Goal: Information Seeking & Learning: Learn about a topic

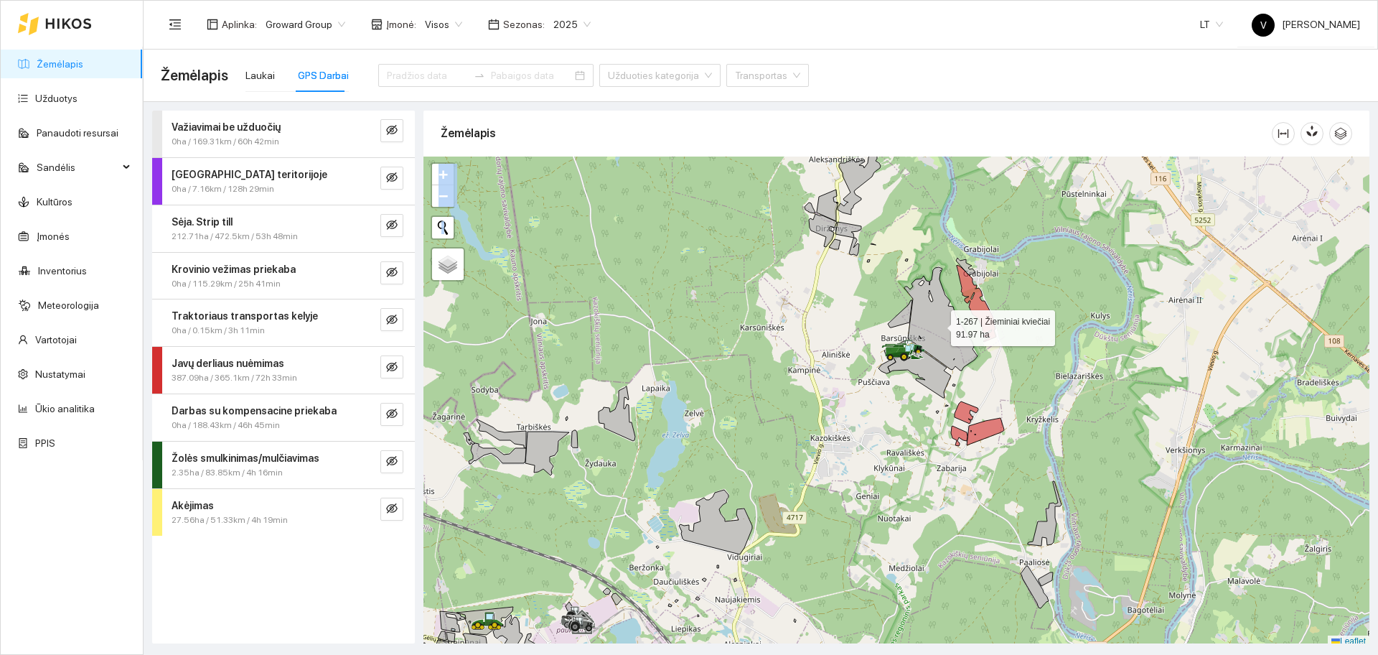
scroll to position [4, 0]
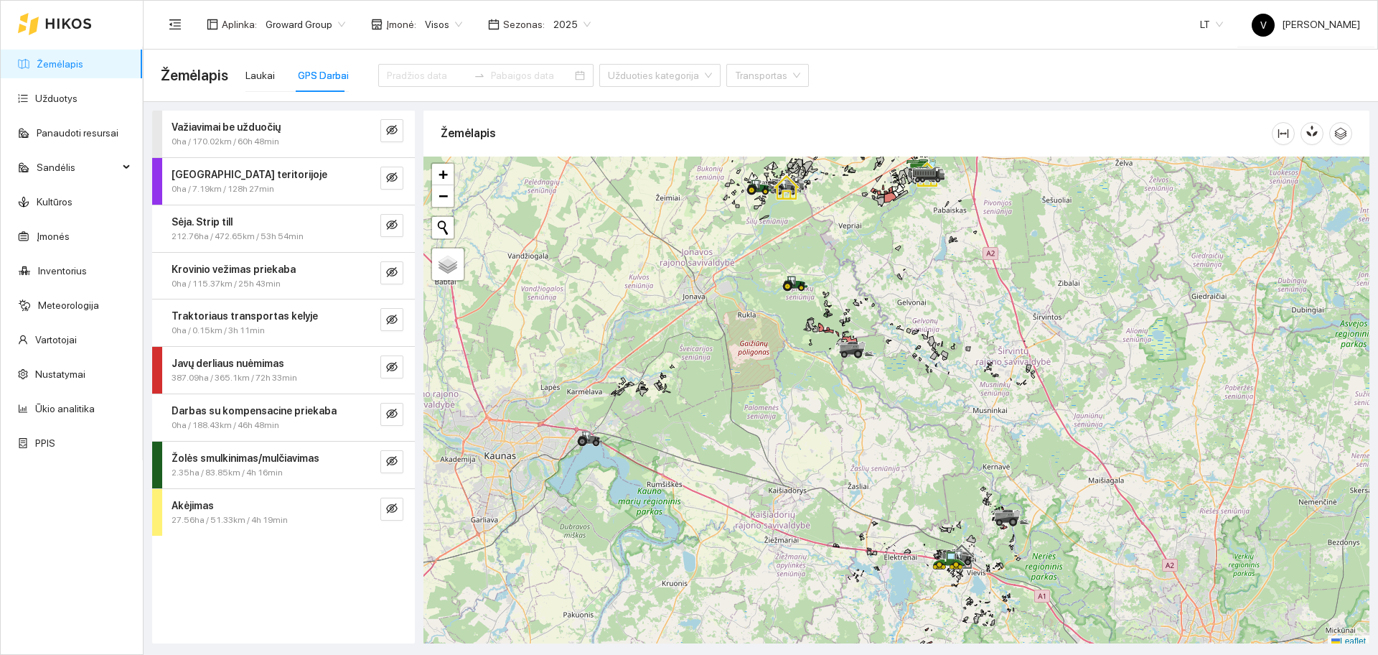
scroll to position [4, 0]
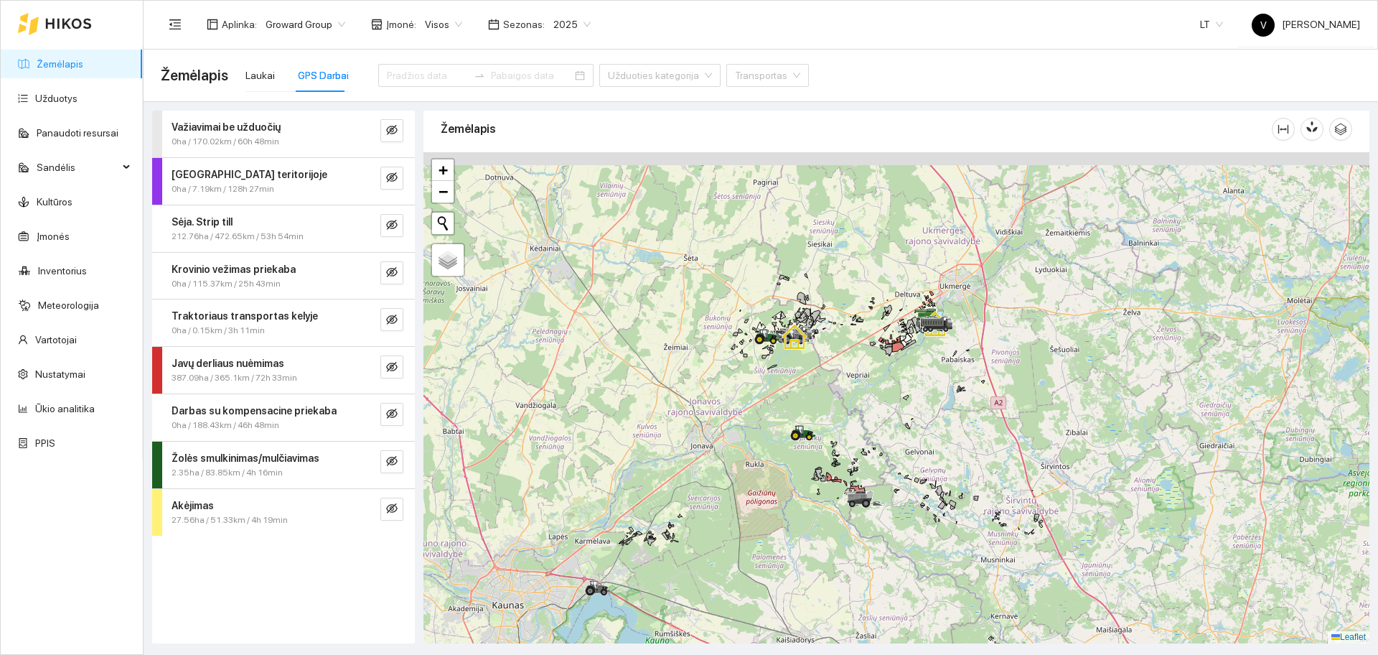
drag, startPoint x: 877, startPoint y: 246, endPoint x: 885, endPoint y: 408, distance: 161.7
click at [885, 408] on div at bounding box center [897, 397] width 946 height 491
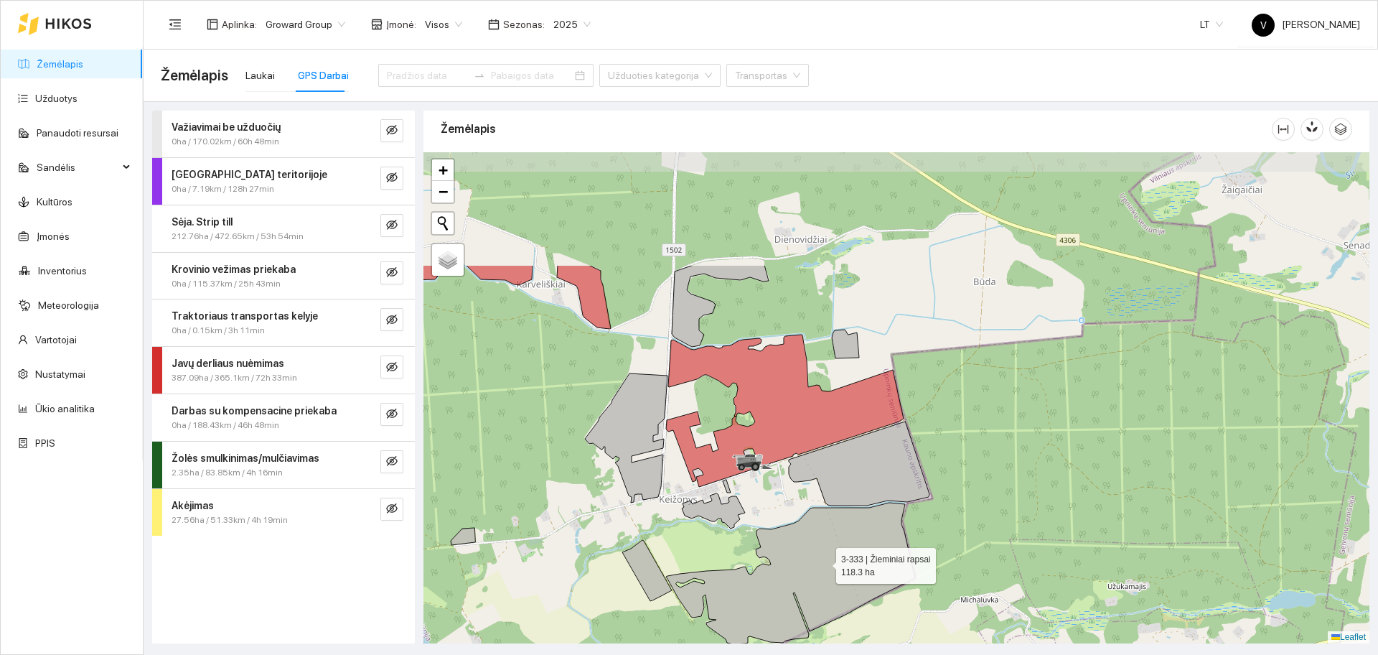
drag, startPoint x: 796, startPoint y: 399, endPoint x: 825, endPoint y: 562, distance: 165.6
click at [825, 562] on icon at bounding box center [790, 572] width 249 height 141
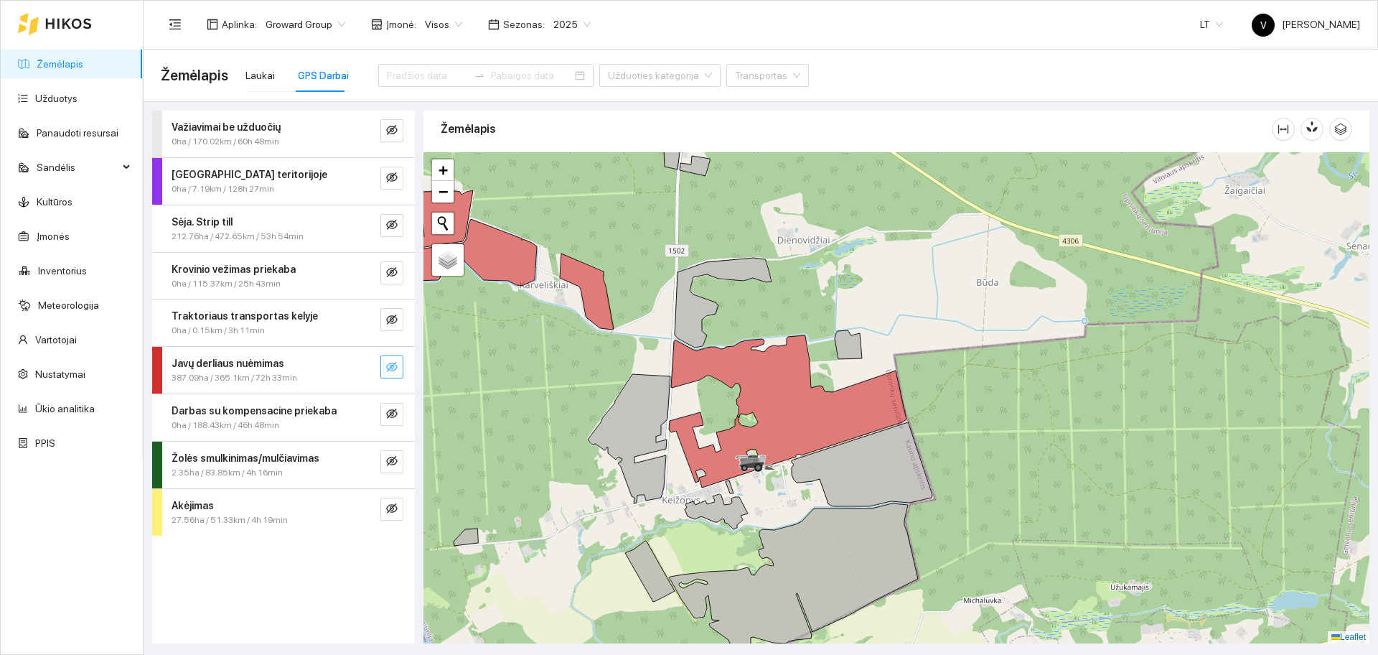
click at [388, 361] on icon "eye-invisible" at bounding box center [391, 366] width 11 height 11
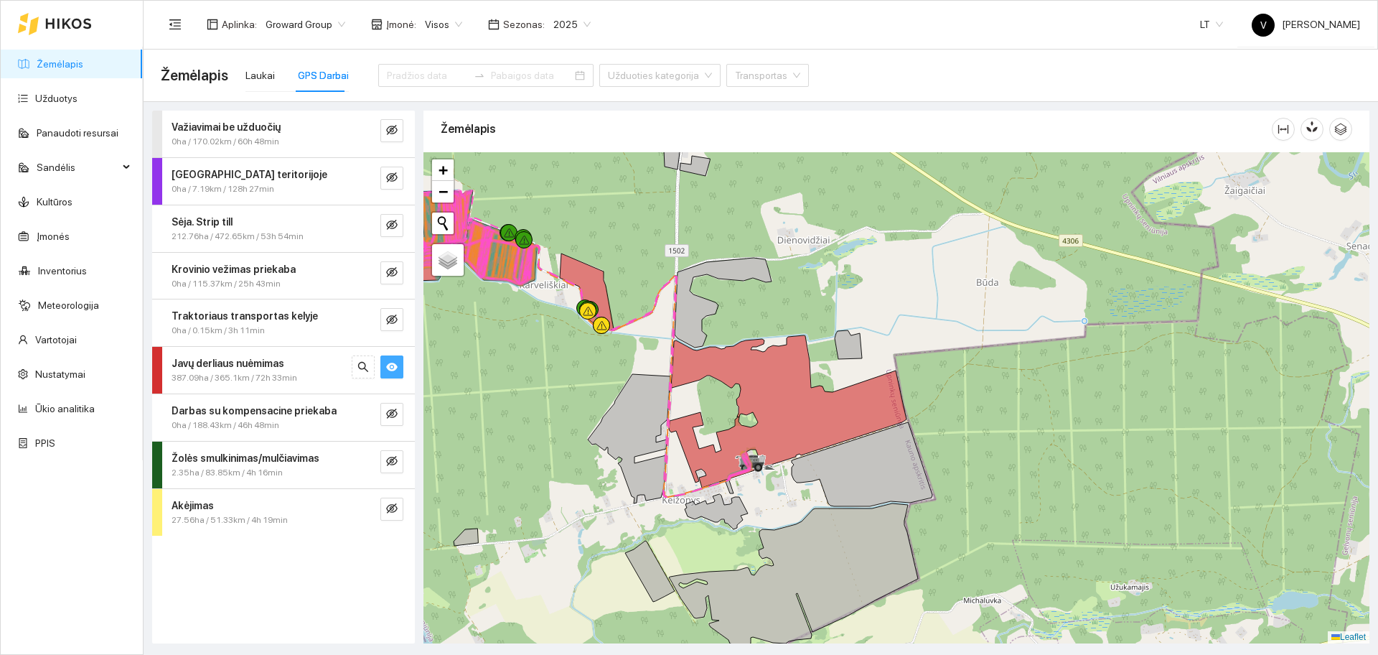
click at [639, 371] on div at bounding box center [897, 397] width 946 height 491
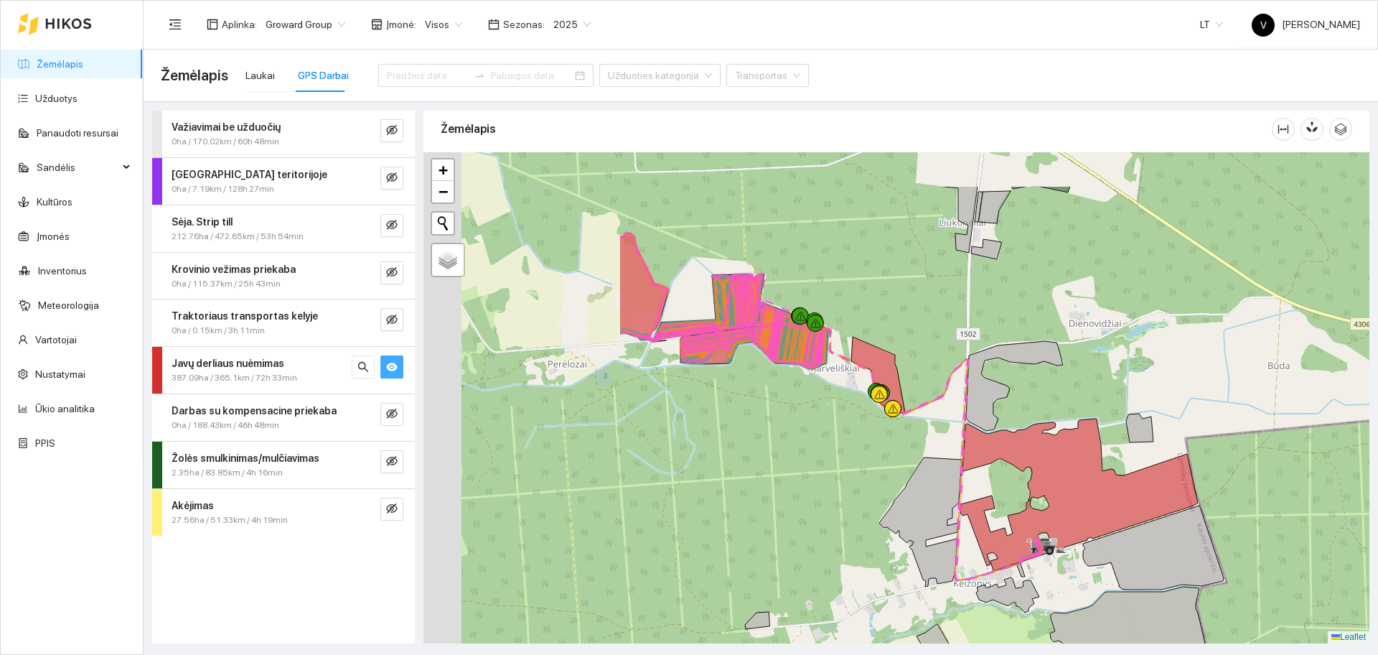
drag, startPoint x: 549, startPoint y: 353, endPoint x: 941, endPoint y: 490, distance: 415.0
click at [941, 490] on div at bounding box center [897, 397] width 946 height 491
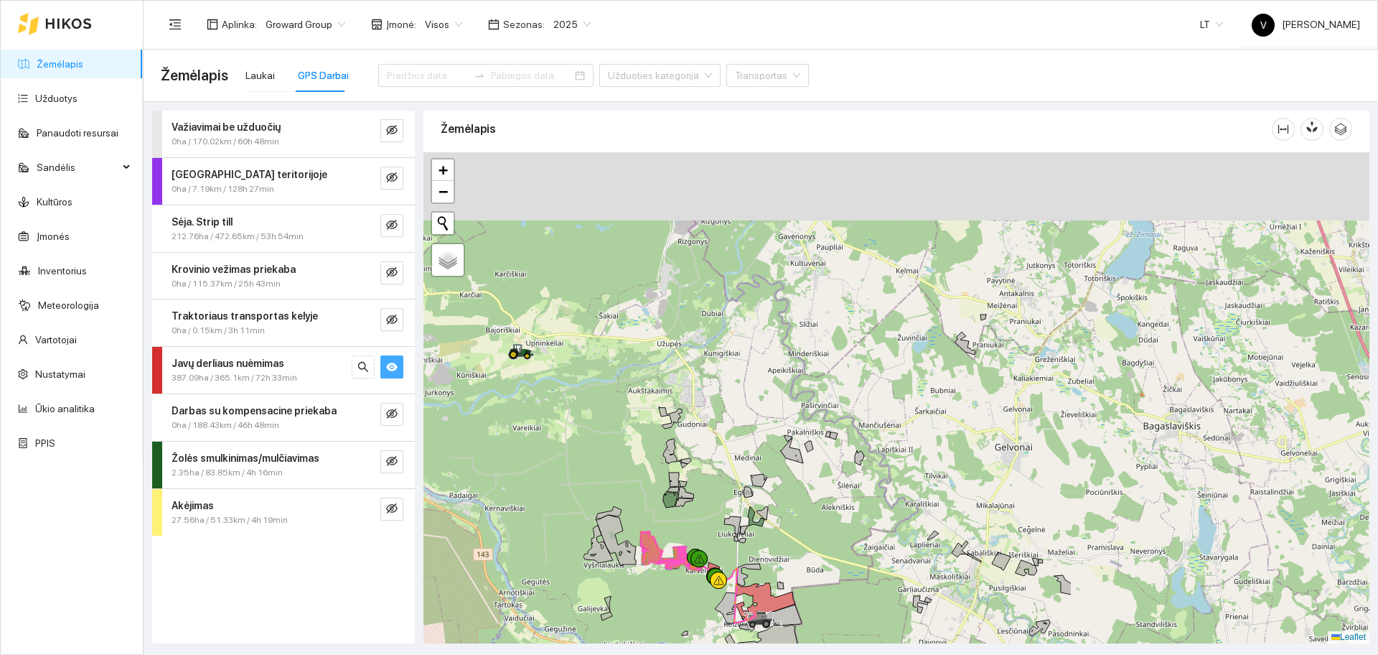
drag, startPoint x: 1156, startPoint y: 391, endPoint x: 763, endPoint y: 581, distance: 436.9
click at [763, 581] on div at bounding box center [897, 397] width 946 height 491
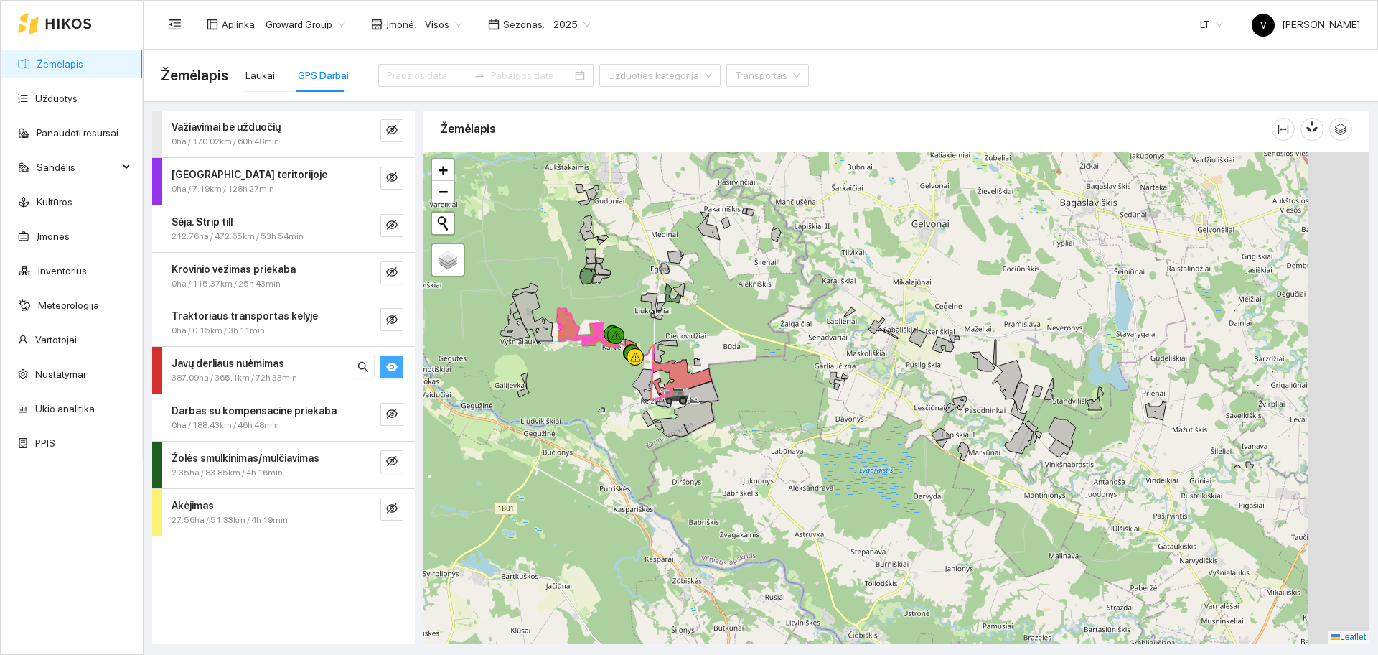
drag, startPoint x: 884, startPoint y: 548, endPoint x: 796, endPoint y: 267, distance: 294.9
click at [796, 267] on div at bounding box center [897, 397] width 946 height 491
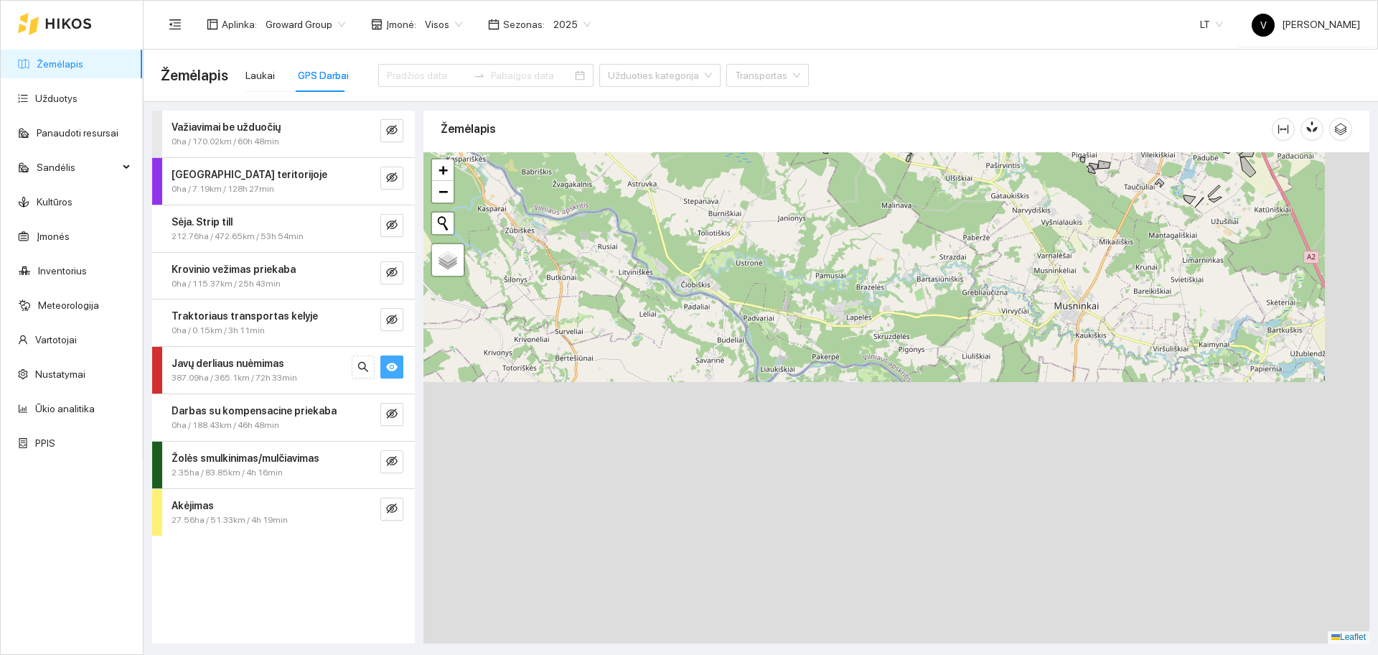
drag, startPoint x: 917, startPoint y: 482, endPoint x: 741, endPoint y: 141, distance: 383.3
click at [741, 141] on div "Žemėlapis" at bounding box center [897, 372] width 946 height 533
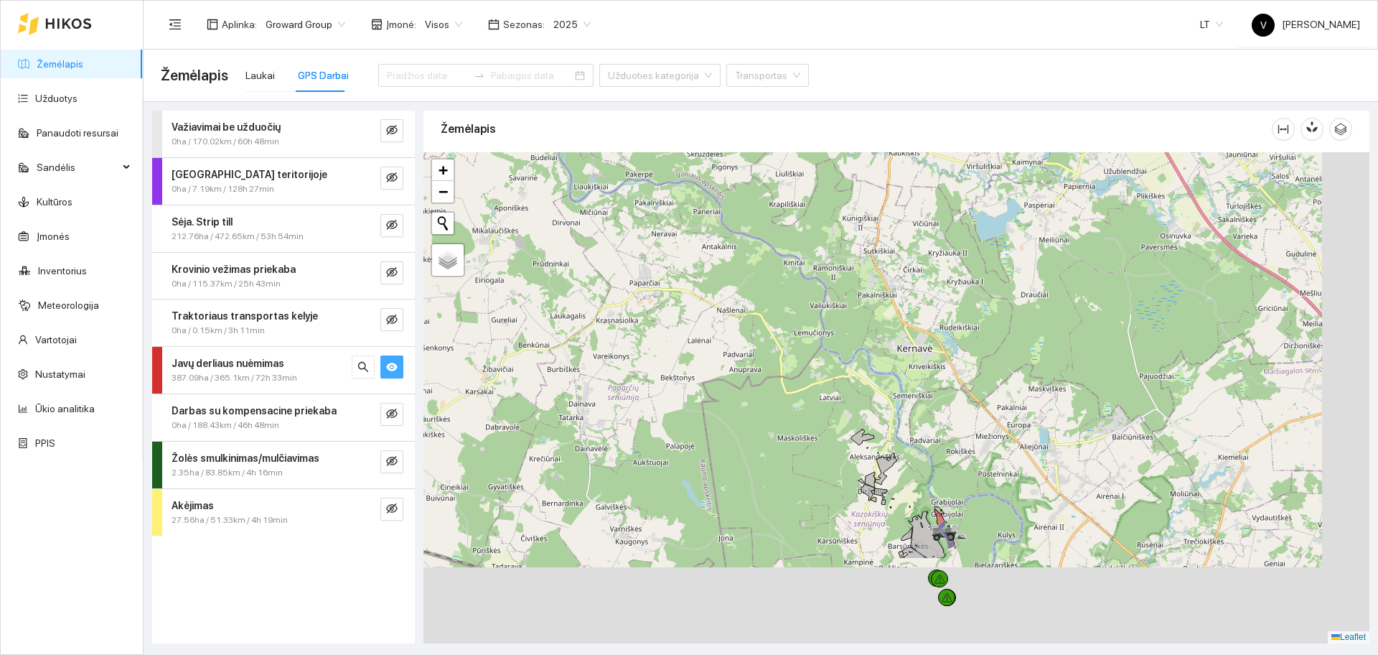
drag, startPoint x: 912, startPoint y: 378, endPoint x: 724, endPoint y: 212, distance: 250.2
click at [724, 212] on div at bounding box center [897, 397] width 946 height 491
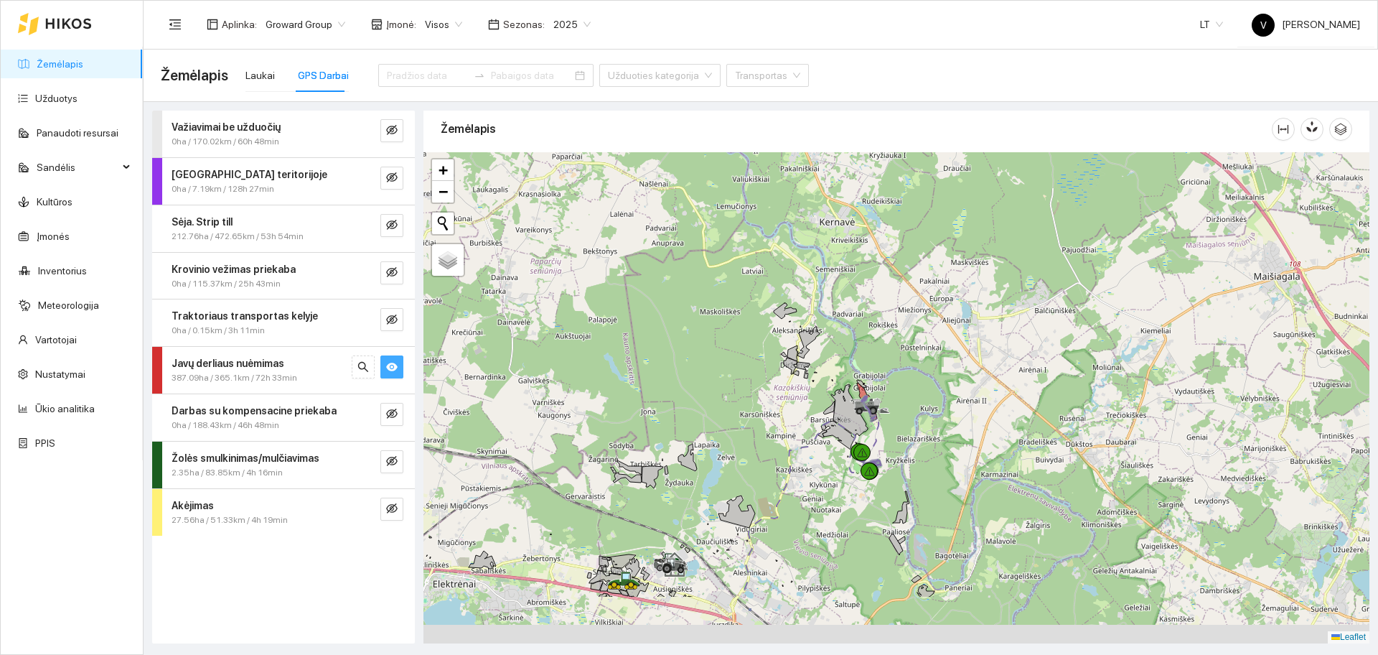
drag, startPoint x: 877, startPoint y: 497, endPoint x: 805, endPoint y: 338, distance: 174.1
click at [805, 338] on div at bounding box center [897, 397] width 946 height 491
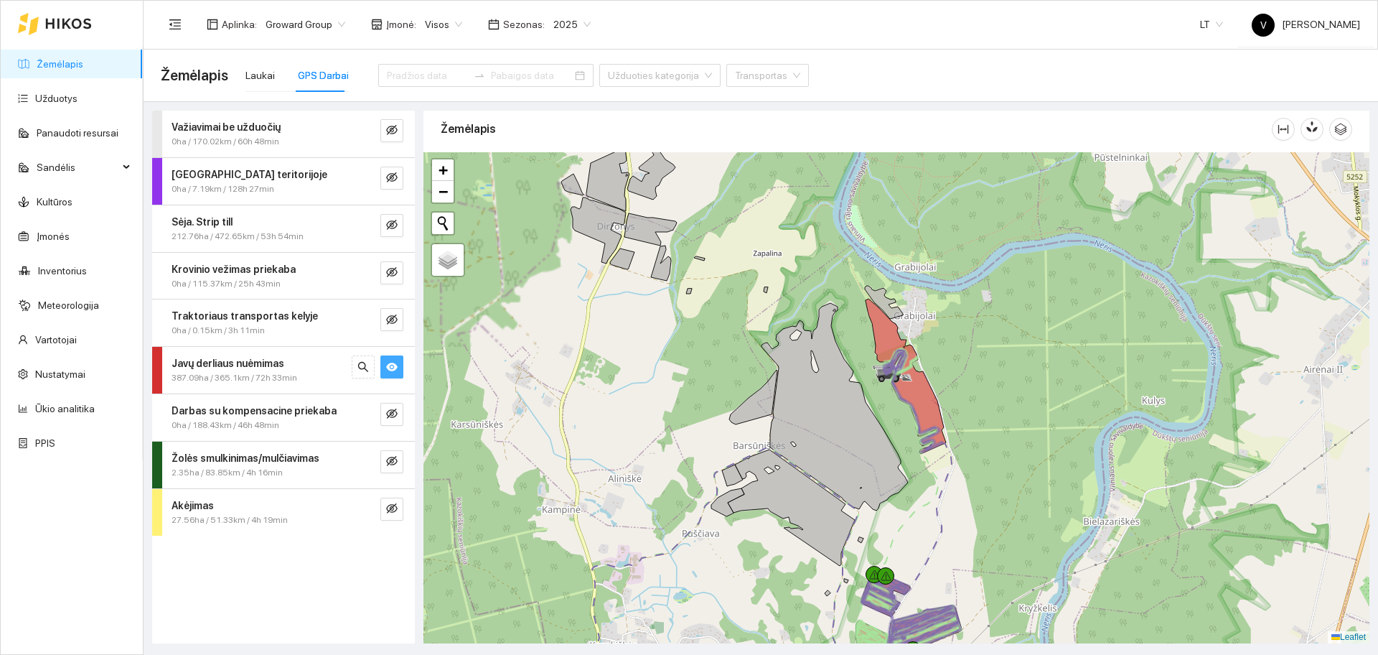
drag, startPoint x: 876, startPoint y: 386, endPoint x: 841, endPoint y: 358, distance: 44.4
click at [841, 358] on div at bounding box center [897, 397] width 946 height 491
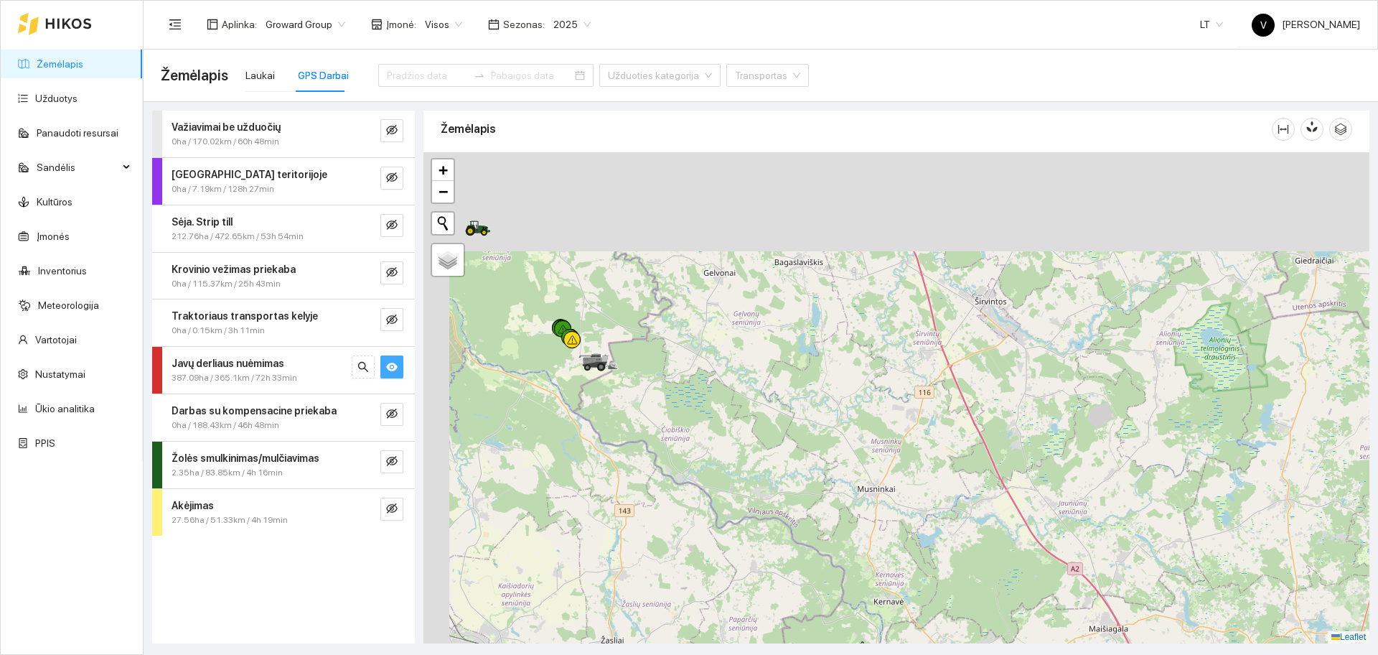
drag, startPoint x: 757, startPoint y: 296, endPoint x: 833, endPoint y: 668, distance: 380.4
click at [833, 654] on html "Žemėlapis Užduotys Panaudoti resursai Sandėlis Kultūros Įmonės Inventorius Mete…" at bounding box center [689, 327] width 1378 height 655
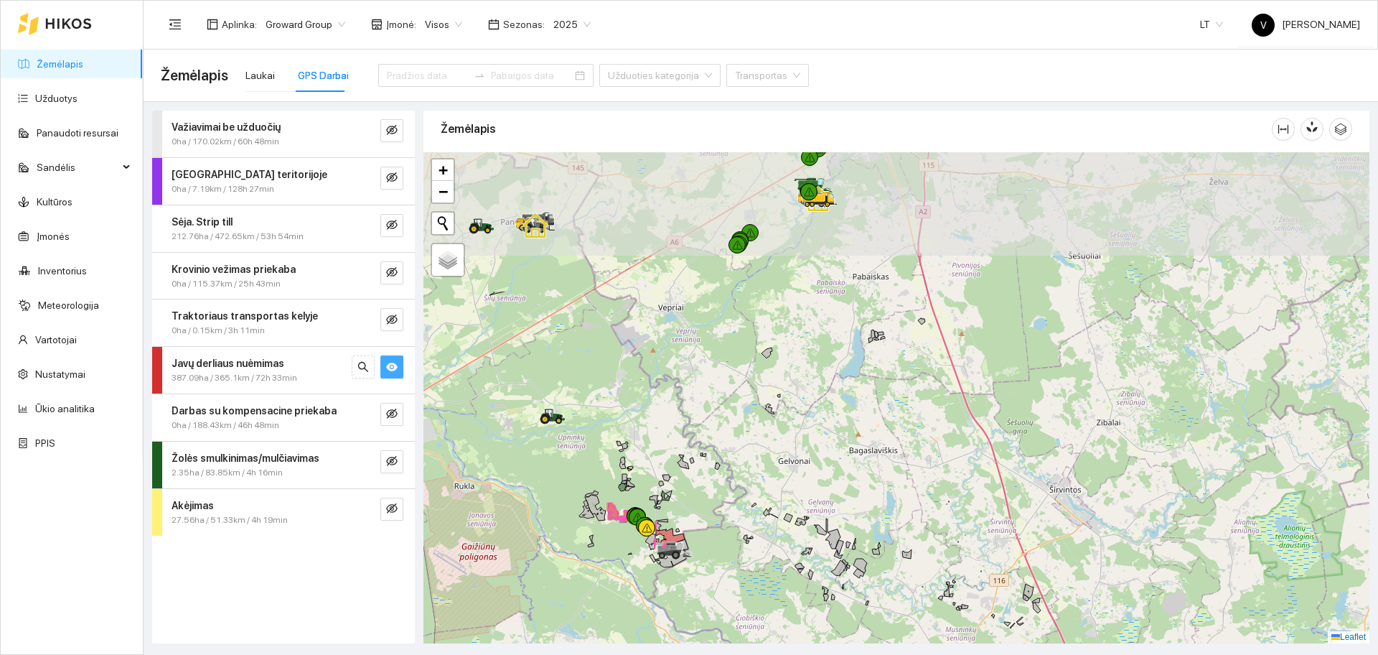
drag, startPoint x: 776, startPoint y: 332, endPoint x: 850, endPoint y: 519, distance: 201.4
click at [850, 519] on div at bounding box center [897, 397] width 946 height 491
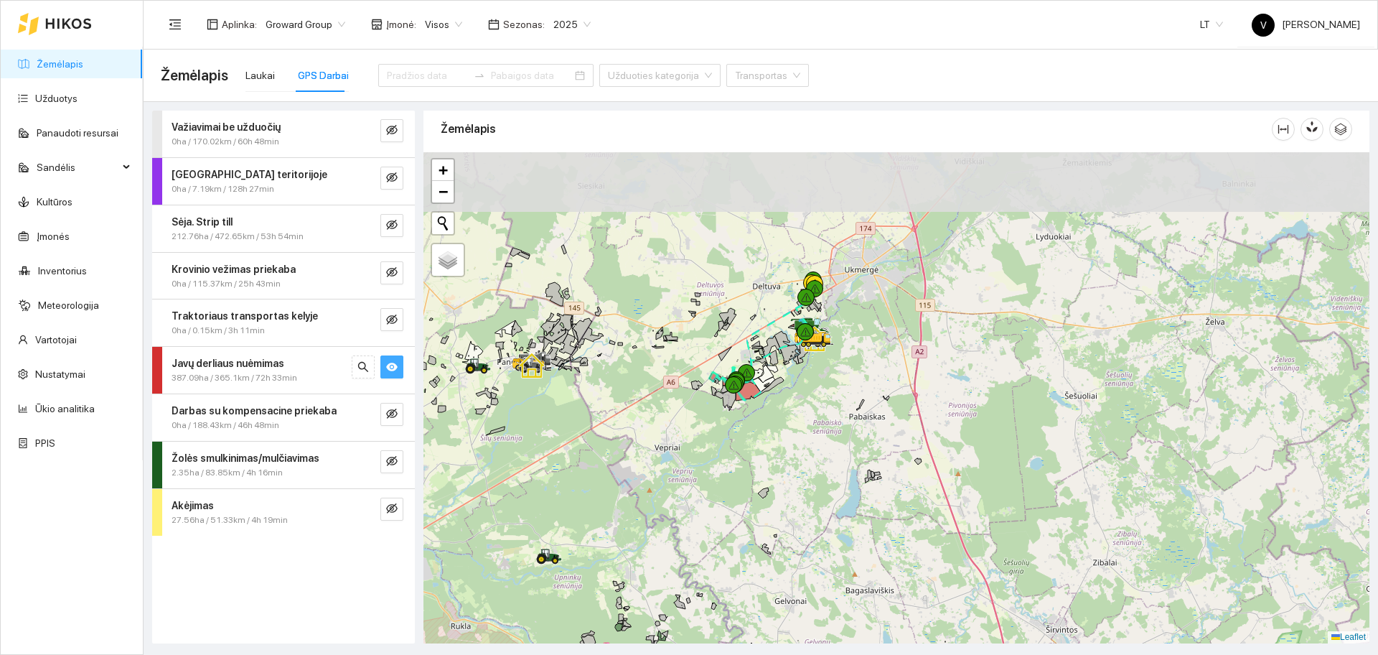
drag, startPoint x: 828, startPoint y: 291, endPoint x: 833, endPoint y: 462, distance: 170.2
click at [833, 462] on div at bounding box center [897, 397] width 946 height 491
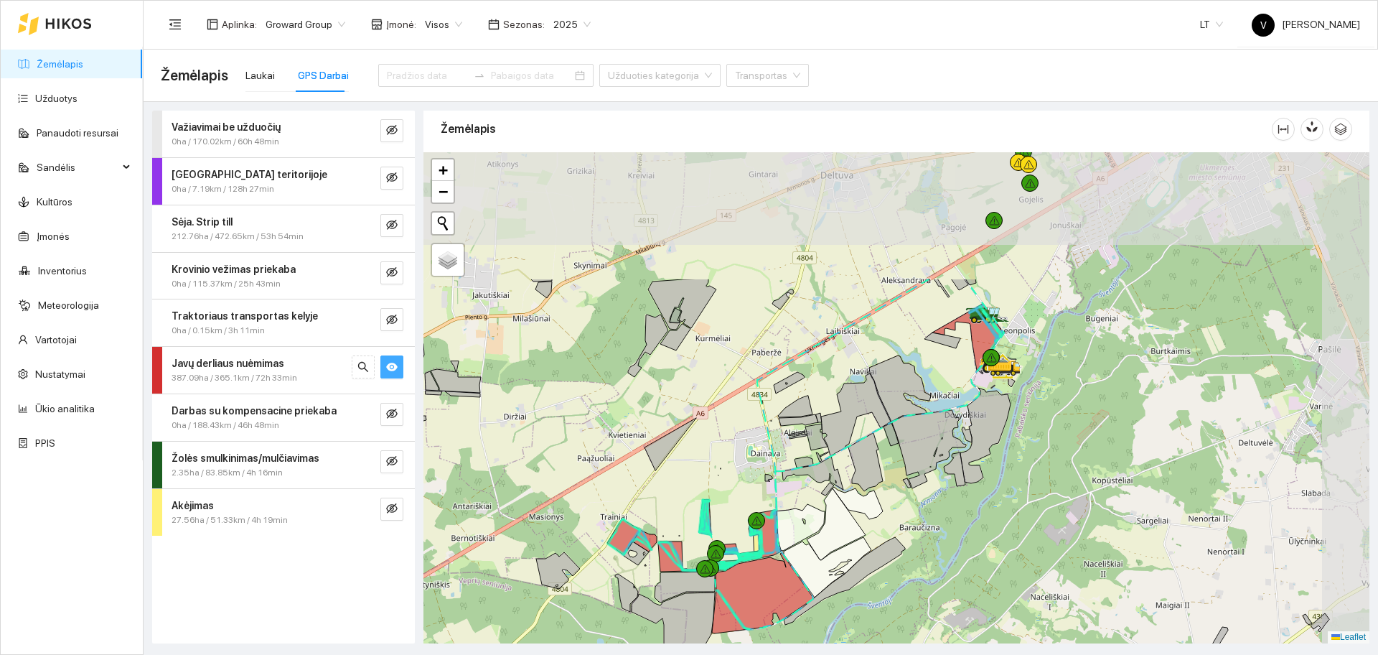
drag, startPoint x: 937, startPoint y: 296, endPoint x: 881, endPoint y: 472, distance: 184.8
click at [881, 472] on icon at bounding box center [865, 462] width 34 height 58
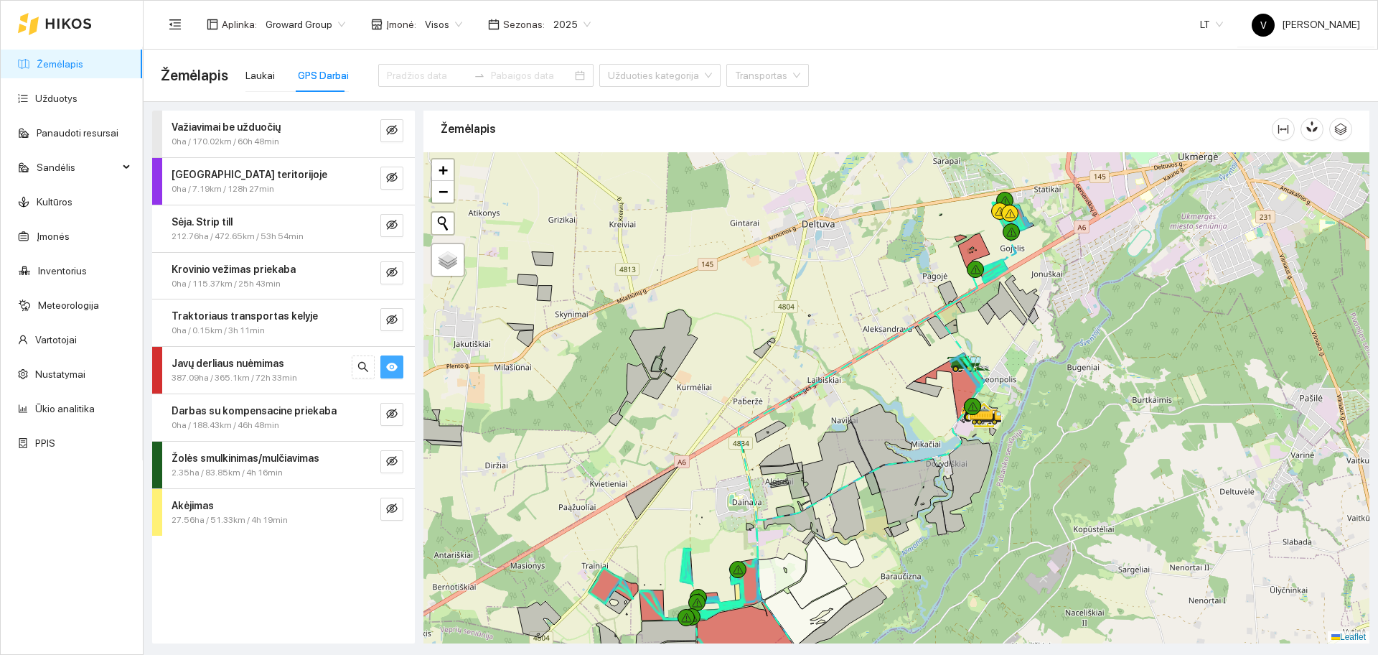
drag, startPoint x: 985, startPoint y: 243, endPoint x: 962, endPoint y: 301, distance: 62.5
click at [962, 301] on div at bounding box center [897, 397] width 946 height 491
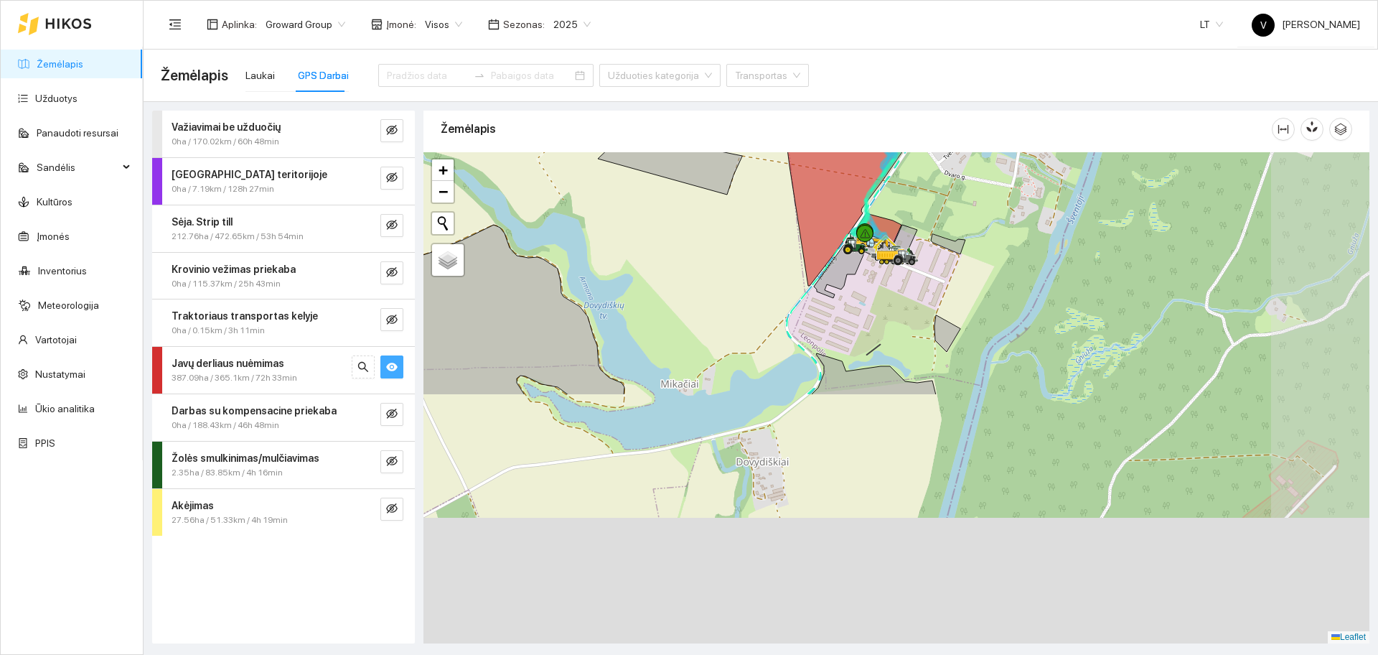
drag, startPoint x: 1073, startPoint y: 389, endPoint x: 972, endPoint y: 85, distance: 320.7
click at [972, 85] on main "Žemėlapis Laukai GPS Darbai Užduoties kategorija Transportas Važiavimai be uždu…" at bounding box center [761, 352] width 1235 height 605
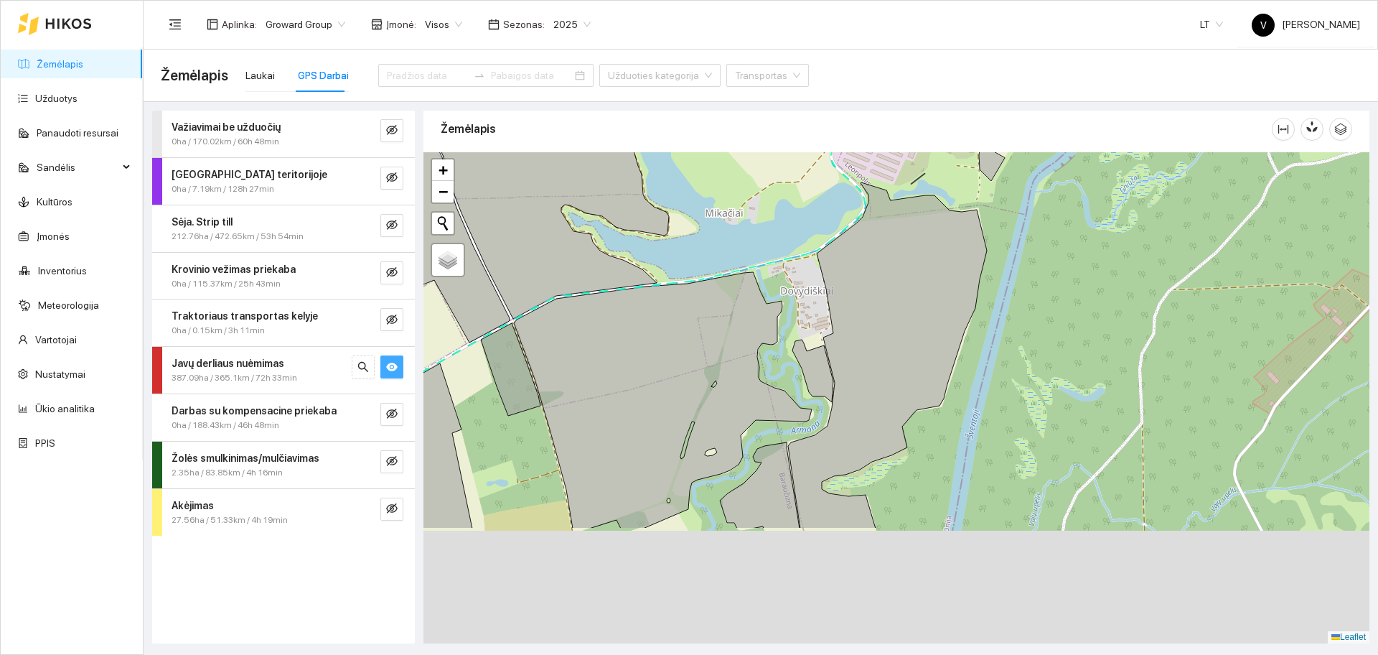
drag, startPoint x: 879, startPoint y: 329, endPoint x: 953, endPoint y: 151, distance: 192.8
click at [953, 151] on div "Žemėlapis" at bounding box center [897, 372] width 946 height 533
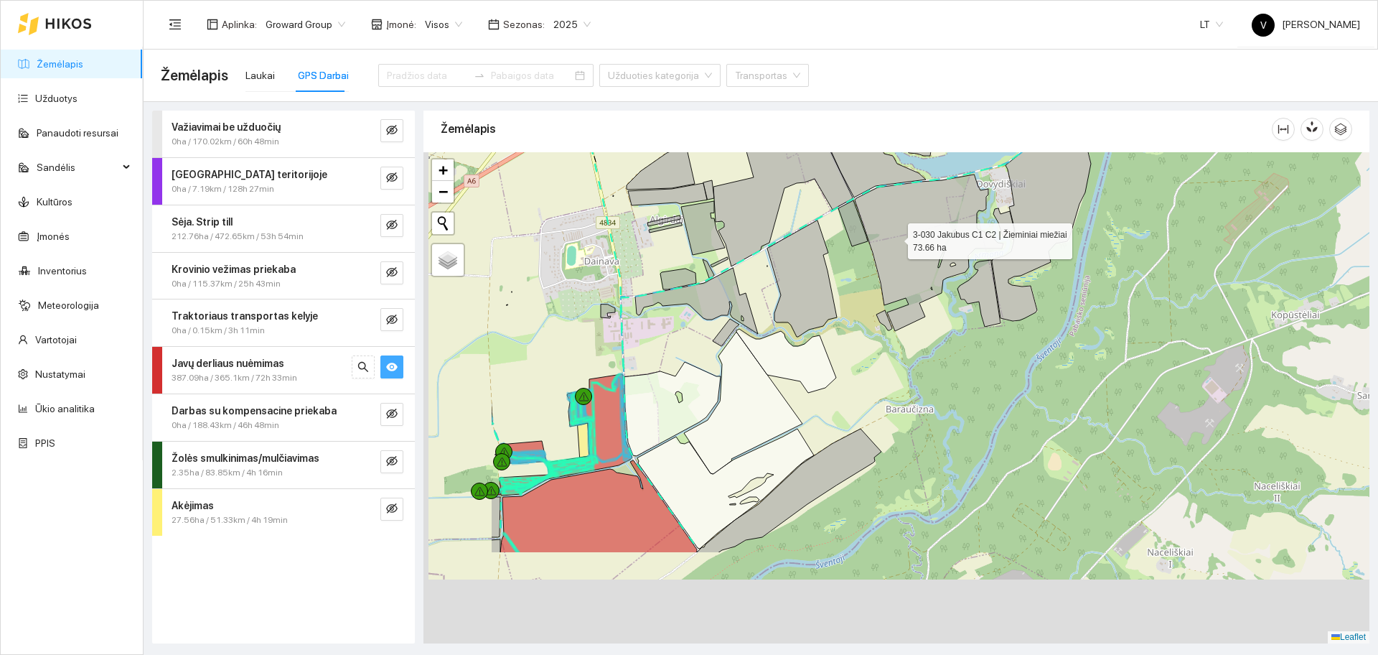
drag, startPoint x: 726, startPoint y: 381, endPoint x: 907, endPoint y: 233, distance: 233.5
click at [907, 233] on icon at bounding box center [929, 252] width 149 height 156
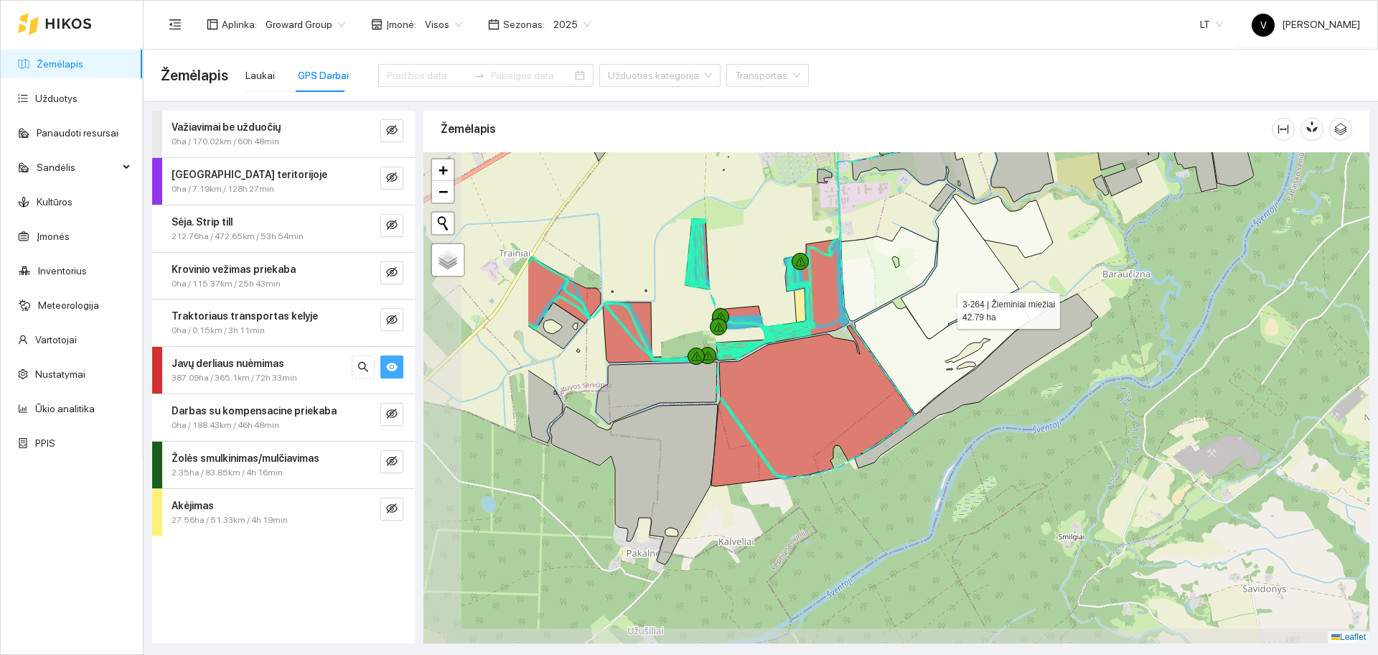
drag, startPoint x: 744, startPoint y: 437, endPoint x: 943, endPoint y: 310, distance: 236.6
click at [943, 310] on icon at bounding box center [960, 268] width 118 height 142
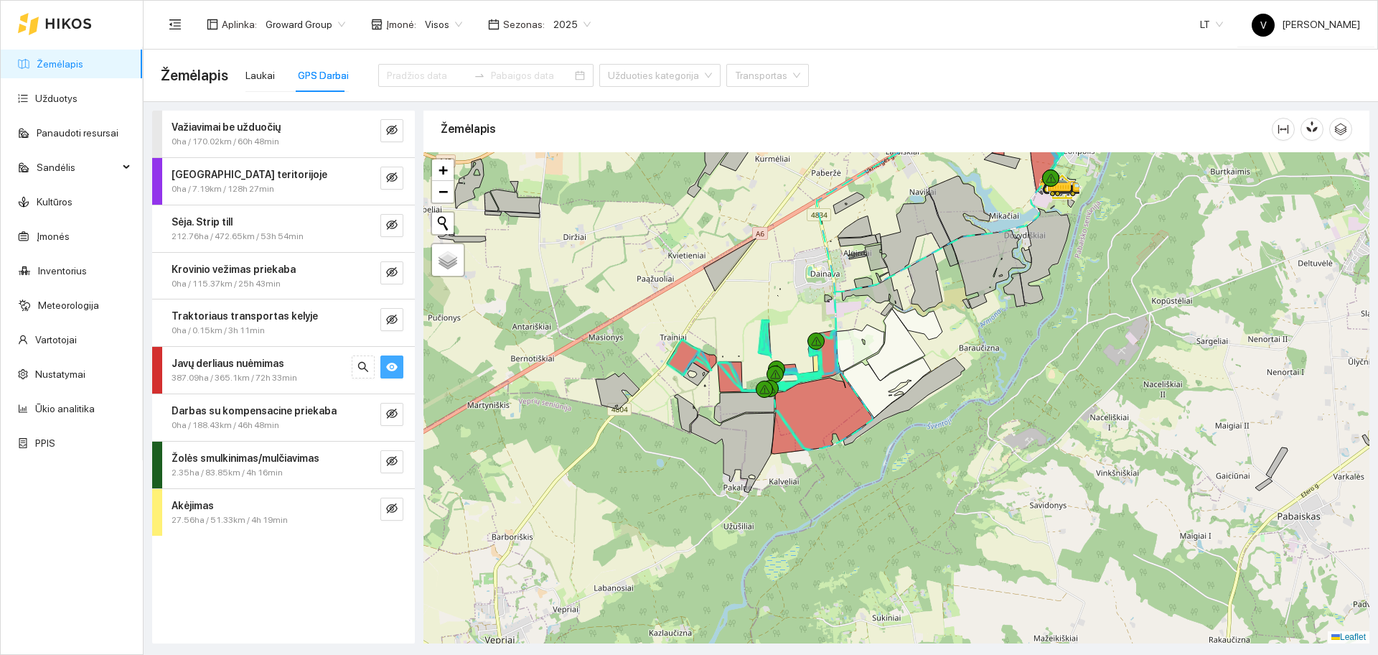
drag, startPoint x: 762, startPoint y: 250, endPoint x: 764, endPoint y: 287, distance: 37.4
click at [764, 287] on div at bounding box center [897, 397] width 946 height 491
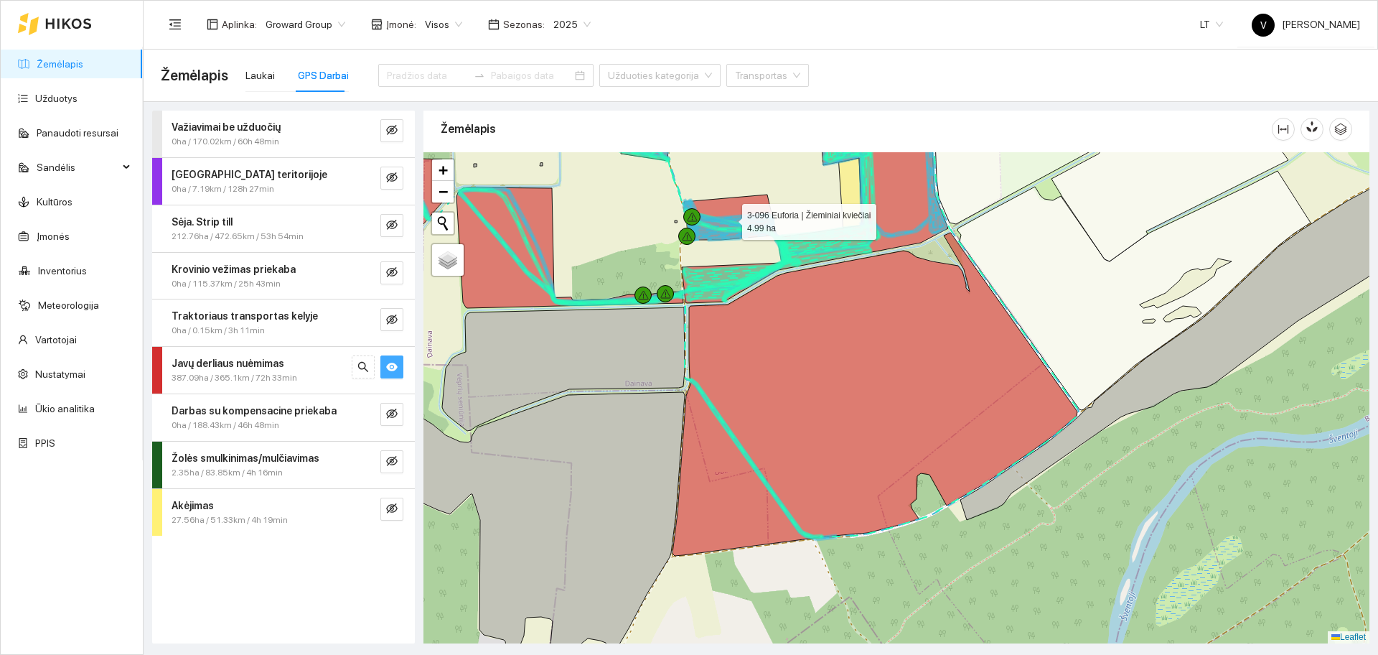
drag, startPoint x: 709, startPoint y: 202, endPoint x: 823, endPoint y: 291, distance: 144.6
click at [777, 240] on icon at bounding box center [730, 217] width 93 height 45
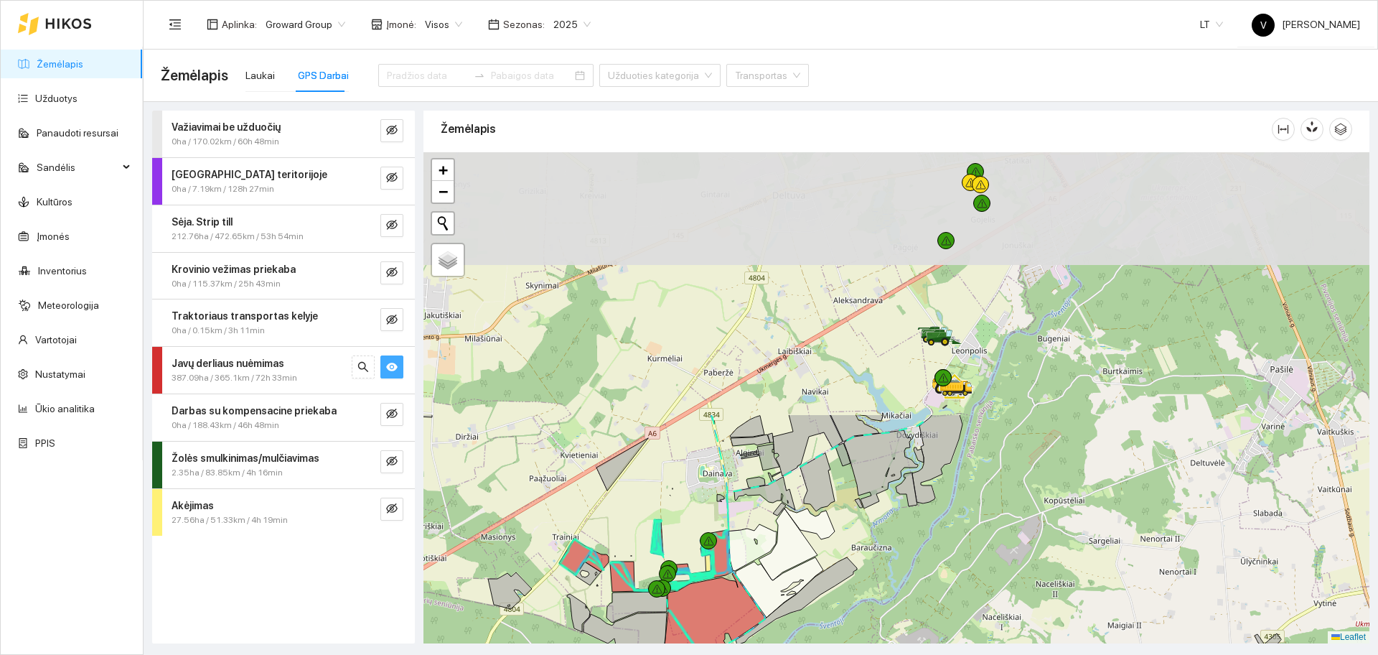
drag, startPoint x: 881, startPoint y: 222, endPoint x: 713, endPoint y: 535, distance: 354.8
click at [713, 535] on div at bounding box center [708, 540] width 17 height 17
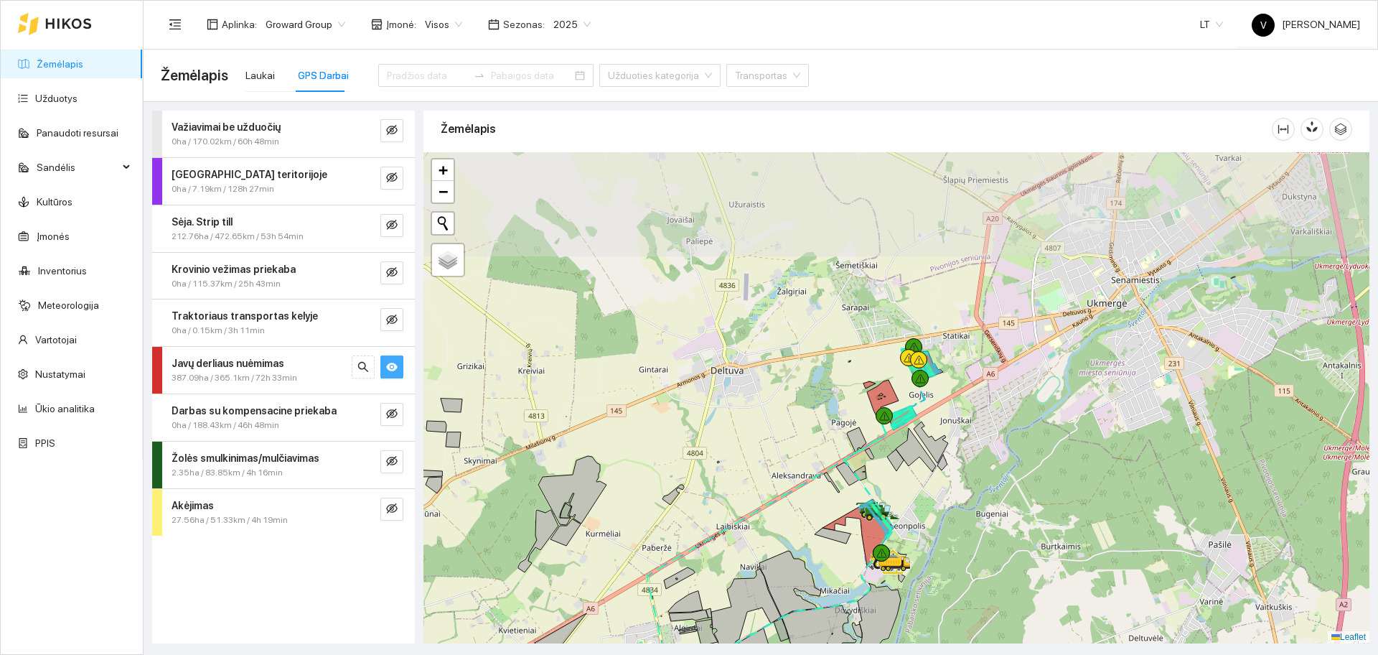
drag, startPoint x: 908, startPoint y: 331, endPoint x: 846, endPoint y: 505, distance: 184.3
click at [846, 505] on div at bounding box center [897, 397] width 946 height 491
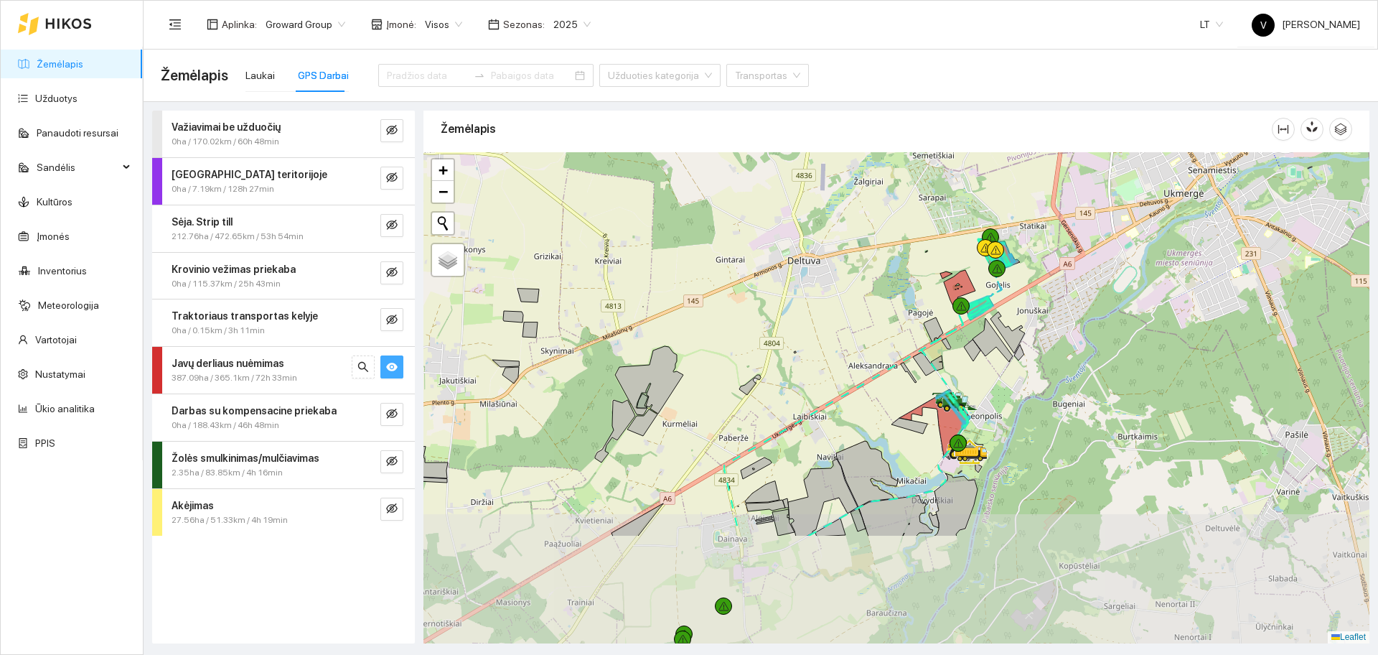
drag, startPoint x: 939, startPoint y: 392, endPoint x: 985, endPoint y: 314, distance: 90.7
click at [984, 318] on icon at bounding box center [993, 340] width 40 height 44
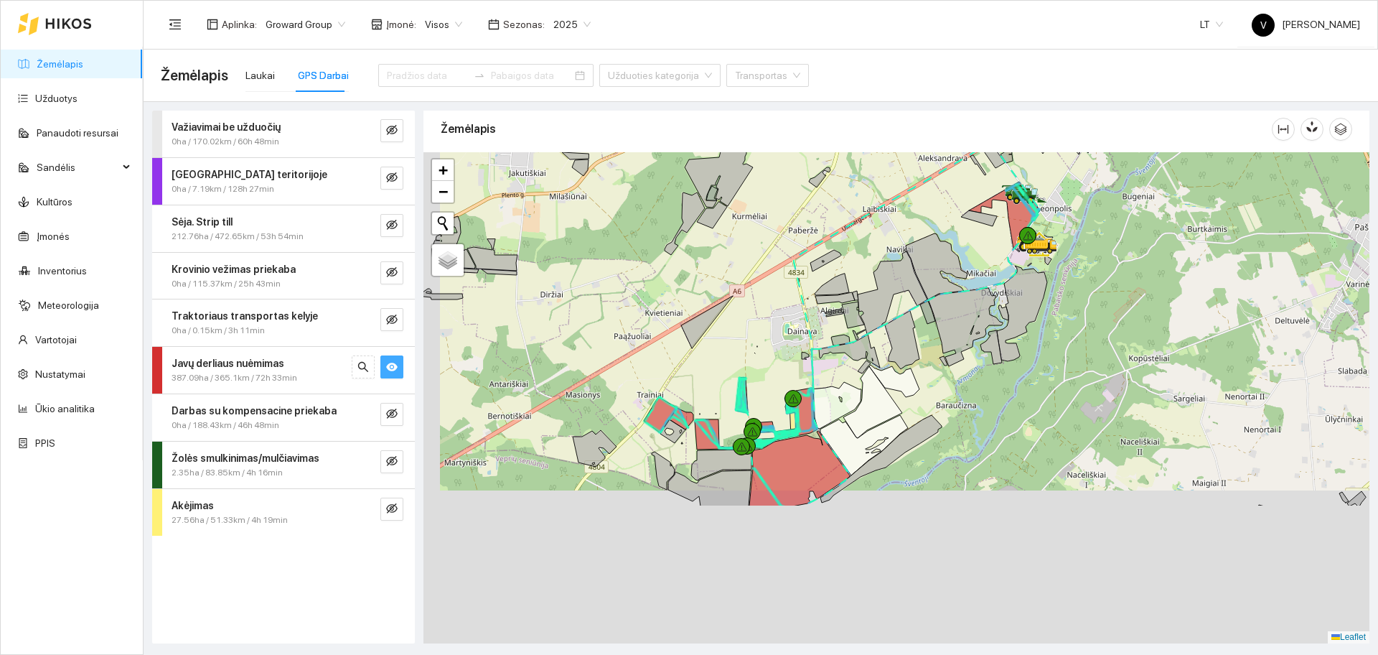
drag, startPoint x: 940, startPoint y: 327, endPoint x: 980, endPoint y: 236, distance: 98.7
click at [980, 288] on icon at bounding box center [966, 327] width 74 height 78
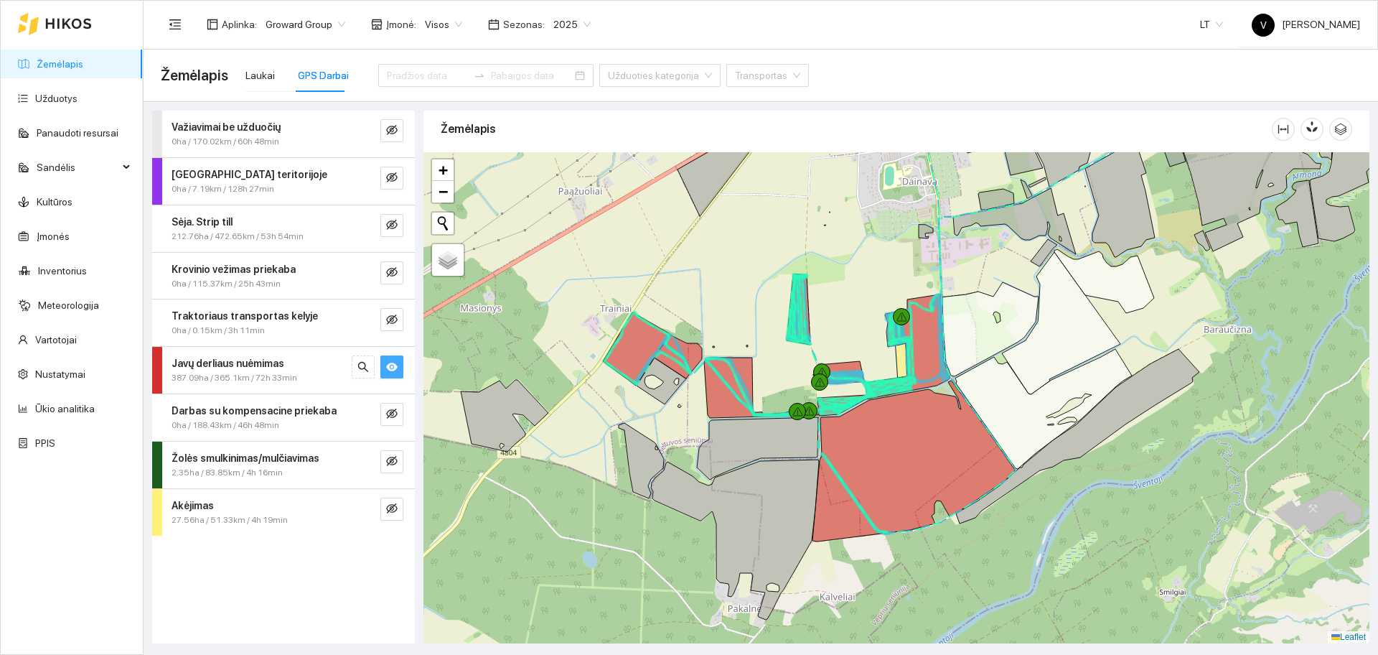
click at [396, 374] on span "eye" at bounding box center [391, 368] width 11 height 14
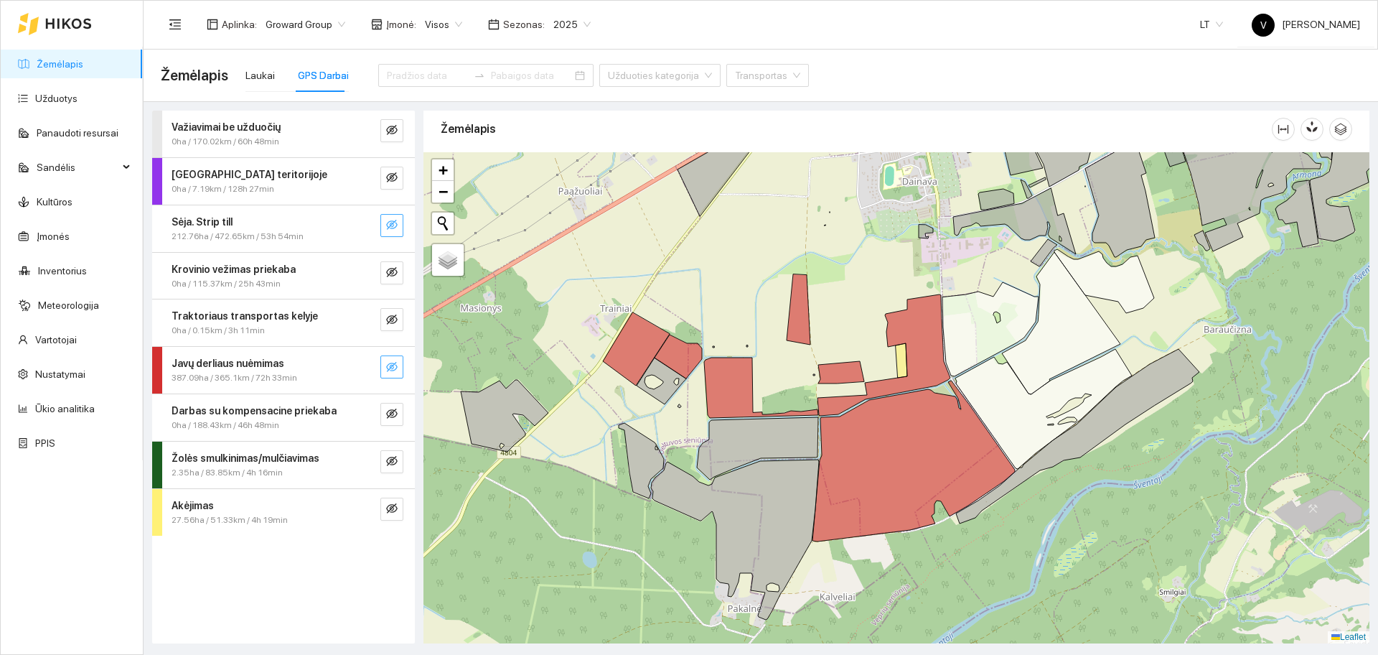
click at [394, 225] on icon "eye-invisible" at bounding box center [391, 224] width 11 height 11
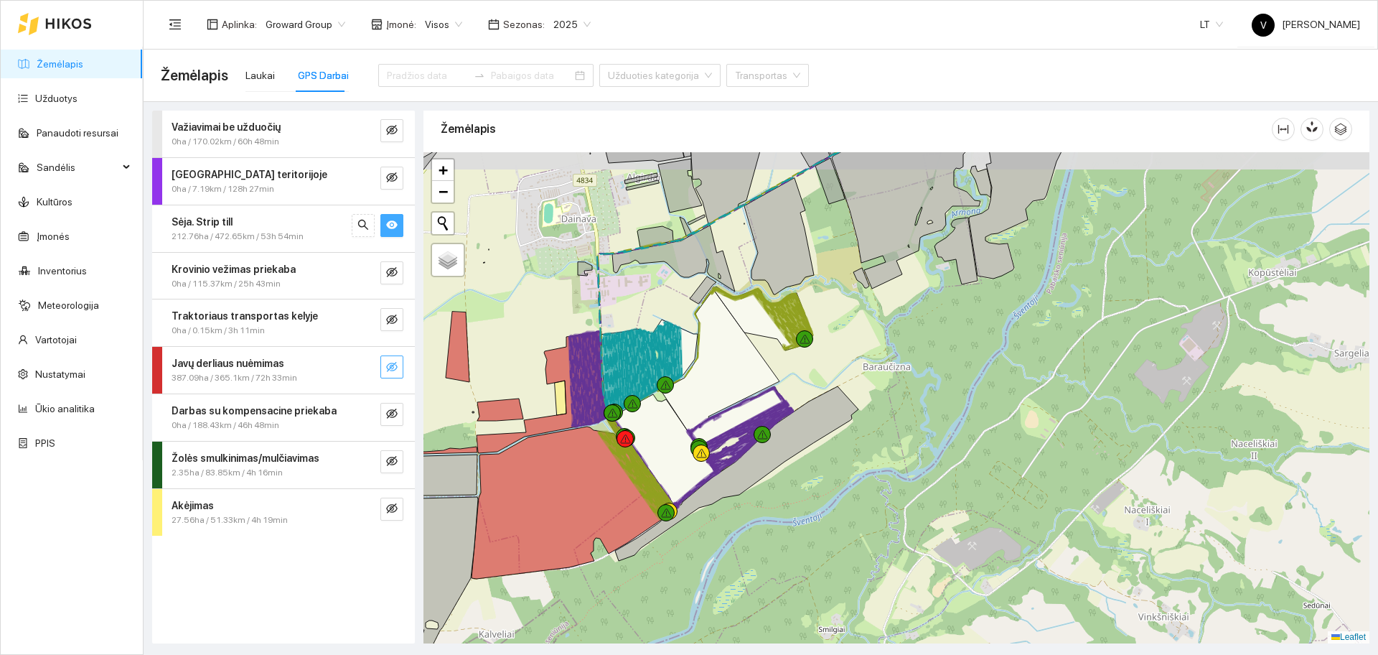
drag, startPoint x: 1192, startPoint y: 390, endPoint x: 828, endPoint y: 442, distance: 367.6
click at [836, 448] on div at bounding box center [897, 397] width 946 height 491
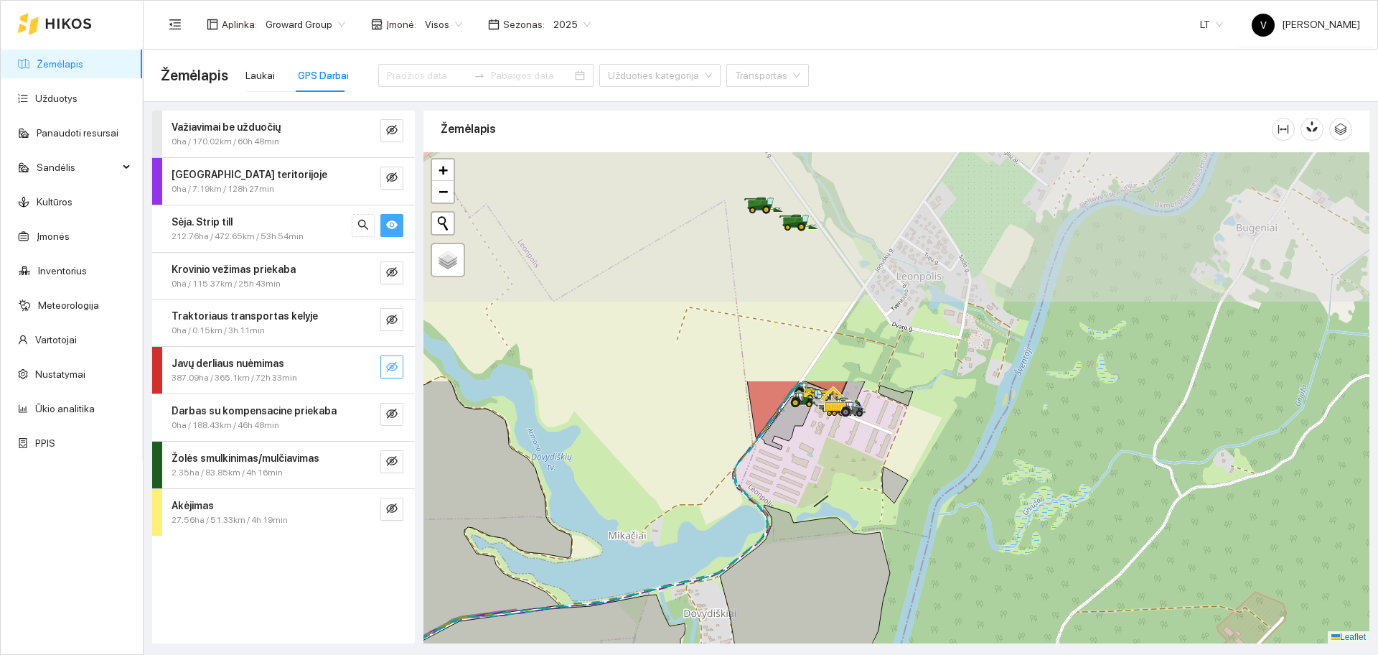
drag, startPoint x: 909, startPoint y: 214, endPoint x: 886, endPoint y: 490, distance: 276.5
click at [897, 503] on icon at bounding box center [895, 485] width 26 height 37
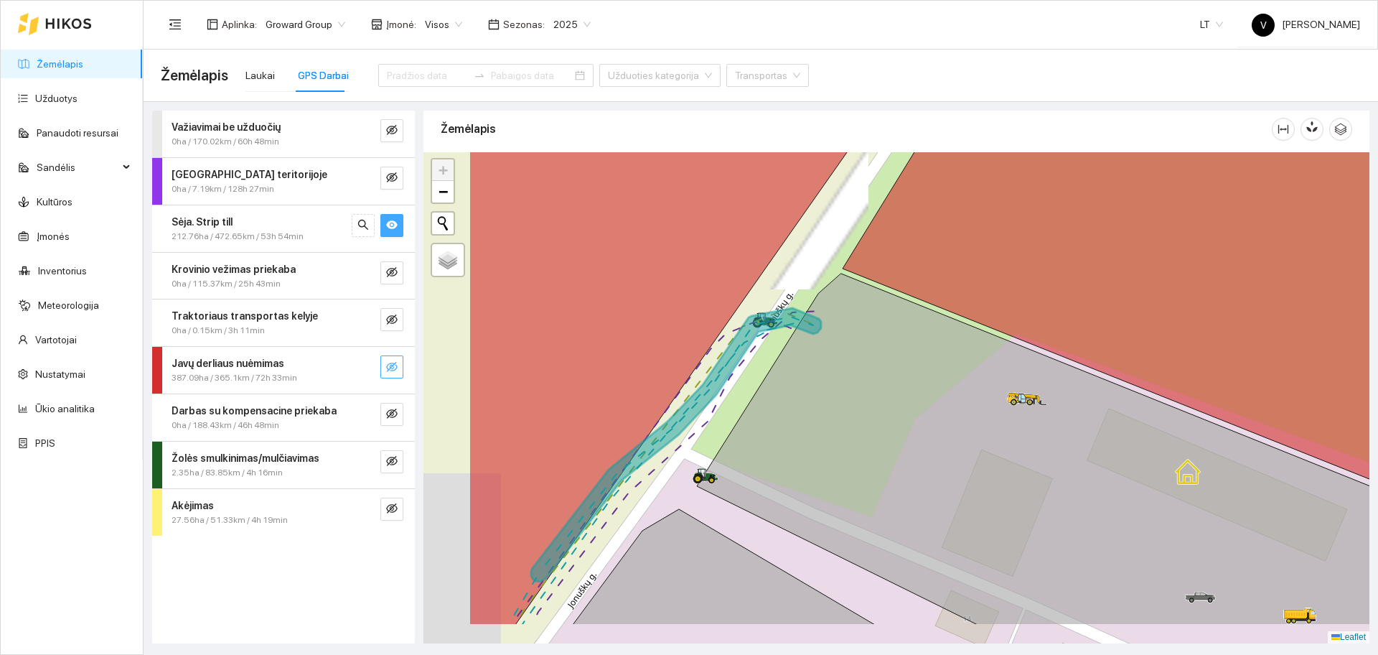
drag, startPoint x: 838, startPoint y: 378, endPoint x: 992, endPoint y: 300, distance: 172.7
click at [992, 301] on icon at bounding box center [1151, 410] width 909 height 427
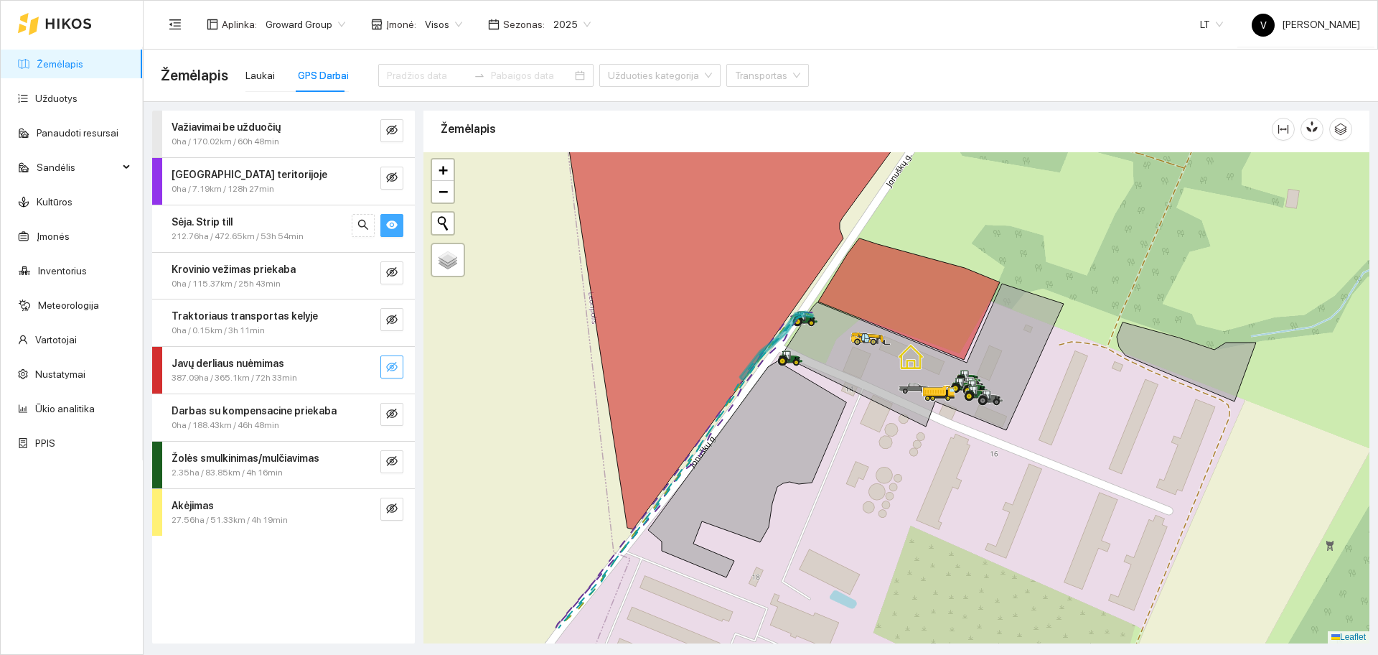
drag, startPoint x: 994, startPoint y: 501, endPoint x: 904, endPoint y: 412, distance: 126.4
click at [907, 426] on div at bounding box center [897, 397] width 946 height 491
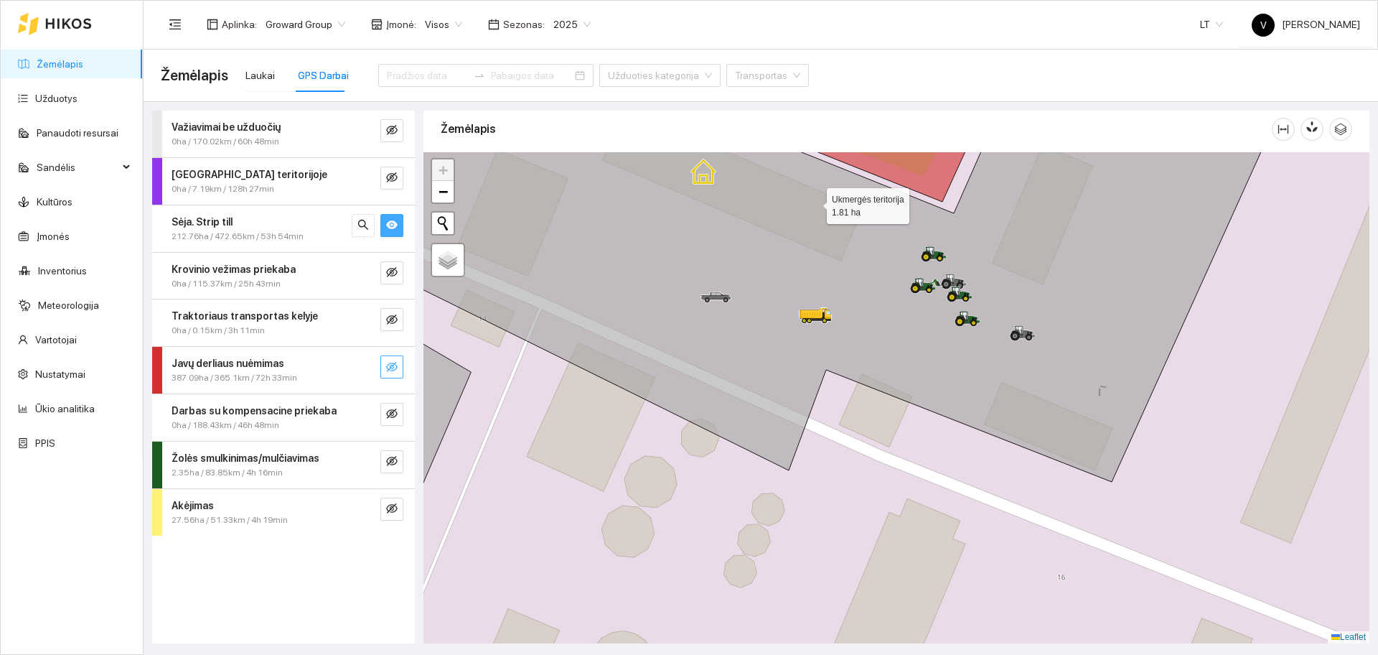
drag, startPoint x: 928, startPoint y: 330, endPoint x: 913, endPoint y: 346, distance: 21.8
click at [914, 362] on icon at bounding box center [805, 292] width 955 height 379
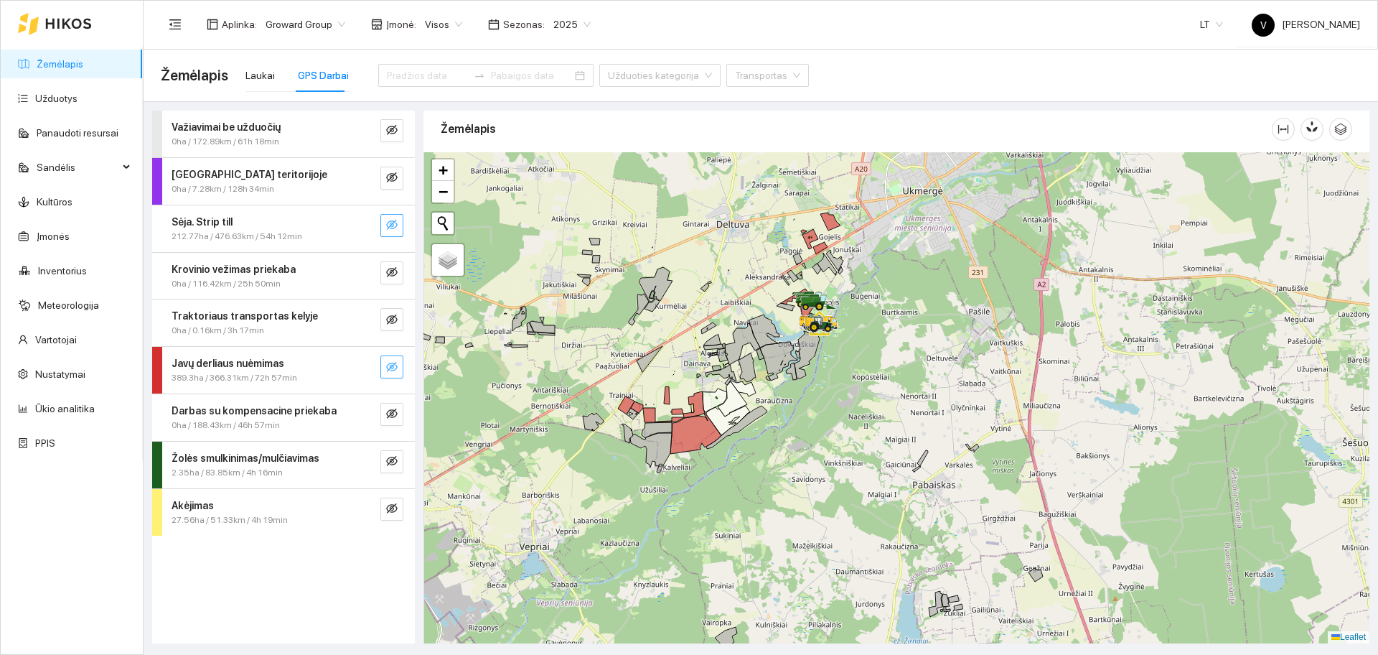
drag, startPoint x: 764, startPoint y: 385, endPoint x: 821, endPoint y: 347, distance: 68.5
click at [820, 353] on div at bounding box center [897, 397] width 946 height 491
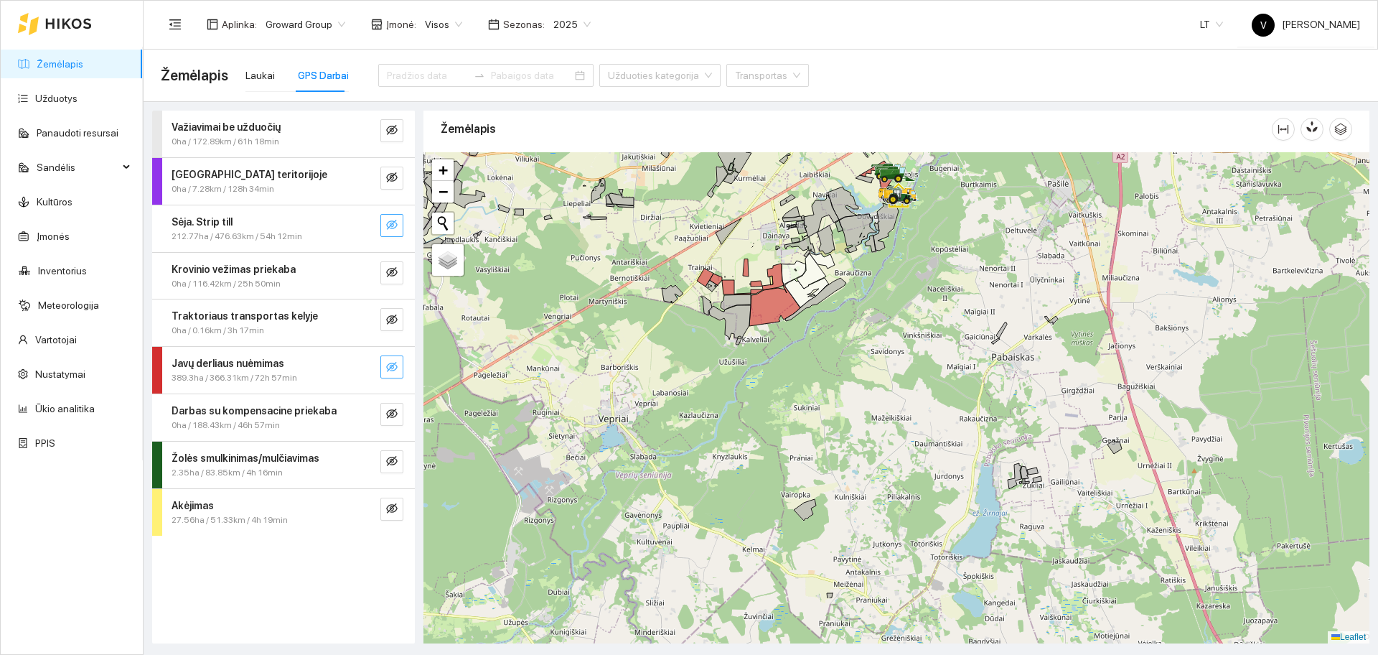
drag, startPoint x: 872, startPoint y: 408, endPoint x: 893, endPoint y: 350, distance: 62.4
click at [893, 350] on div at bounding box center [897, 397] width 946 height 491
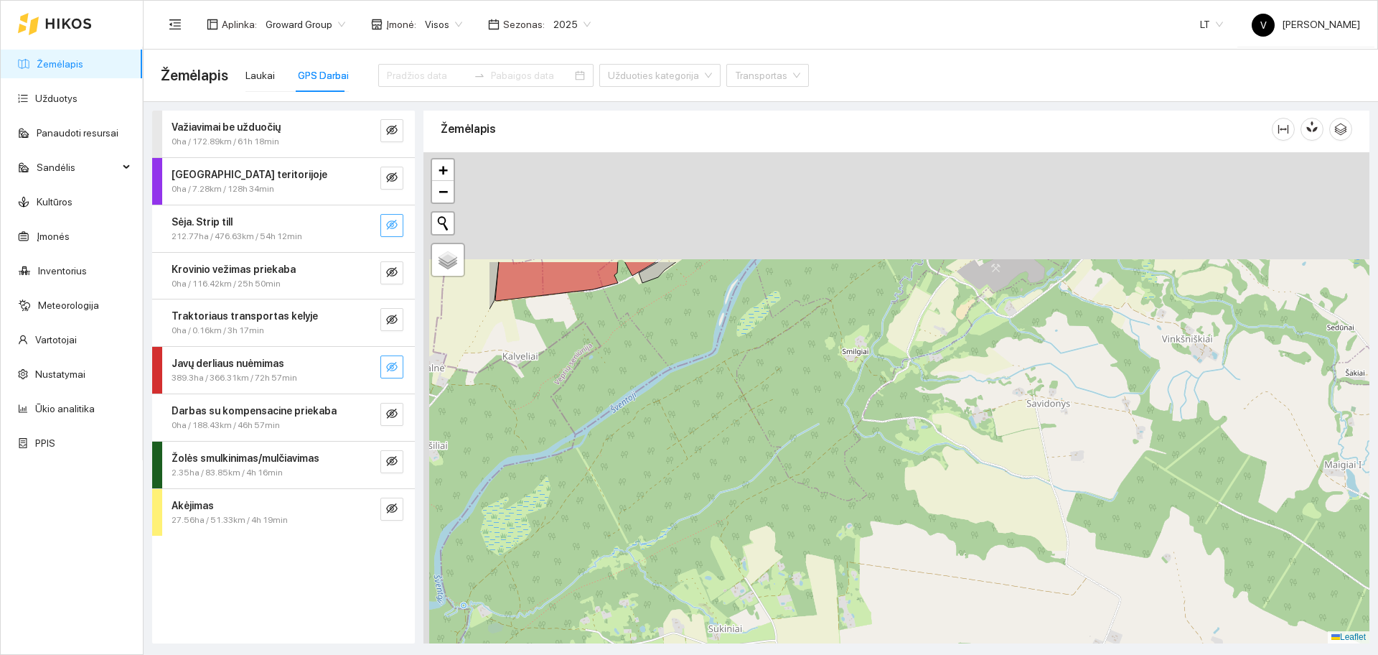
drag, startPoint x: 850, startPoint y: 415, endPoint x: 947, endPoint y: 487, distance: 121.0
click at [947, 487] on div at bounding box center [897, 397] width 946 height 491
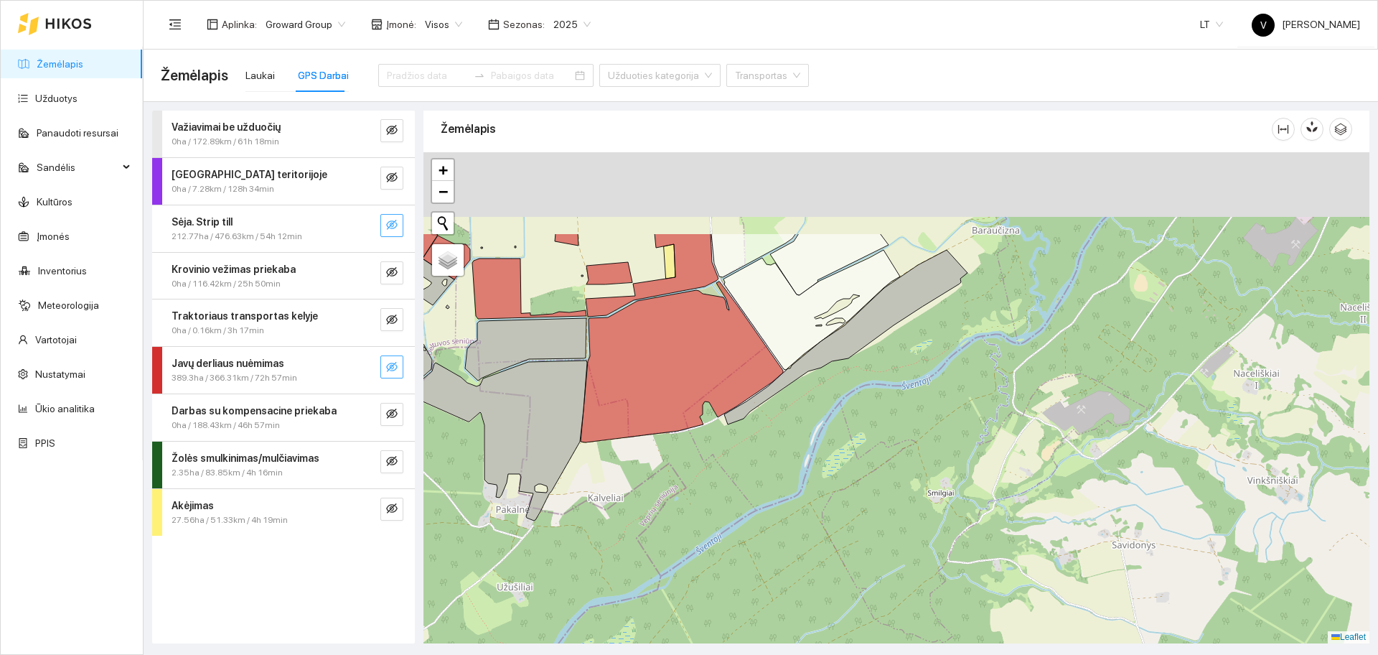
drag, startPoint x: 864, startPoint y: 420, endPoint x: 1001, endPoint y: 489, distance: 154.1
click at [1001, 490] on div at bounding box center [897, 397] width 946 height 491
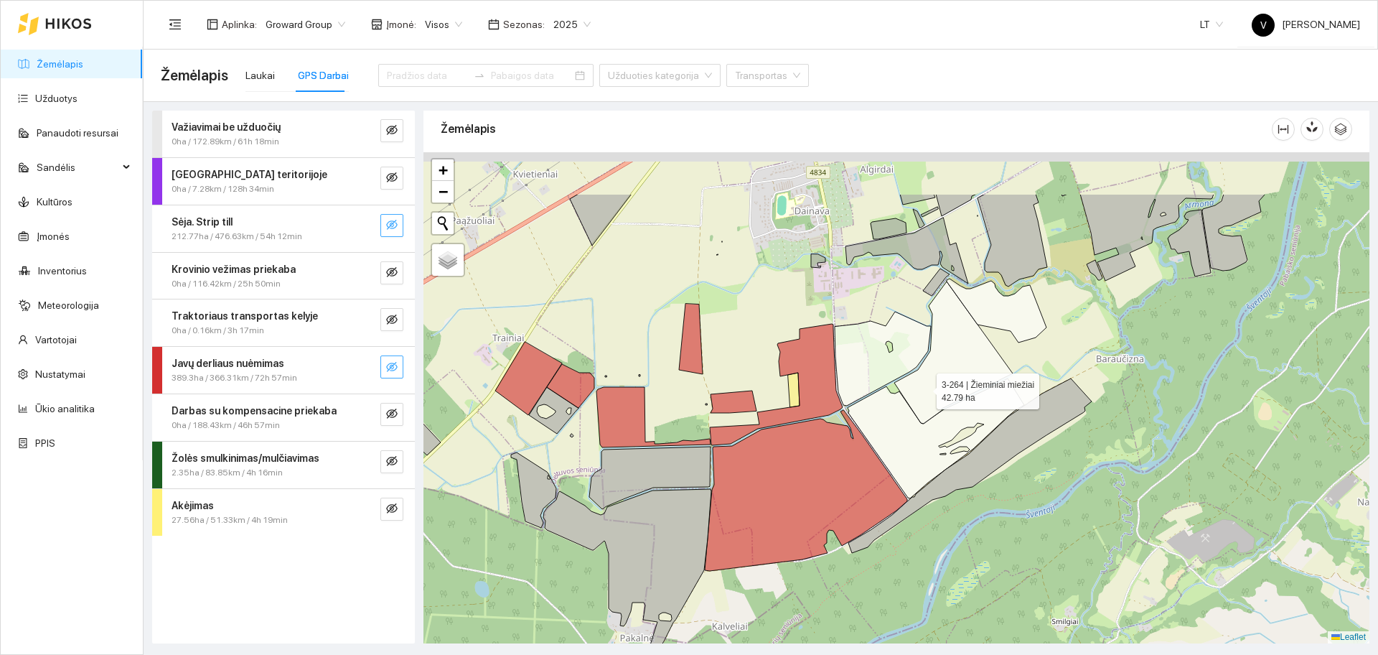
drag, startPoint x: 907, startPoint y: 296, endPoint x: 924, endPoint y: 387, distance: 92.6
click at [924, 387] on icon at bounding box center [953, 352] width 118 height 142
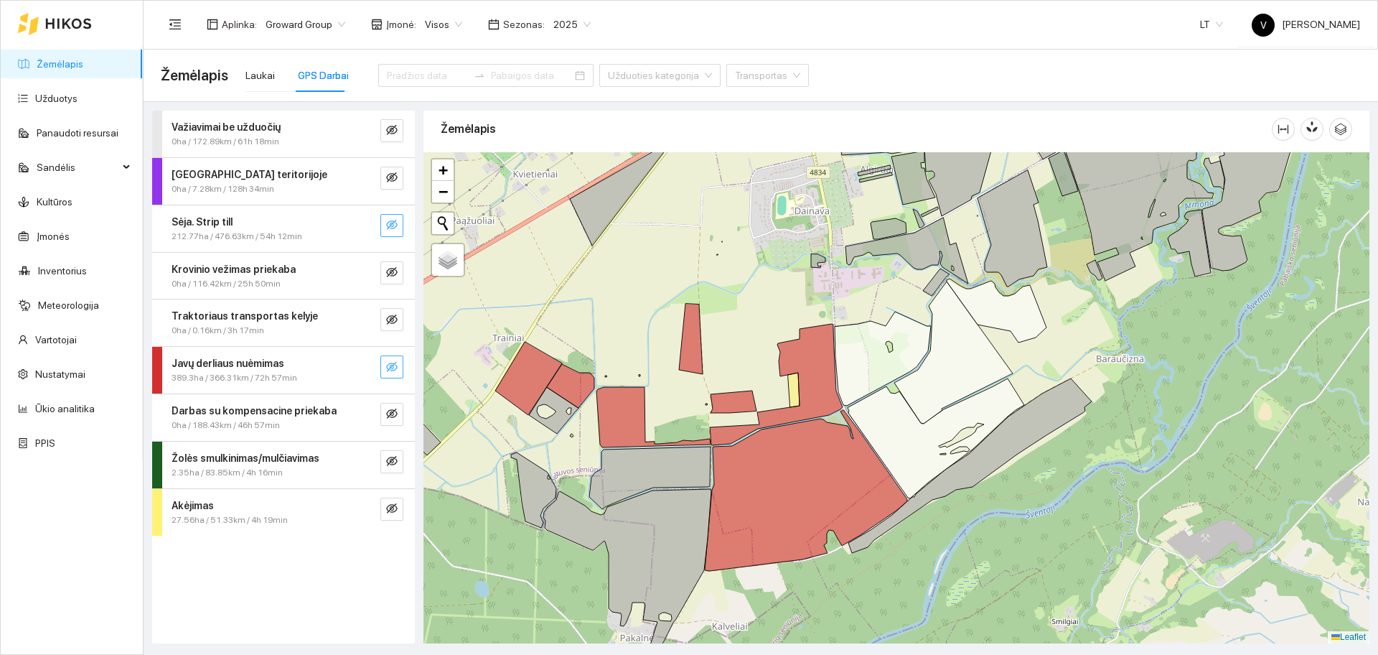
click at [388, 367] on icon "eye-invisible" at bounding box center [391, 366] width 11 height 11
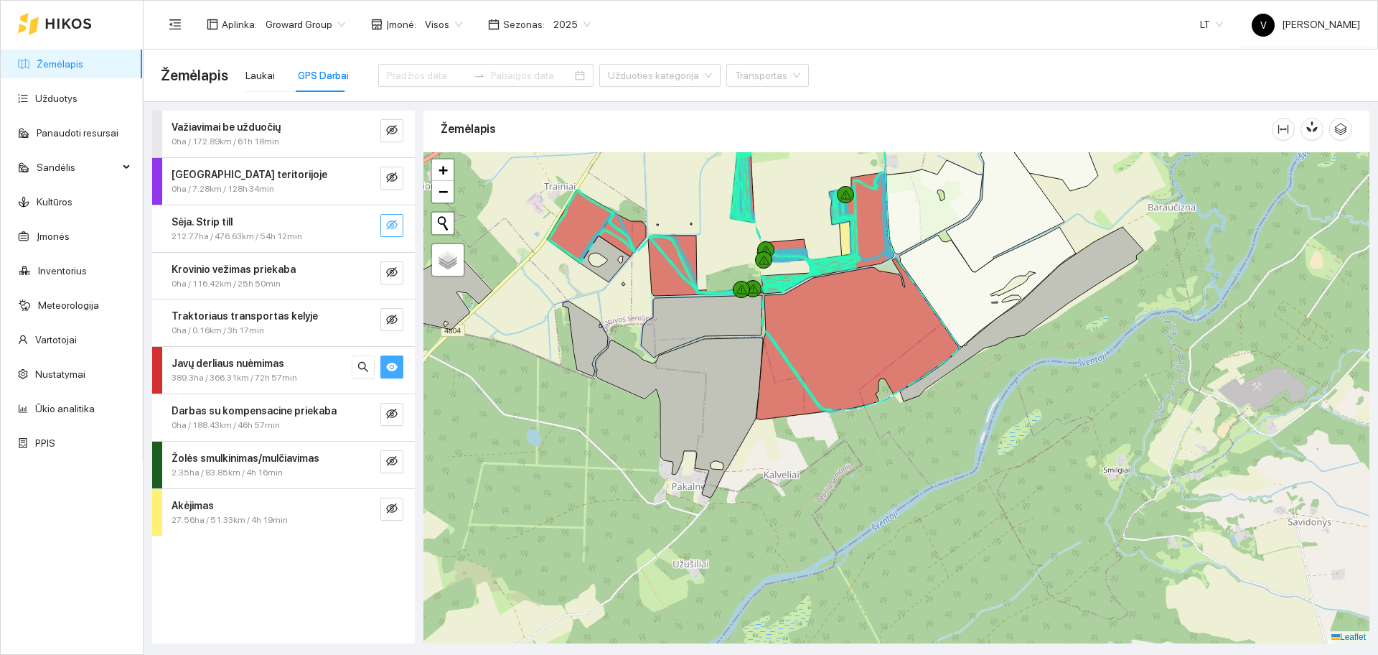
drag, startPoint x: 746, startPoint y: 359, endPoint x: 786, endPoint y: 208, distance: 156.0
click at [786, 208] on div at bounding box center [897, 397] width 946 height 491
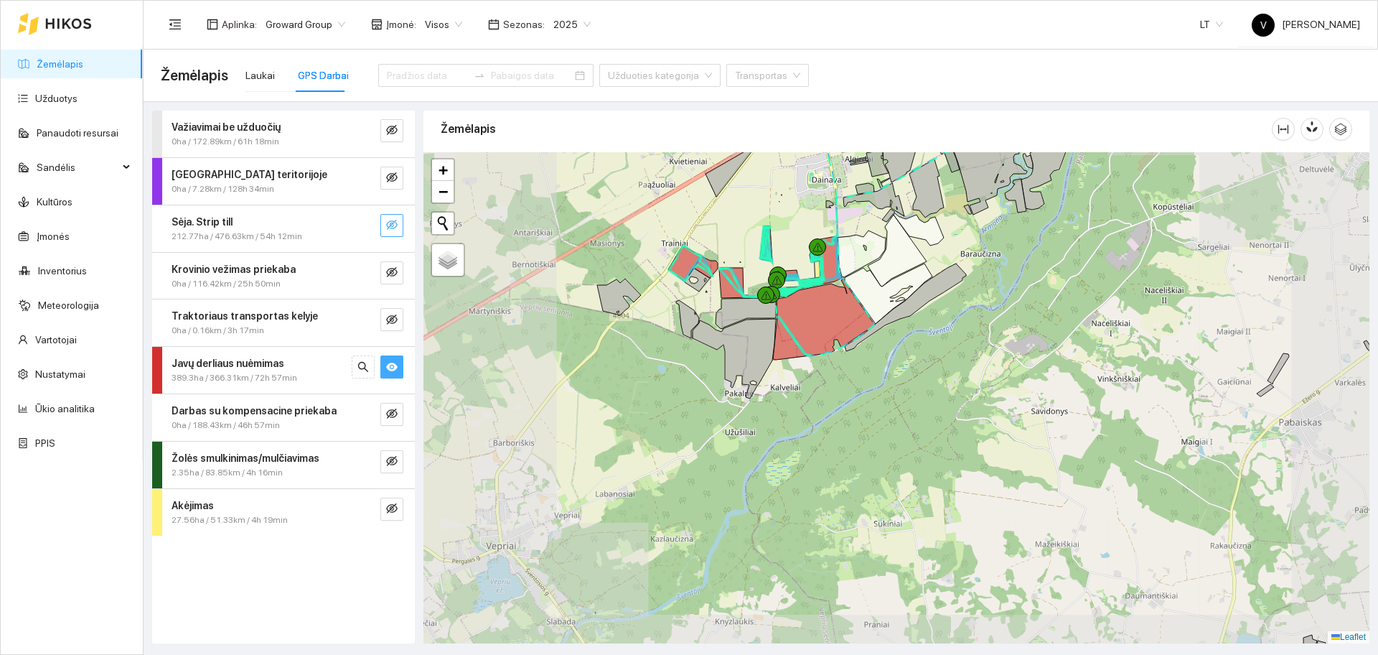
drag, startPoint x: 944, startPoint y: 429, endPoint x: 947, endPoint y: 377, distance: 52.5
click at [947, 380] on div at bounding box center [897, 397] width 946 height 491
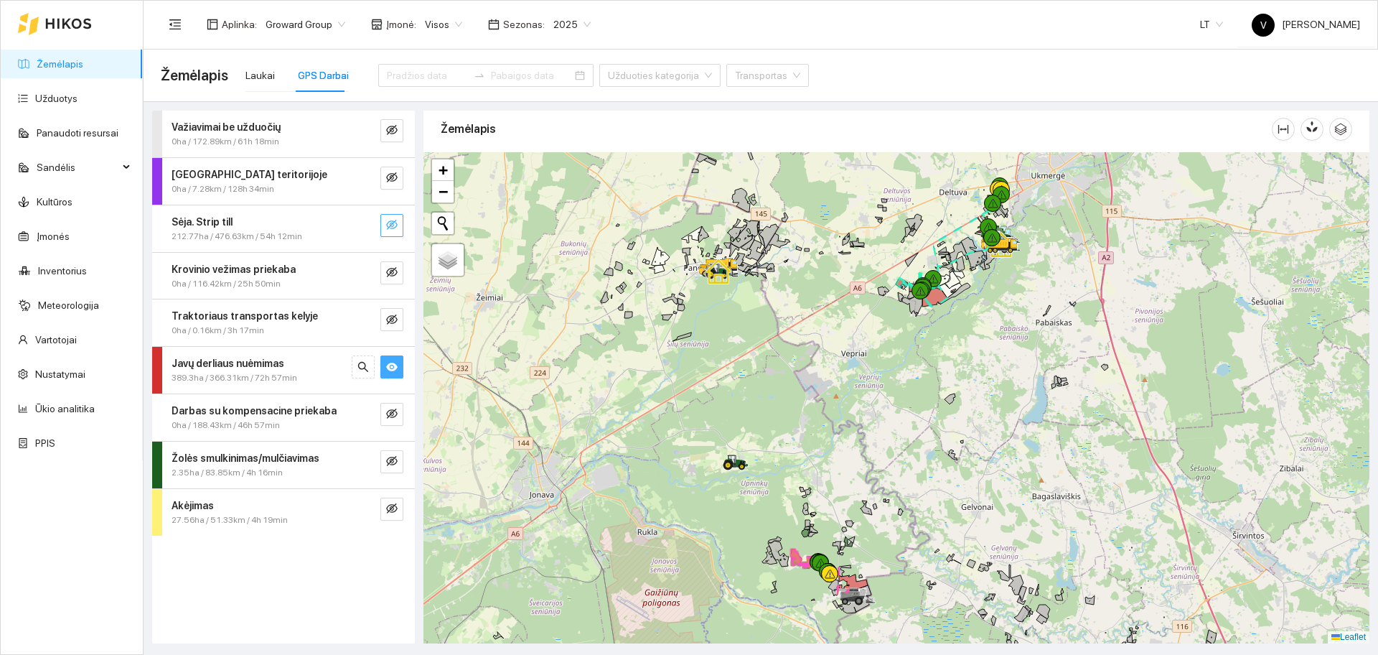
drag, startPoint x: 857, startPoint y: 457, endPoint x: 903, endPoint y: 266, distance: 195.7
click at [903, 266] on div at bounding box center [897, 397] width 946 height 491
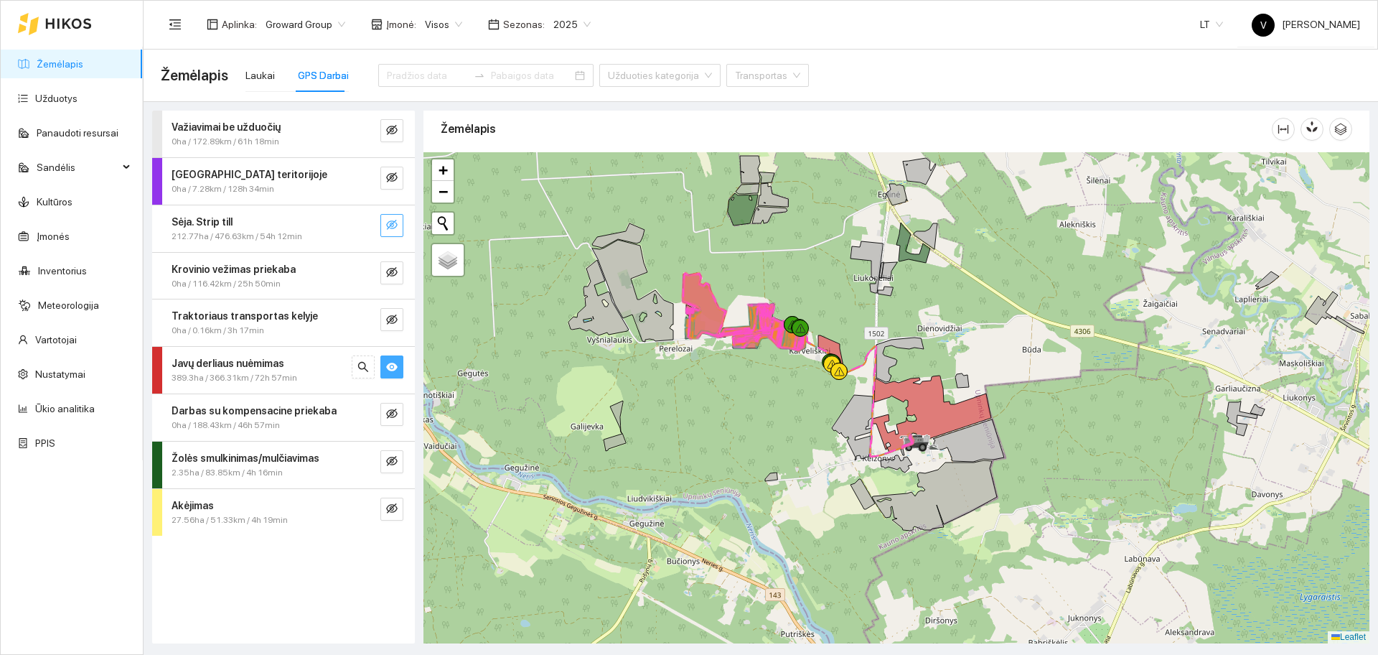
drag, startPoint x: 925, startPoint y: 373, endPoint x: 910, endPoint y: 344, distance: 32.1
click at [943, 349] on div at bounding box center [897, 397] width 946 height 491
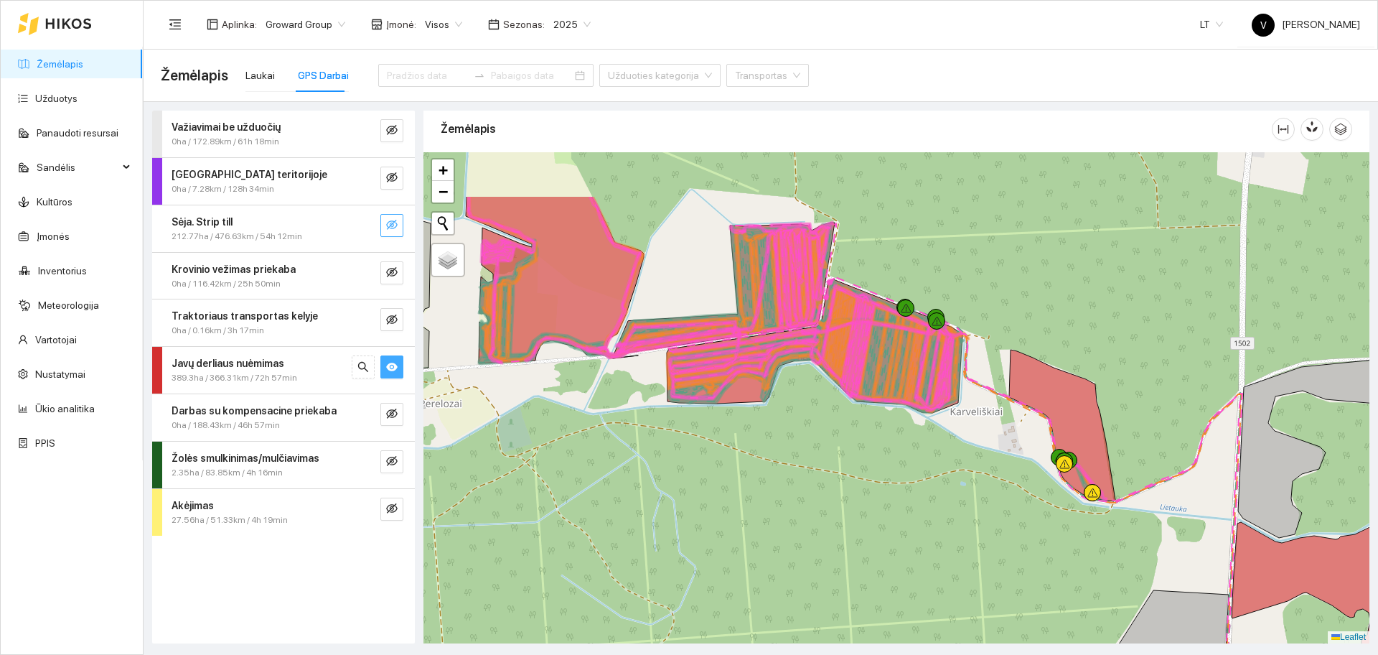
drag, startPoint x: 978, startPoint y: 436, endPoint x: 908, endPoint y: 488, distance: 86.7
click at [908, 496] on div at bounding box center [897, 397] width 946 height 491
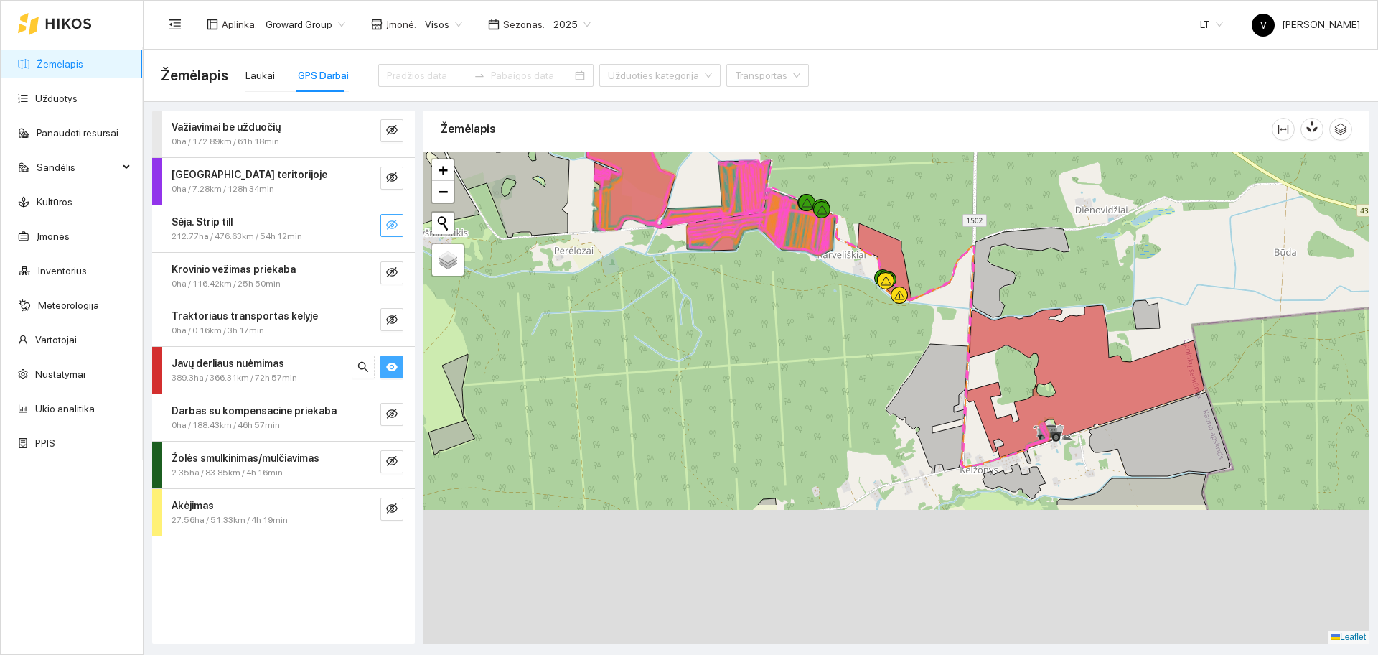
drag, startPoint x: 1082, startPoint y: 500, endPoint x: 990, endPoint y: 314, distance: 208.3
click at [990, 314] on icon at bounding box center [1086, 381] width 238 height 152
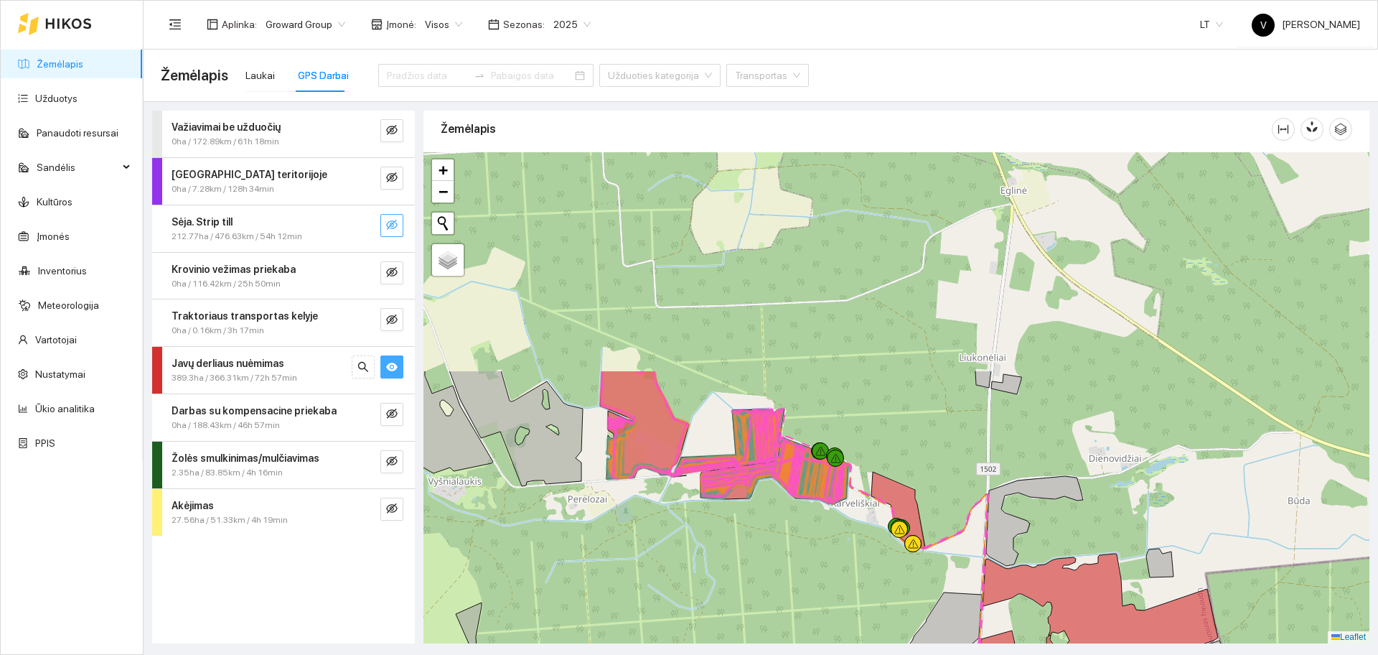
drag, startPoint x: 843, startPoint y: 389, endPoint x: 874, endPoint y: 575, distance: 188.6
click at [879, 581] on div at bounding box center [897, 397] width 946 height 491
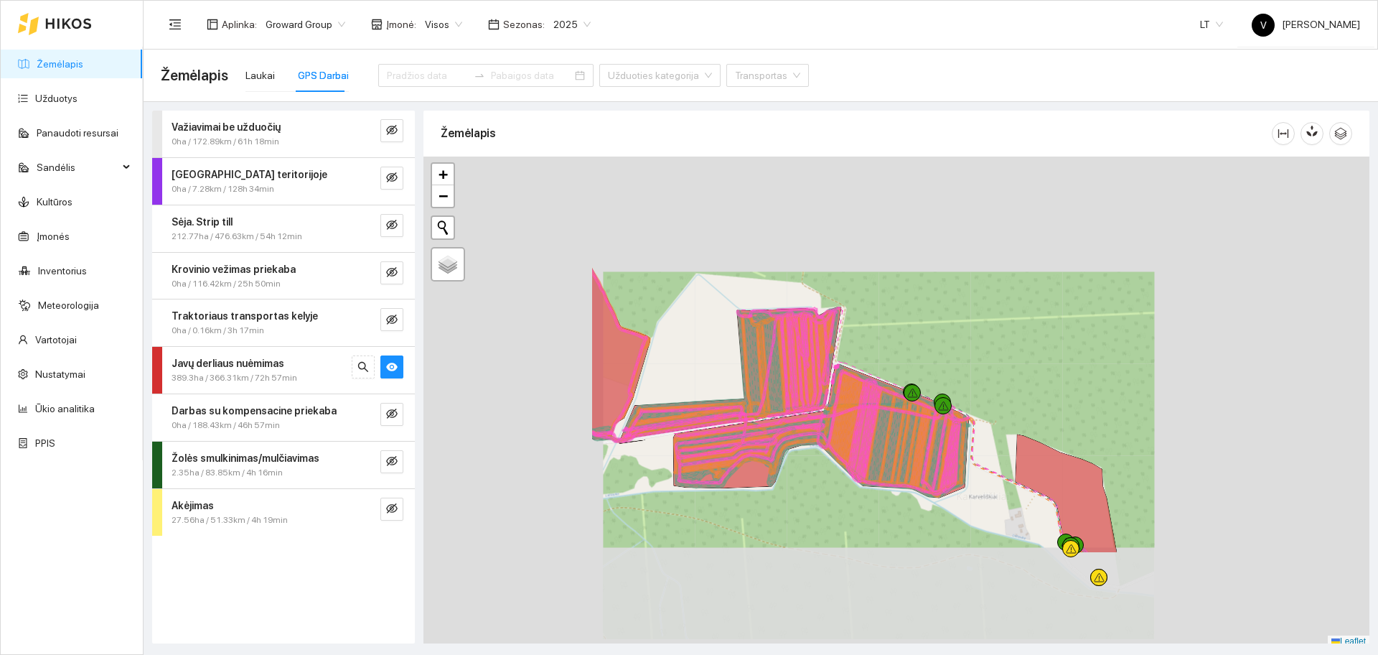
scroll to position [4, 0]
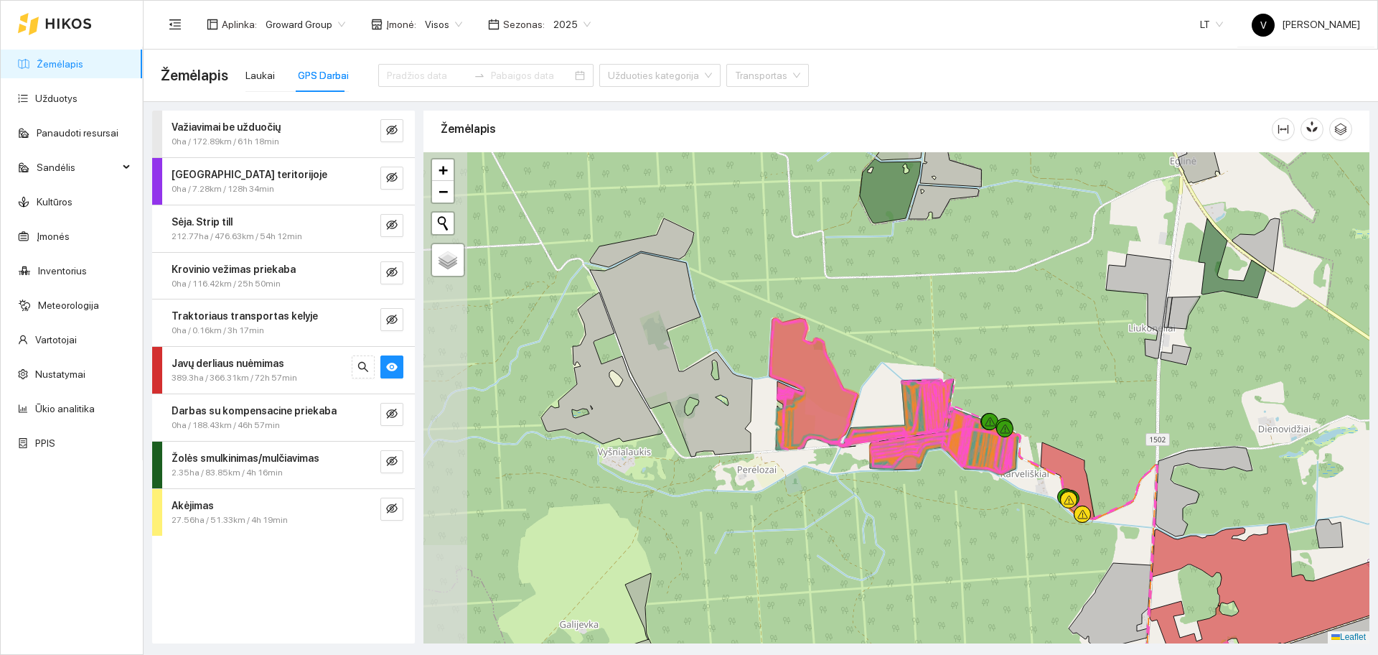
drag, startPoint x: 827, startPoint y: 477, endPoint x: 934, endPoint y: 500, distance: 109.5
click at [935, 505] on div at bounding box center [897, 397] width 946 height 491
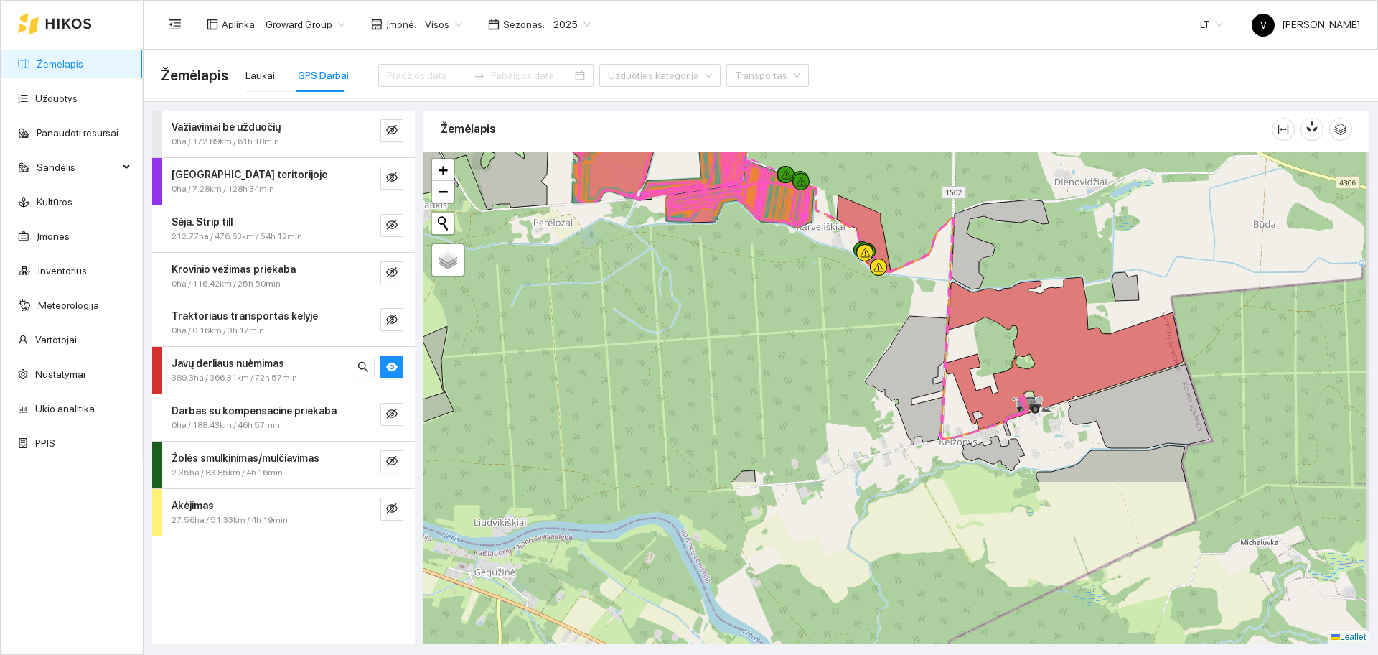
drag, startPoint x: 864, startPoint y: 431, endPoint x: 774, endPoint y: 308, distance: 152.6
click at [774, 308] on div at bounding box center [897, 397] width 946 height 491
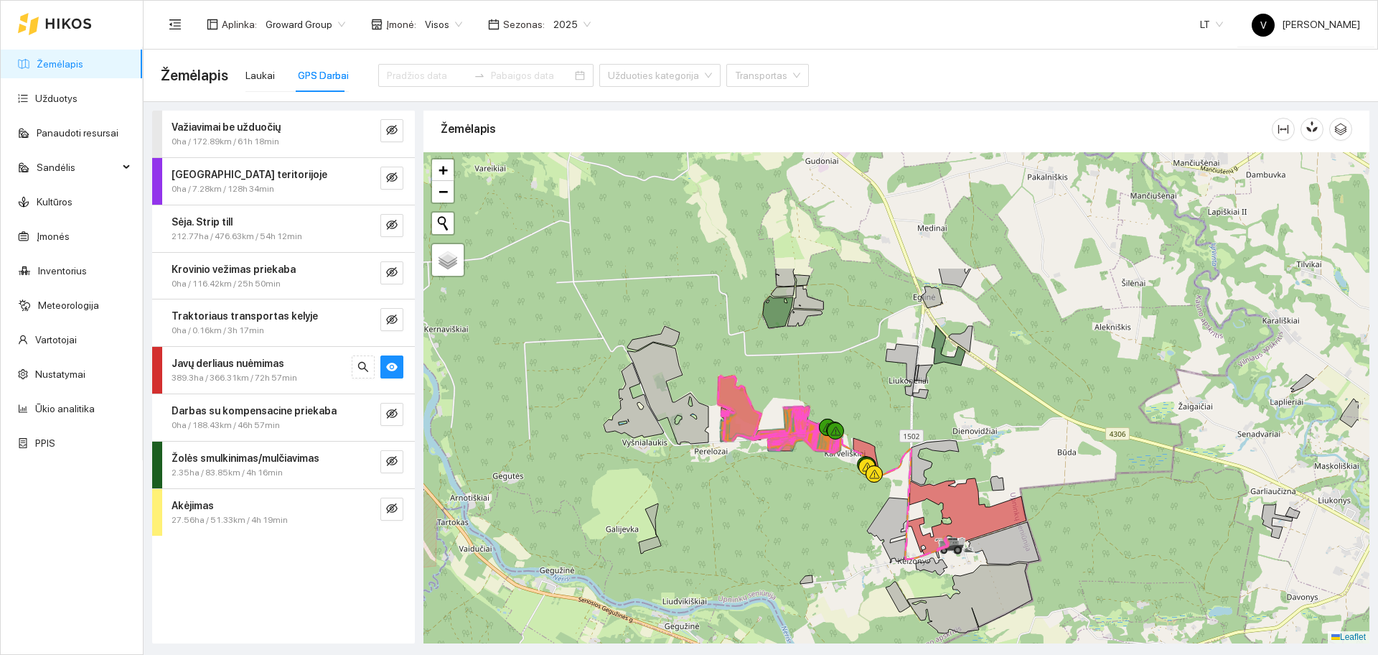
drag, startPoint x: 1154, startPoint y: 405, endPoint x: 1051, endPoint y: 561, distance: 186.9
click at [1051, 561] on div at bounding box center [897, 397] width 946 height 491
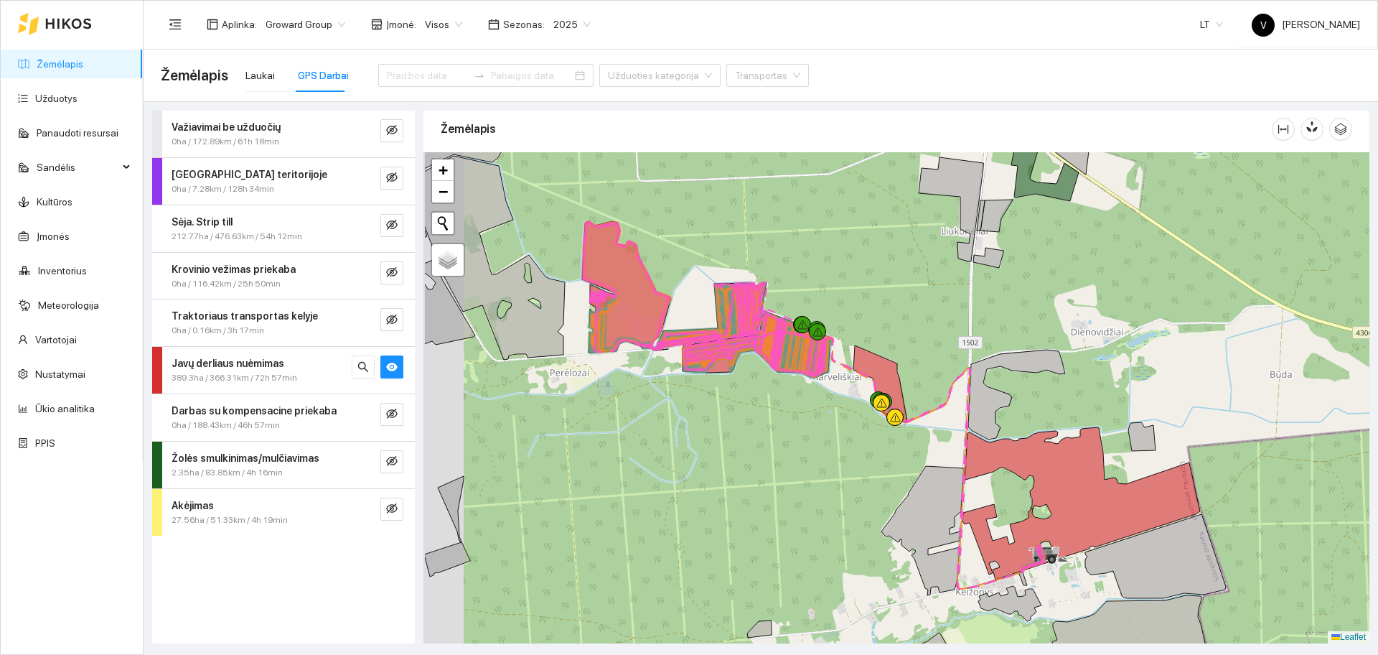
drag, startPoint x: 953, startPoint y: 328, endPoint x: 1103, endPoint y: 315, distance: 150.6
click at [1103, 316] on div at bounding box center [897, 397] width 946 height 491
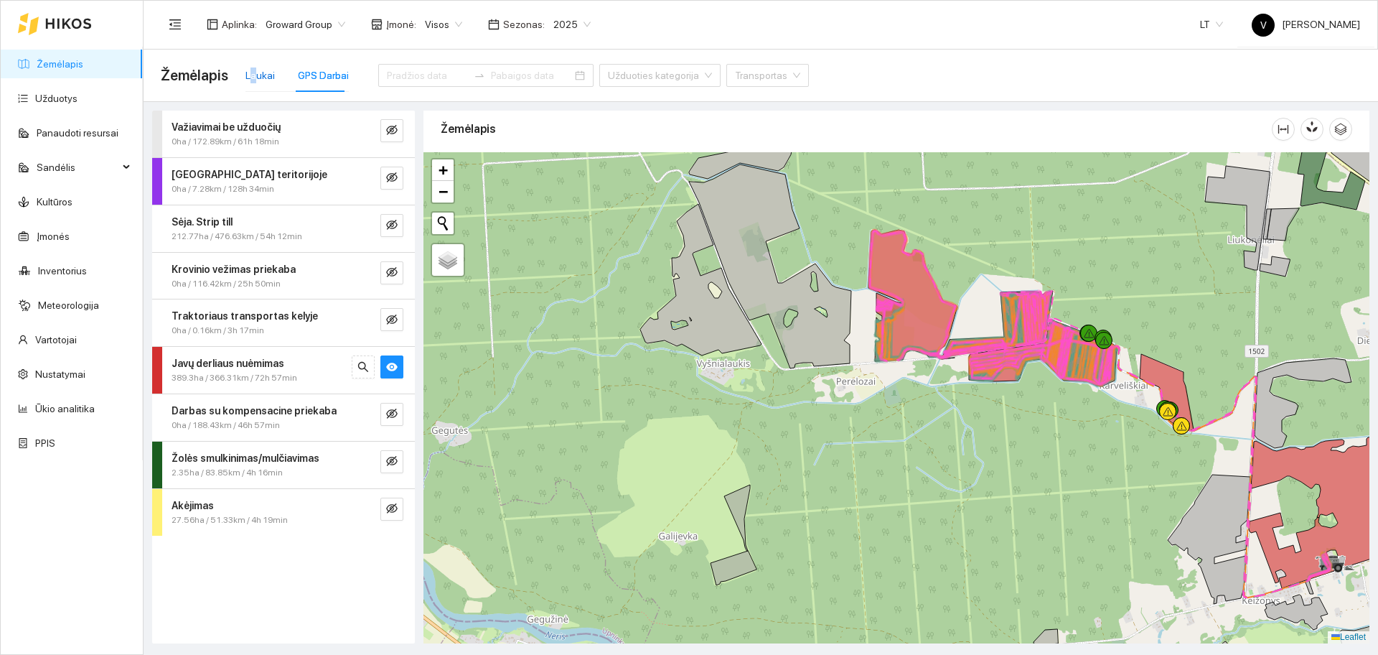
click at [252, 73] on div "Laukai" at bounding box center [259, 75] width 29 height 16
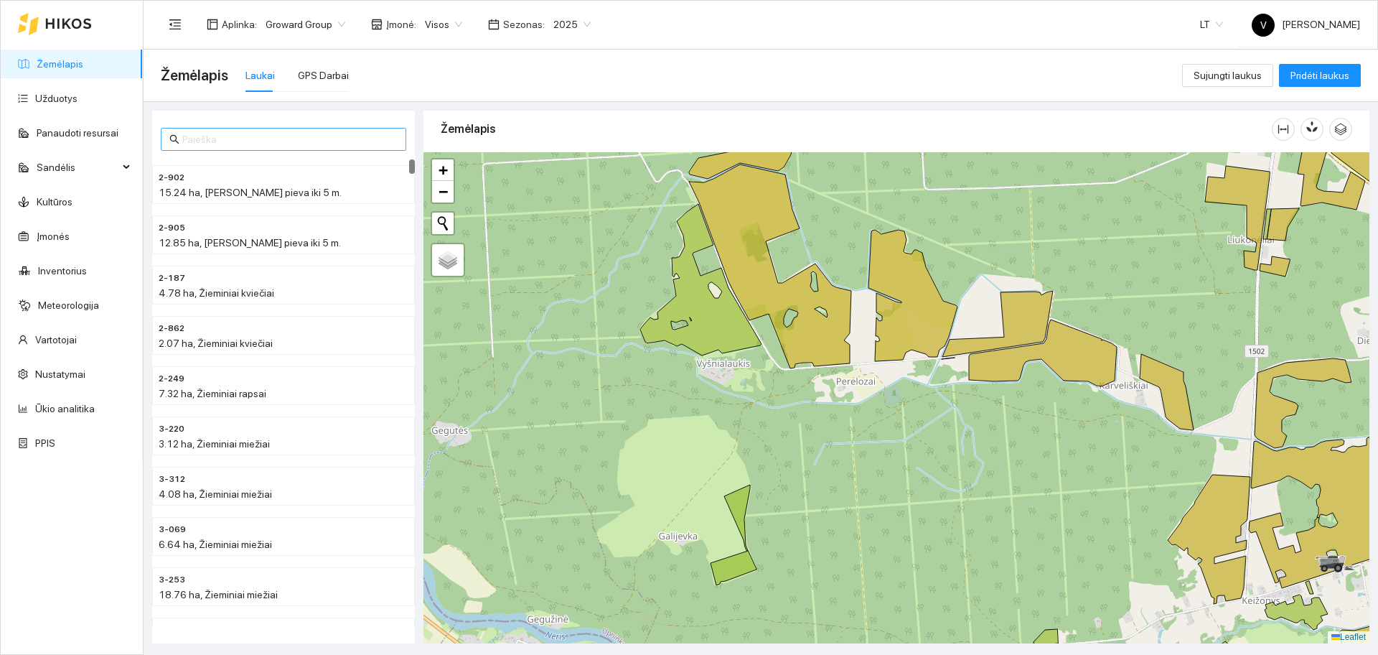
click at [243, 146] on input "text" at bounding box center [289, 139] width 215 height 16
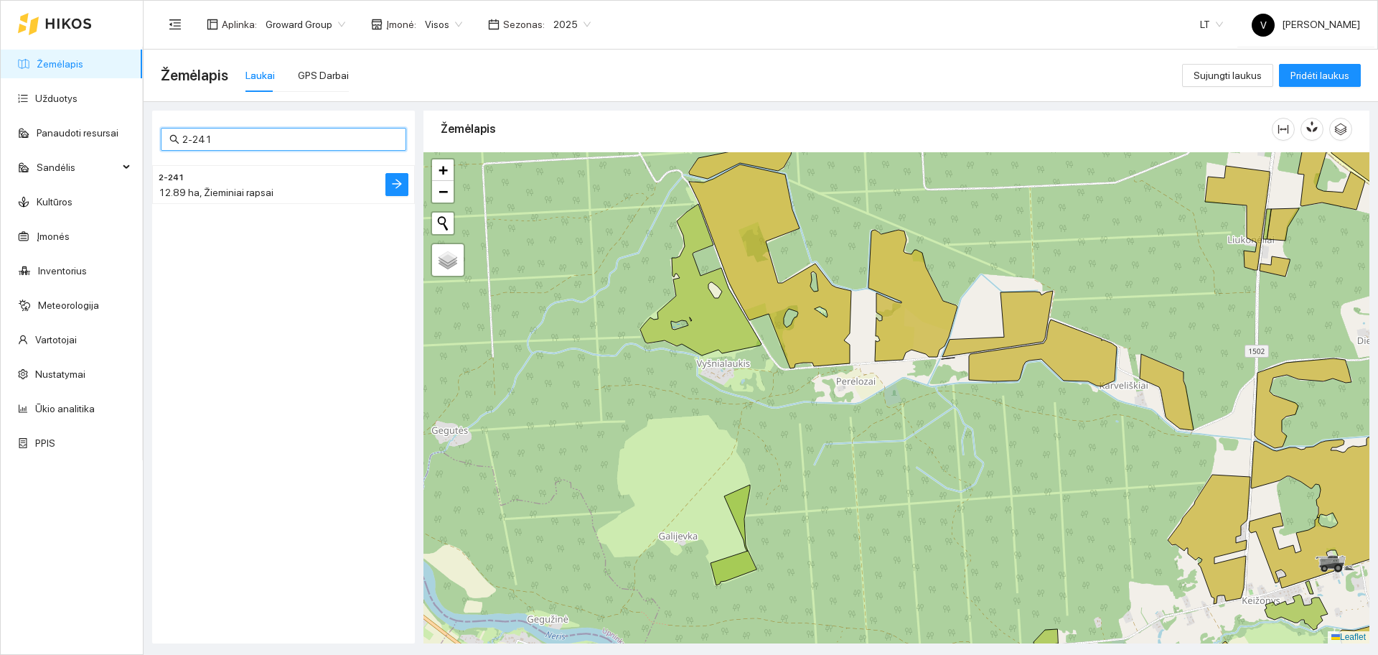
type input "2-241"
click at [230, 177] on h4 "2-241" at bounding box center [255, 177] width 192 height 16
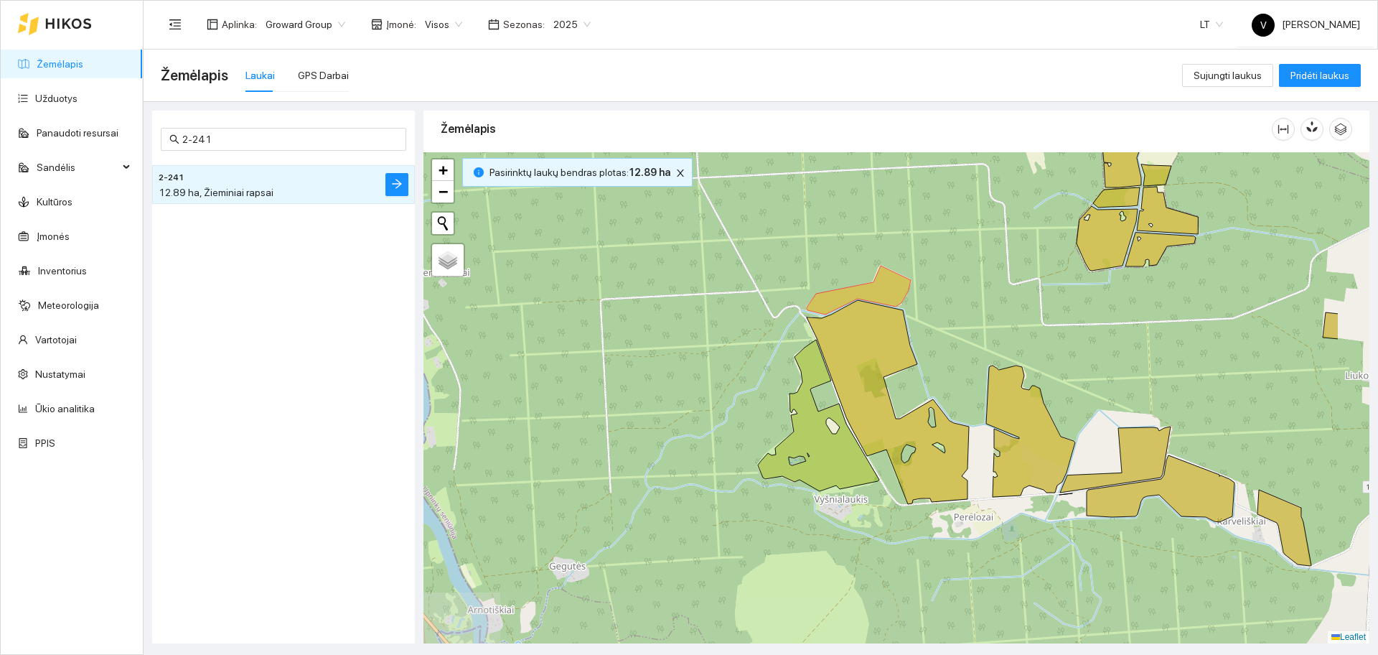
drag, startPoint x: 1090, startPoint y: 493, endPoint x: 940, endPoint y: 370, distance: 193.8
click at [957, 379] on div at bounding box center [897, 397] width 946 height 491
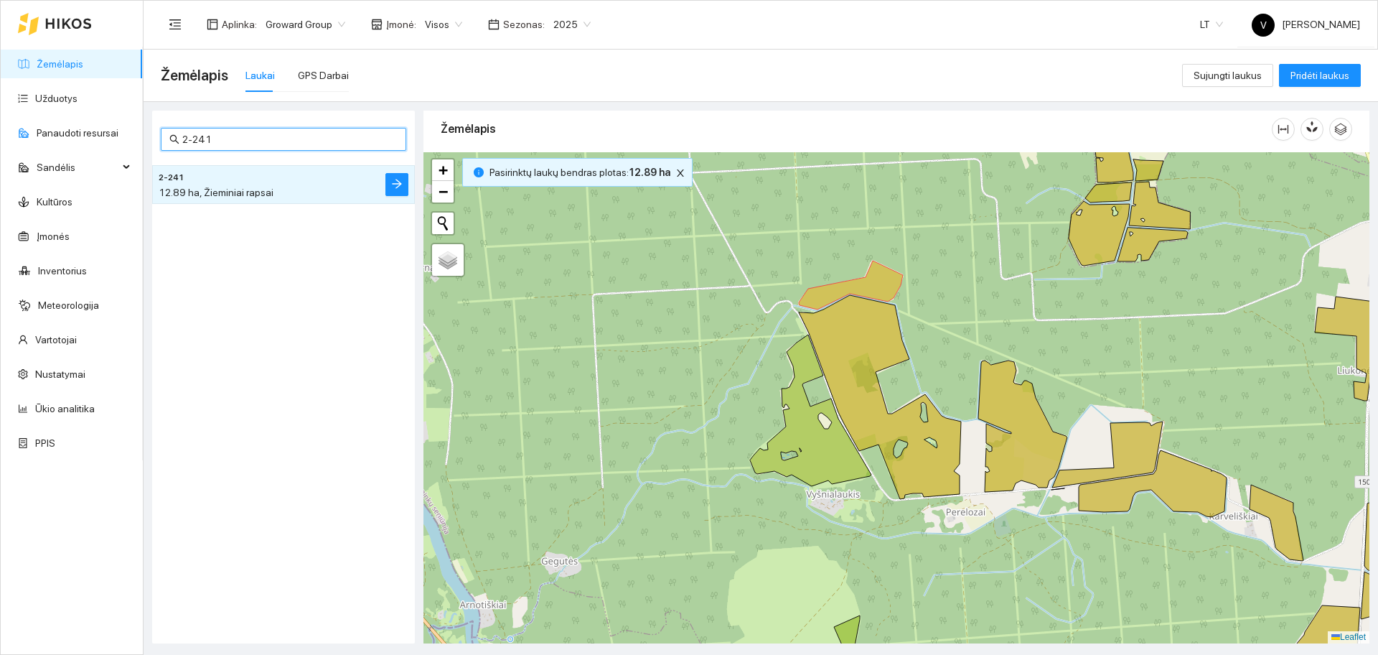
drag, startPoint x: 299, startPoint y: 134, endPoint x: 108, endPoint y: 116, distance: 192.5
click at [92, 129] on section "Žemėlapis Užduotys Panaudoti resursai Sandėlis Kultūros Įmonės Inventorius Mete…" at bounding box center [689, 327] width 1378 height 655
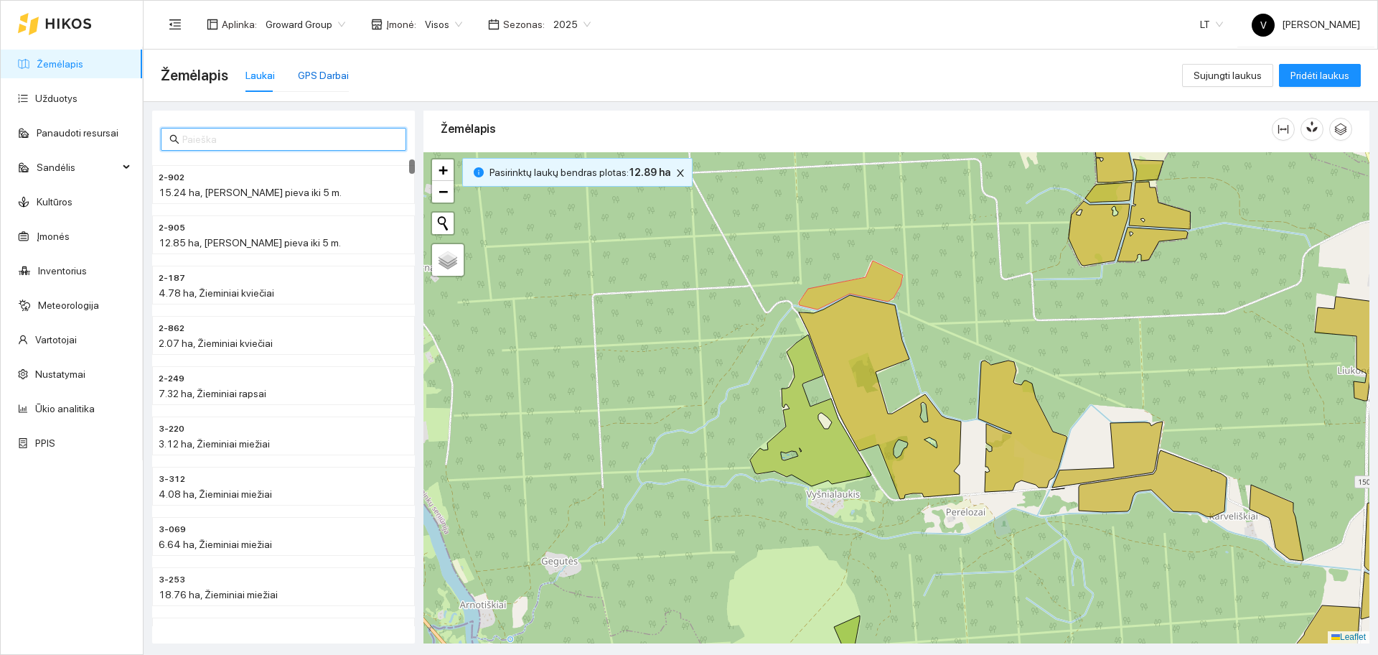
click at [337, 75] on div "GPS Darbai" at bounding box center [323, 75] width 51 height 16
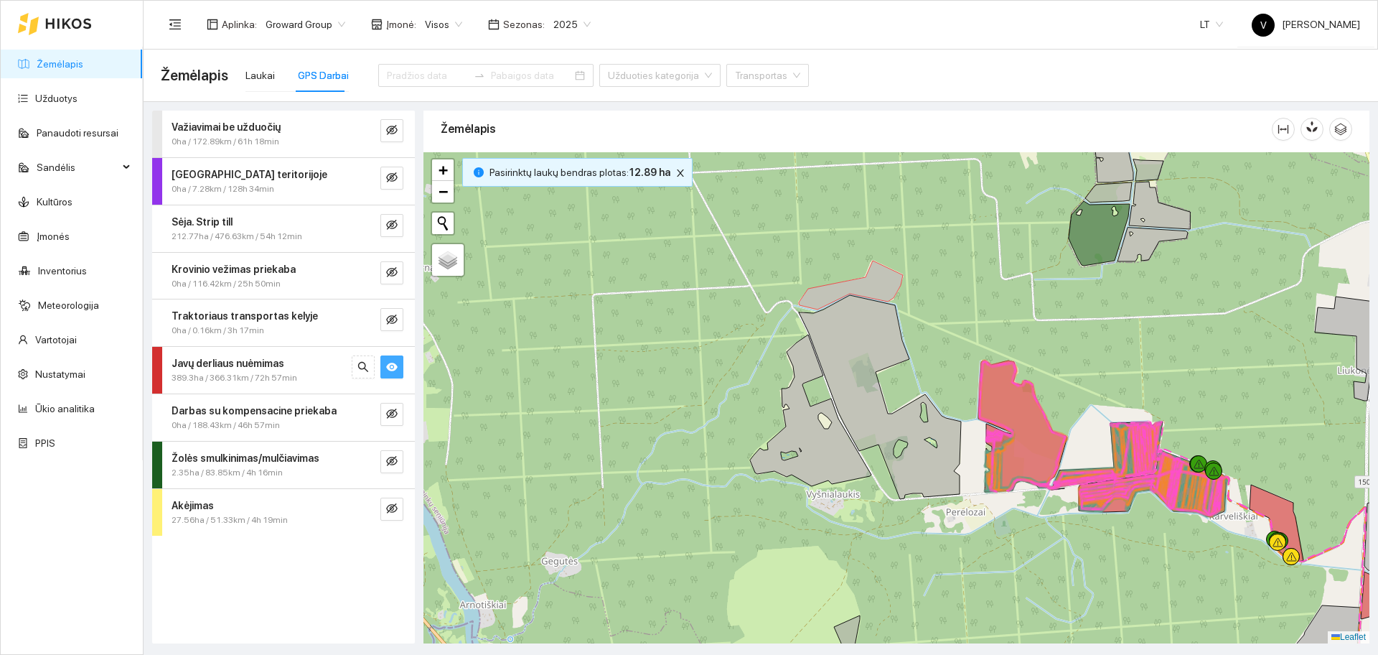
click at [396, 364] on icon "eye" at bounding box center [391, 366] width 11 height 9
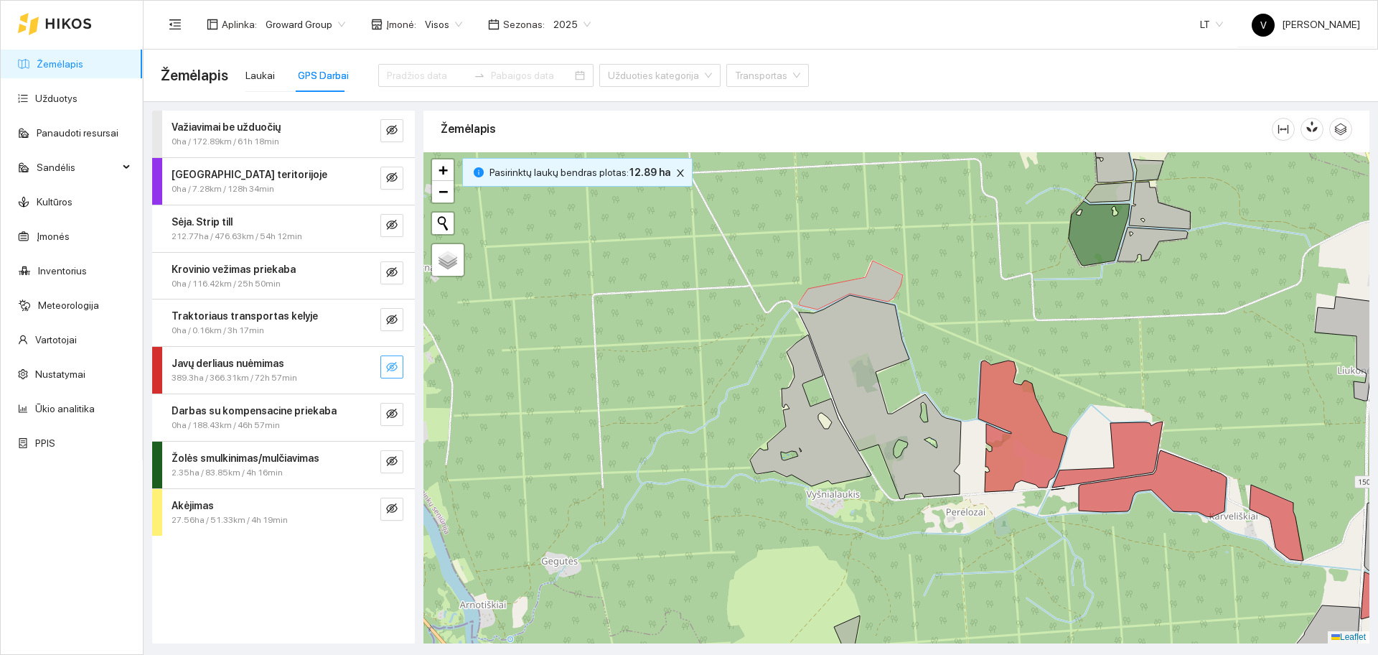
click at [396, 364] on icon "eye-invisible" at bounding box center [391, 366] width 11 height 11
click at [394, 378] on button "button" at bounding box center [391, 366] width 23 height 23
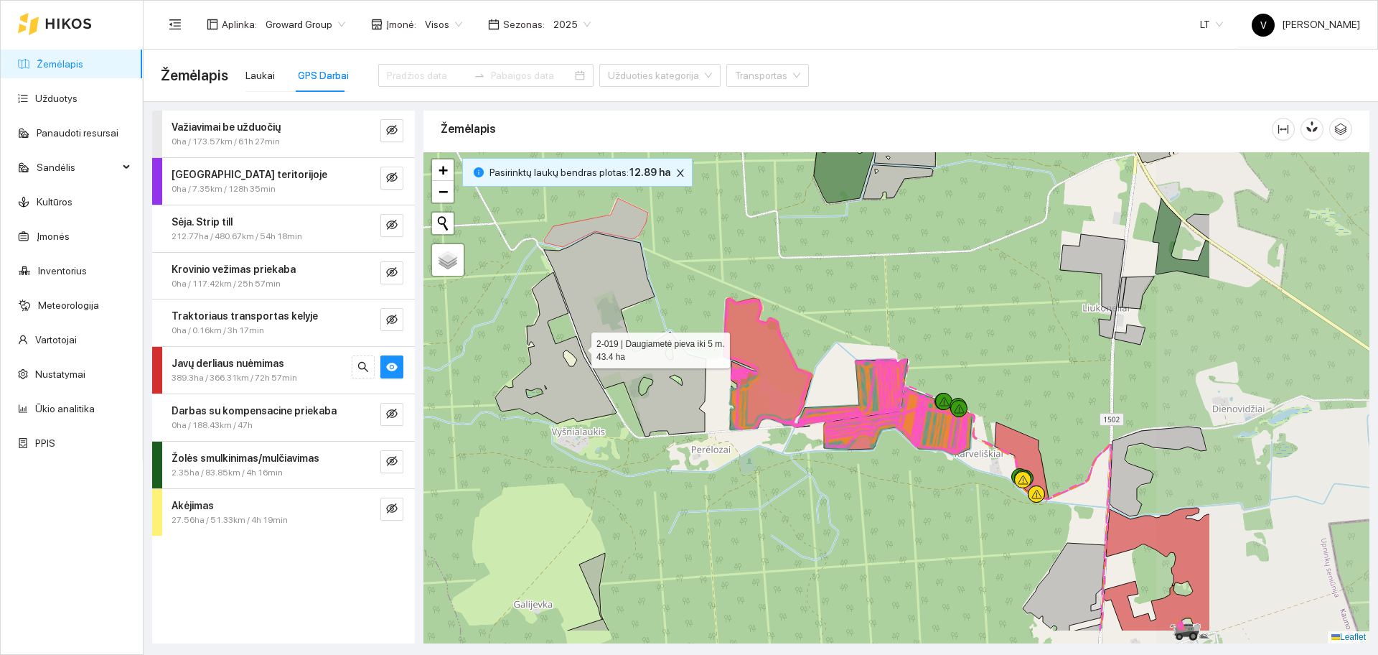
drag, startPoint x: 784, startPoint y: 390, endPoint x: 579, endPoint y: 347, distance: 209.1
click at [579, 347] on icon at bounding box center [555, 347] width 121 height 151
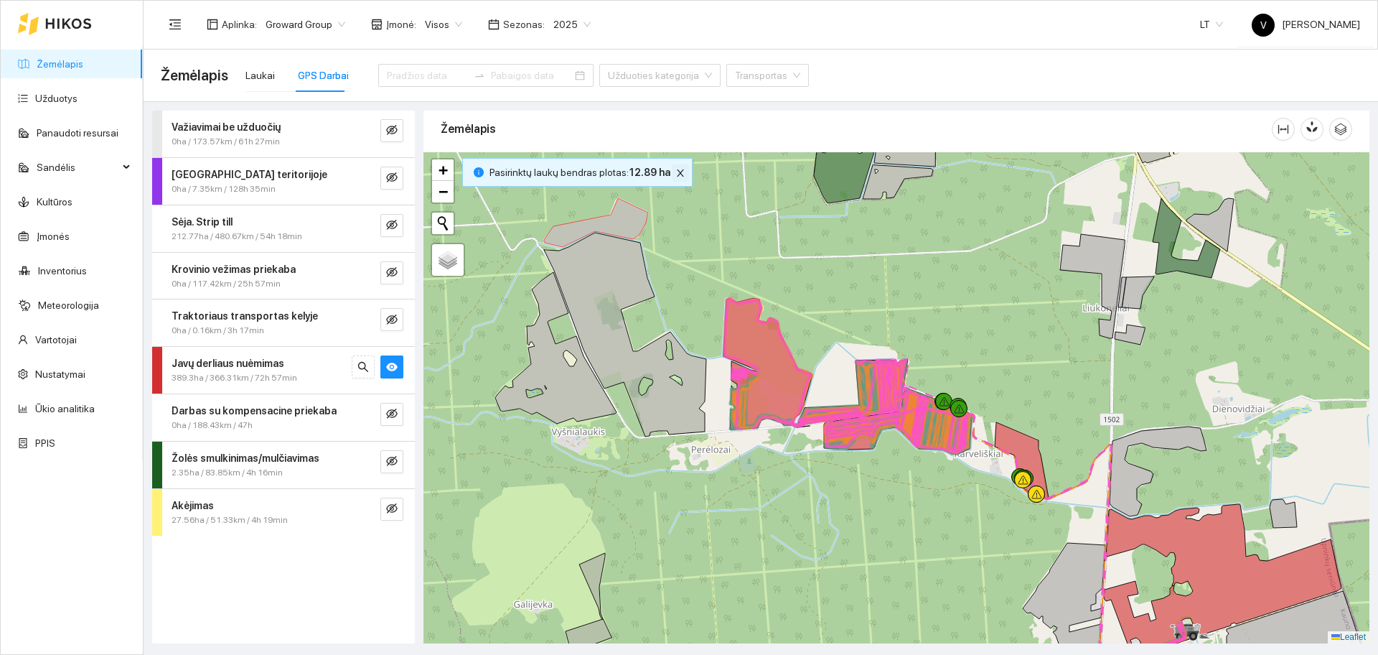
click at [675, 169] on icon "close" at bounding box center [680, 173] width 10 height 10
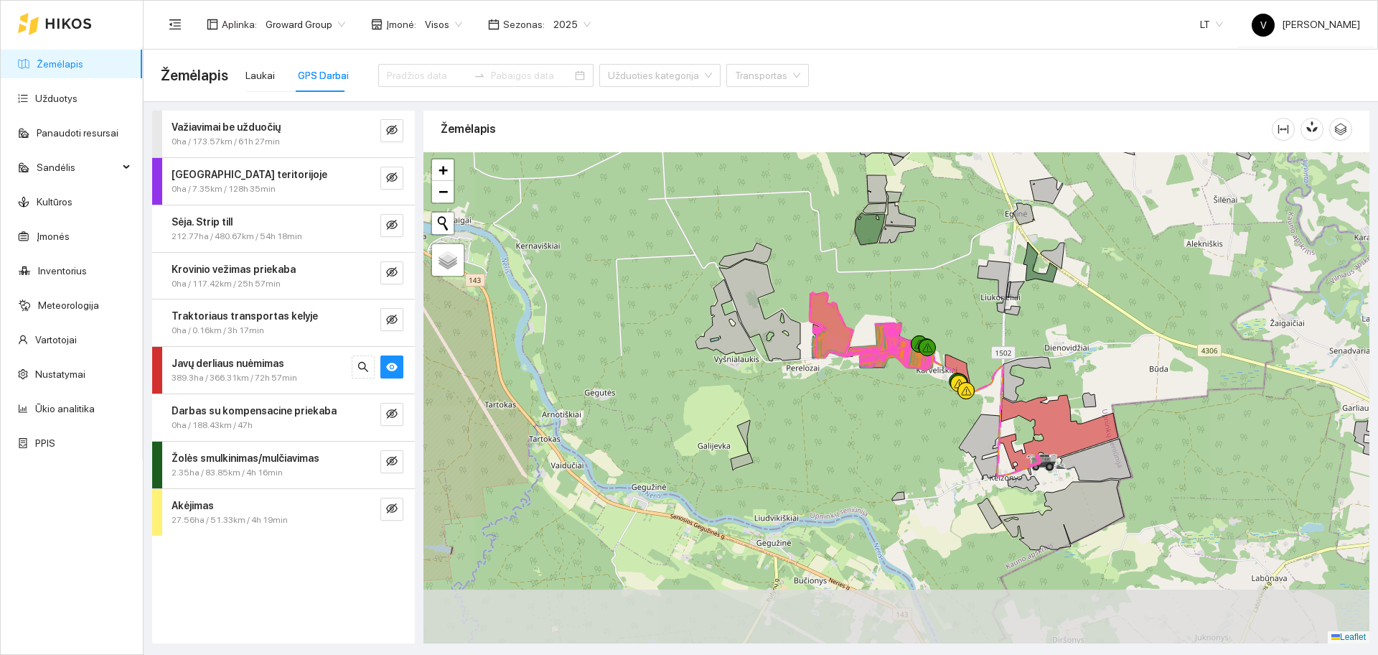
drag, startPoint x: 951, startPoint y: 541, endPoint x: 936, endPoint y: 393, distance: 149.3
click at [934, 422] on div at bounding box center [897, 397] width 946 height 491
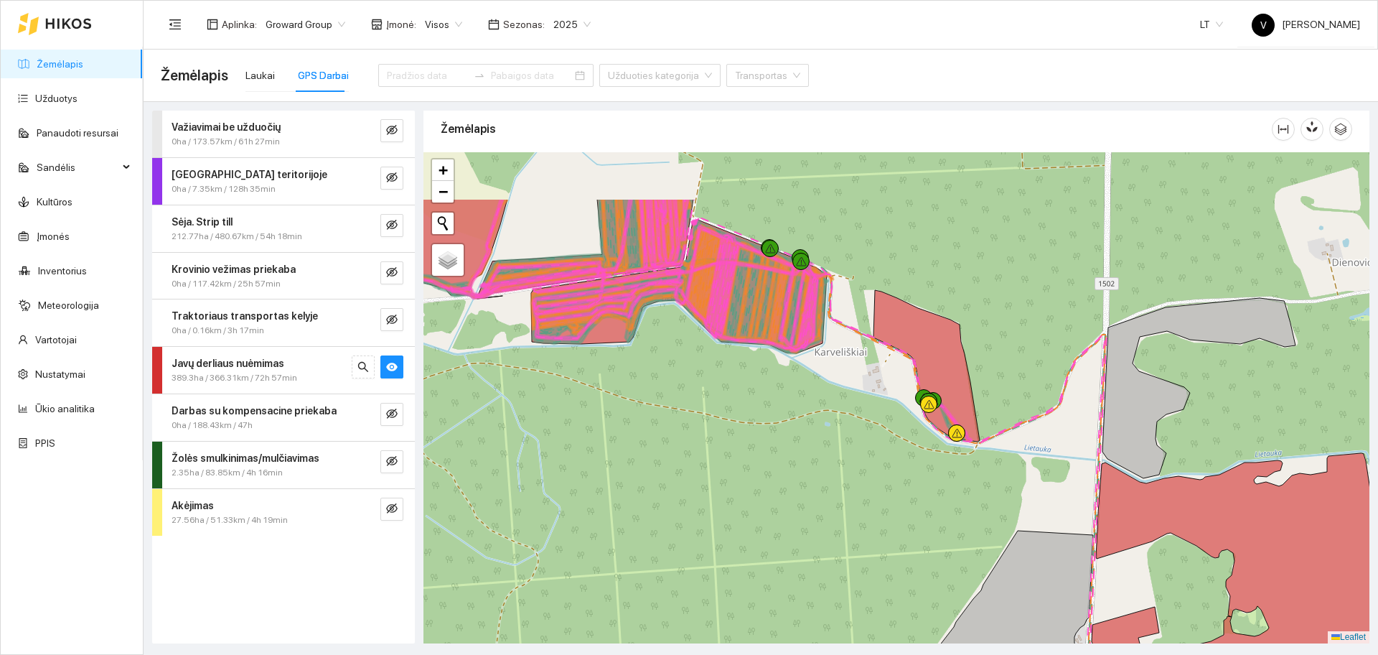
drag, startPoint x: 943, startPoint y: 385, endPoint x: 852, endPoint y: 481, distance: 132.5
click at [852, 481] on div at bounding box center [897, 397] width 946 height 491
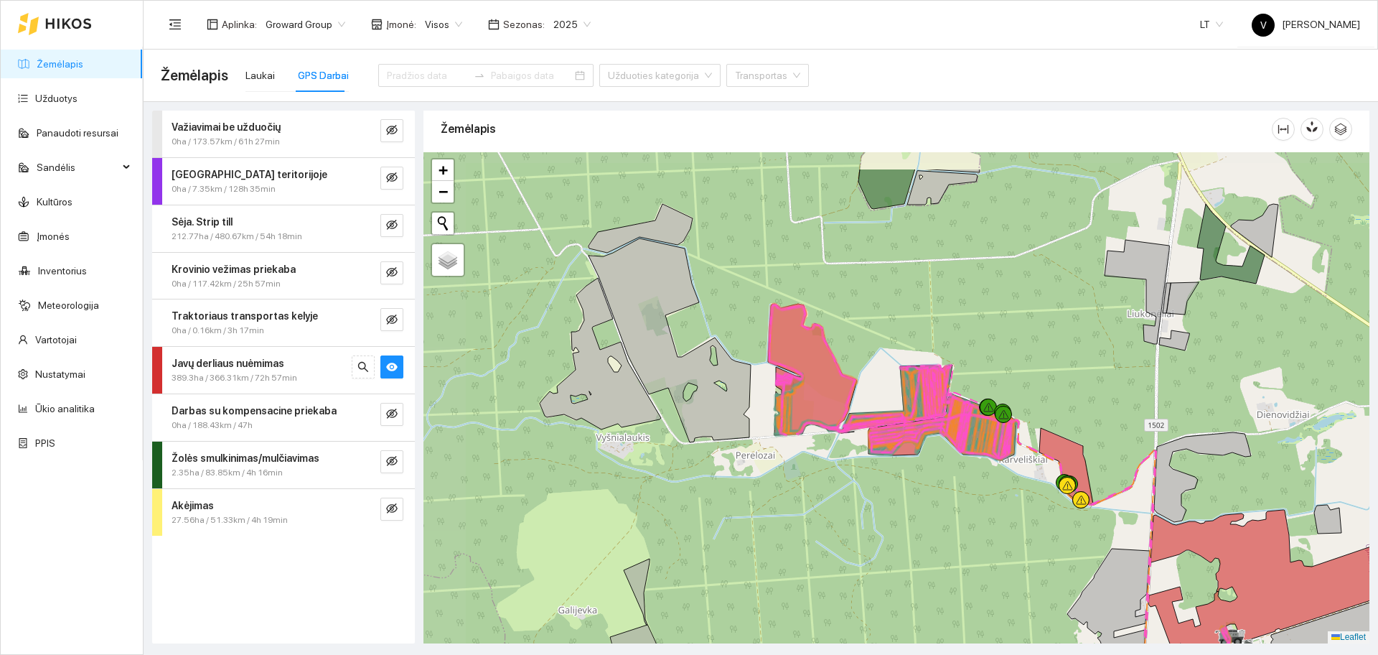
drag, startPoint x: 695, startPoint y: 444, endPoint x: 856, endPoint y: 486, distance: 166.3
click at [862, 509] on div at bounding box center [897, 397] width 946 height 491
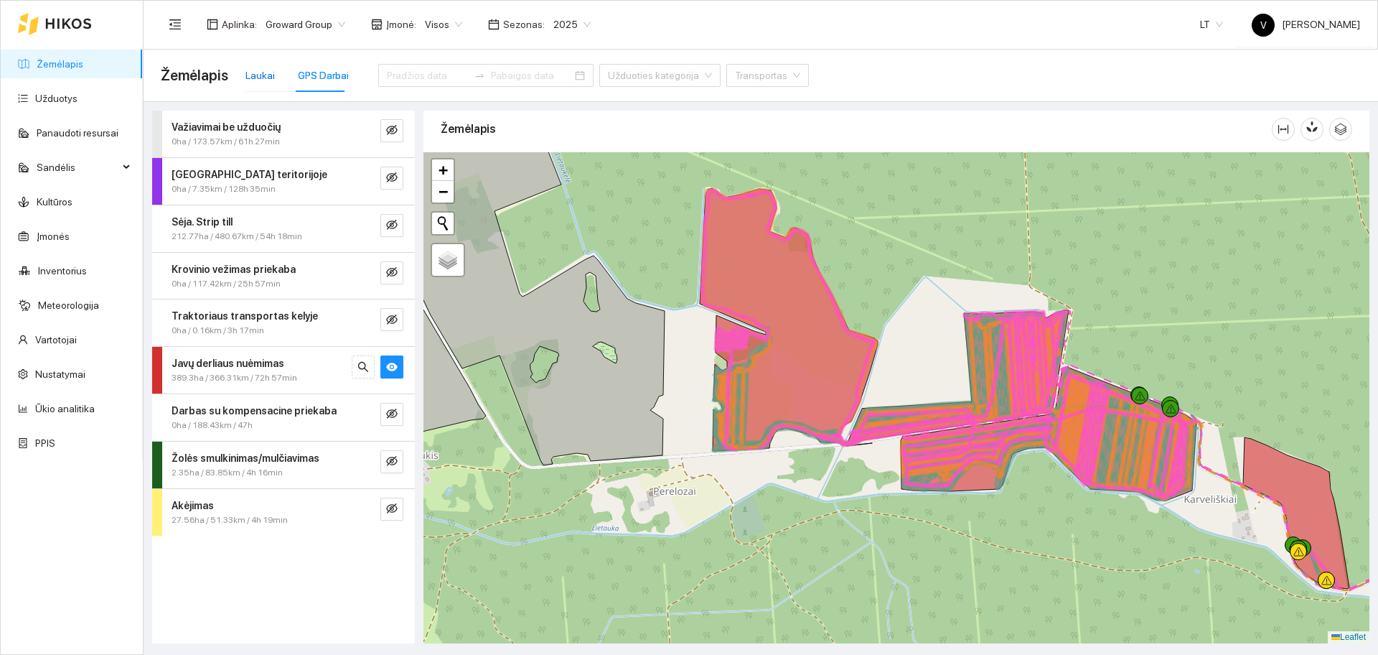
click at [256, 74] on div "Laukai" at bounding box center [259, 75] width 29 height 16
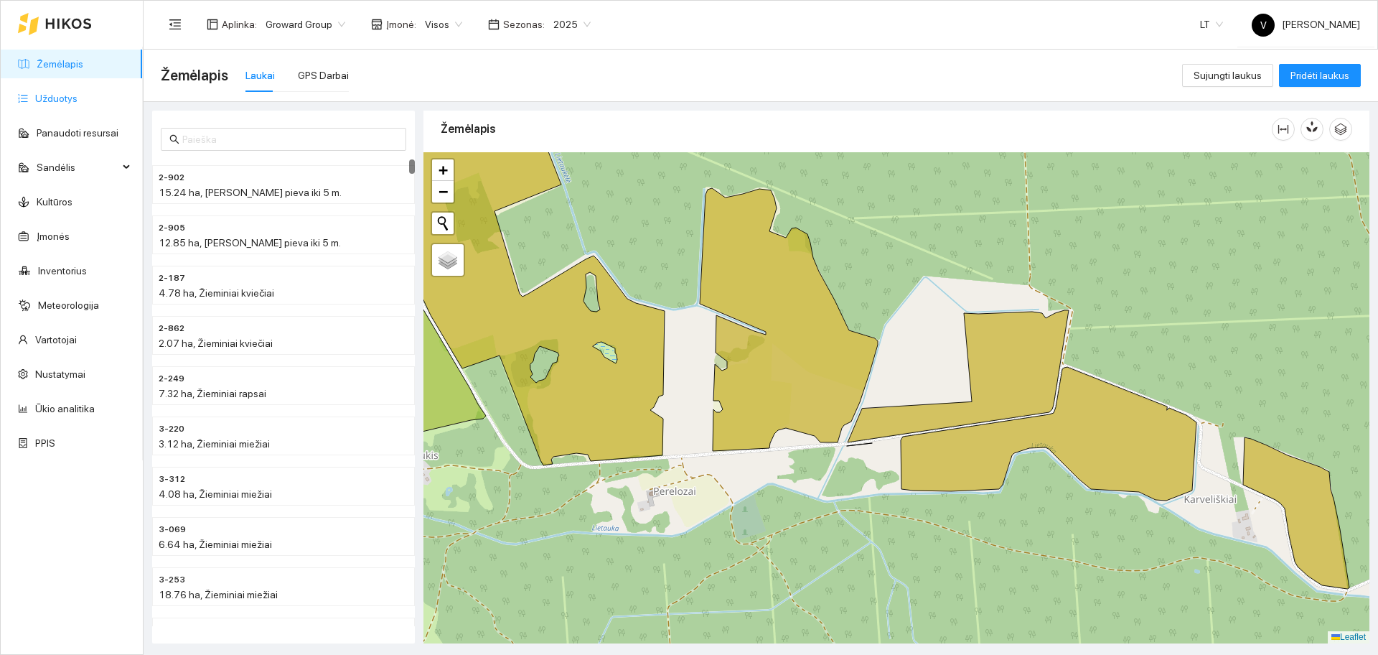
click at [60, 93] on link "Užduotys" at bounding box center [56, 98] width 42 height 11
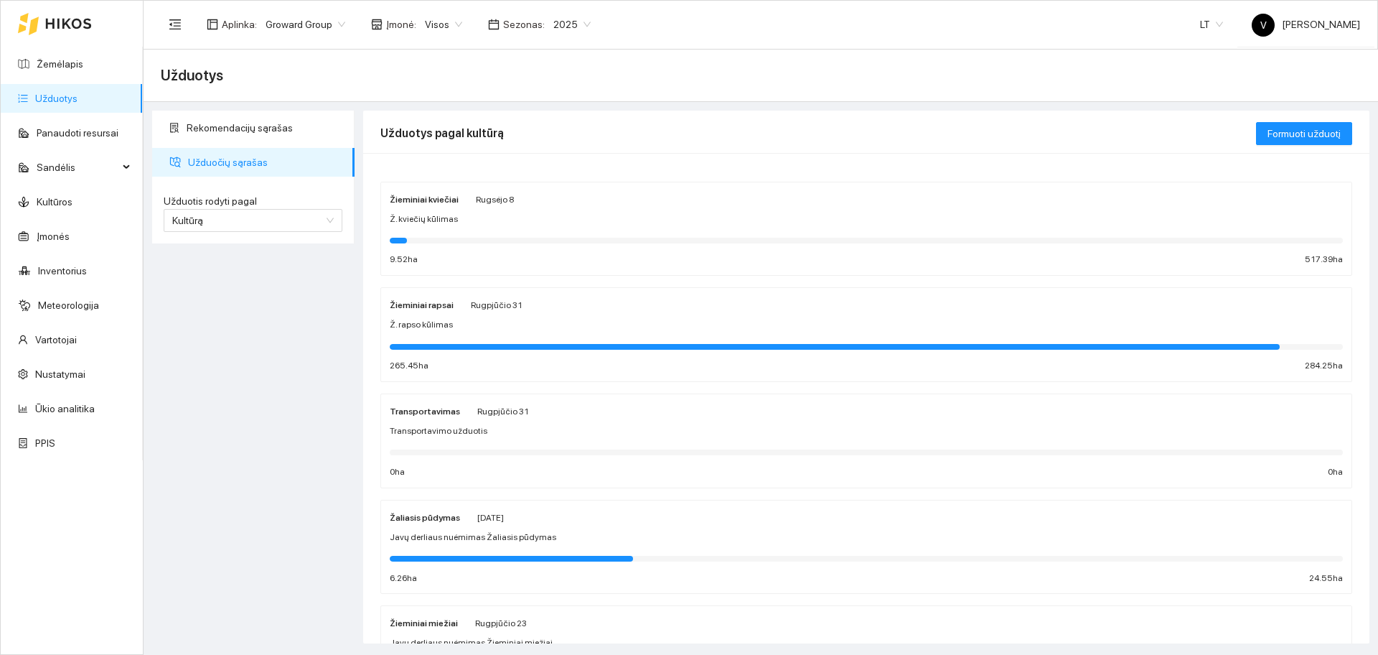
click at [429, 312] on div "Žieminiai rapsai" at bounding box center [422, 304] width 64 height 16
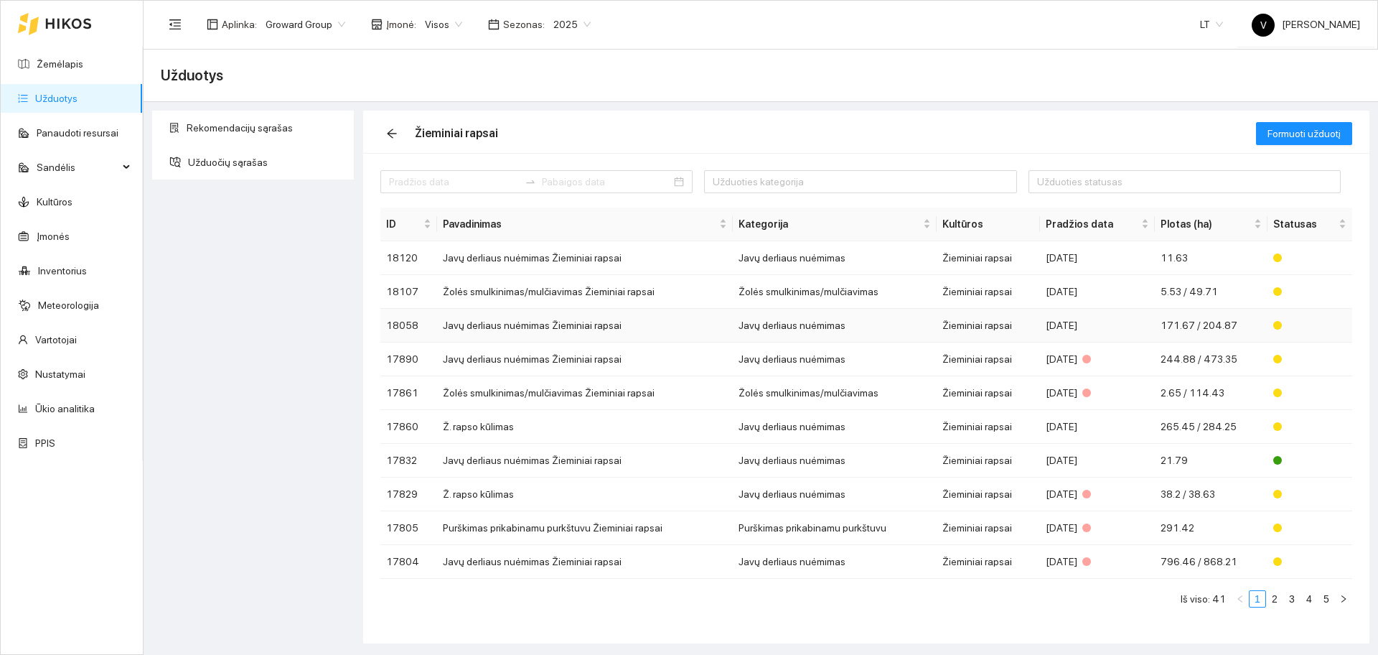
click at [511, 327] on td "Javų derliaus nuėmimas Žieminiai rapsai" at bounding box center [585, 326] width 296 height 34
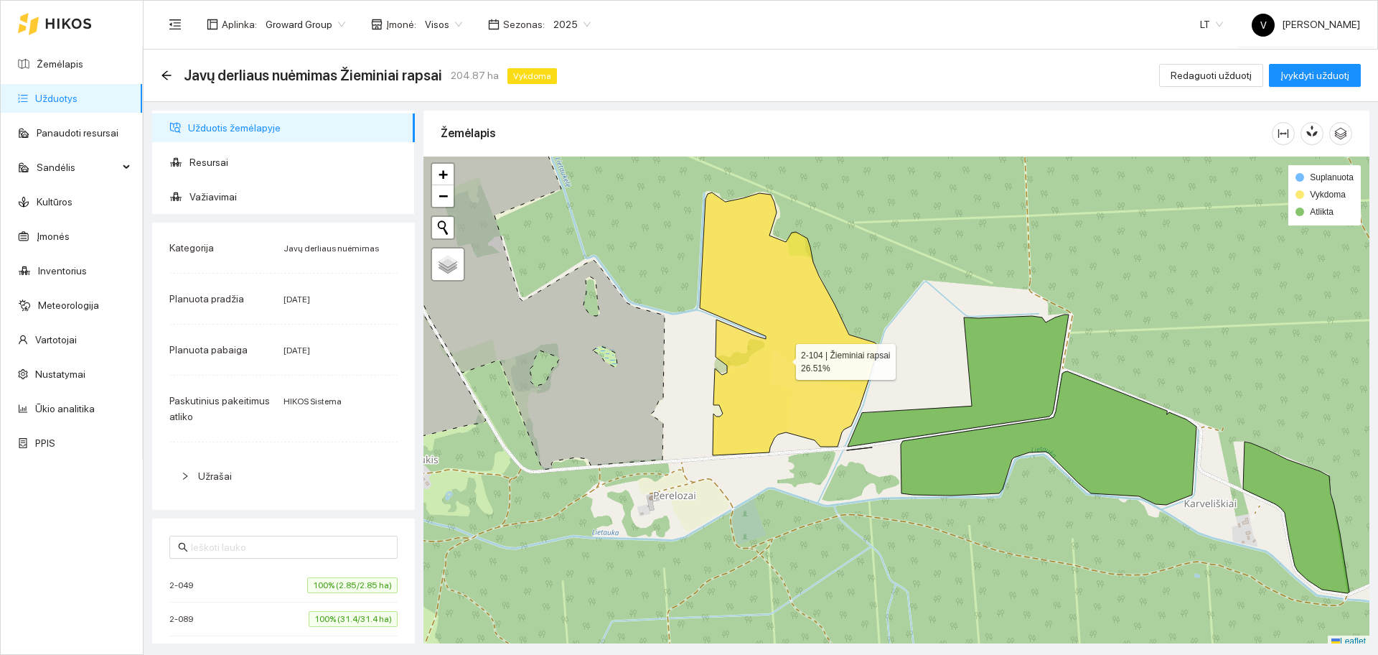
click at [785, 360] on icon at bounding box center [789, 323] width 178 height 263
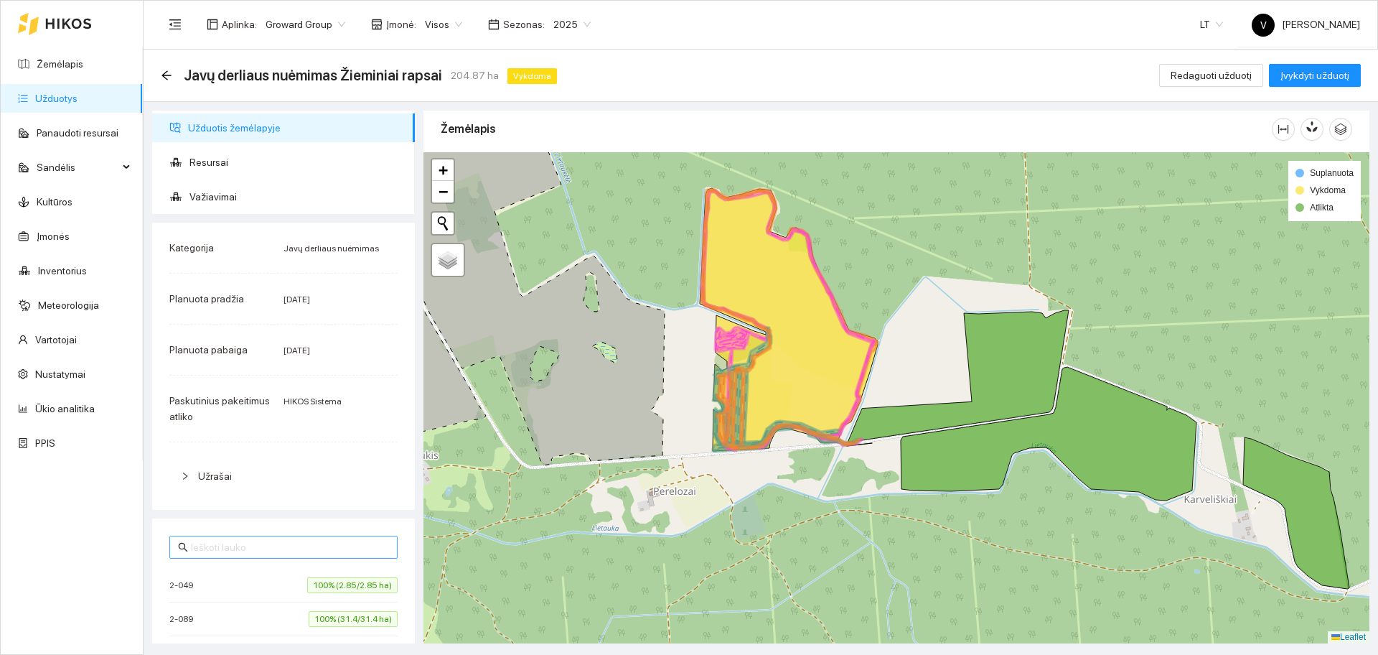
scroll to position [90, 0]
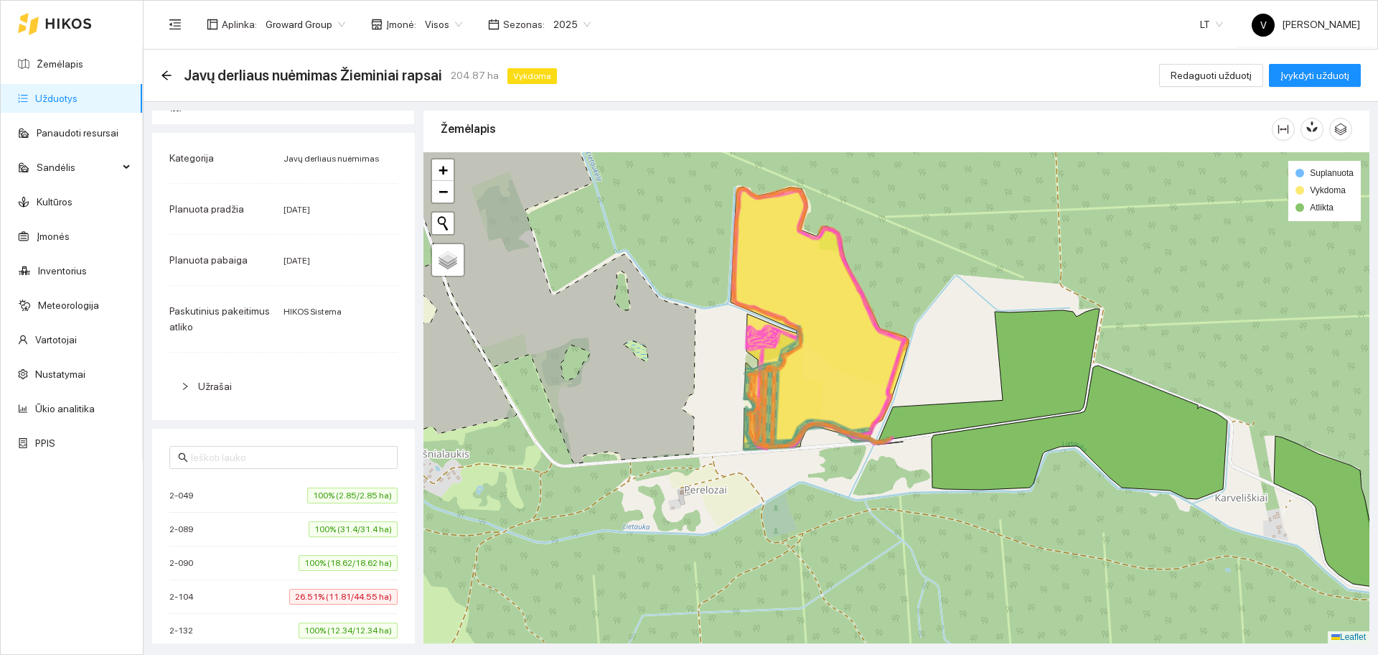
click at [219, 597] on div "2-104 26.51% (11.81/44.55 ha)" at bounding box center [283, 597] width 228 height 16
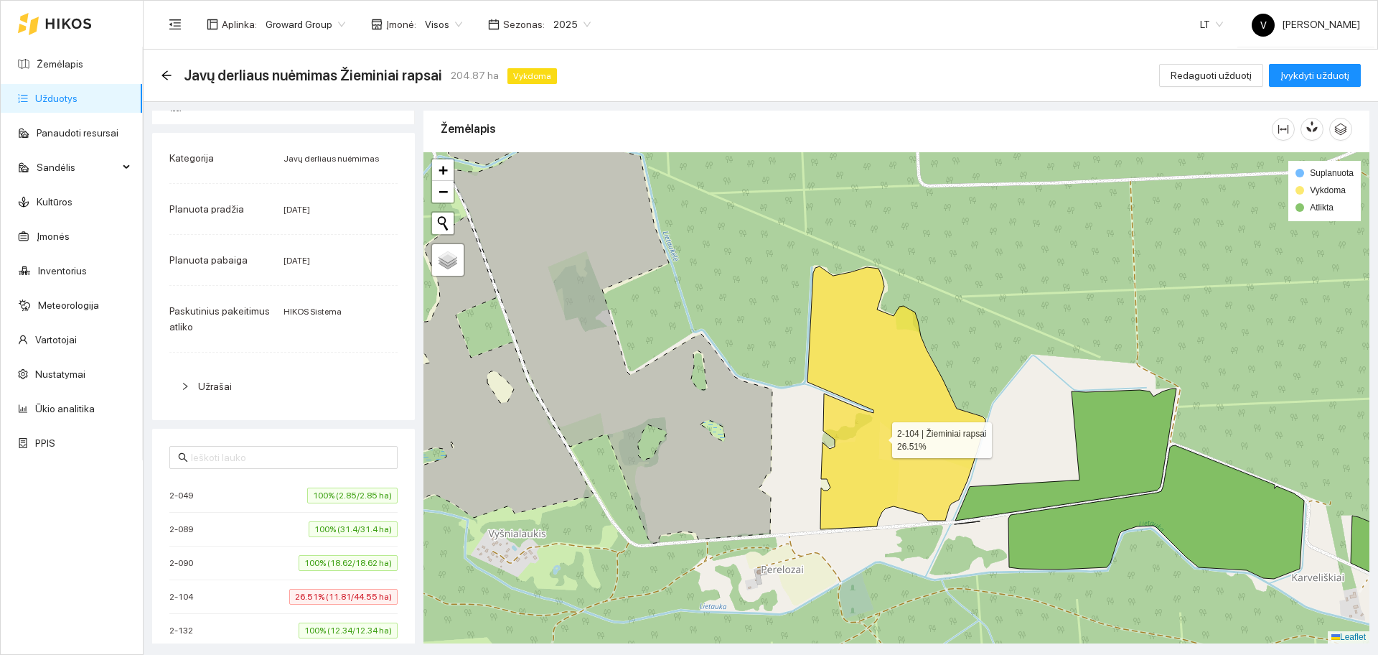
click at [881, 438] on icon at bounding box center [897, 397] width 178 height 263
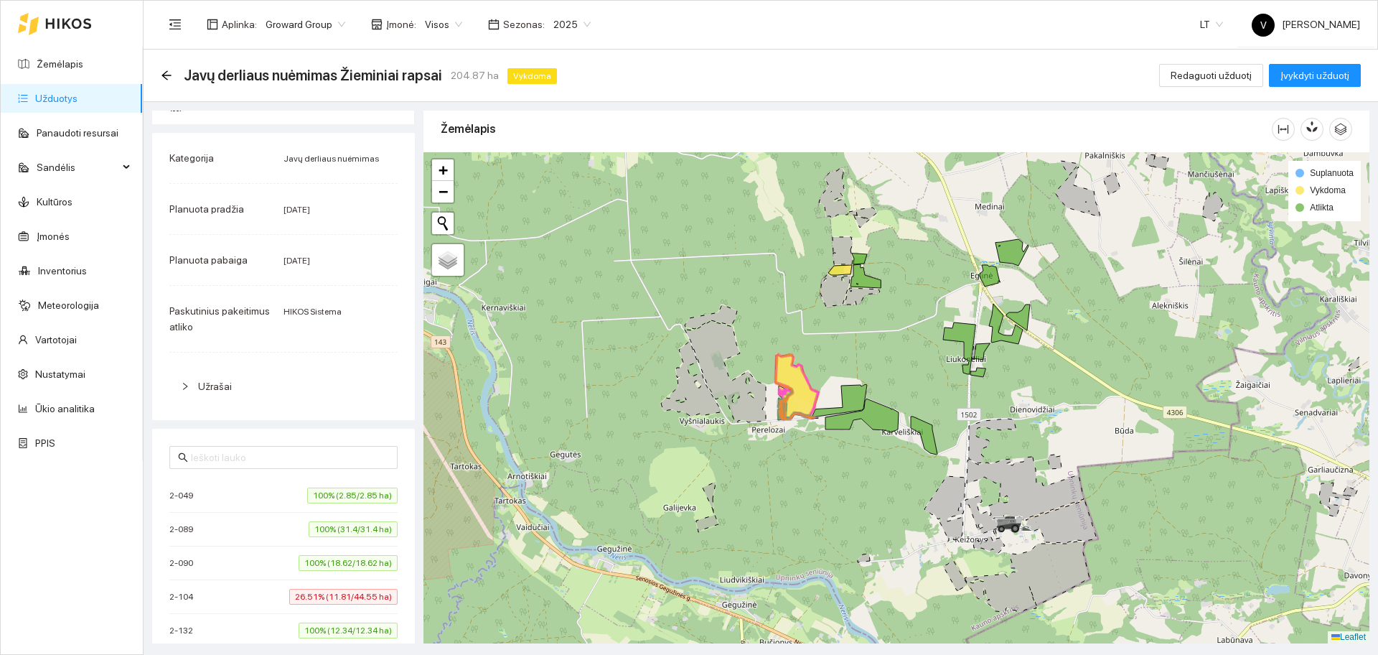
drag, startPoint x: 1068, startPoint y: 383, endPoint x: 950, endPoint y: 368, distance: 118.8
click at [956, 364] on div at bounding box center [897, 397] width 946 height 491
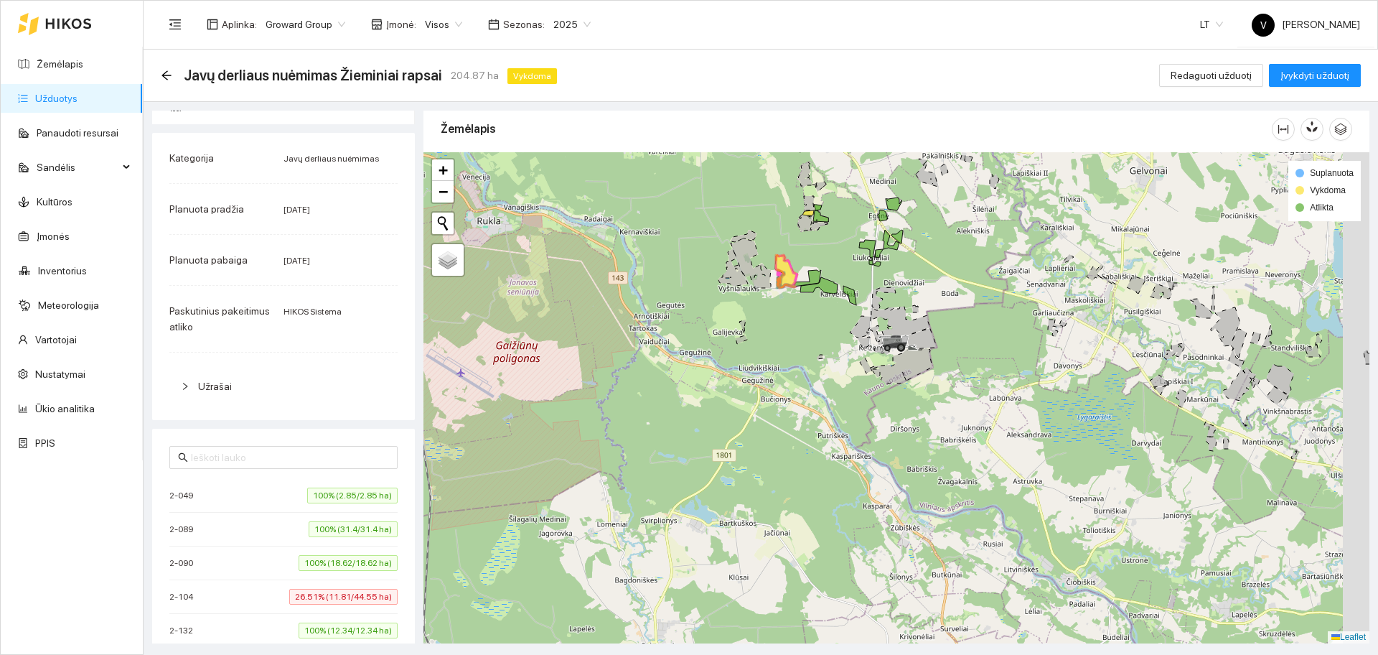
drag, startPoint x: 1031, startPoint y: 424, endPoint x: 1011, endPoint y: 324, distance: 101.8
click at [1011, 324] on div at bounding box center [897, 397] width 946 height 491
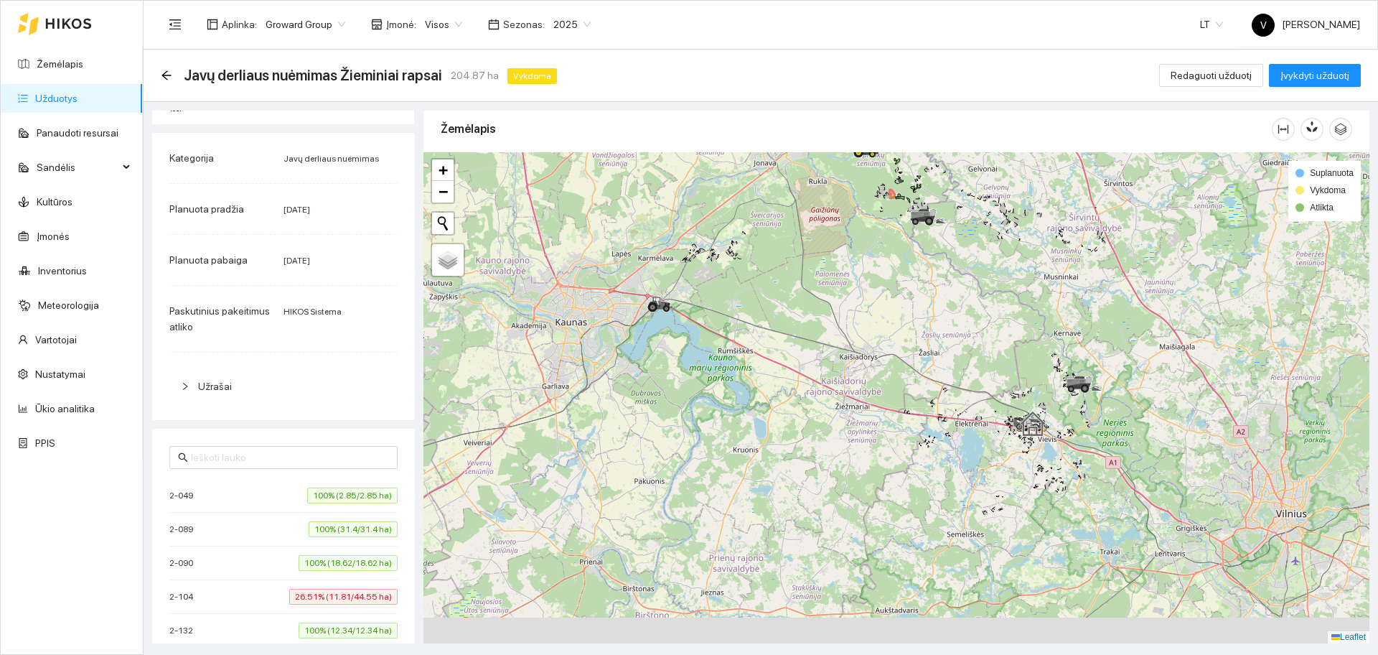
drag, startPoint x: 1085, startPoint y: 491, endPoint x: 975, endPoint y: 417, distance: 132.4
click at [976, 418] on div at bounding box center [897, 397] width 946 height 491
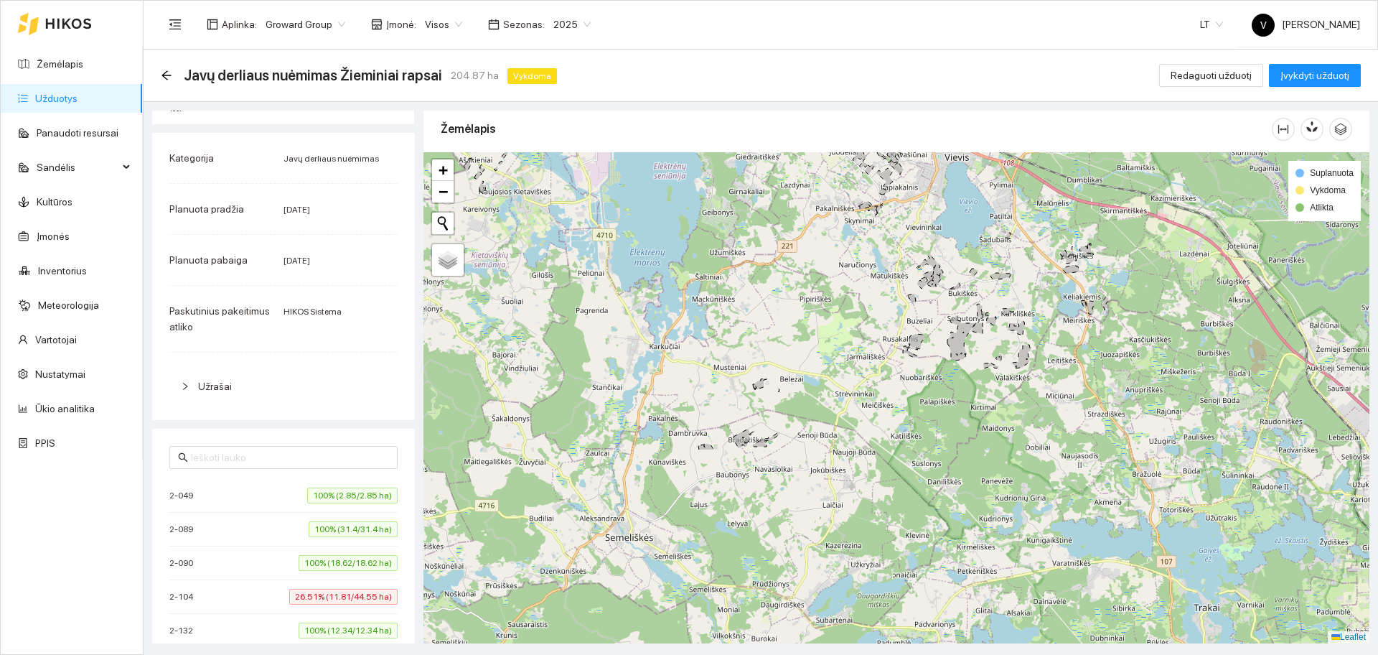
drag, startPoint x: 1017, startPoint y: 524, endPoint x: 1006, endPoint y: 280, distance: 244.3
click at [1006, 280] on div at bounding box center [897, 397] width 946 height 491
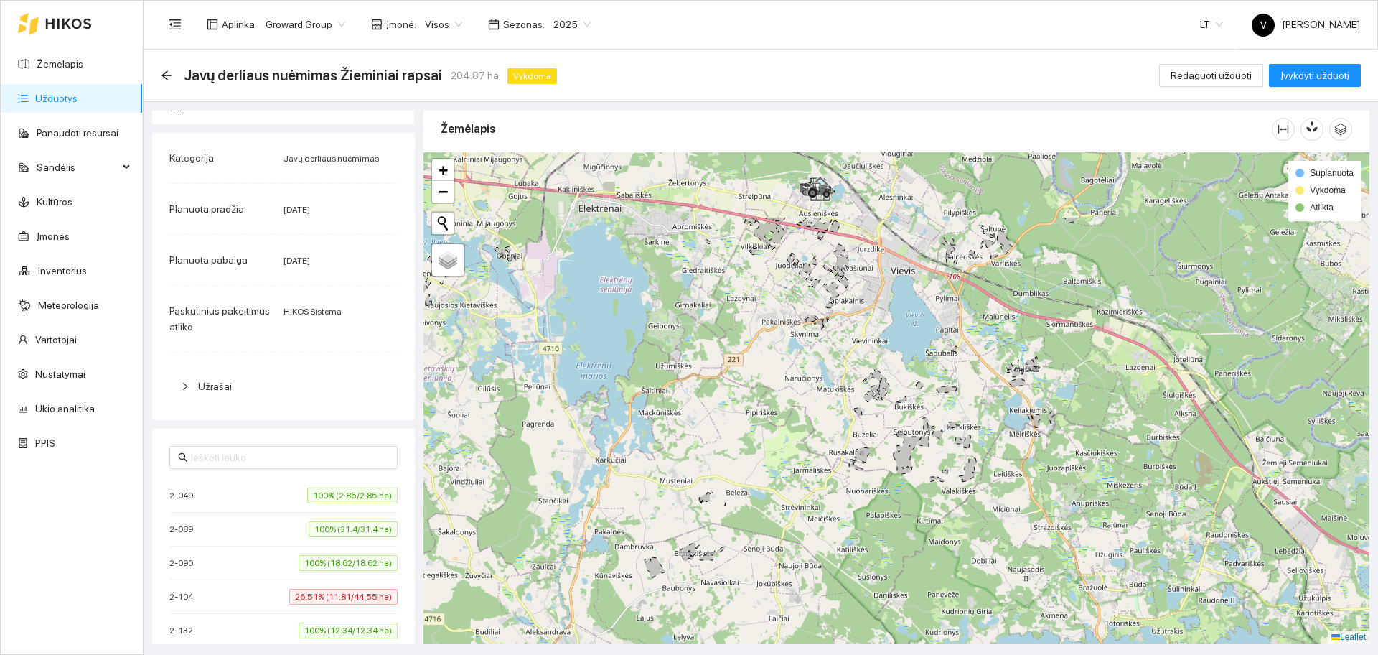
drag, startPoint x: 900, startPoint y: 292, endPoint x: 848, endPoint y: 406, distance: 125.6
click at [848, 406] on div at bounding box center [897, 397] width 946 height 491
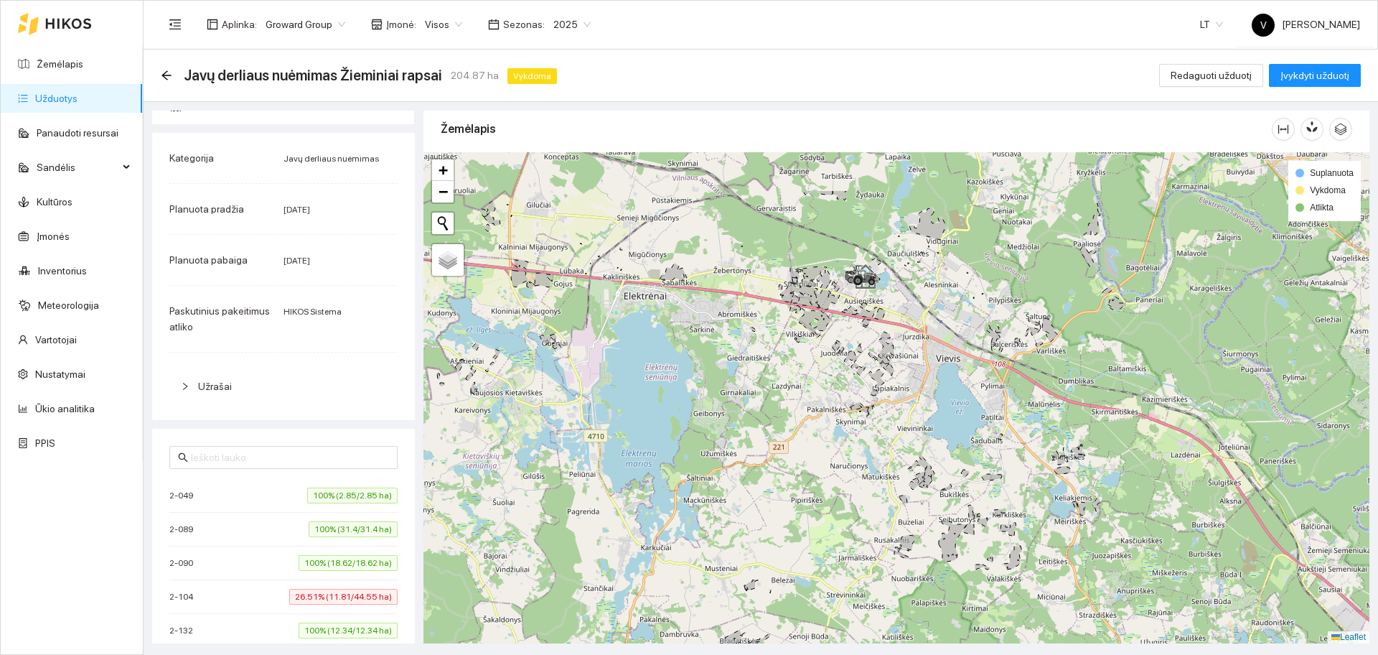
drag, startPoint x: 823, startPoint y: 266, endPoint x: 874, endPoint y: 322, distance: 75.7
click at [869, 326] on icon at bounding box center [866, 322] width 11 height 7
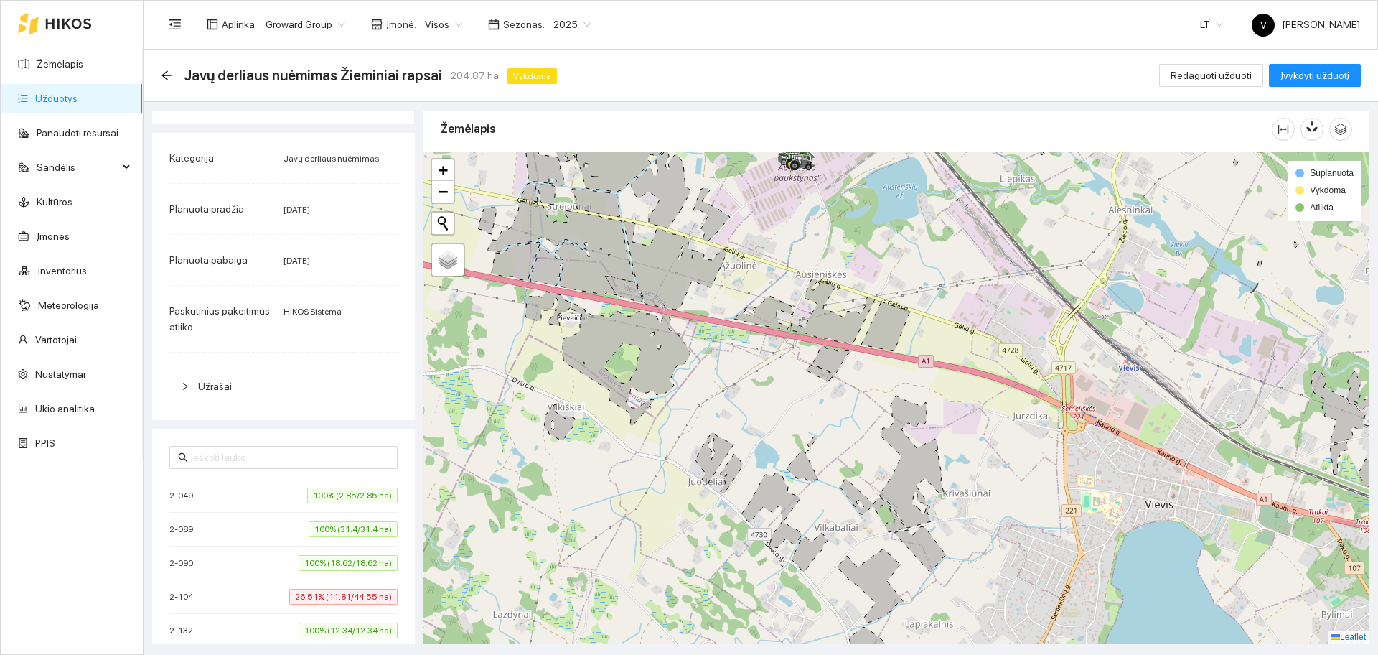
drag, startPoint x: 836, startPoint y: 457, endPoint x: 936, endPoint y: 216, distance: 260.3
click at [936, 216] on div at bounding box center [897, 397] width 946 height 491
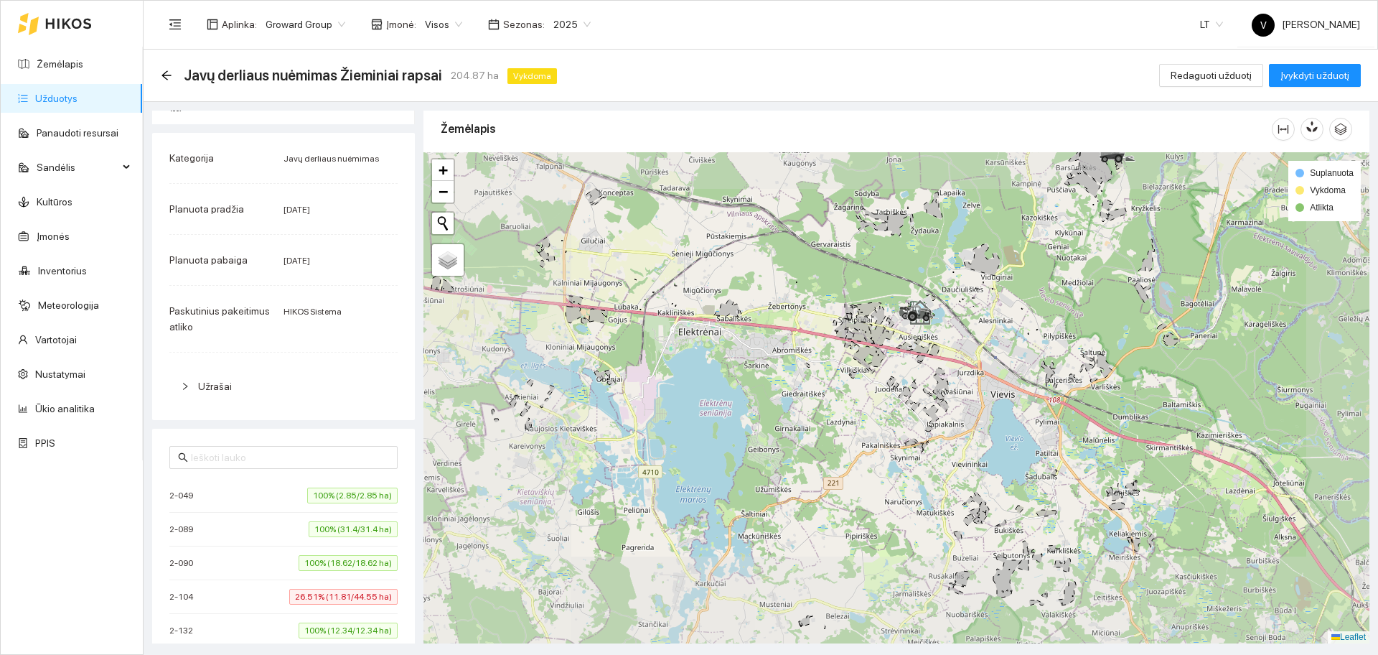
click at [958, 477] on div at bounding box center [897, 397] width 946 height 491
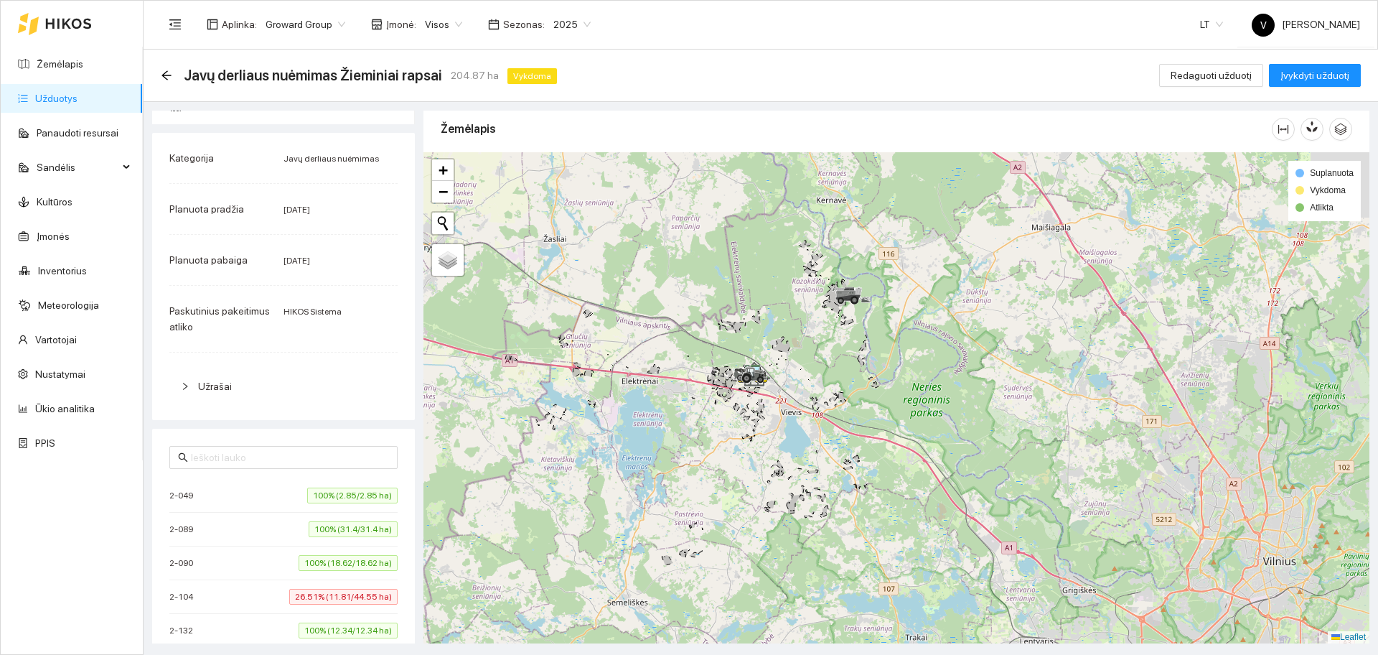
drag, startPoint x: 993, startPoint y: 480, endPoint x: 817, endPoint y: 507, distance: 178.7
click at [811, 496] on icon at bounding box center [808, 494] width 5 height 4
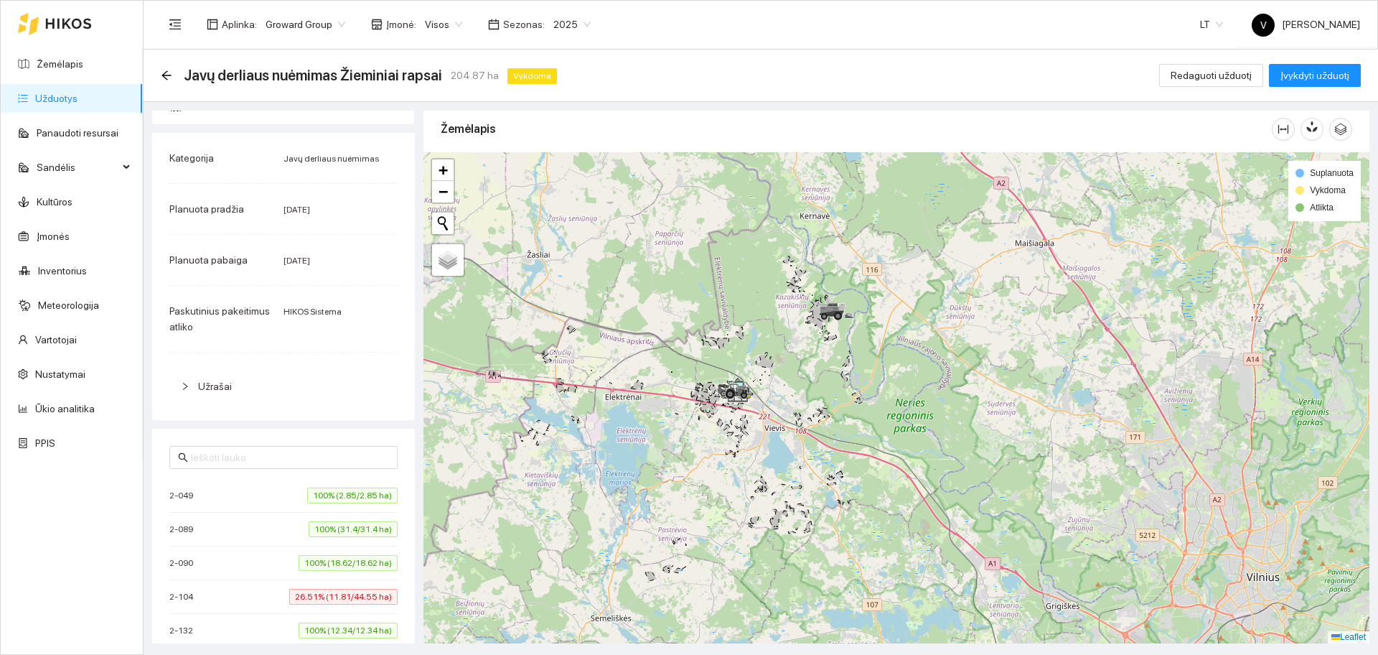
drag, startPoint x: 762, startPoint y: 513, endPoint x: 861, endPoint y: 360, distance: 182.0
click at [876, 382] on div at bounding box center [897, 397] width 946 height 491
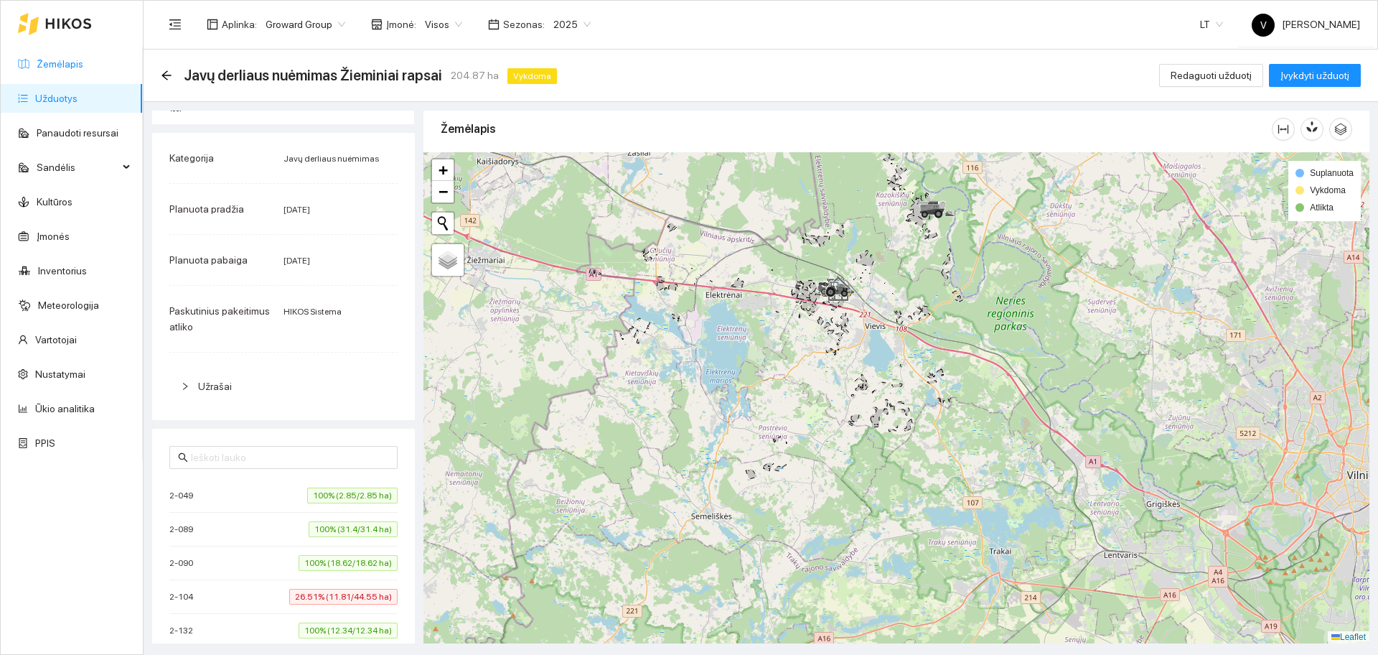
click at [75, 61] on link "Žemėlapis" at bounding box center [60, 63] width 47 height 11
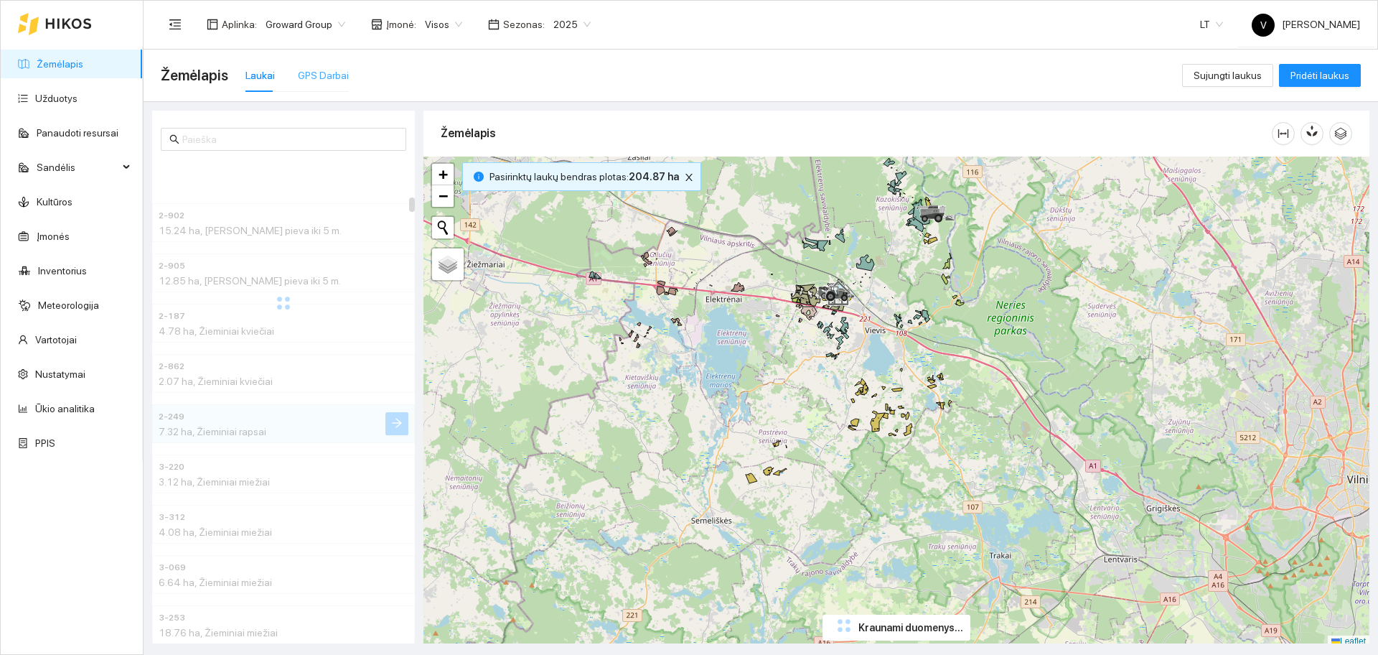
click at [323, 59] on div "GPS Darbai" at bounding box center [323, 75] width 51 height 33
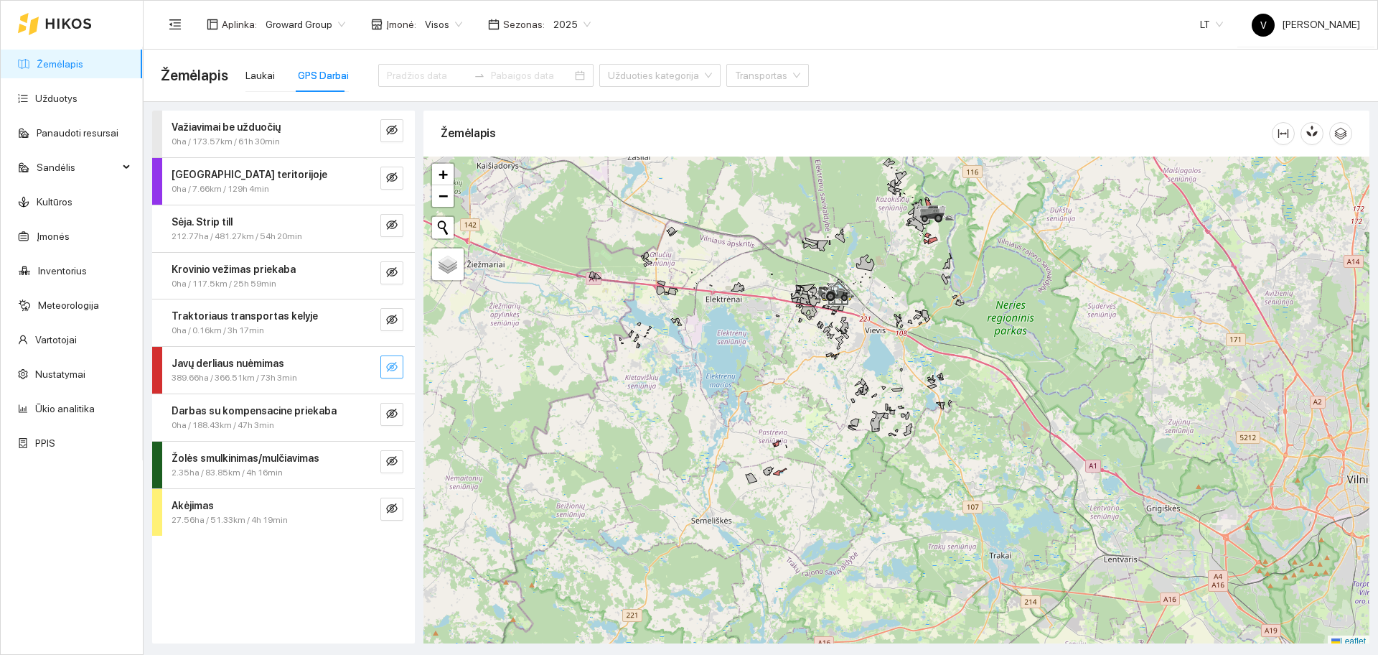
click at [399, 370] on button "button" at bounding box center [391, 366] width 23 height 23
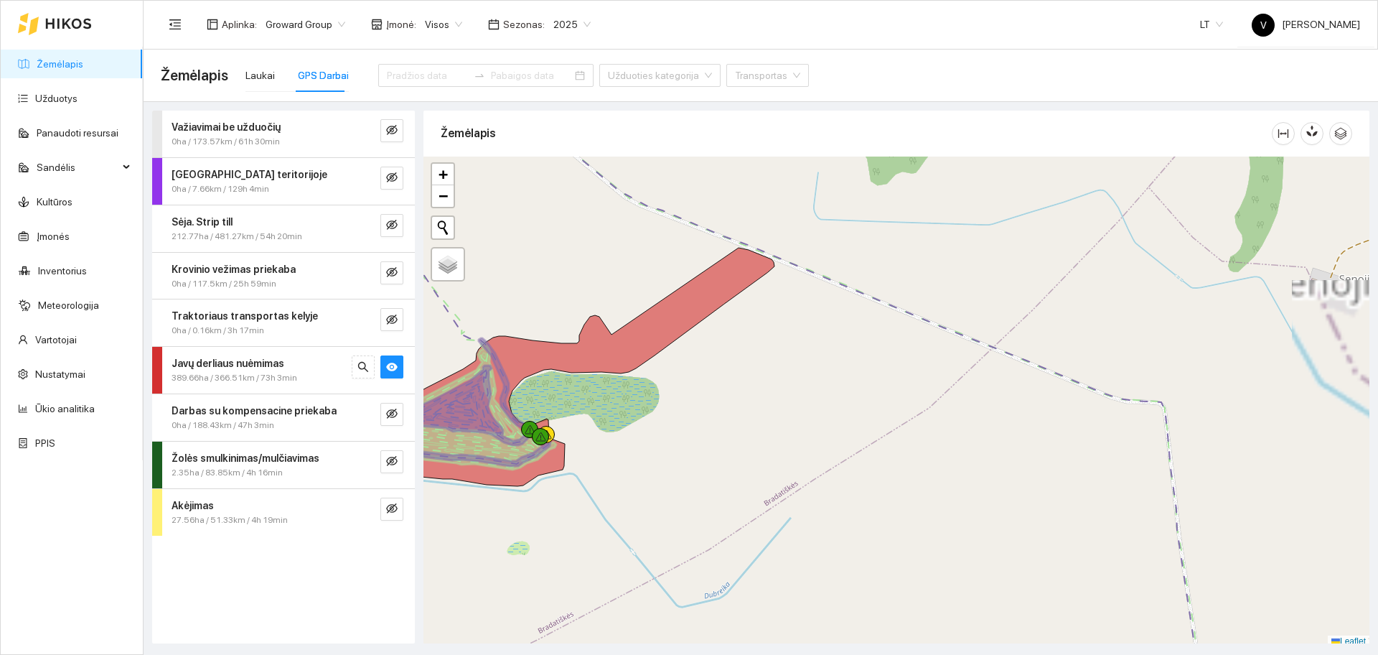
scroll to position [4, 0]
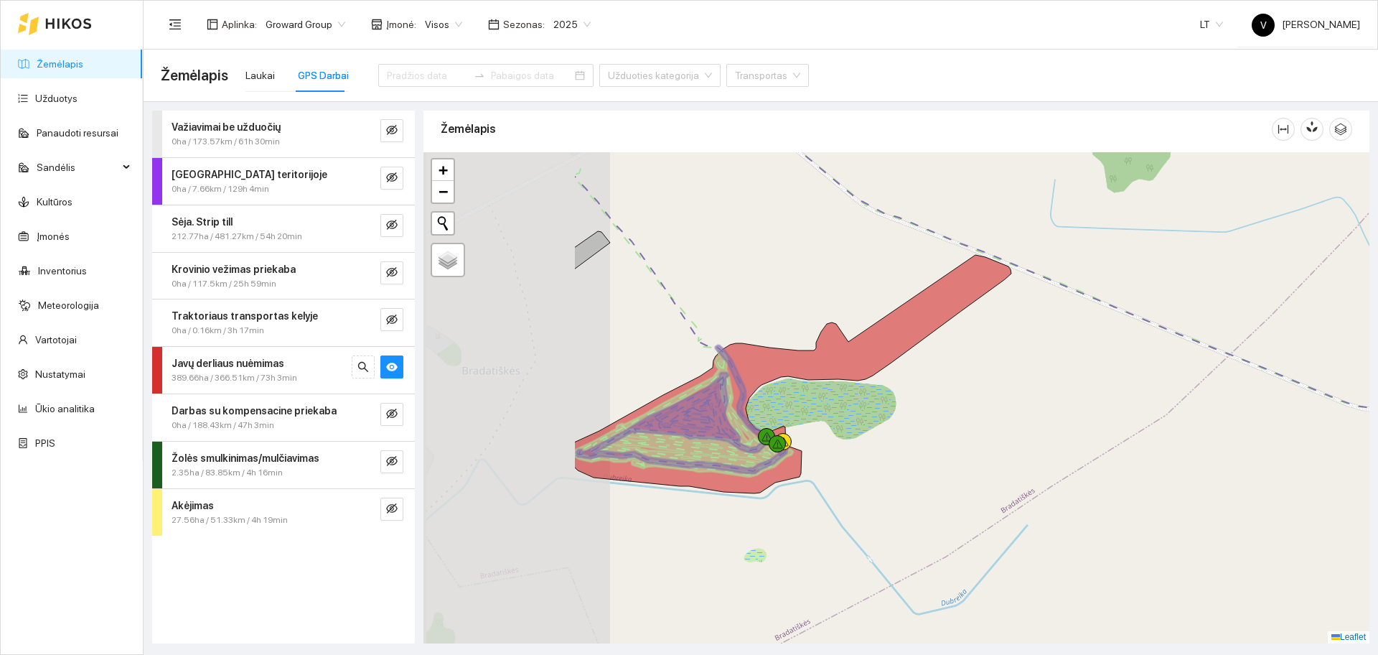
drag, startPoint x: 743, startPoint y: 449, endPoint x: 981, endPoint y: 460, distance: 237.9
click at [981, 460] on div at bounding box center [897, 397] width 946 height 491
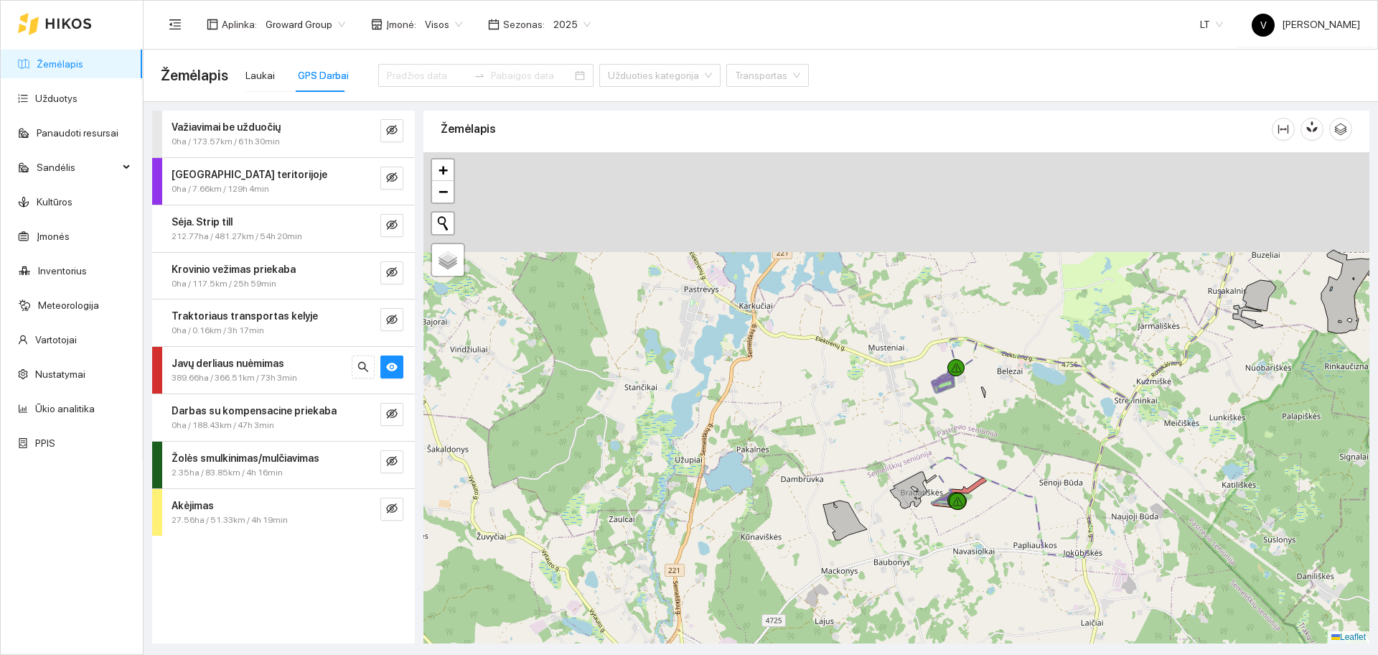
drag, startPoint x: 1000, startPoint y: 347, endPoint x: 985, endPoint y: 451, distance: 104.5
click at [1010, 493] on div at bounding box center [897, 397] width 946 height 491
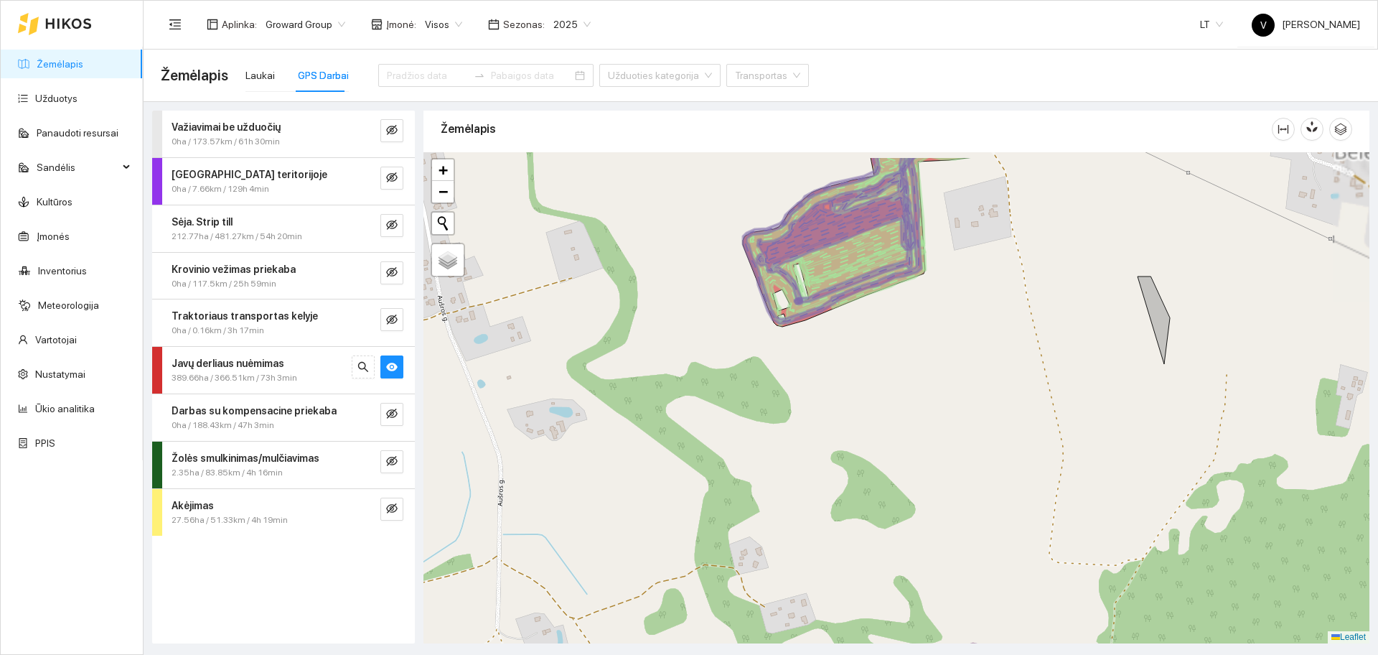
drag, startPoint x: 954, startPoint y: 310, endPoint x: 975, endPoint y: 448, distance: 139.4
click at [975, 448] on div at bounding box center [897, 397] width 946 height 491
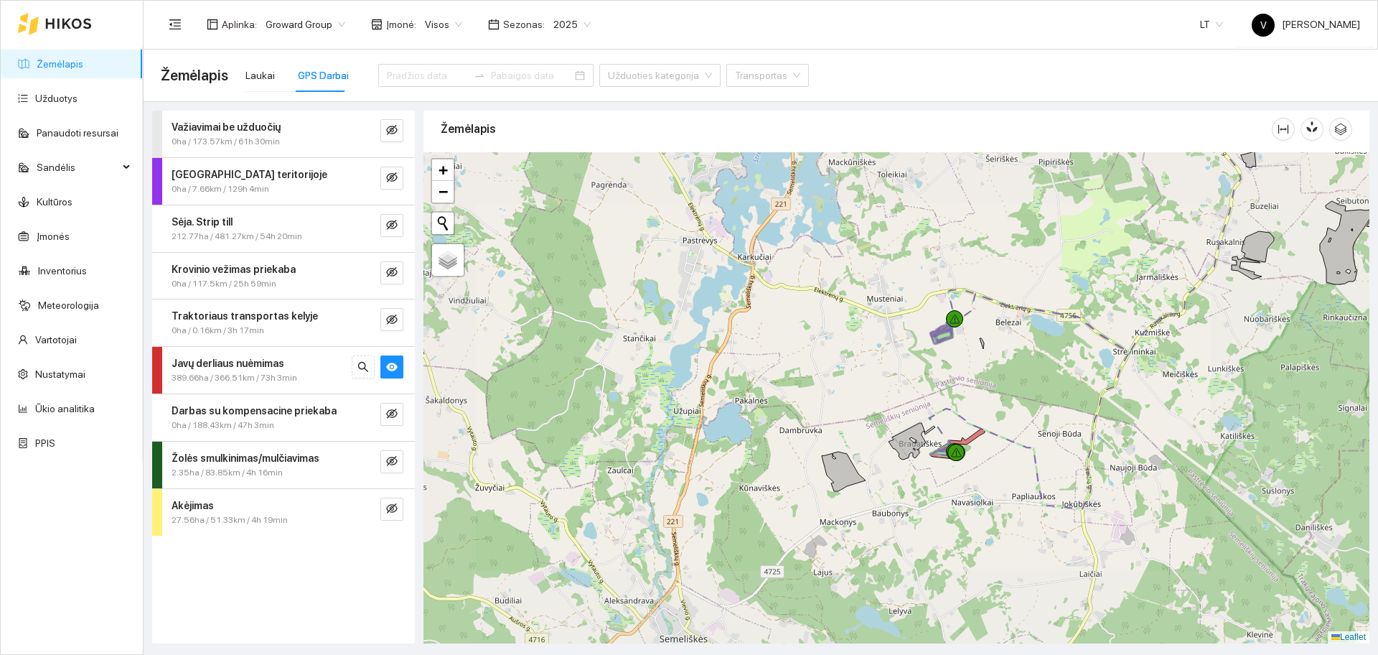
drag, startPoint x: 1021, startPoint y: 513, endPoint x: 998, endPoint y: 437, distance: 78.6
click at [998, 437] on div at bounding box center [897, 397] width 946 height 491
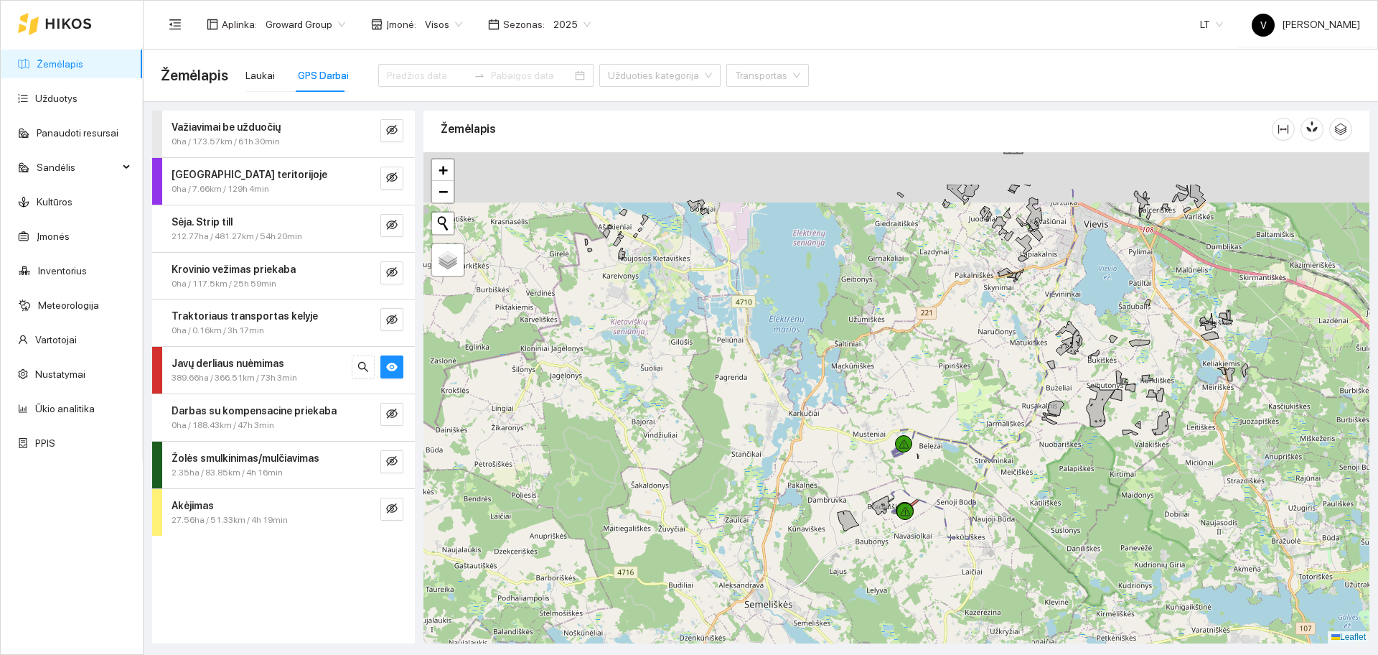
drag, startPoint x: 1032, startPoint y: 444, endPoint x: 981, endPoint y: 533, distance: 101.9
click at [983, 529] on div at bounding box center [897, 397] width 946 height 491
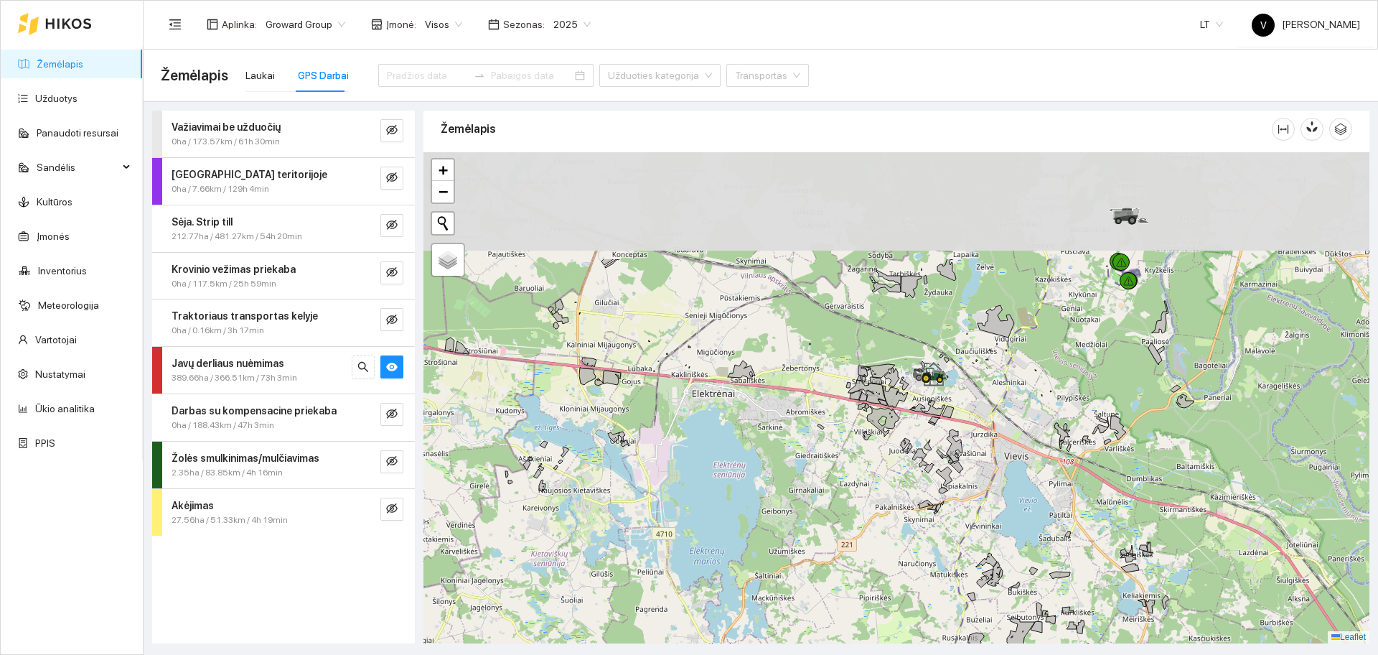
drag, startPoint x: 1032, startPoint y: 373, endPoint x: 998, endPoint y: 352, distance: 39.6
click at [1016, 465] on div at bounding box center [897, 397] width 946 height 491
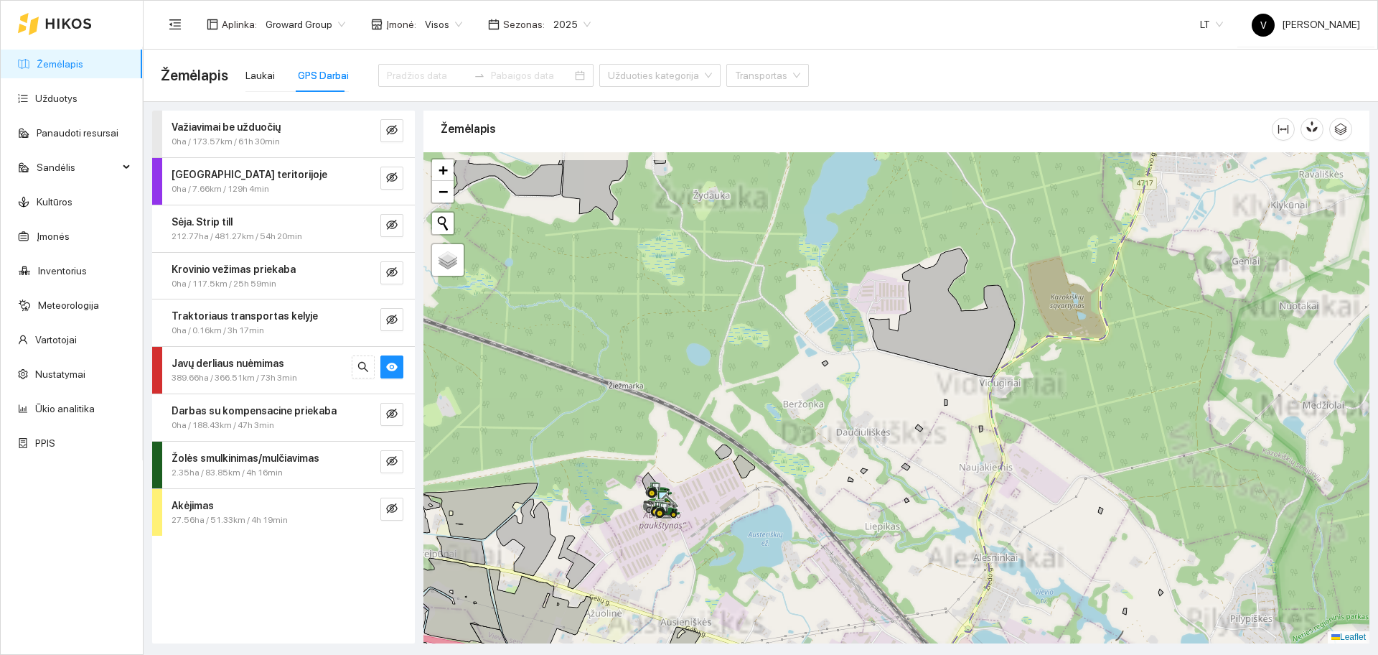
drag, startPoint x: 1124, startPoint y: 309, endPoint x: 1001, endPoint y: 529, distance: 252.6
click at [1006, 519] on div at bounding box center [897, 397] width 946 height 491
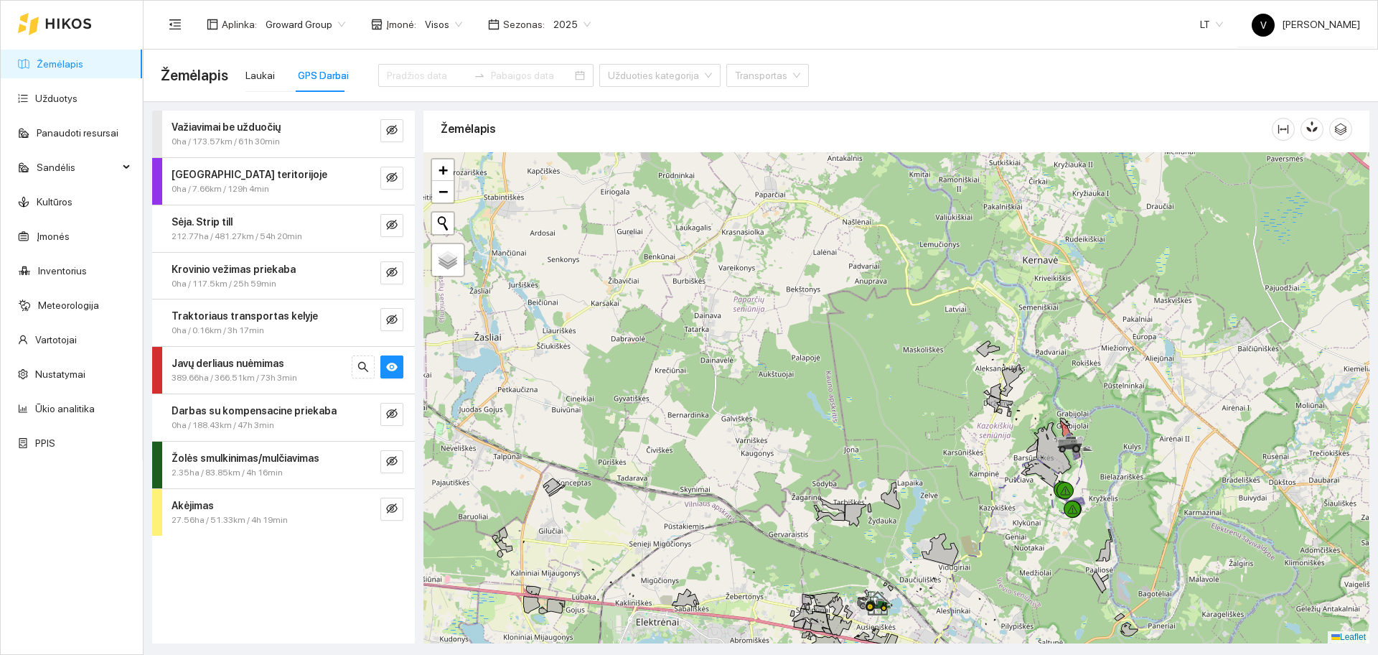
drag, startPoint x: 1081, startPoint y: 396, endPoint x: 1055, endPoint y: 418, distance: 33.6
click at [1061, 418] on div at bounding box center [897, 397] width 946 height 491
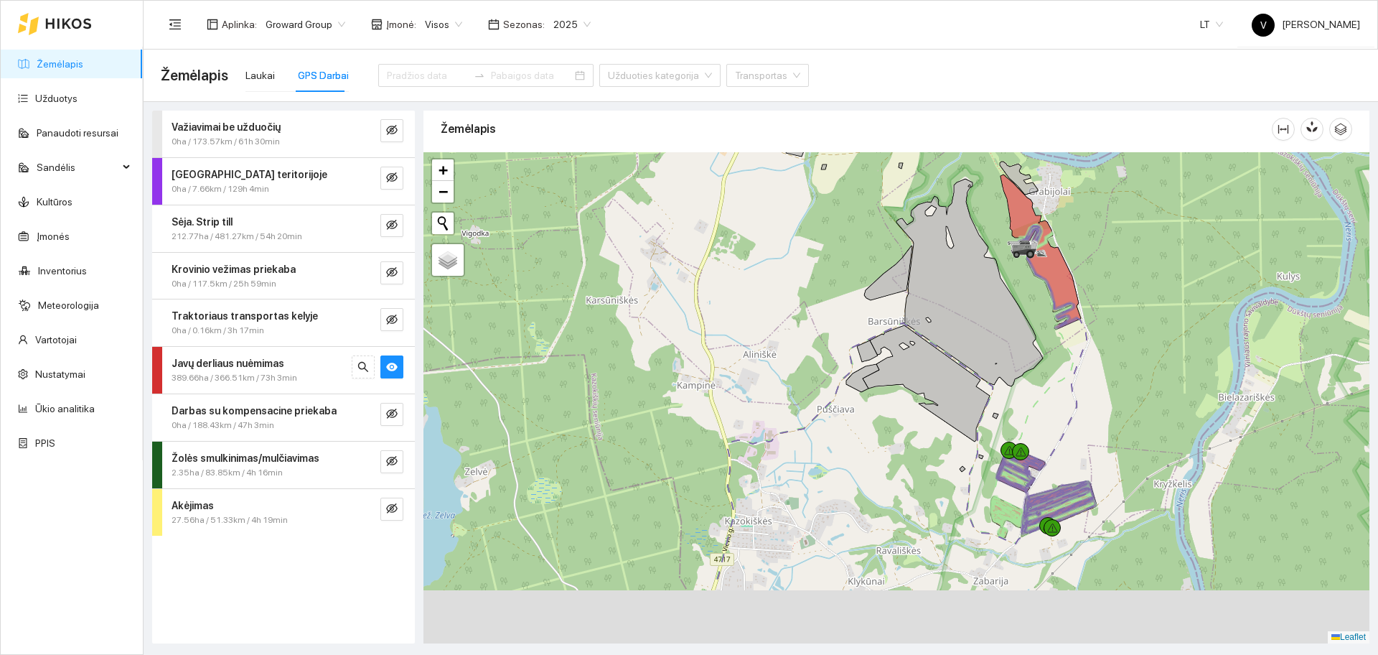
drag, startPoint x: 1132, startPoint y: 483, endPoint x: 1087, endPoint y: 397, distance: 97.3
click at [1088, 397] on div at bounding box center [897, 397] width 946 height 491
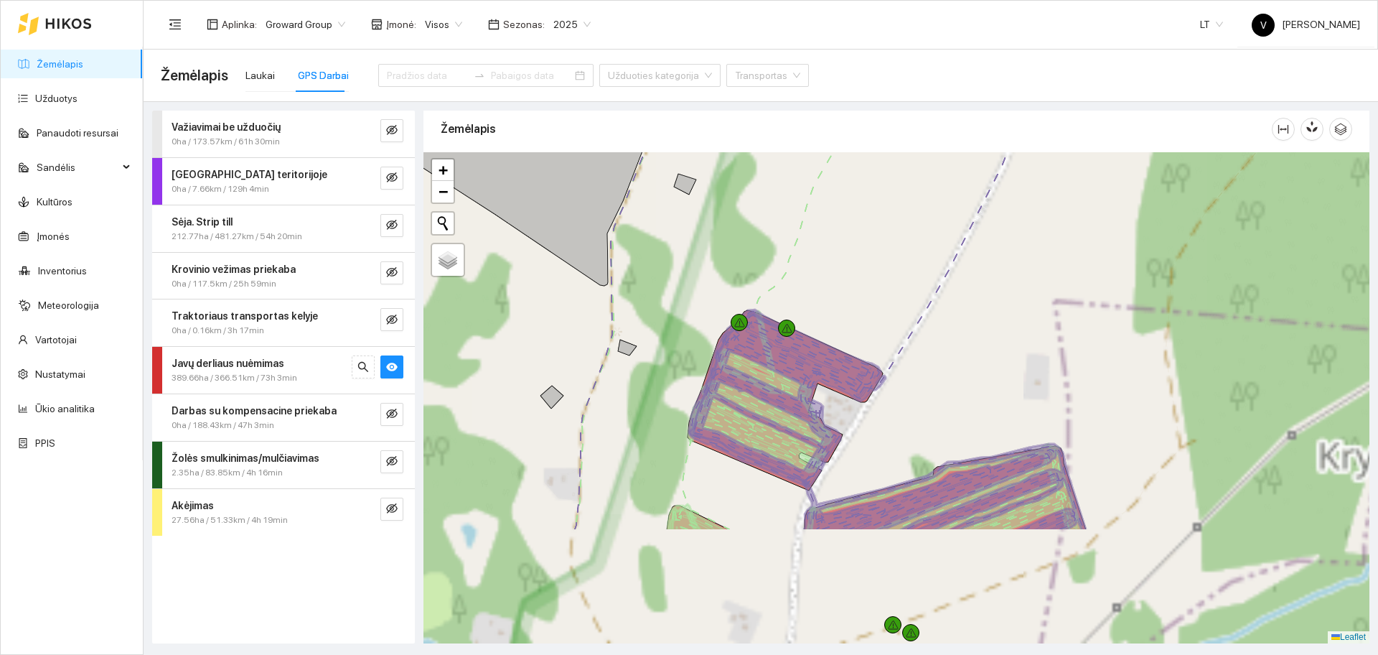
drag, startPoint x: 1074, startPoint y: 462, endPoint x: 1137, endPoint y: 245, distance: 225.1
click at [1156, 223] on div at bounding box center [897, 397] width 946 height 491
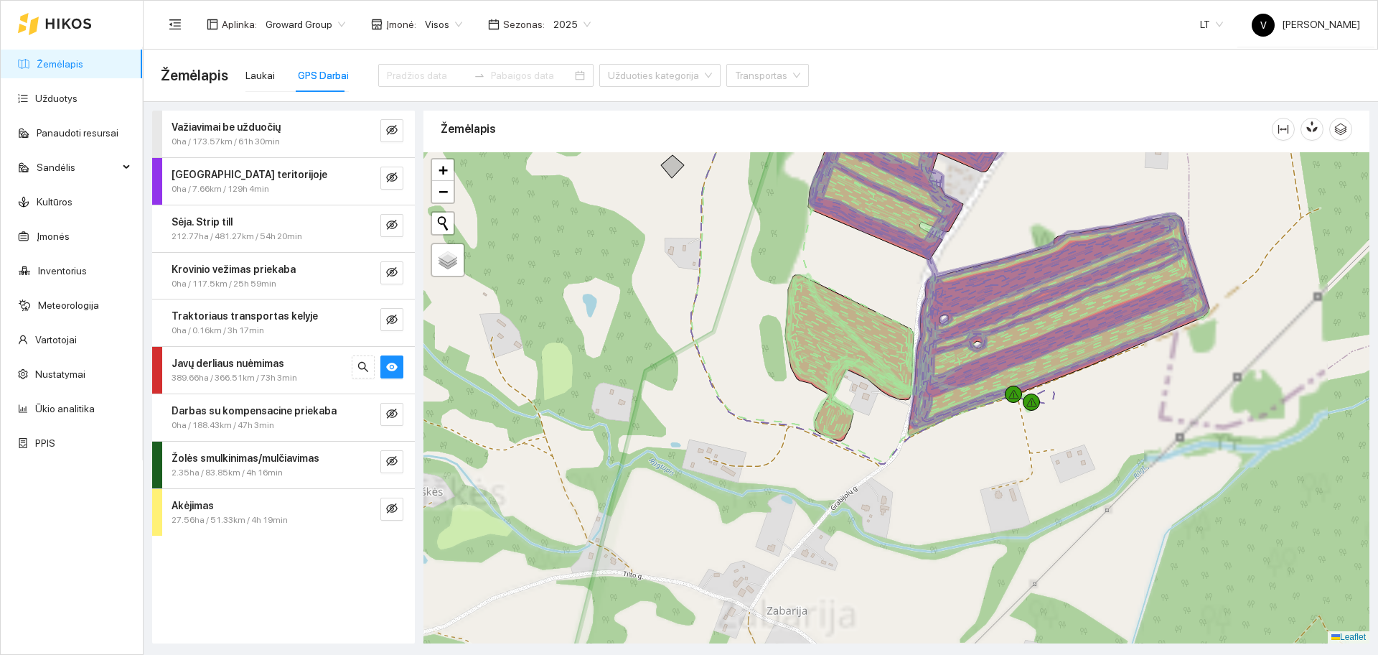
drag, startPoint x: 975, startPoint y: 412, endPoint x: 981, endPoint y: 345, distance: 67.1
click at [1049, 257] on icon at bounding box center [1058, 320] width 299 height 215
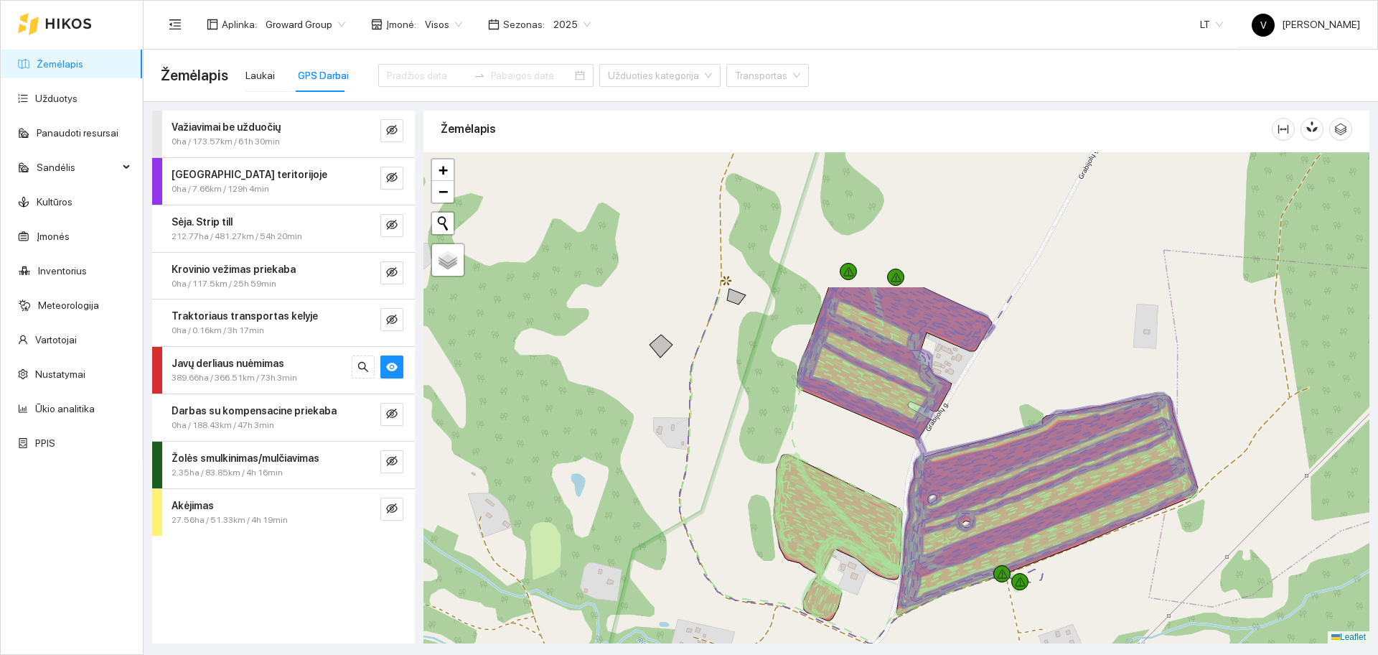
drag, startPoint x: 999, startPoint y: 271, endPoint x: 998, endPoint y: 425, distance: 154.3
click at [998, 425] on div at bounding box center [897, 397] width 946 height 491
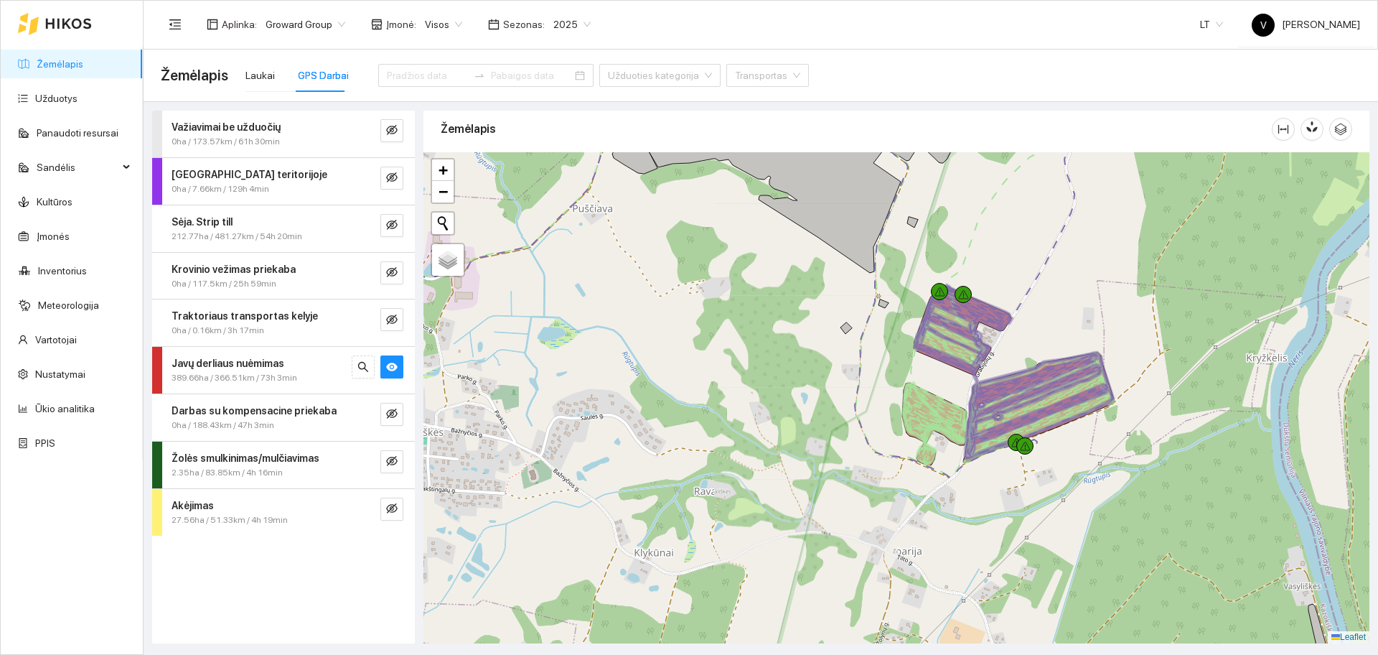
drag, startPoint x: 1026, startPoint y: 358, endPoint x: 1021, endPoint y: 328, distance: 30.6
click at [1021, 328] on div at bounding box center [897, 397] width 946 height 491
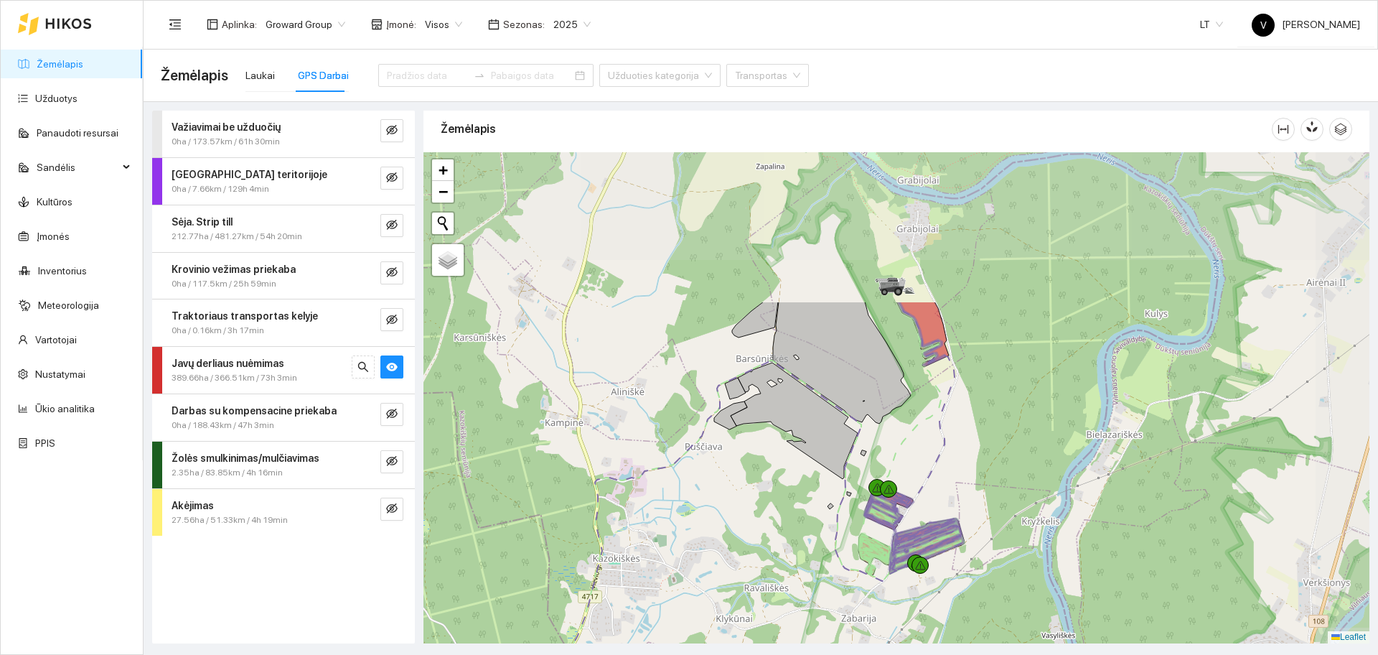
drag, startPoint x: 1047, startPoint y: 294, endPoint x: 955, endPoint y: 491, distance: 217.4
click at [955, 491] on div at bounding box center [897, 397] width 946 height 491
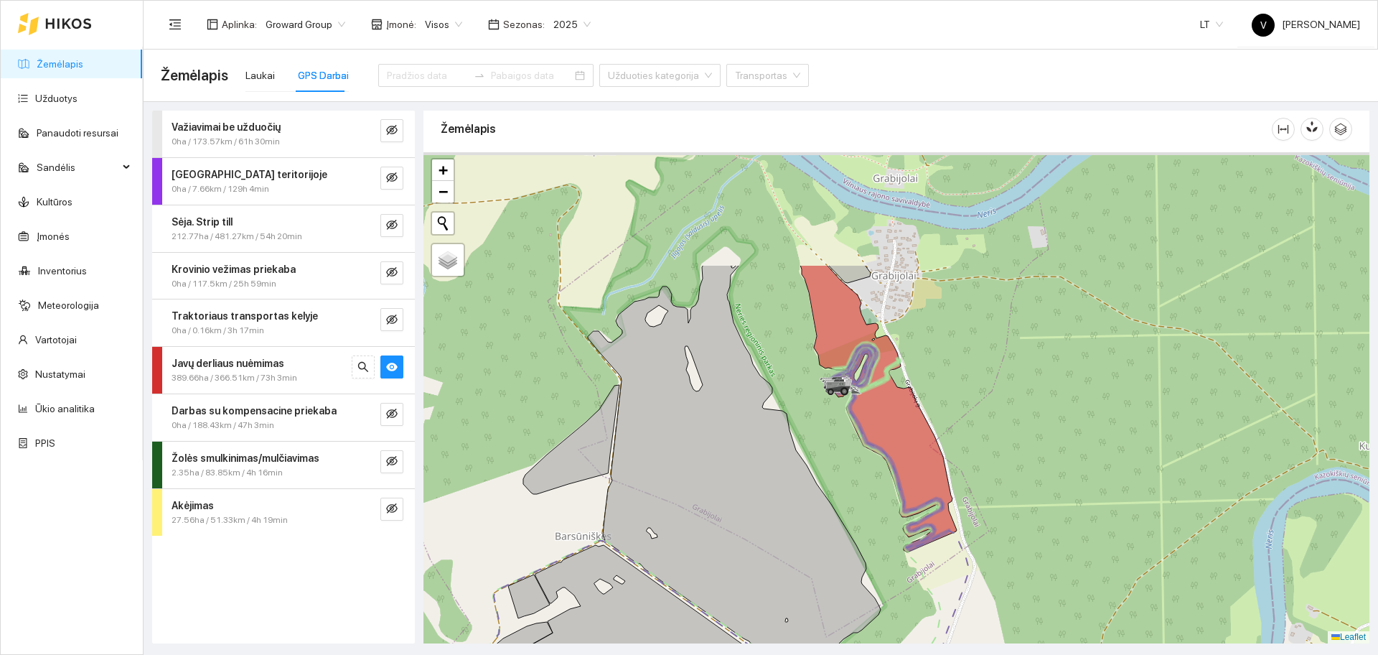
drag, startPoint x: 952, startPoint y: 192, endPoint x: 966, endPoint y: 379, distance: 187.9
click at [966, 379] on div at bounding box center [897, 397] width 946 height 491
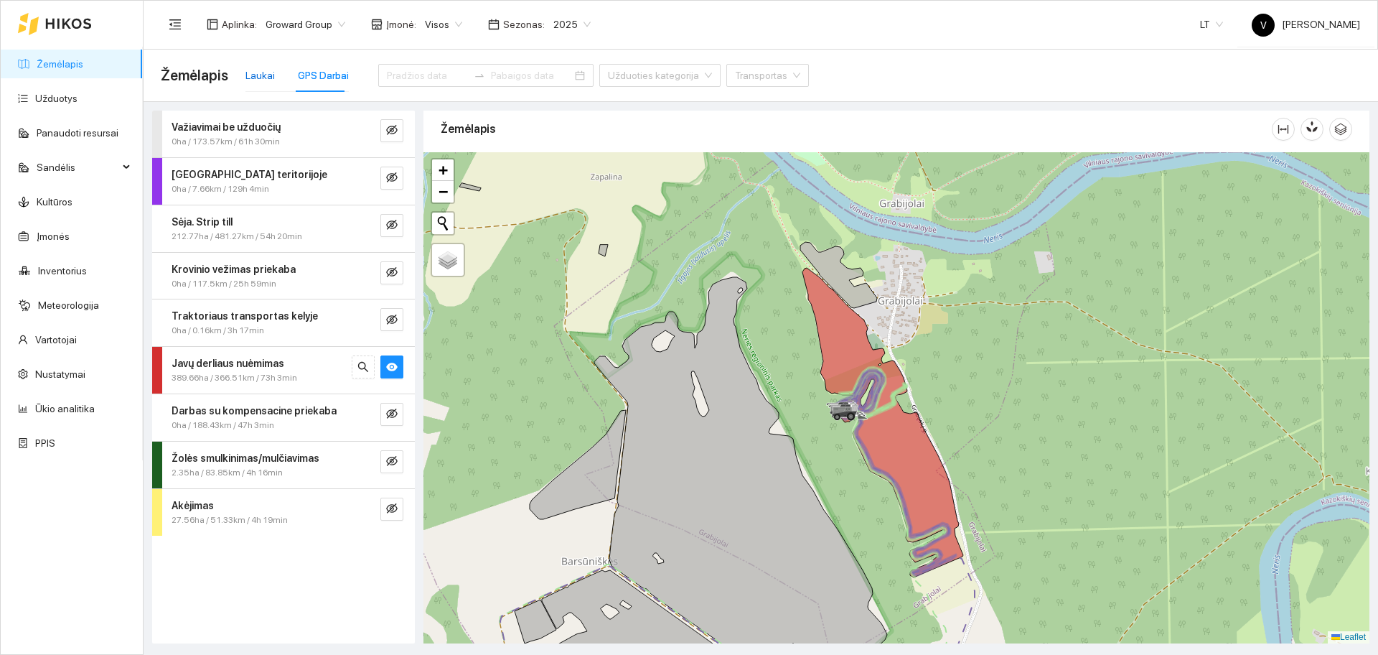
click at [260, 72] on div "Laukai" at bounding box center [259, 75] width 29 height 16
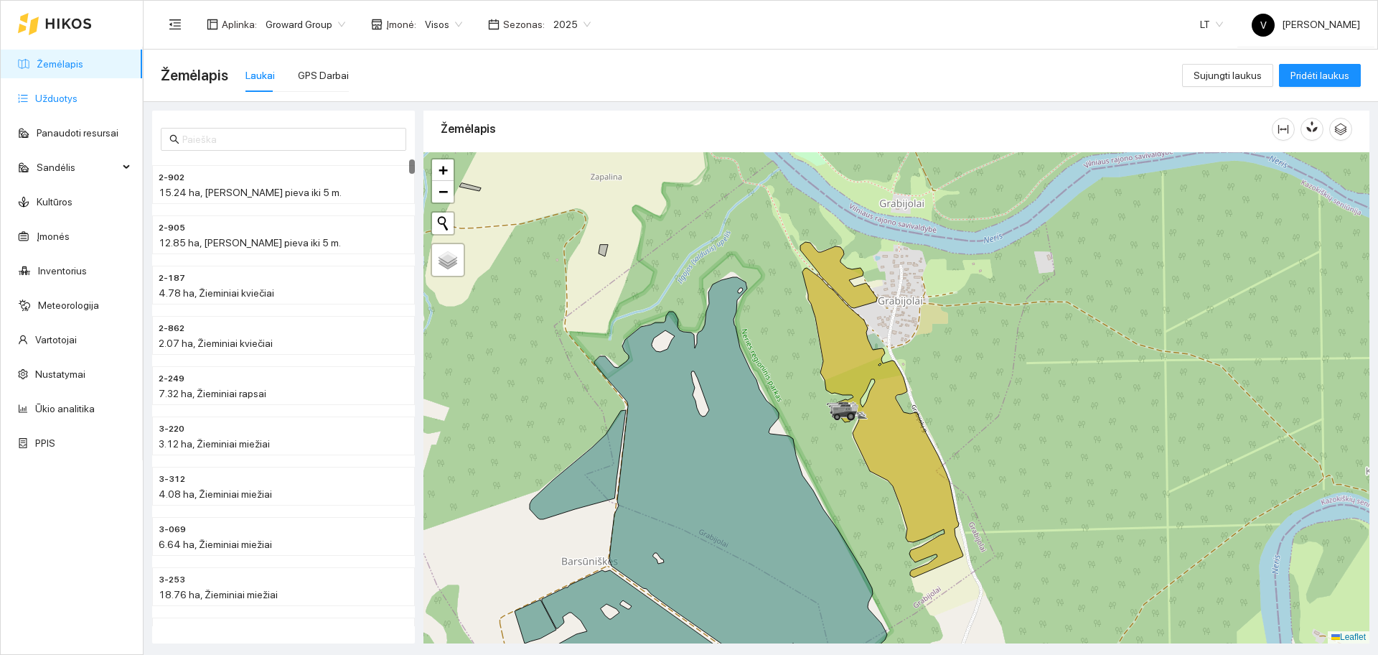
click at [56, 93] on link "Užduotys" at bounding box center [56, 98] width 42 height 11
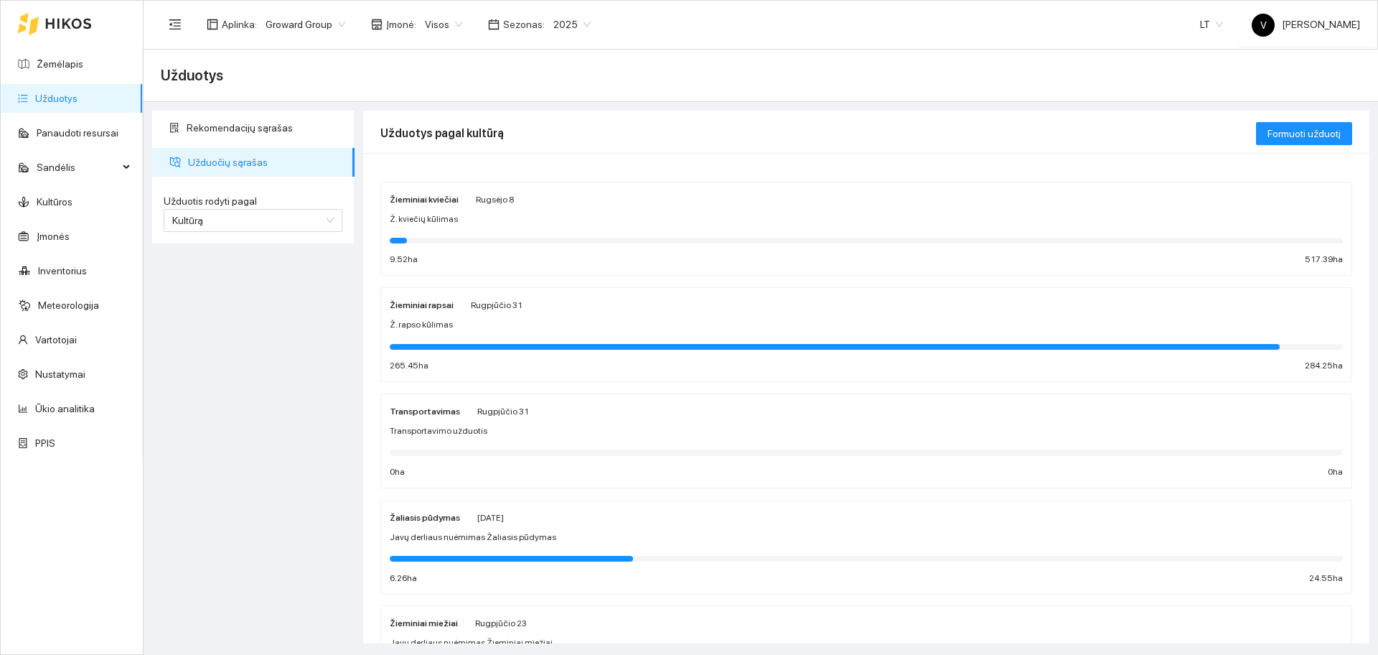
click at [423, 309] on strong "Žieminiai rapsai" at bounding box center [422, 305] width 64 height 10
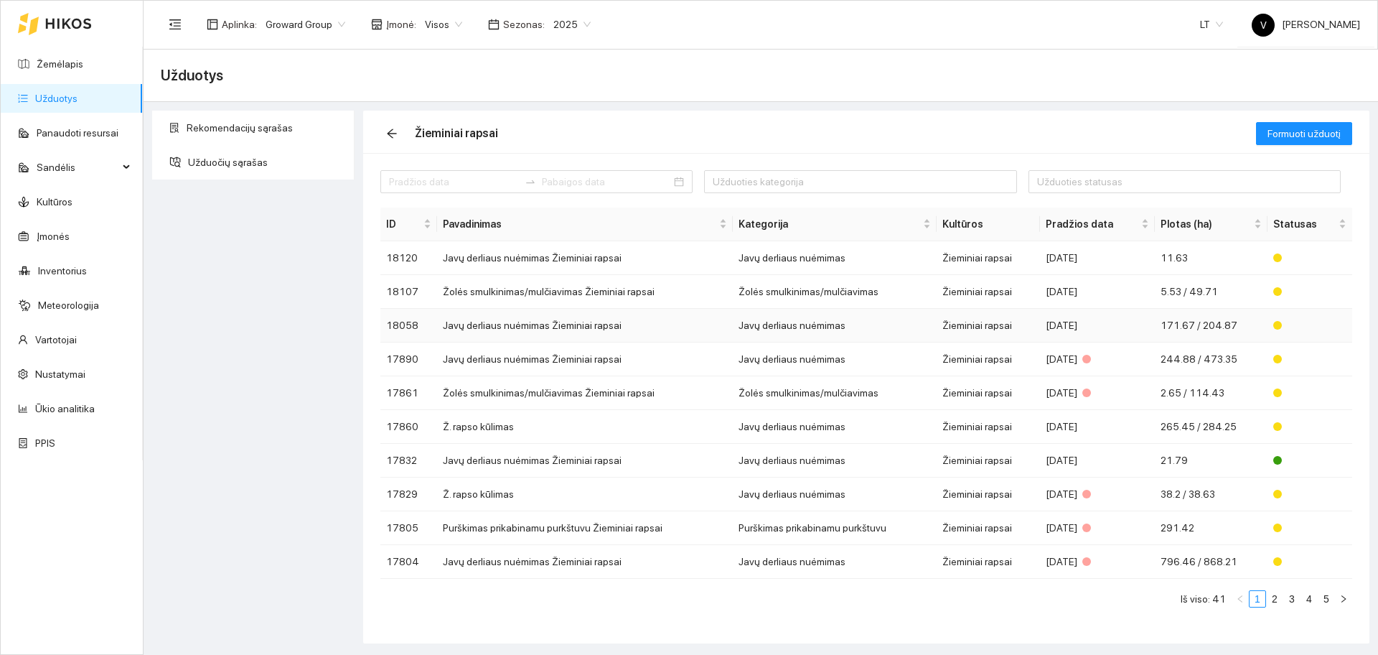
click at [490, 327] on td "Javų derliaus nuėmimas Žieminiai rapsai" at bounding box center [585, 326] width 296 height 34
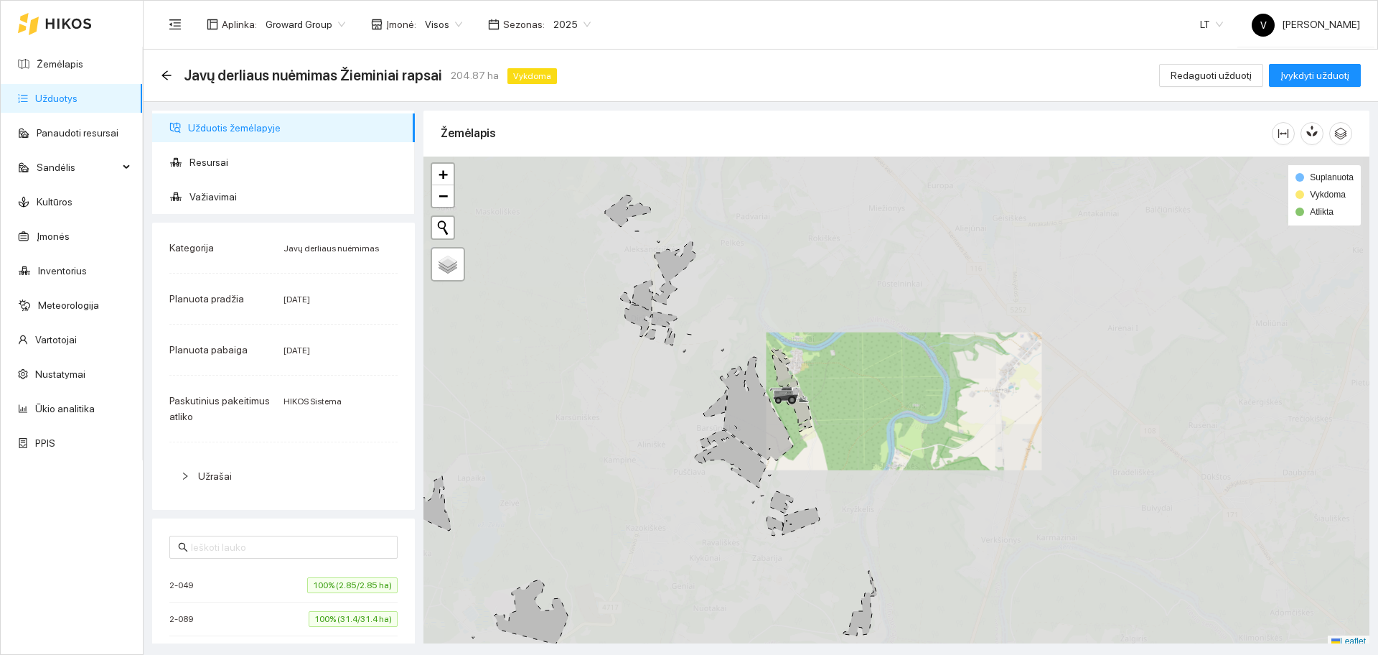
scroll to position [4, 0]
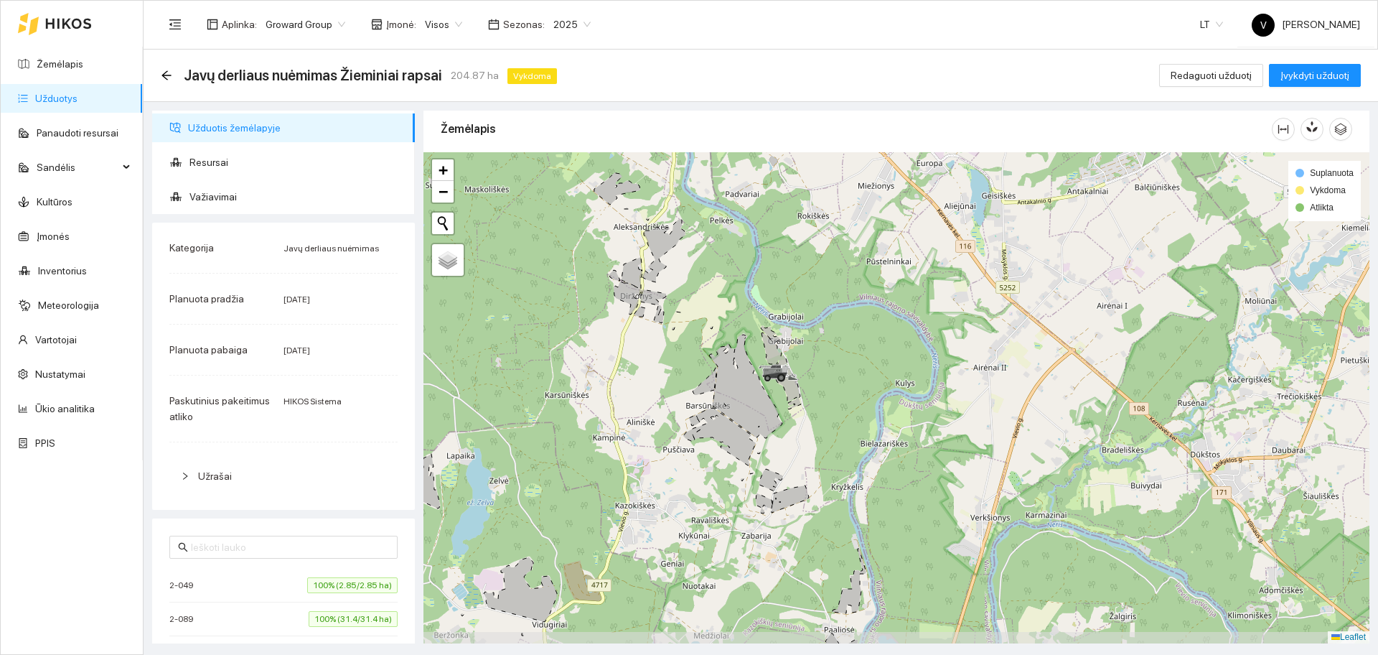
drag, startPoint x: 863, startPoint y: 462, endPoint x: 852, endPoint y: 444, distance: 20.9
click at [852, 444] on div at bounding box center [897, 397] width 946 height 491
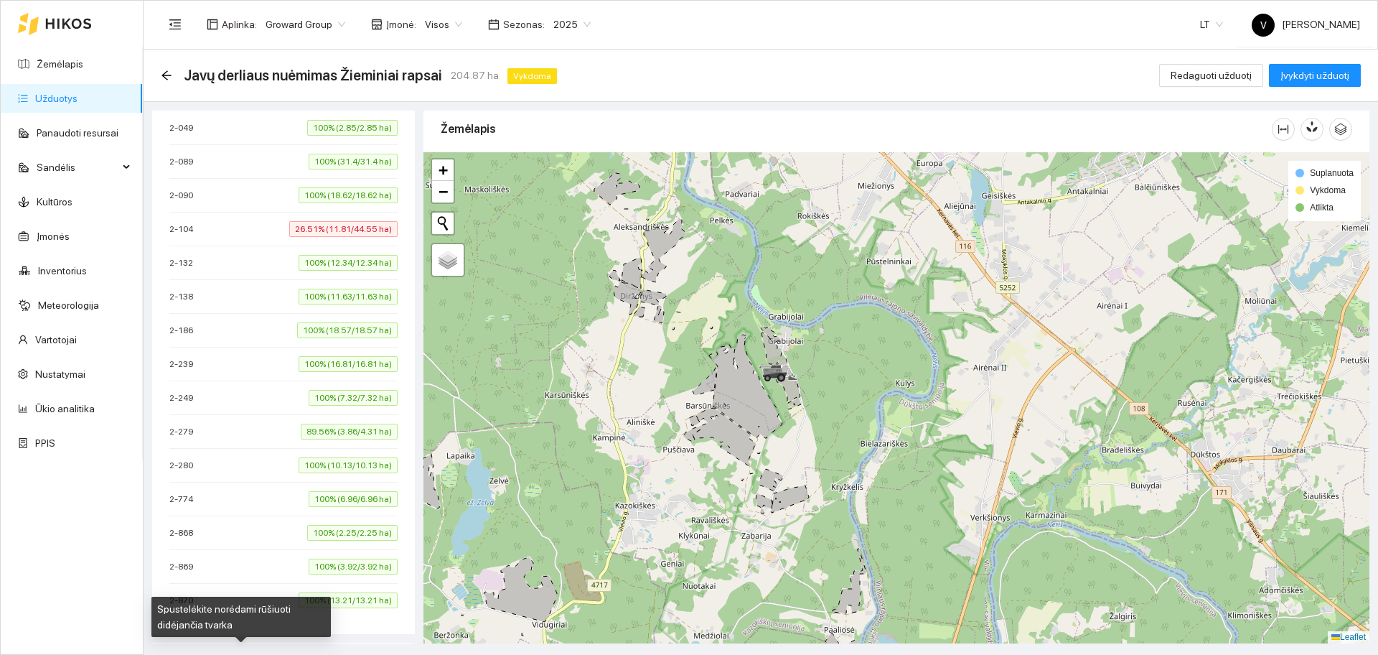
scroll to position [449, 0]
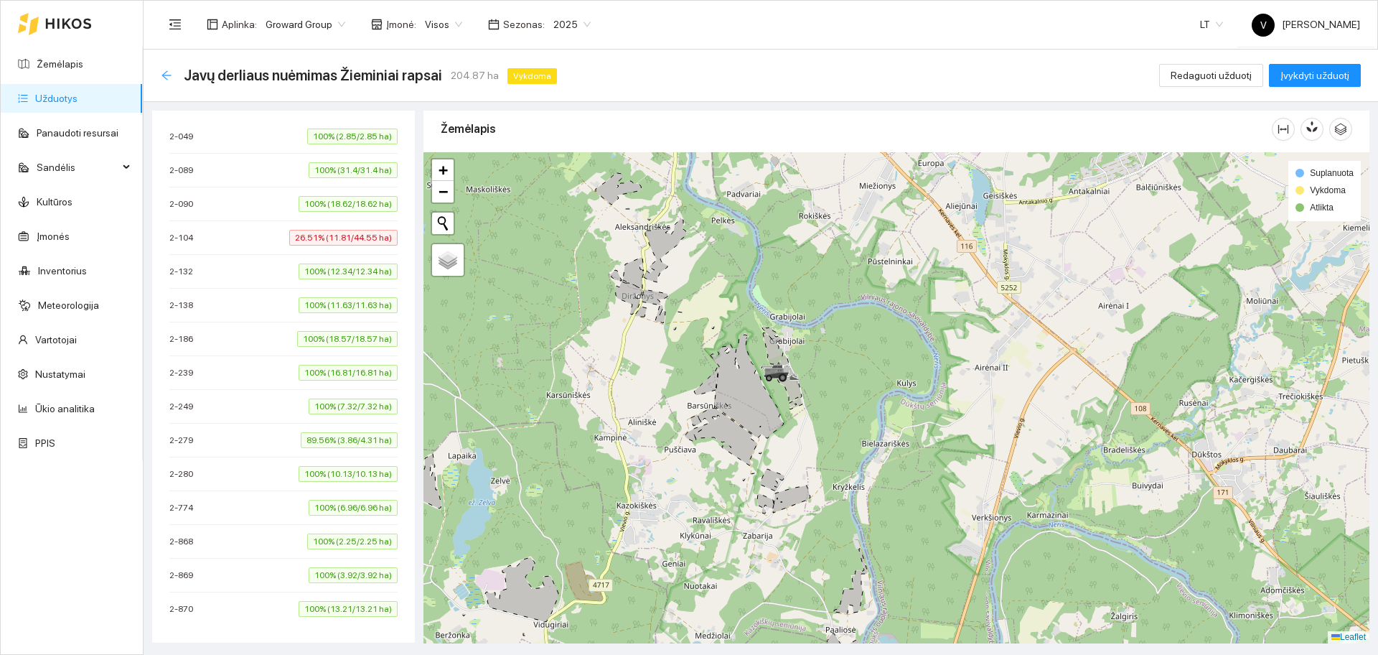
click at [167, 75] on icon "arrow-left" at bounding box center [166, 74] width 9 height 9
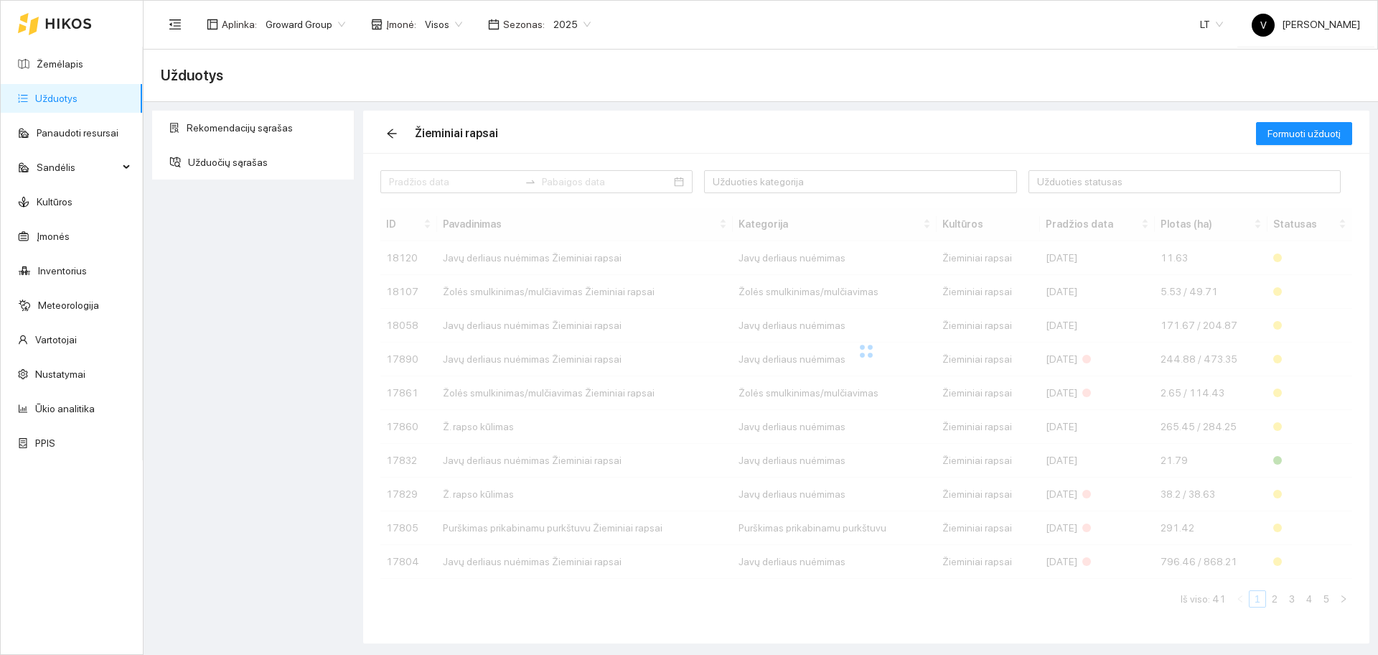
click at [433, 19] on span "Visos" at bounding box center [443, 25] width 37 height 22
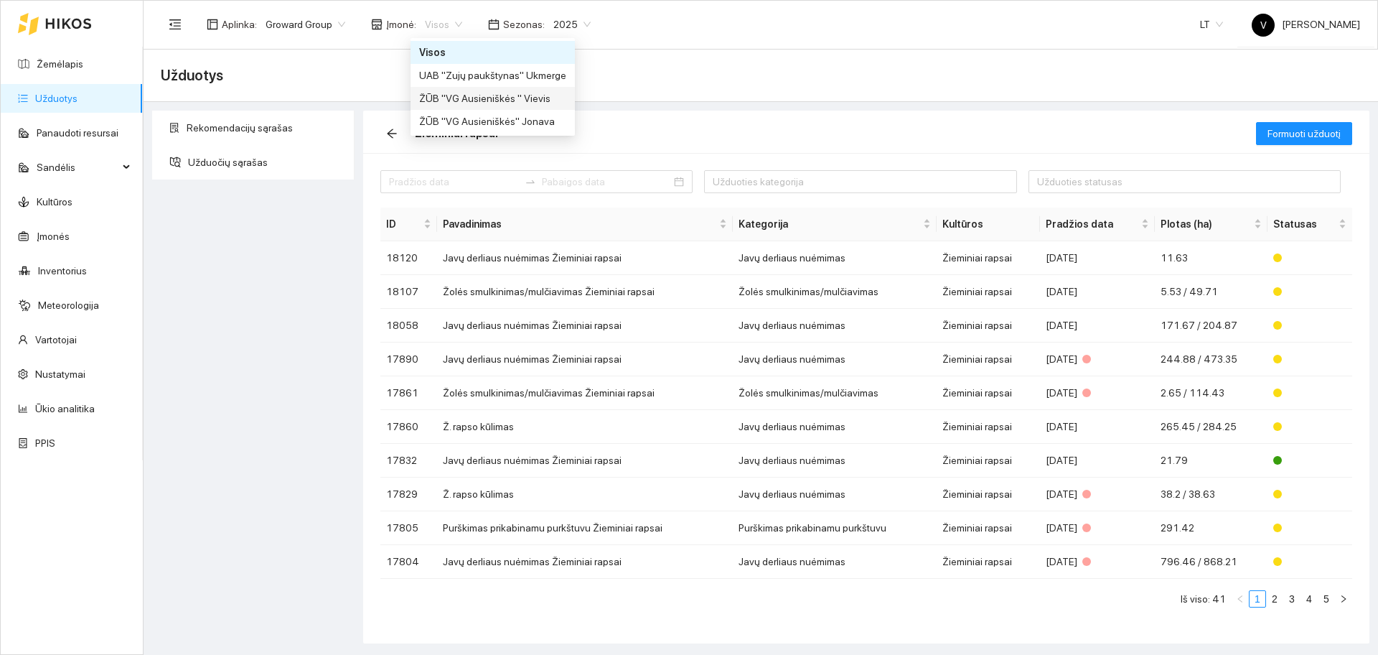
click at [462, 103] on div "ŽŪB "VG Ausieniškės " Vievis" at bounding box center [492, 98] width 147 height 16
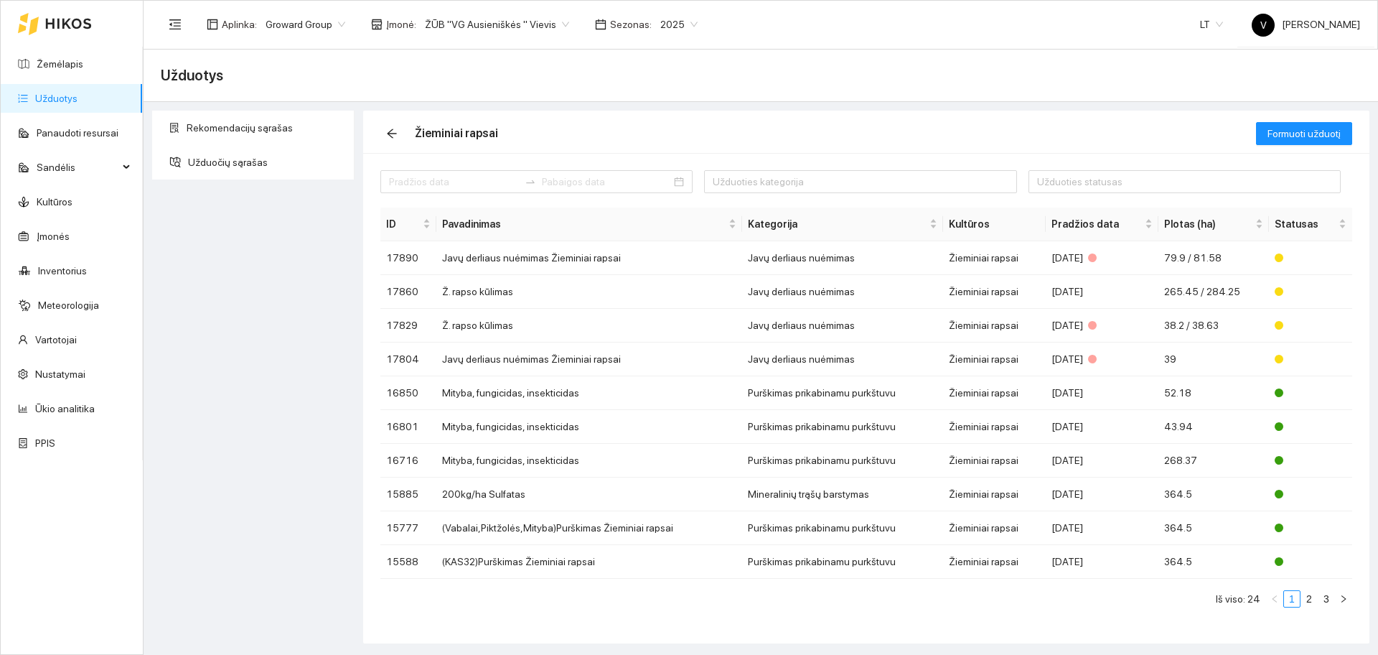
click at [68, 95] on link "Užduotys" at bounding box center [56, 98] width 42 height 11
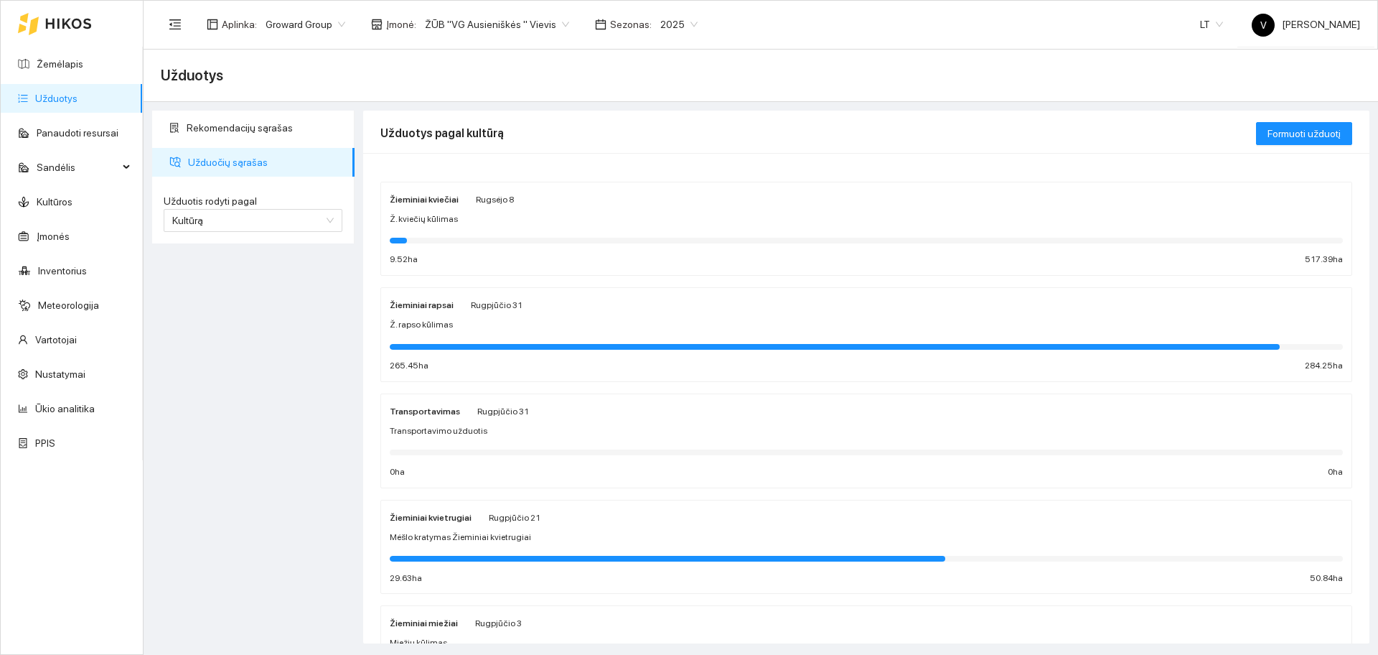
click at [426, 304] on strong "Žieminiai rapsai" at bounding box center [422, 305] width 64 height 10
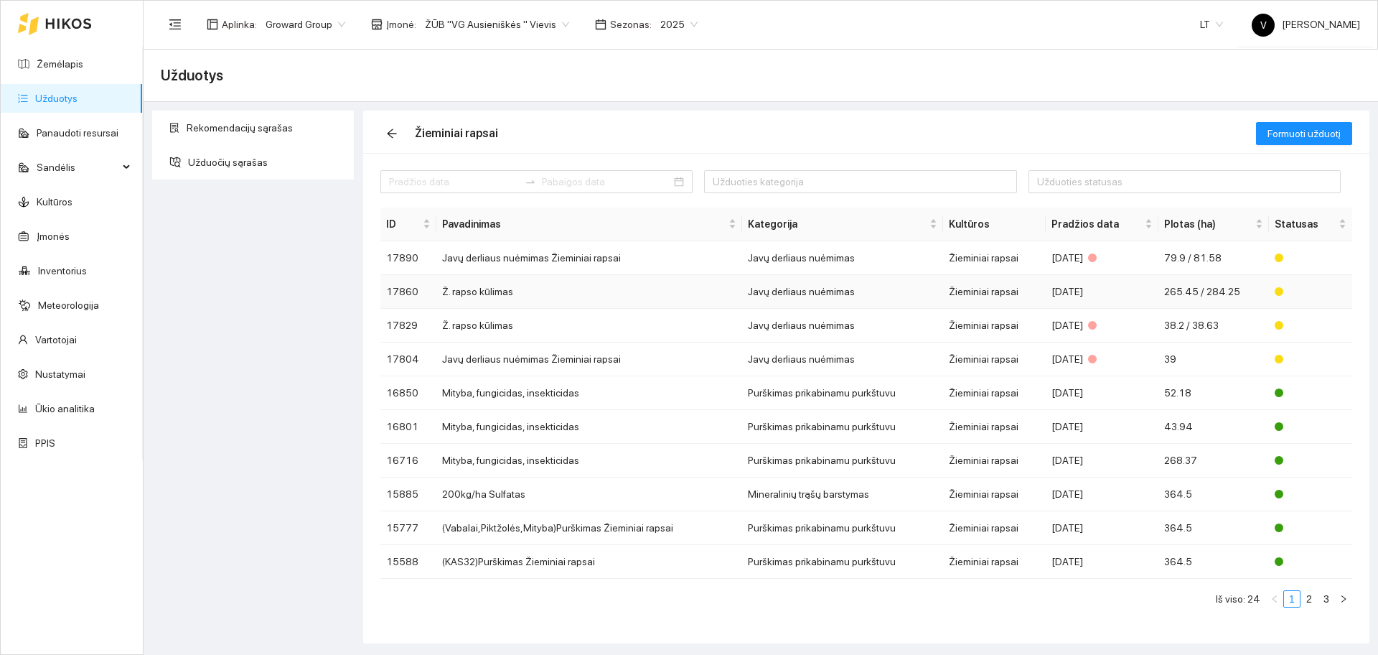
click at [496, 303] on td "Ž. rapso kūlimas" at bounding box center [589, 292] width 306 height 34
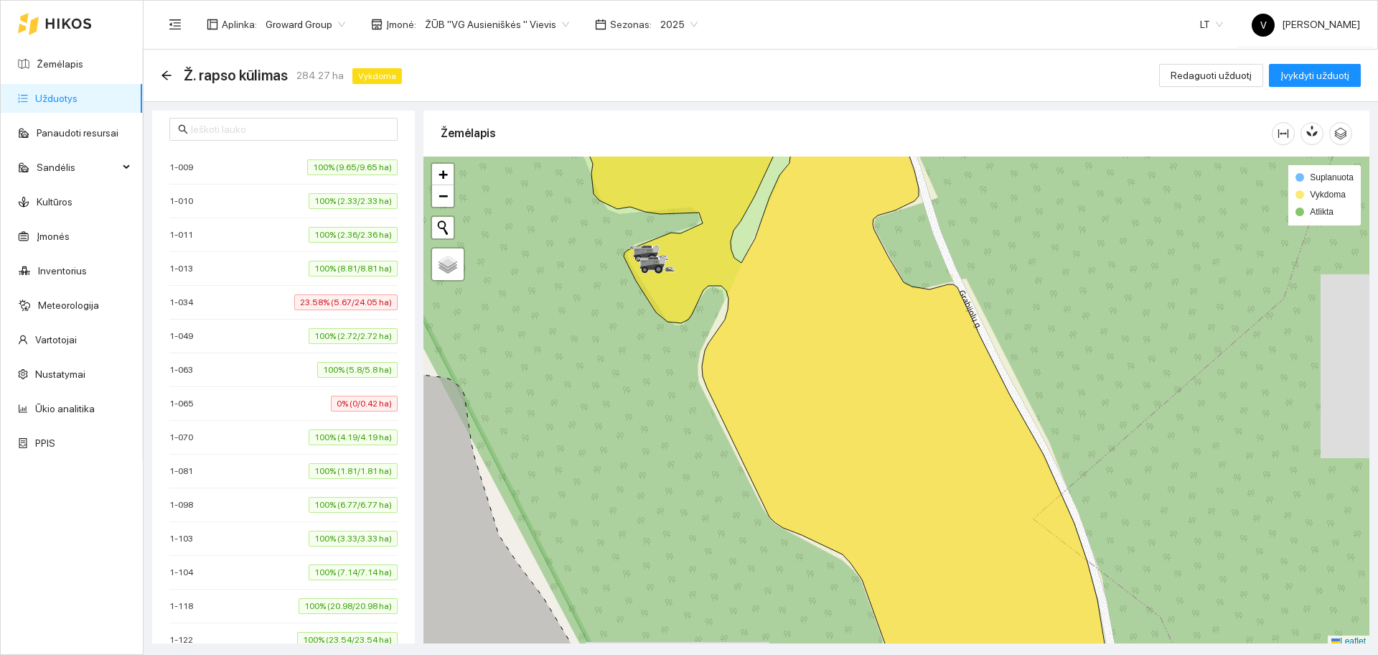
scroll to position [449, 0]
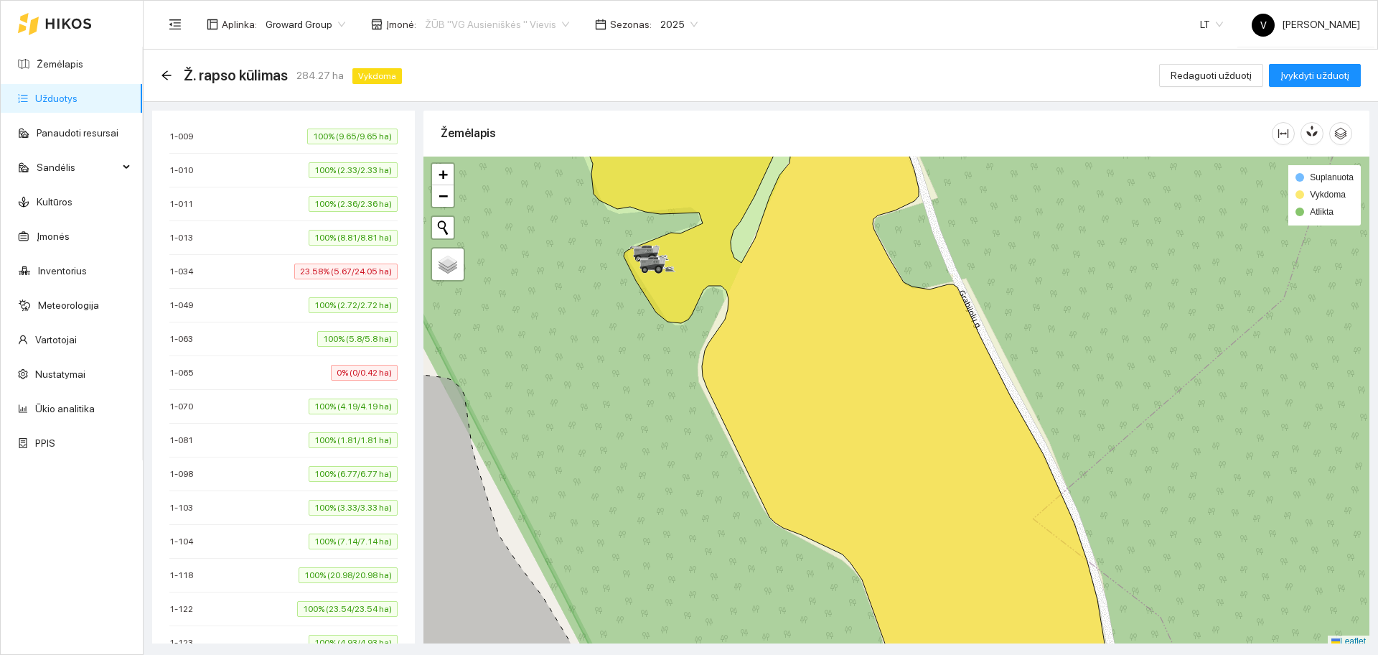
click at [431, 19] on span "ŽŪB "VG Ausieniškės " Vievis" at bounding box center [497, 25] width 144 height 22
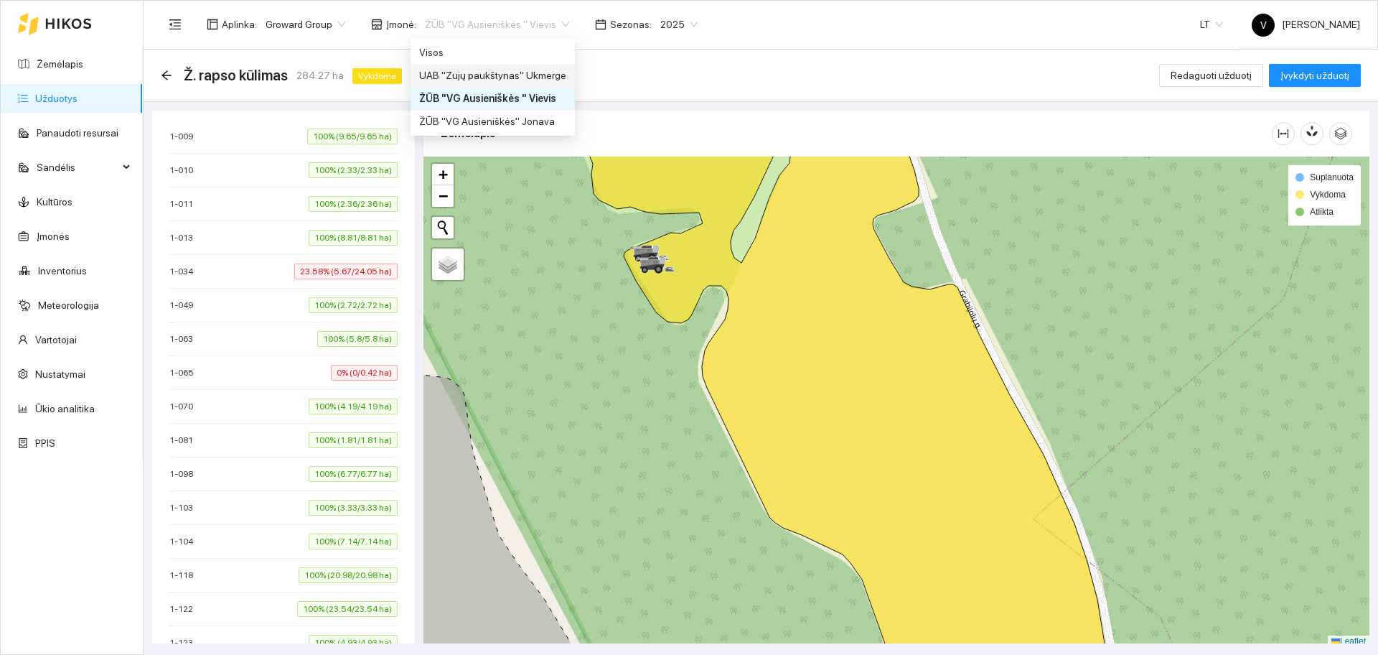
click at [546, 80] on div "UAB "Zujų paukštynas" Ukmerge" at bounding box center [492, 75] width 147 height 16
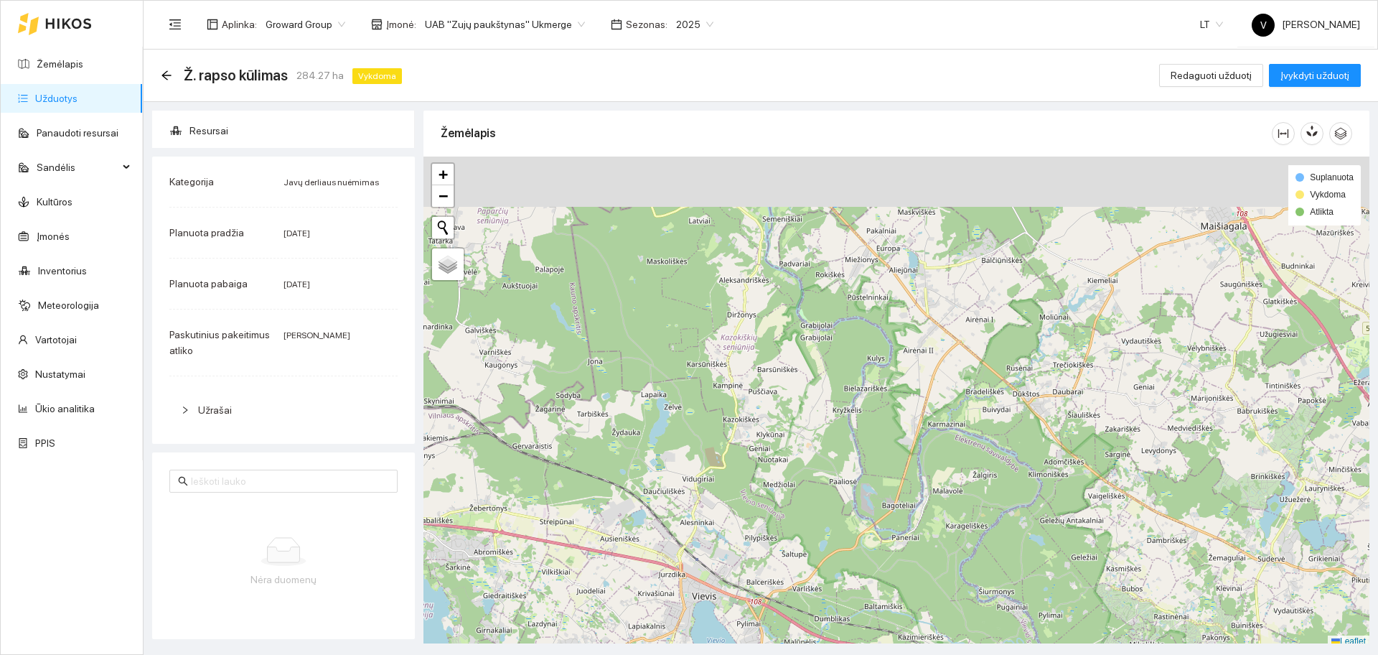
scroll to position [4, 0]
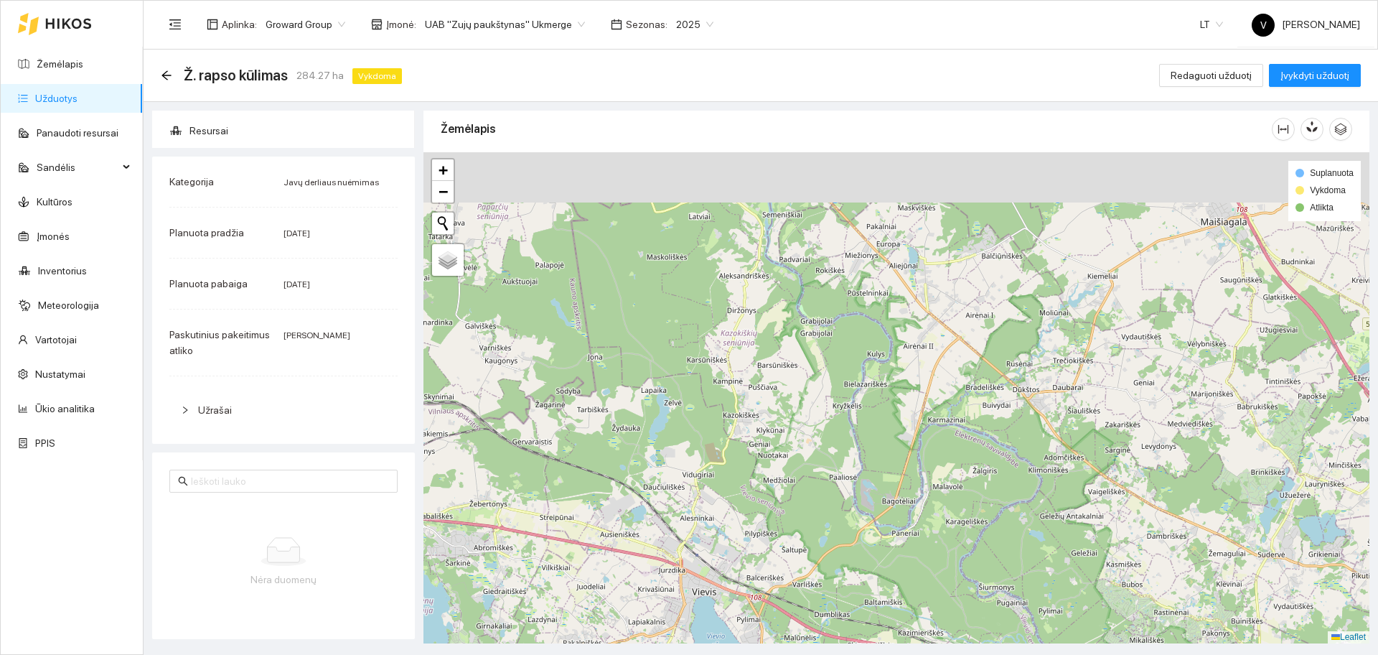
drag, startPoint x: 858, startPoint y: 247, endPoint x: 849, endPoint y: 376, distance: 129.5
click at [849, 376] on div at bounding box center [897, 397] width 946 height 491
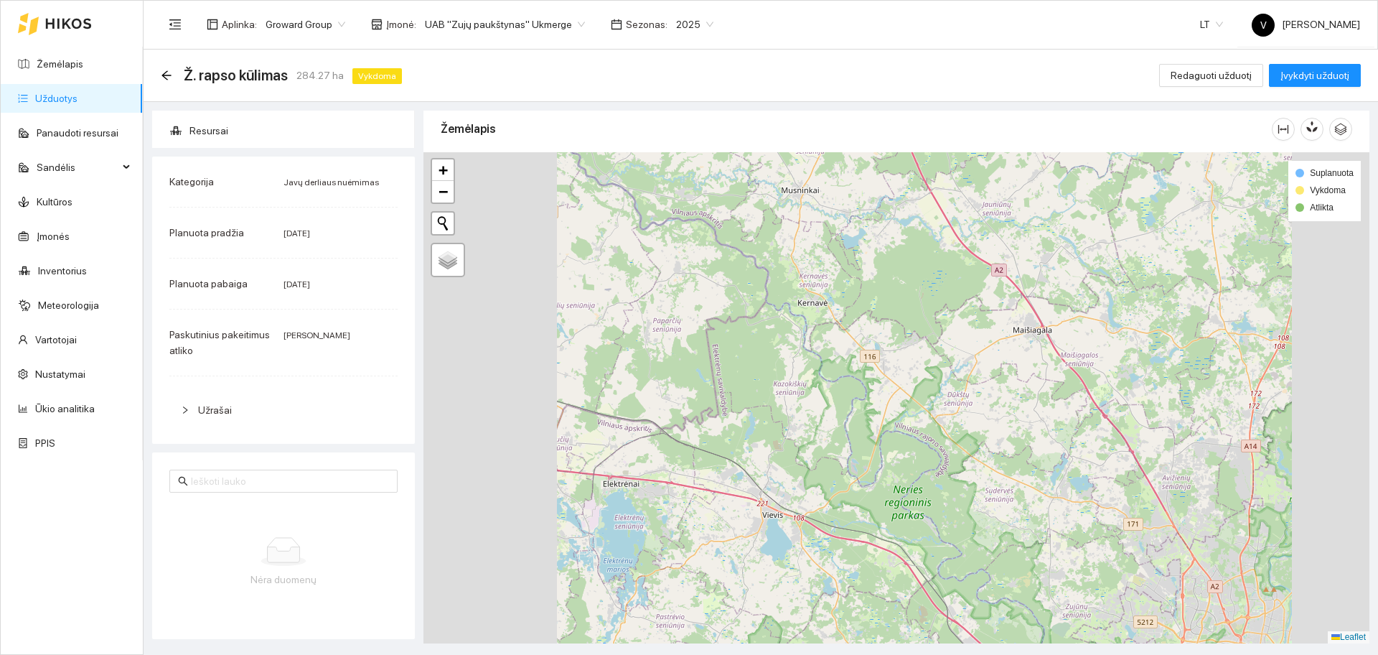
drag, startPoint x: 871, startPoint y: 296, endPoint x: 836, endPoint y: 399, distance: 108.7
click at [836, 398] on div at bounding box center [897, 397] width 946 height 491
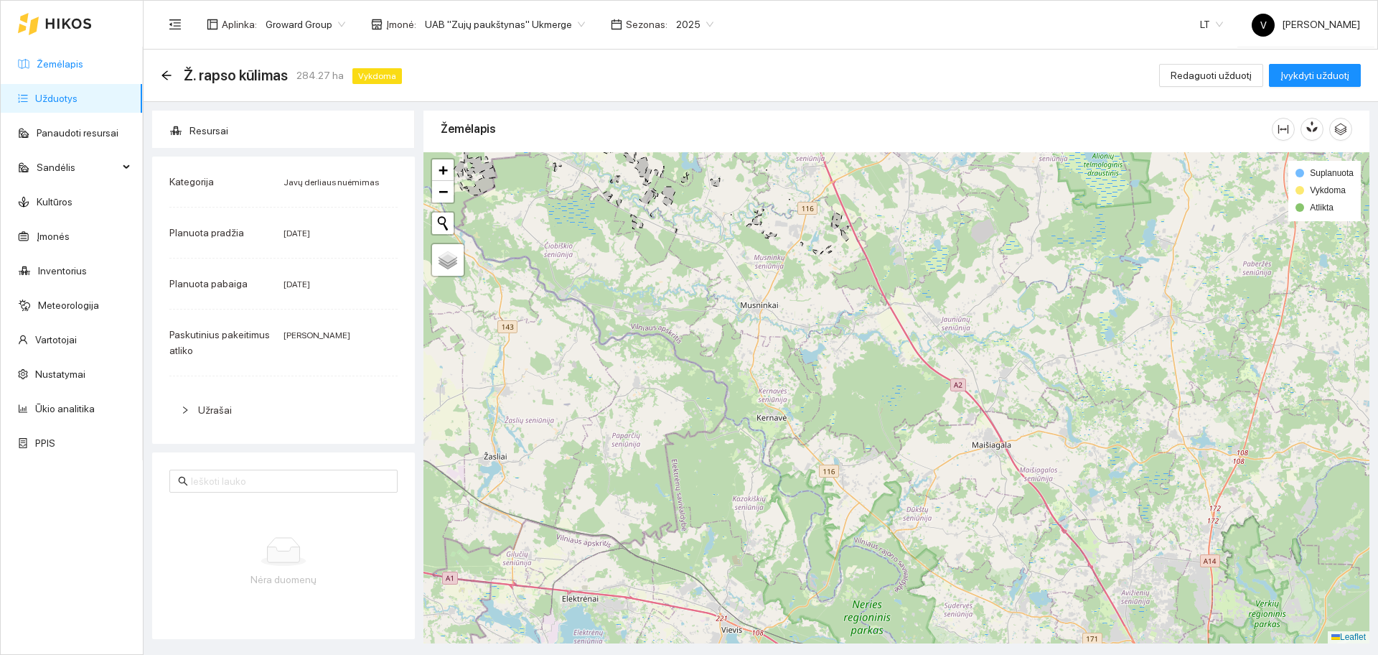
click at [68, 65] on link "Žemėlapis" at bounding box center [60, 63] width 47 height 11
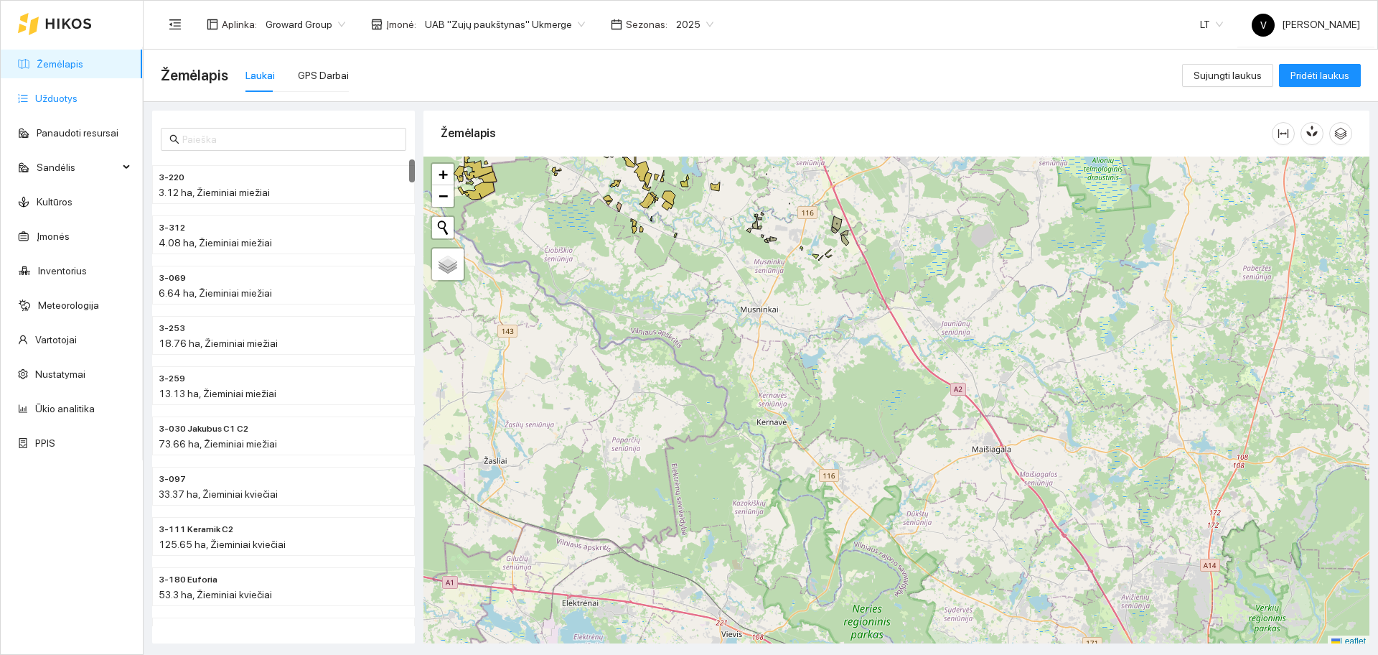
click at [71, 98] on link "Užduotys" at bounding box center [56, 98] width 42 height 11
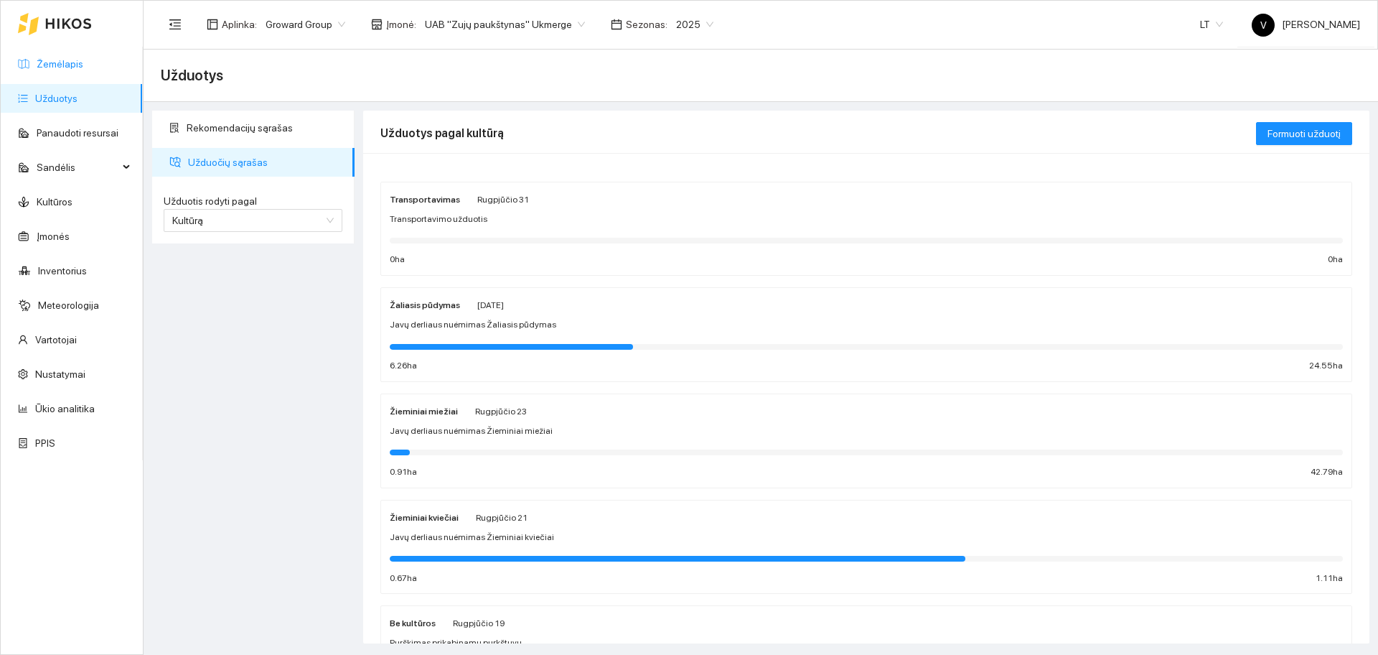
click at [83, 63] on link "Žemėlapis" at bounding box center [60, 63] width 47 height 11
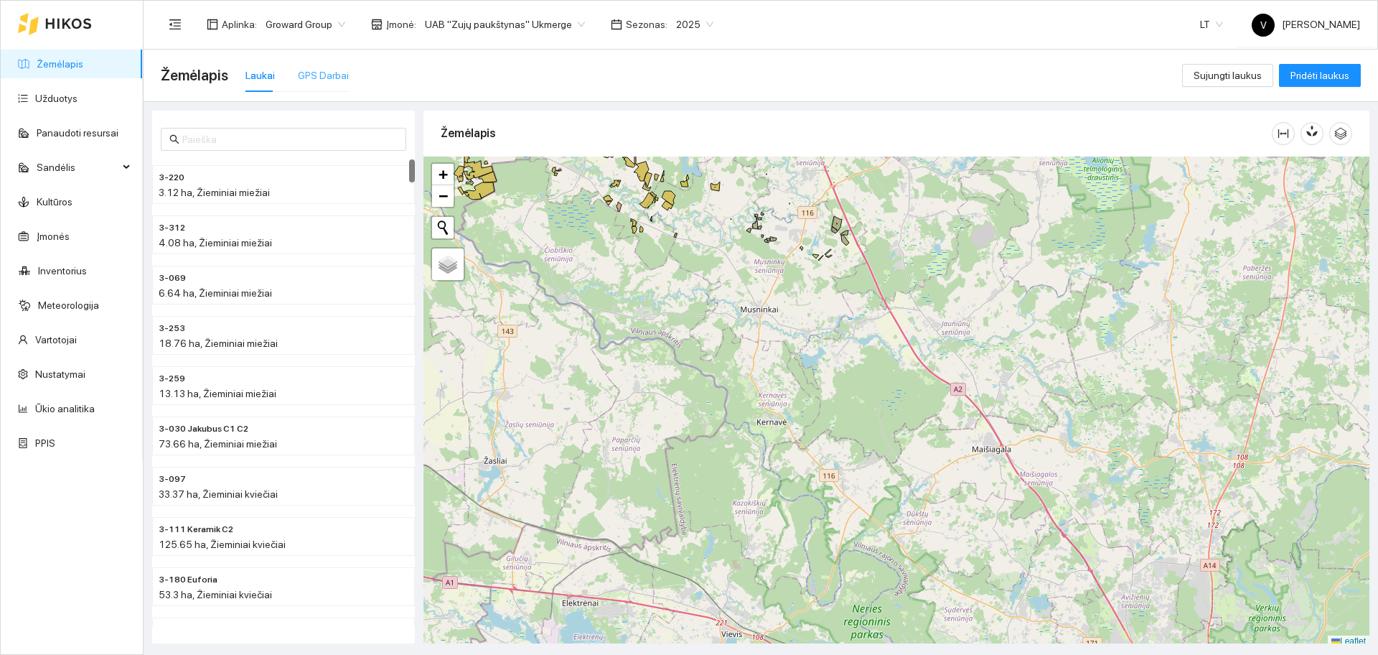
click at [327, 85] on div "GPS Darbai" at bounding box center [323, 75] width 51 height 33
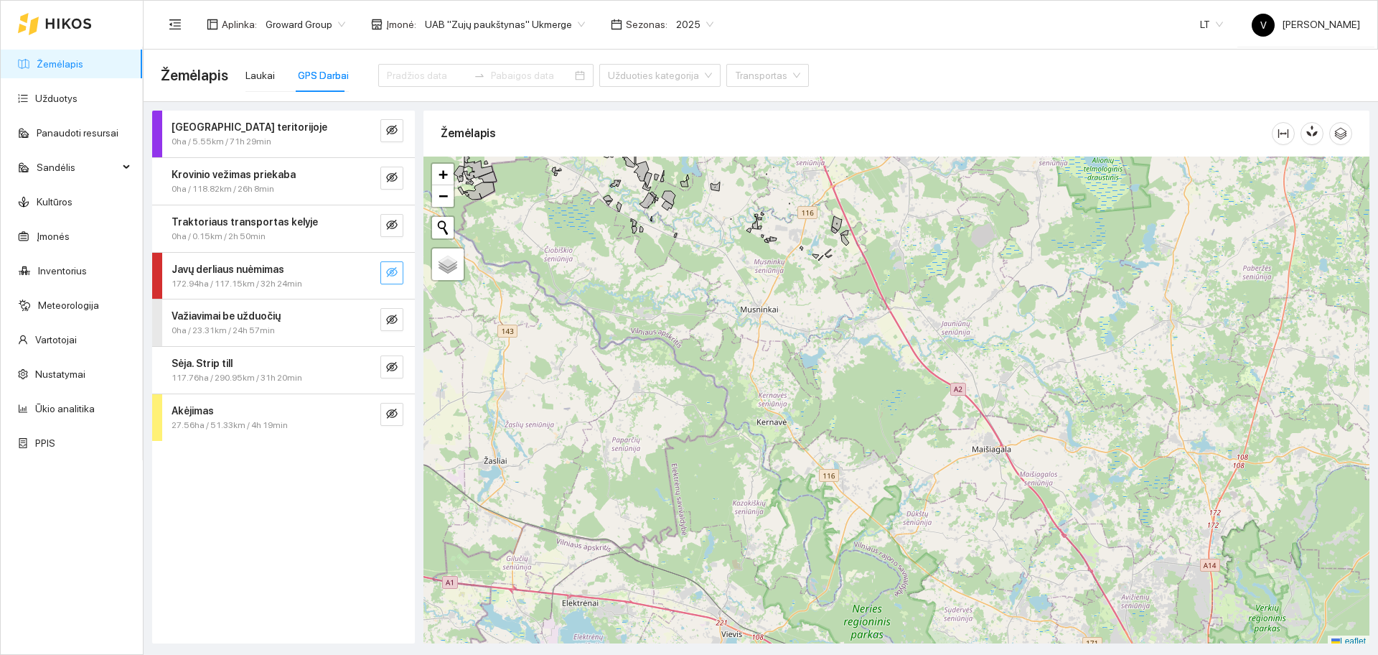
click at [383, 274] on div at bounding box center [378, 272] width 52 height 23
drag, startPoint x: 398, startPoint y: 271, endPoint x: 556, endPoint y: 286, distance: 158.6
click at [399, 271] on button "button" at bounding box center [391, 272] width 23 height 23
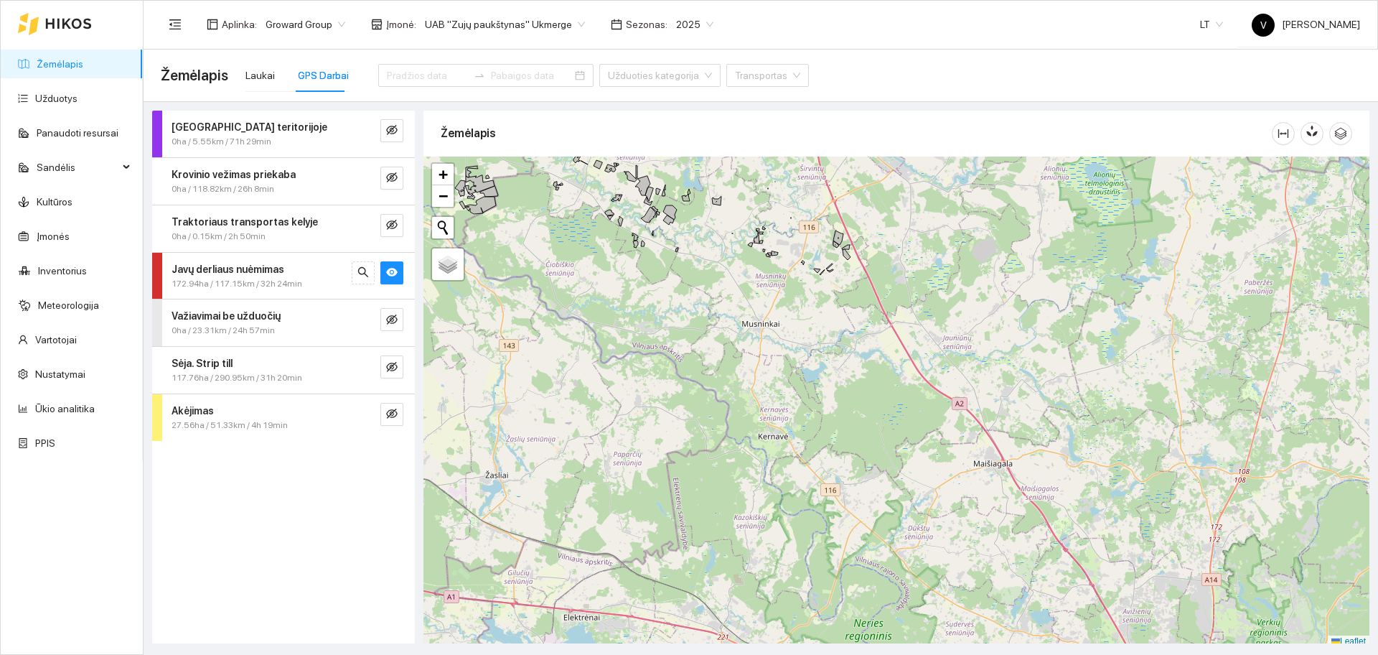
scroll to position [4, 0]
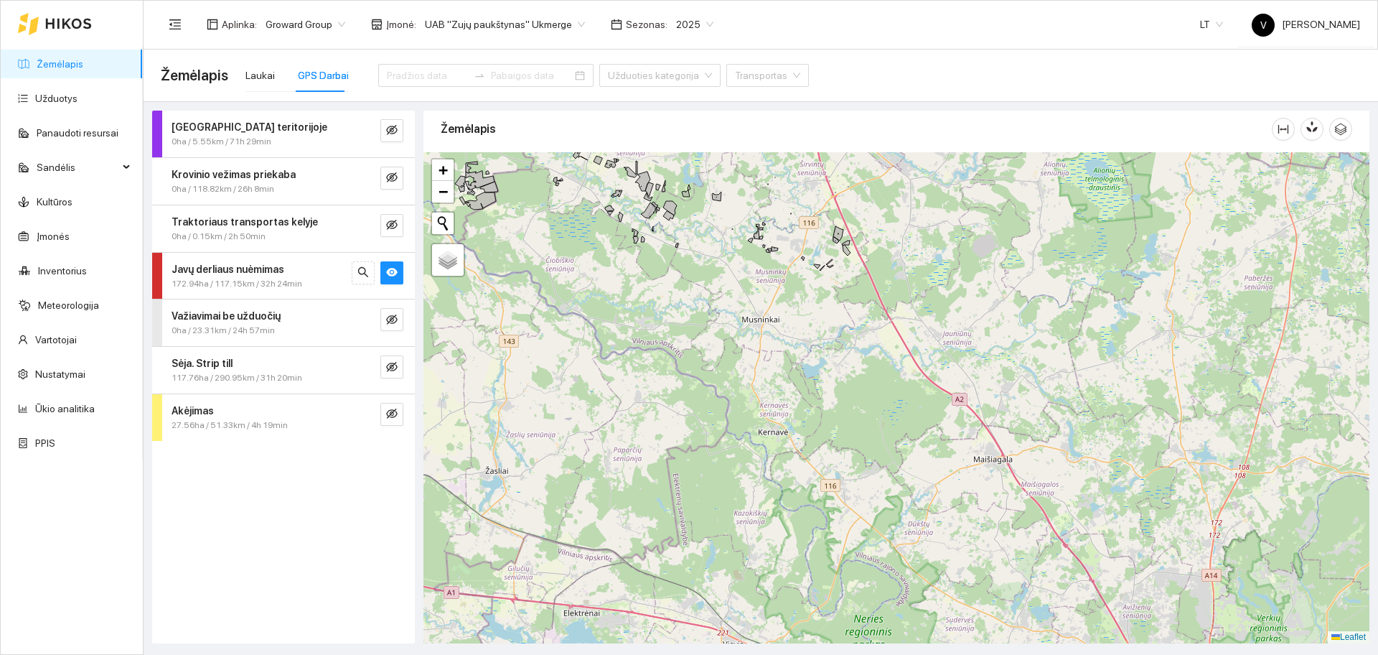
drag, startPoint x: 894, startPoint y: 276, endPoint x: 905, endPoint y: 564, distance: 288.0
click at [917, 584] on div at bounding box center [897, 397] width 946 height 491
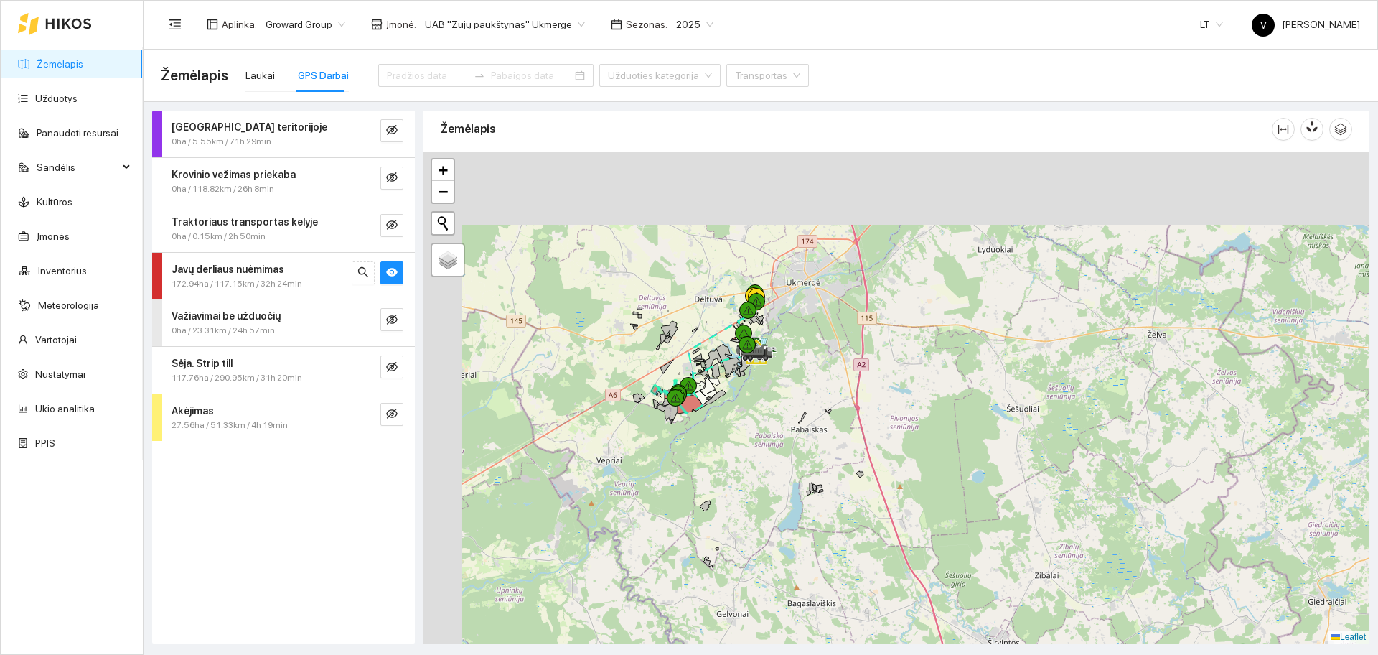
drag, startPoint x: 716, startPoint y: 383, endPoint x: 817, endPoint y: 563, distance: 207.3
click at [817, 563] on div at bounding box center [897, 397] width 946 height 491
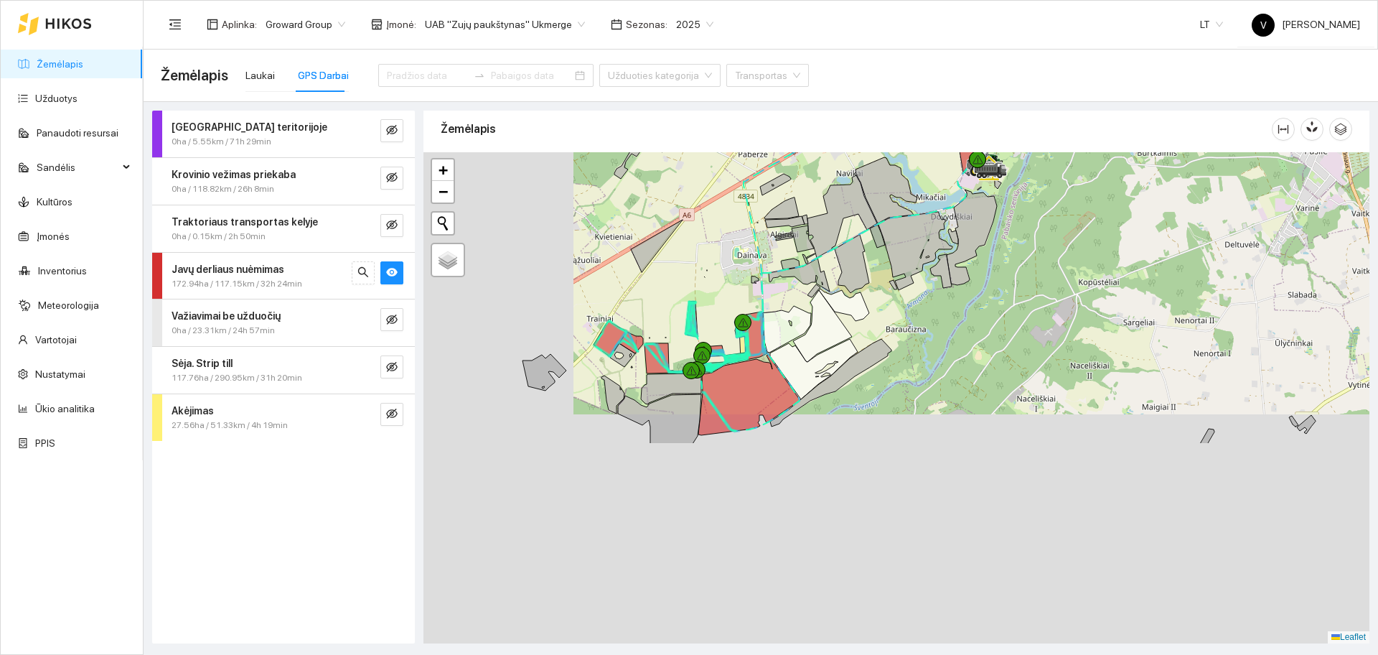
drag, startPoint x: 714, startPoint y: 543, endPoint x: 899, endPoint y: 284, distance: 318.1
click at [869, 289] on icon at bounding box center [844, 305] width 50 height 32
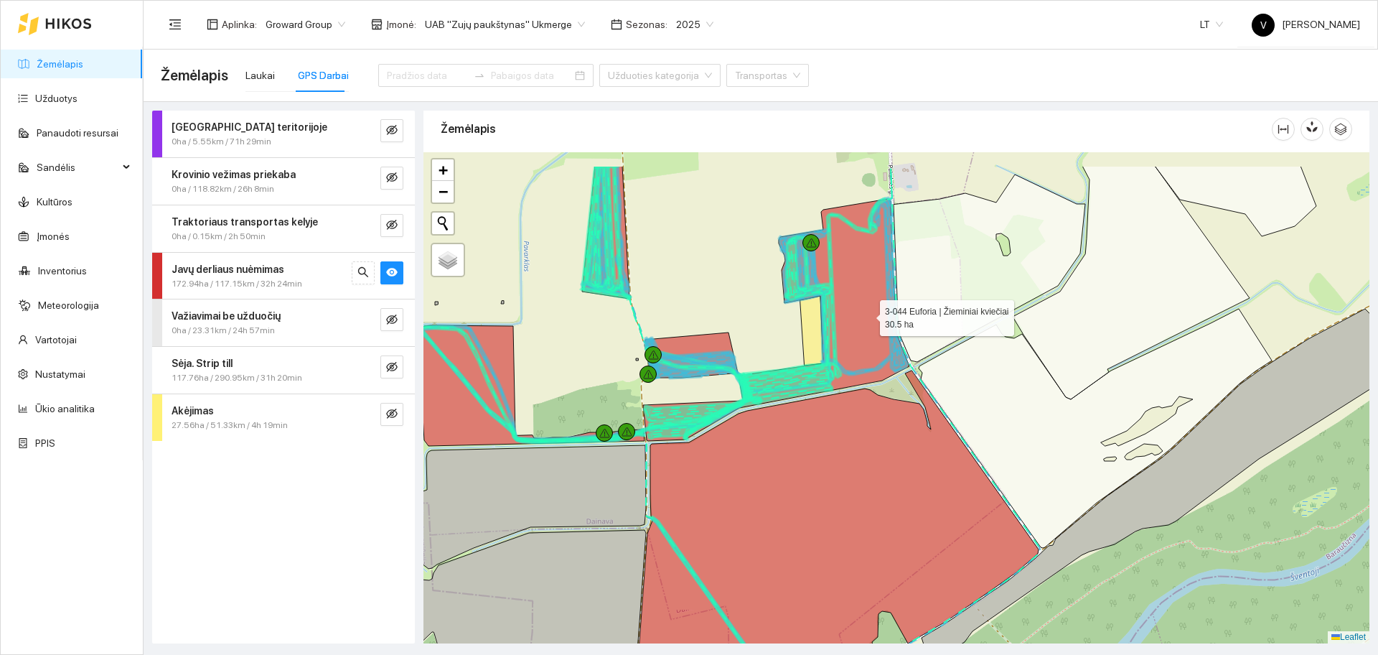
drag, startPoint x: 856, startPoint y: 294, endPoint x: 868, endPoint y: 318, distance: 26.3
click at [868, 318] on icon at bounding box center [776, 320] width 266 height 242
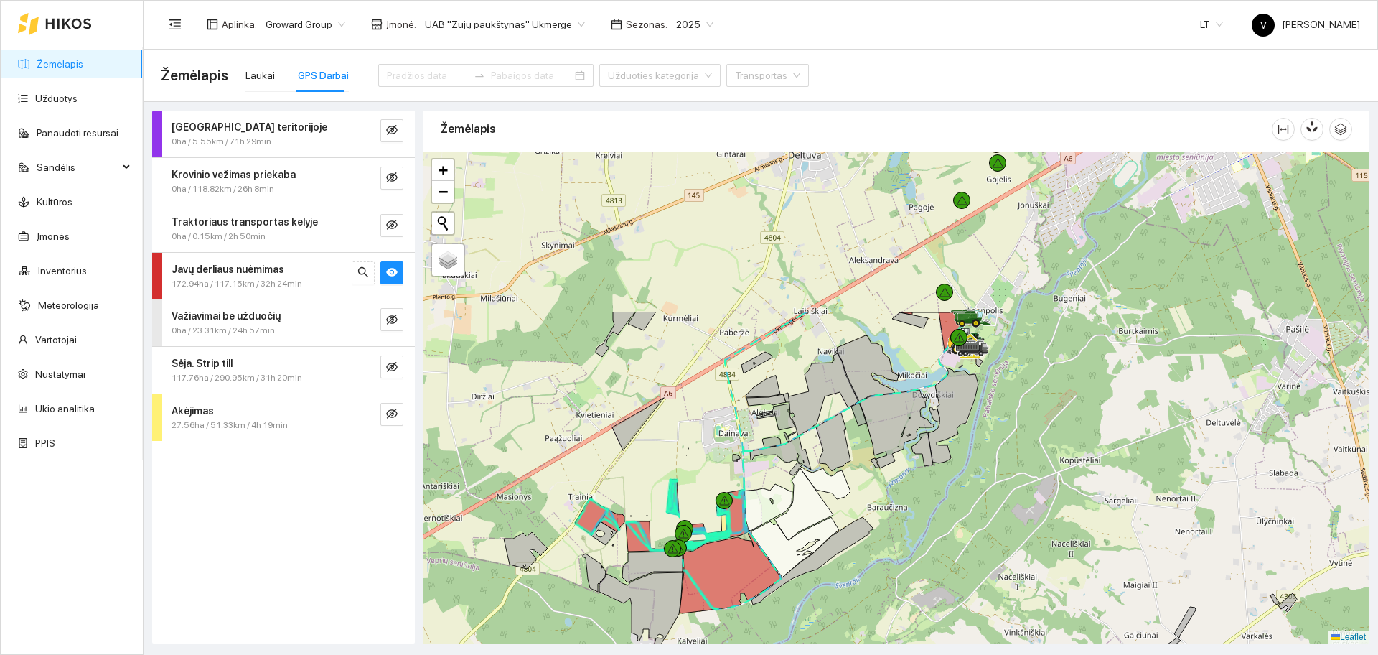
drag, startPoint x: 981, startPoint y: 296, endPoint x: 889, endPoint y: 474, distance: 200.0
click at [889, 474] on div at bounding box center [897, 397] width 946 height 491
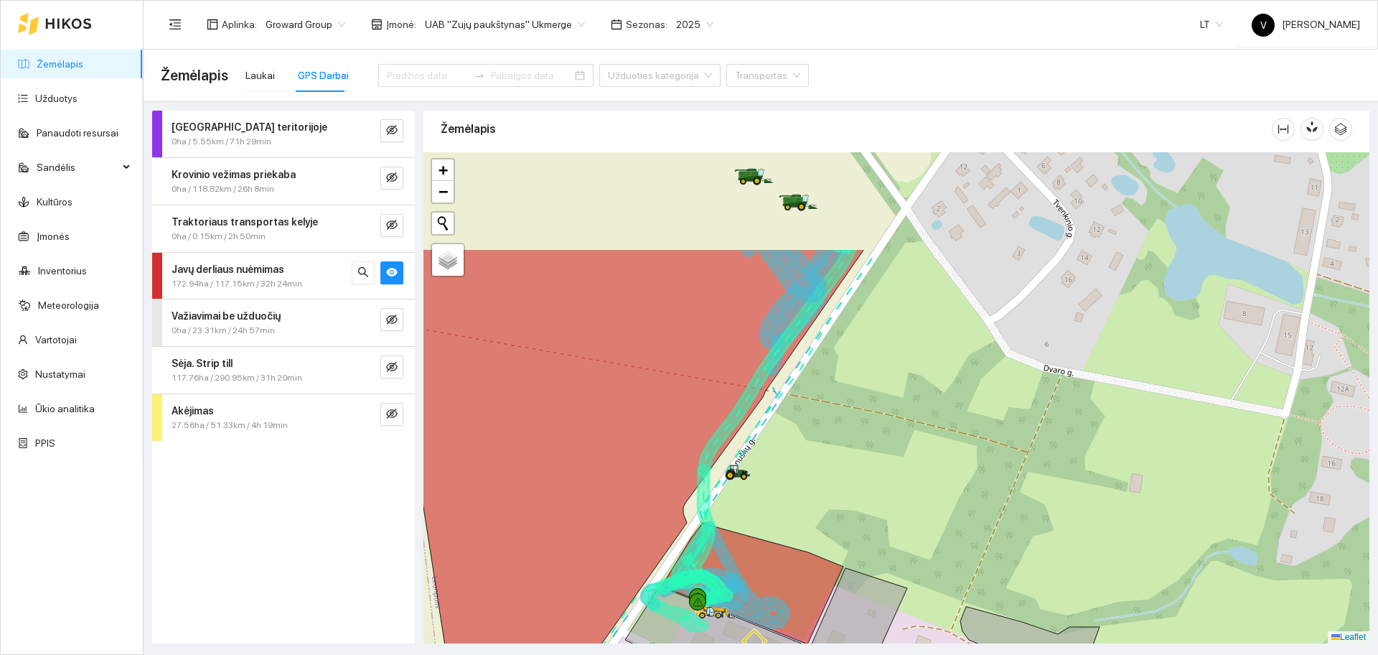
drag, startPoint x: 853, startPoint y: 266, endPoint x: 919, endPoint y: 477, distance: 221.1
click at [919, 477] on div at bounding box center [897, 397] width 946 height 491
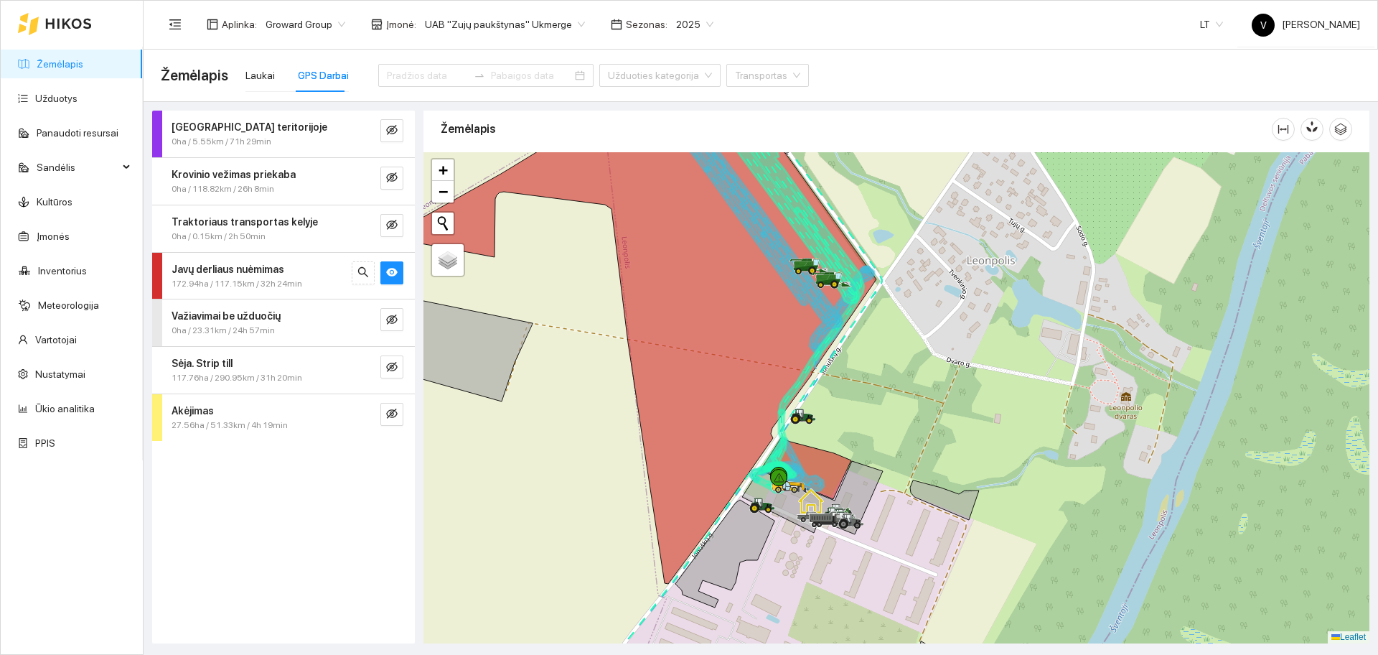
drag, startPoint x: 856, startPoint y: 418, endPoint x: 873, endPoint y: 424, distance: 18.4
click at [873, 424] on div at bounding box center [897, 397] width 946 height 491
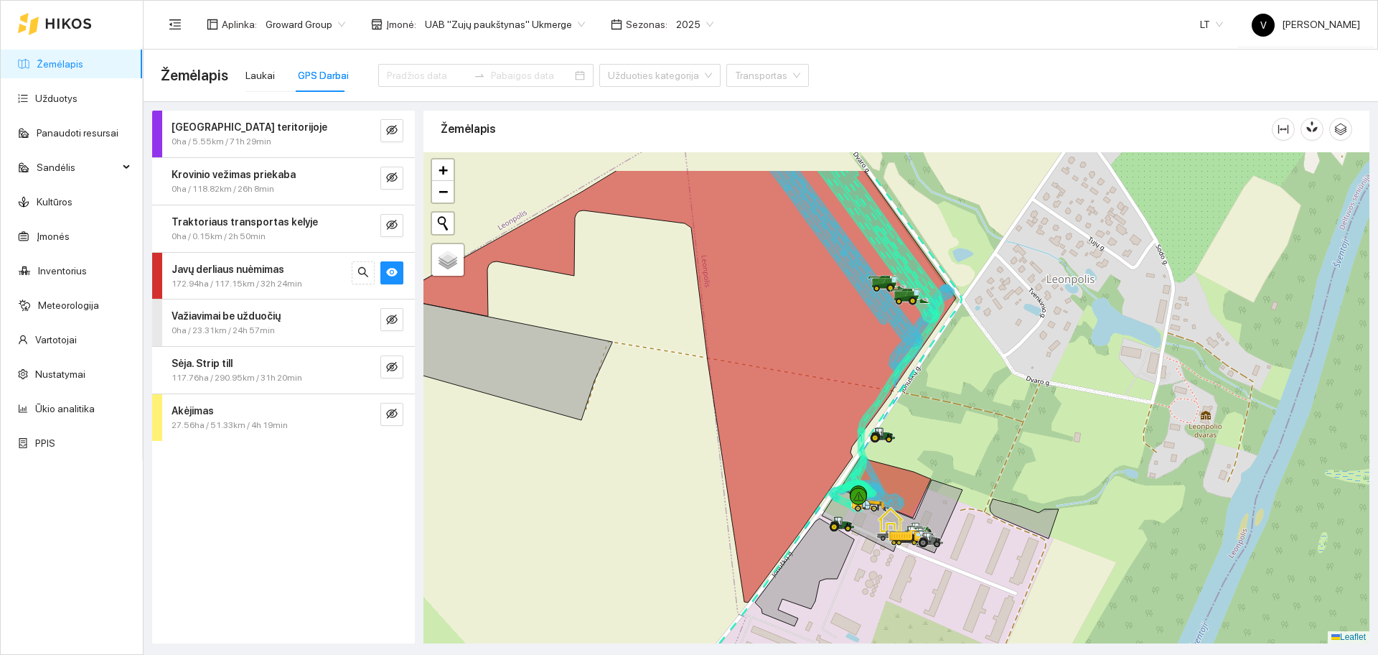
drag, startPoint x: 921, startPoint y: 294, endPoint x: 945, endPoint y: 360, distance: 70.8
click at [950, 362] on div at bounding box center [897, 397] width 946 height 491
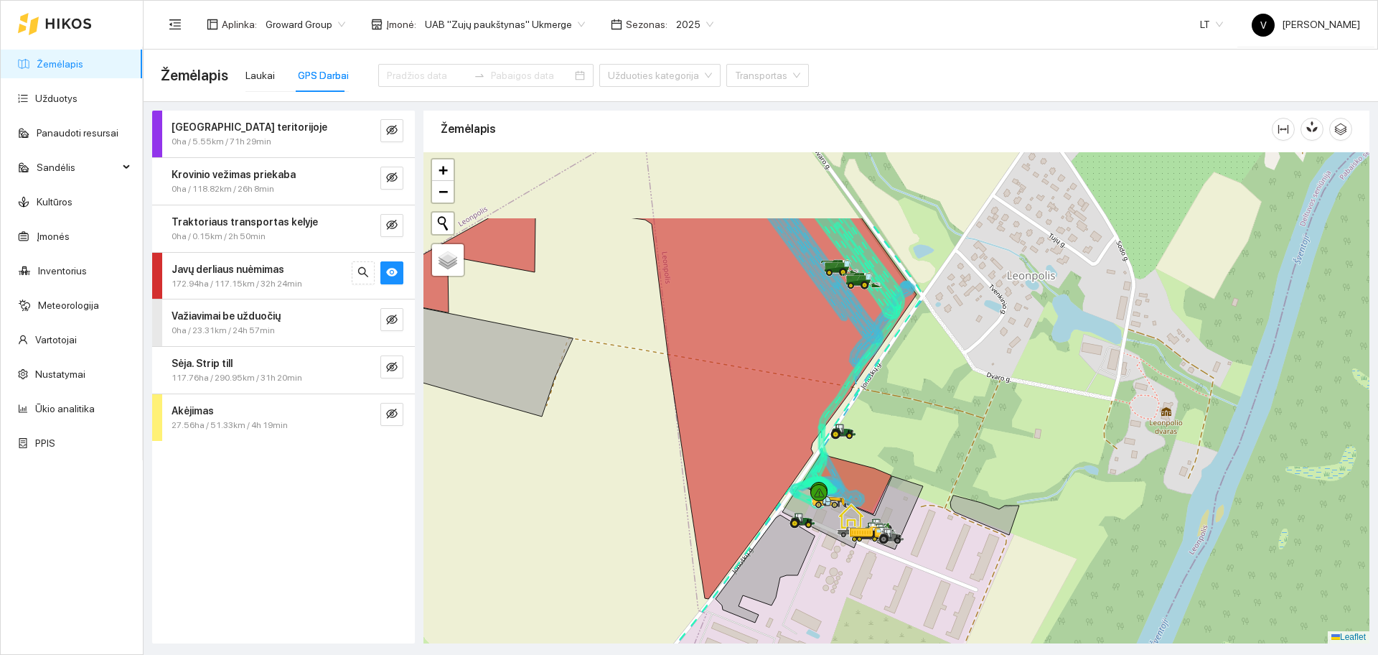
drag, startPoint x: 823, startPoint y: 338, endPoint x: 897, endPoint y: 450, distance: 133.8
click at [899, 456] on div at bounding box center [897, 397] width 946 height 491
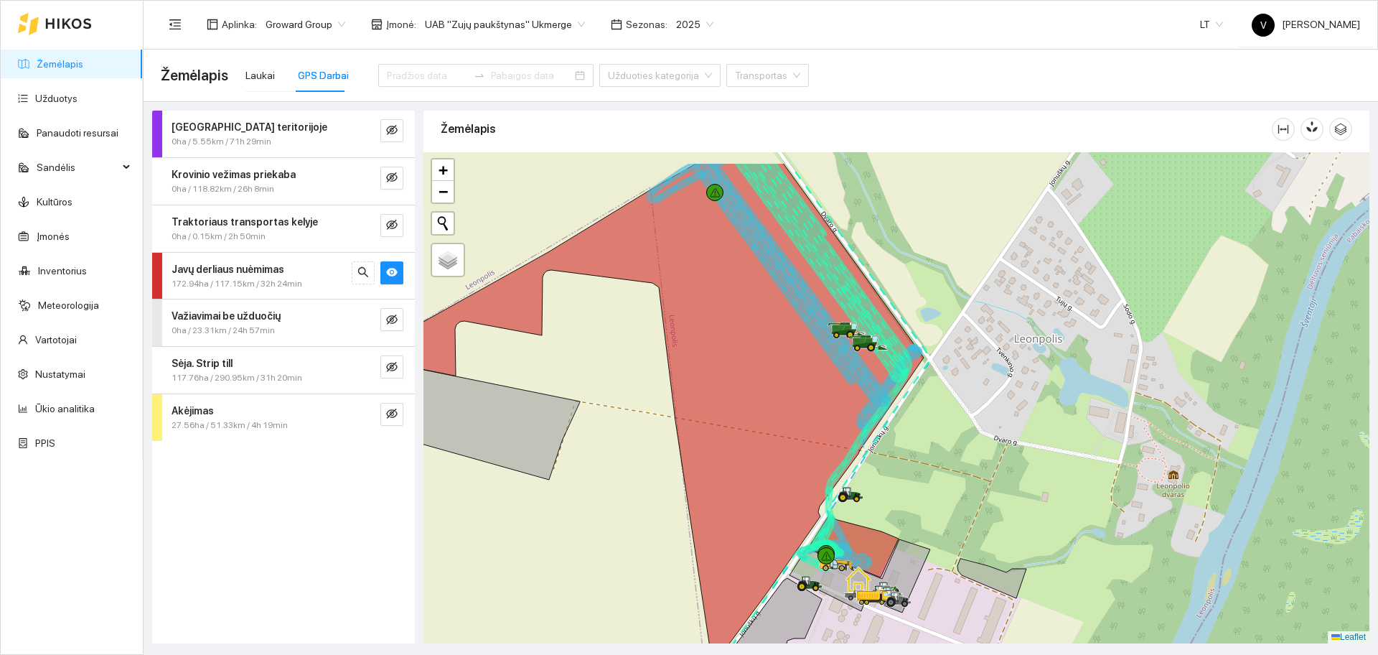
drag, startPoint x: 913, startPoint y: 362, endPoint x: 914, endPoint y: 423, distance: 60.3
click at [914, 423] on div at bounding box center [897, 397] width 946 height 491
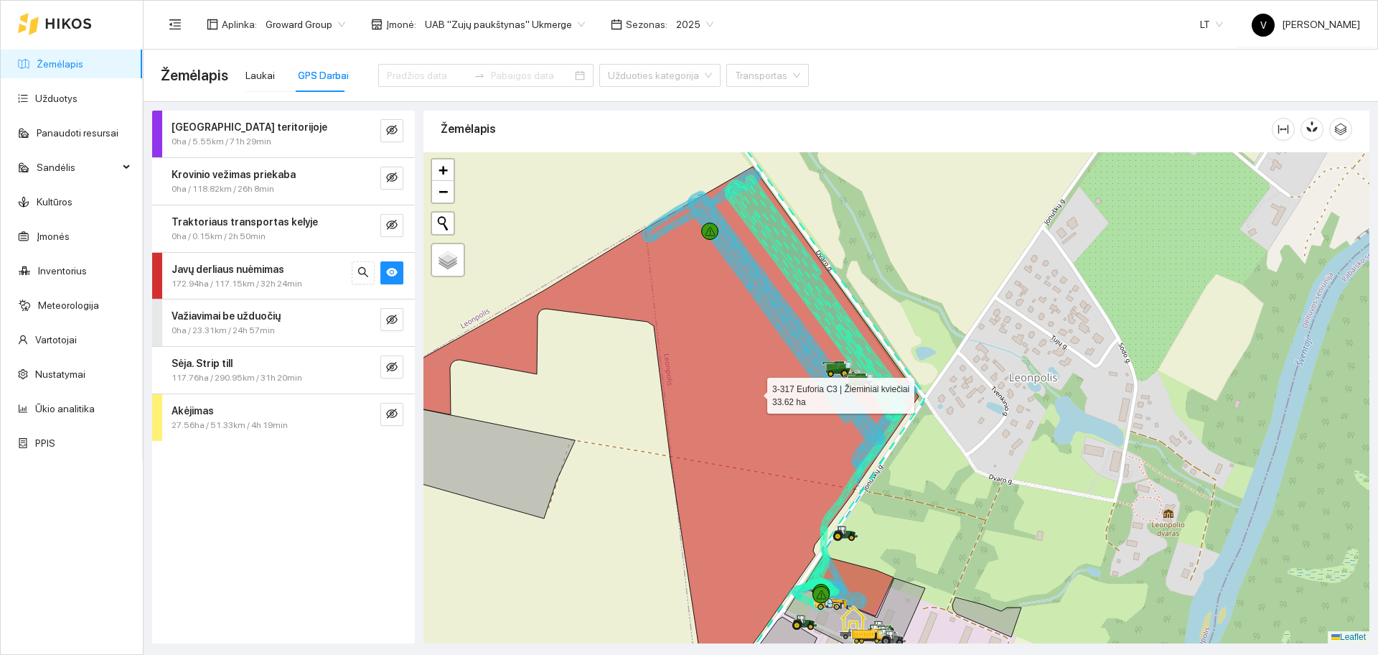
drag, startPoint x: 755, startPoint y: 378, endPoint x: 745, endPoint y: 416, distance: 39.3
click at [745, 416] on icon at bounding box center [636, 434] width 563 height 534
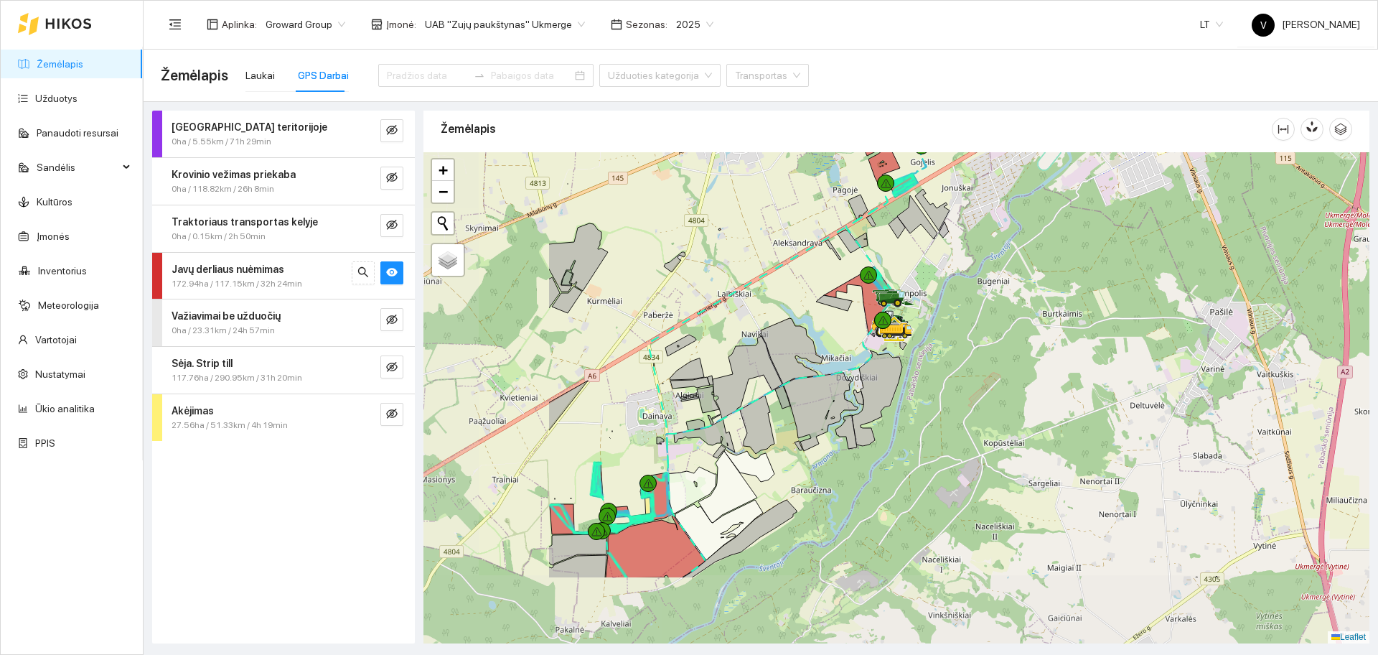
drag, startPoint x: 617, startPoint y: 482, endPoint x: 858, endPoint y: 337, distance: 281.4
click at [864, 329] on div at bounding box center [897, 397] width 946 height 491
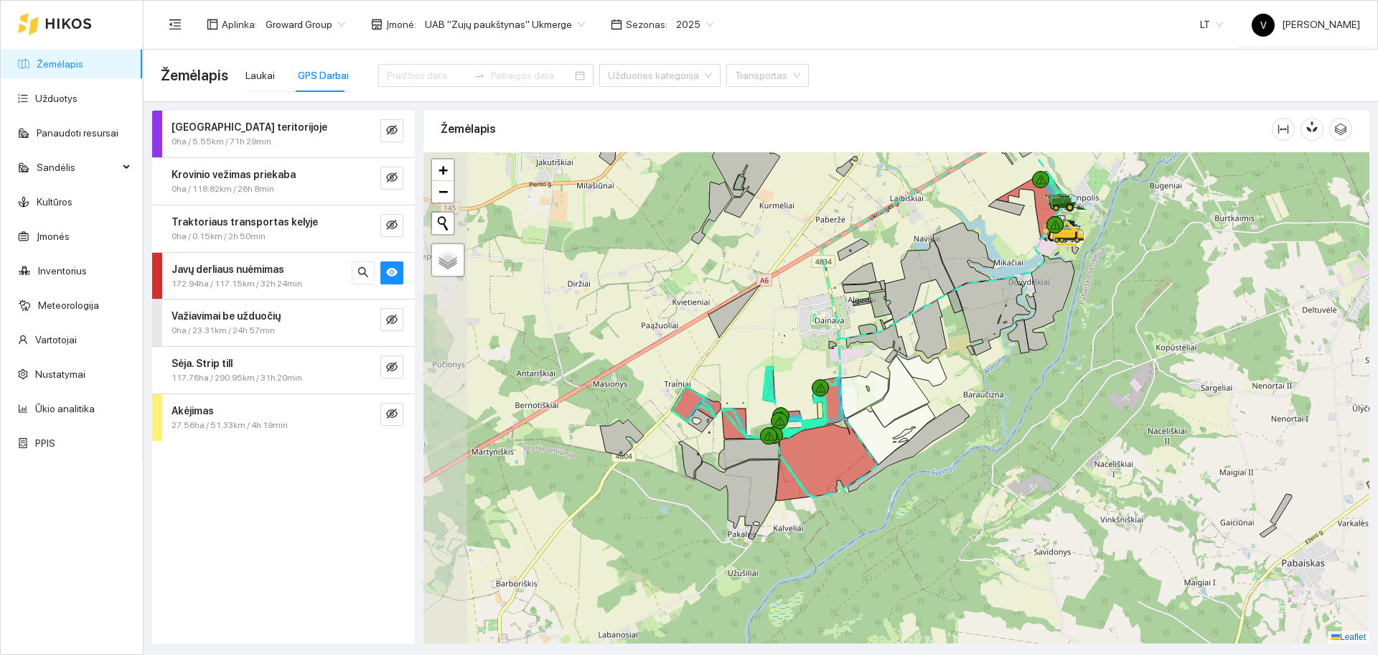
drag, startPoint x: 701, startPoint y: 533, endPoint x: 833, endPoint y: 487, distance: 140.1
click at [833, 487] on icon at bounding box center [826, 460] width 101 height 80
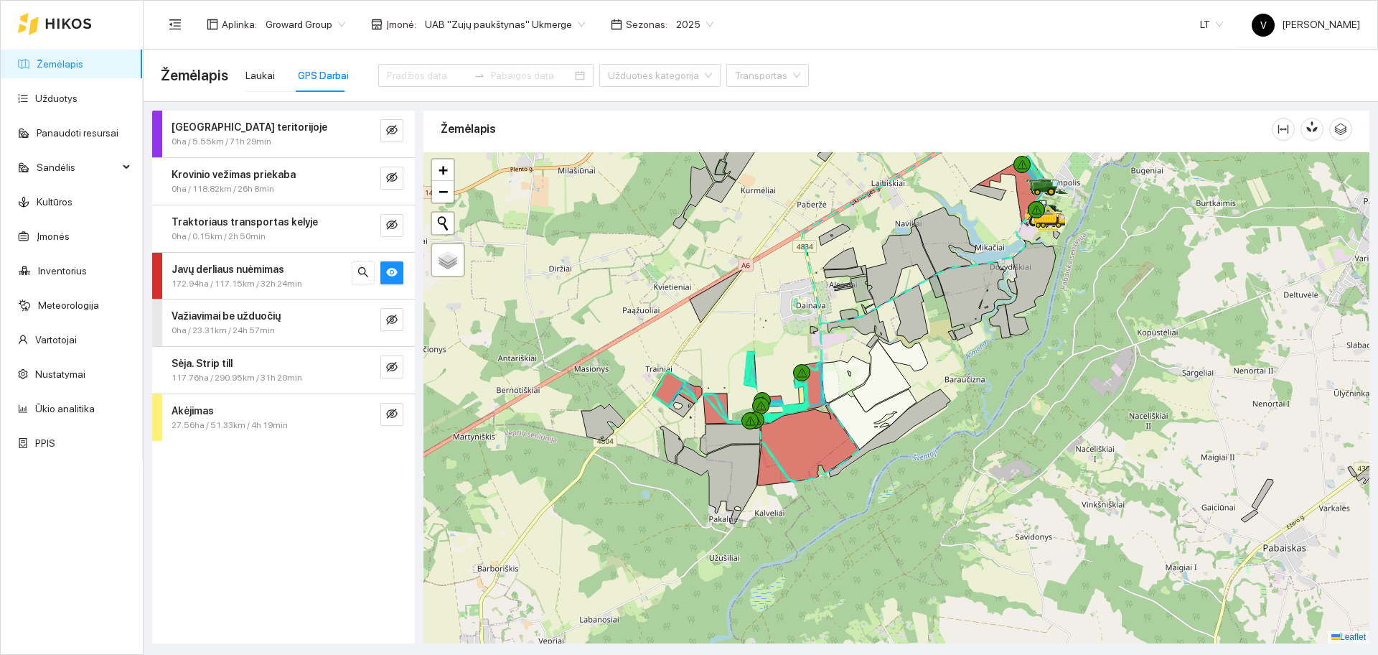
drag, startPoint x: 793, startPoint y: 401, endPoint x: 773, endPoint y: 383, distance: 26.5
click at [773, 383] on div at bounding box center [897, 397] width 946 height 491
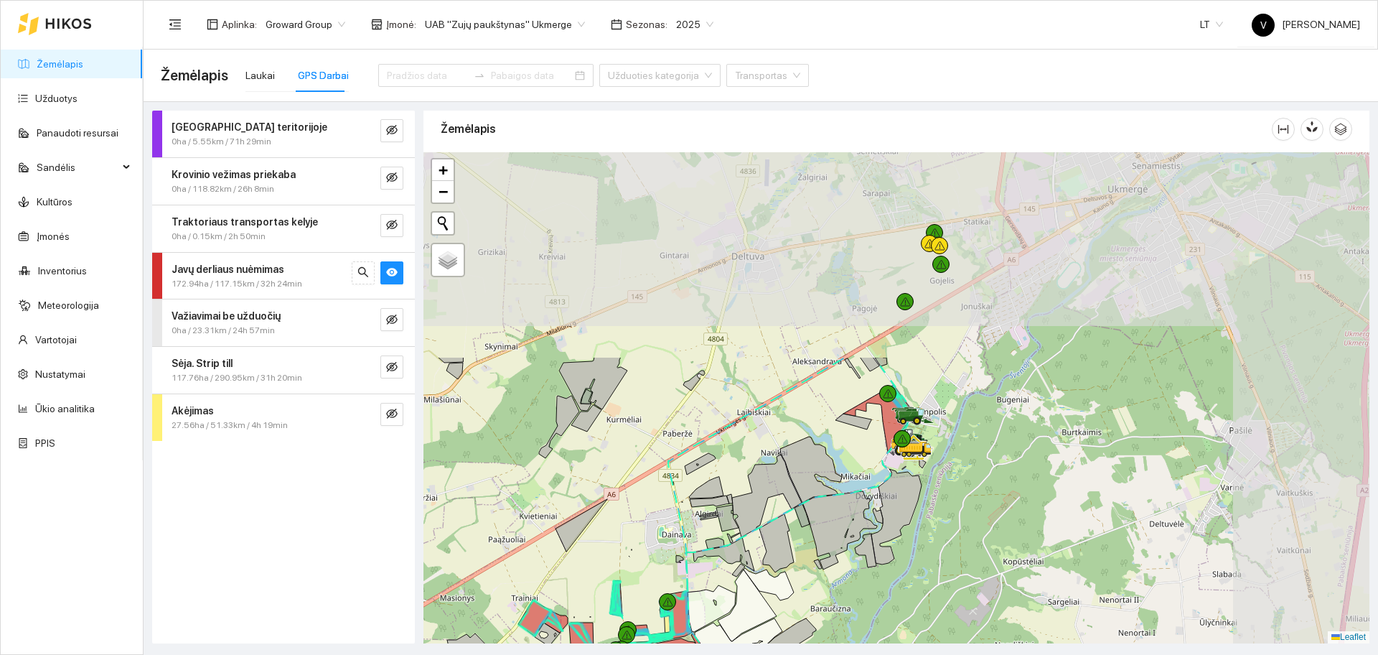
drag, startPoint x: 1070, startPoint y: 304, endPoint x: 906, endPoint y: 499, distance: 255.2
click at [923, 554] on div at bounding box center [897, 397] width 946 height 491
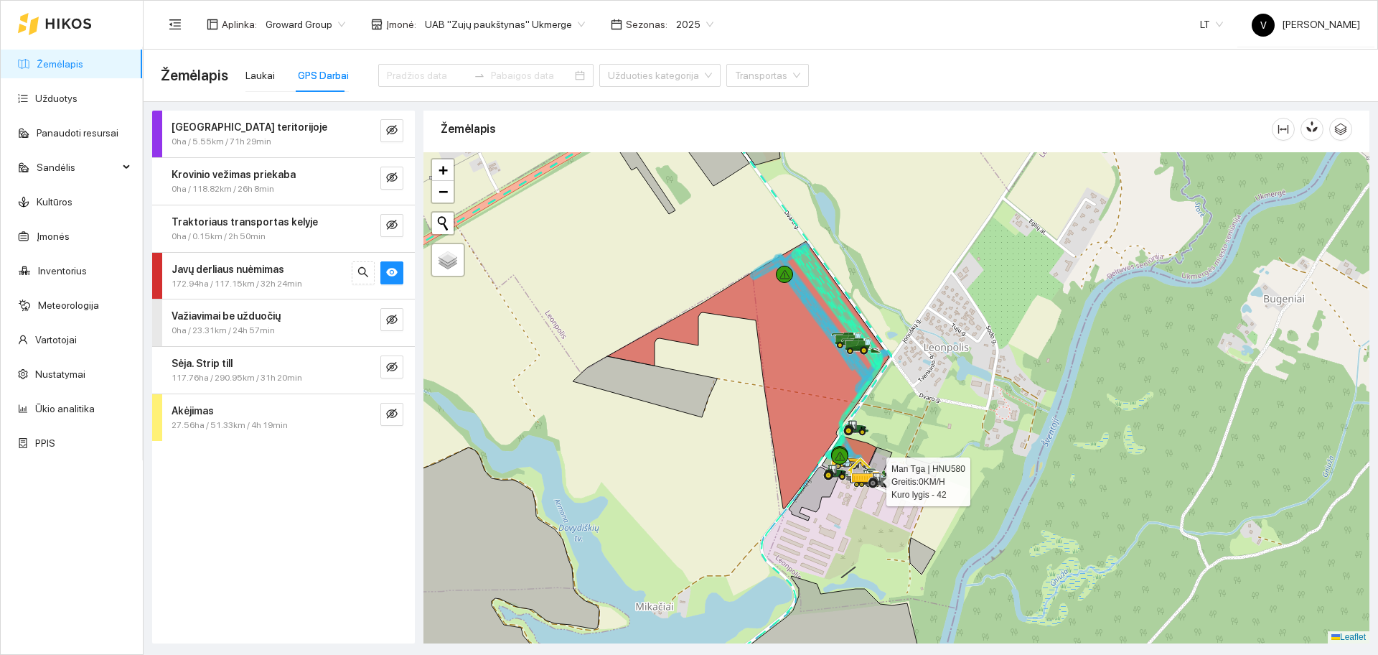
drag, startPoint x: 851, startPoint y: 504, endPoint x: 861, endPoint y: 480, distance: 25.7
click at [861, 482] on icon at bounding box center [859, 483] width 4 height 2
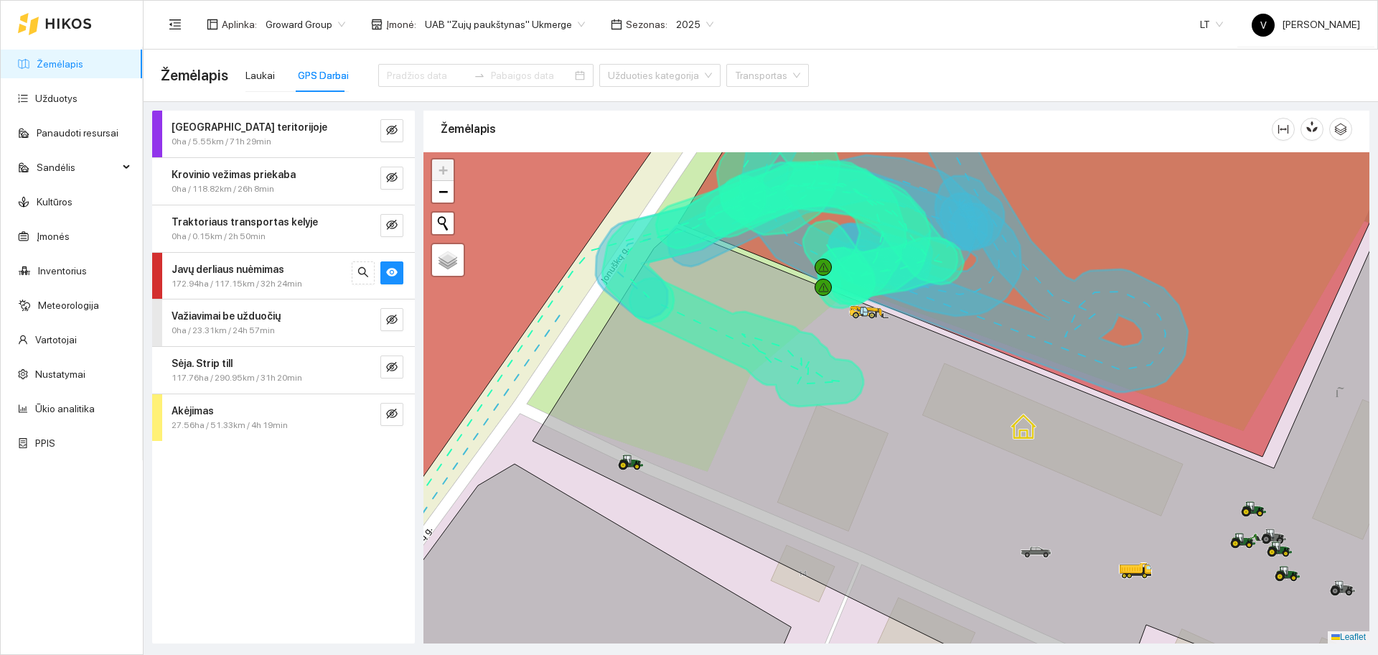
drag, startPoint x: 886, startPoint y: 285, endPoint x: 864, endPoint y: 533, distance: 249.4
click at [865, 392] on icon at bounding box center [964, 256] width 448 height 272
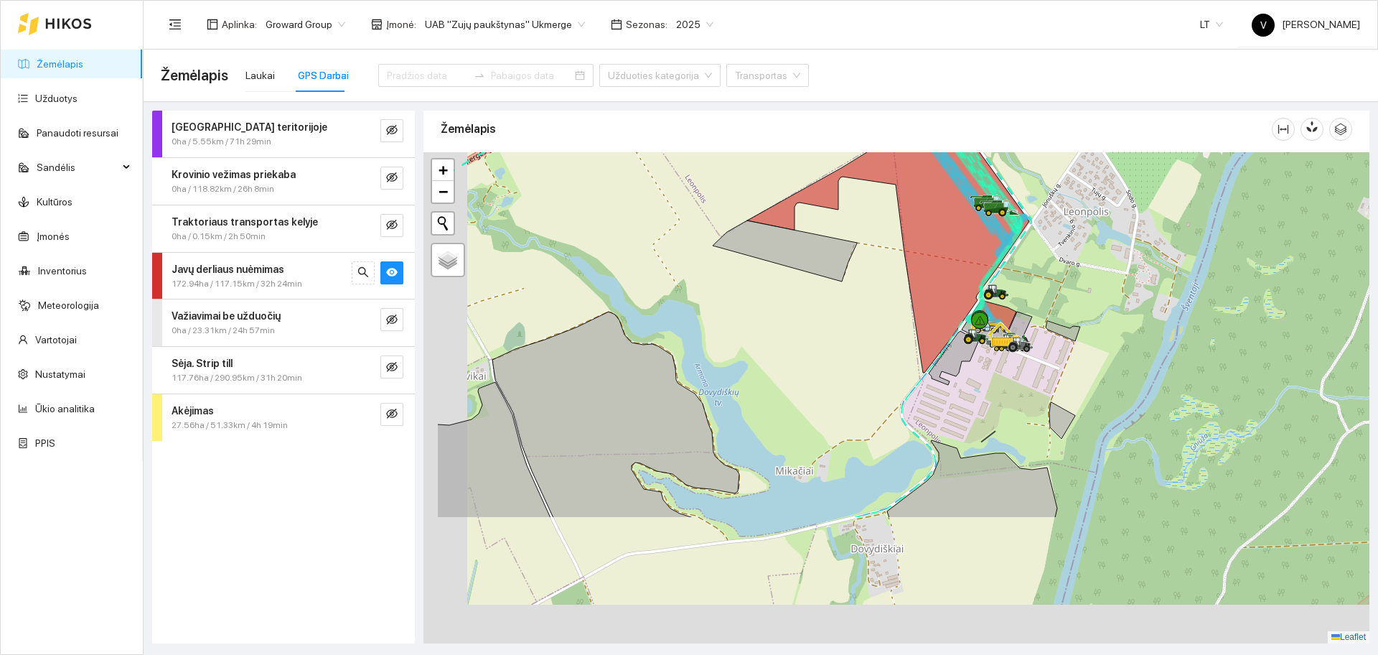
drag, startPoint x: 745, startPoint y: 558, endPoint x: 879, endPoint y: 359, distance: 239.9
click at [879, 360] on div at bounding box center [897, 397] width 946 height 491
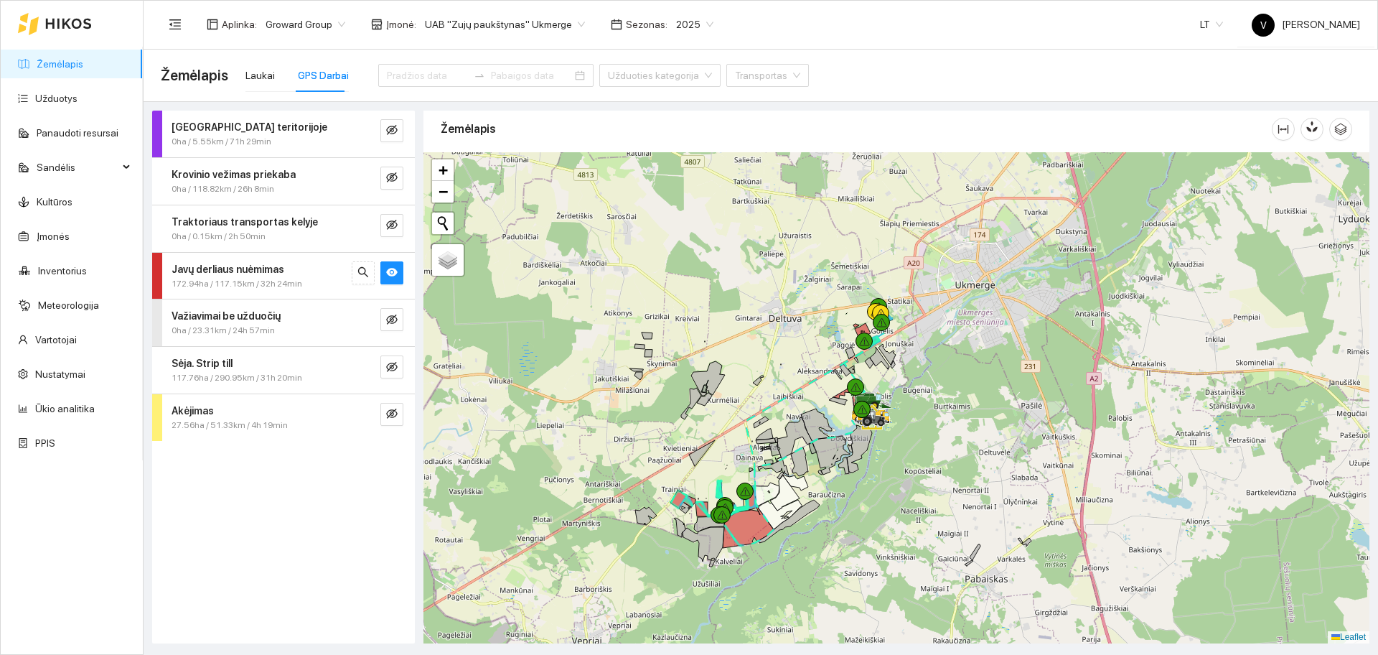
drag, startPoint x: 762, startPoint y: 498, endPoint x: 827, endPoint y: 477, distance: 67.9
click at [800, 480] on icon at bounding box center [784, 492] width 29 height 35
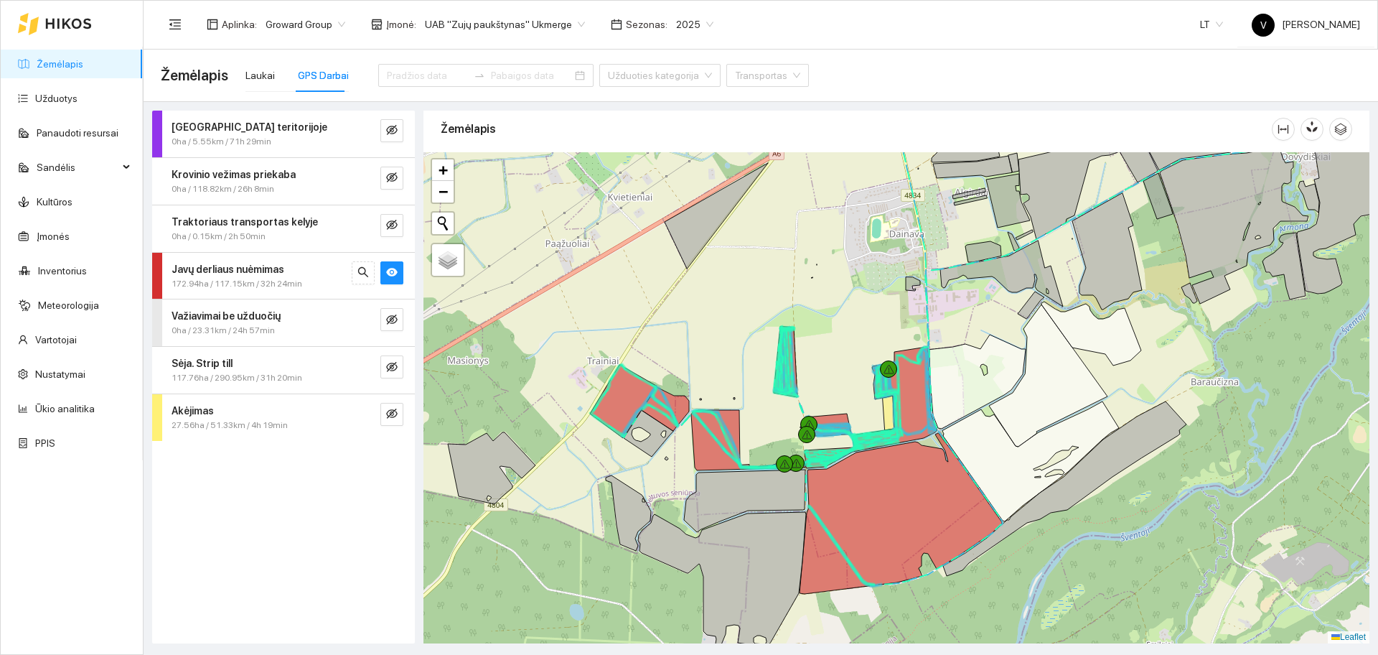
drag, startPoint x: 667, startPoint y: 441, endPoint x: 713, endPoint y: 400, distance: 62.5
click at [713, 400] on div at bounding box center [897, 397] width 946 height 491
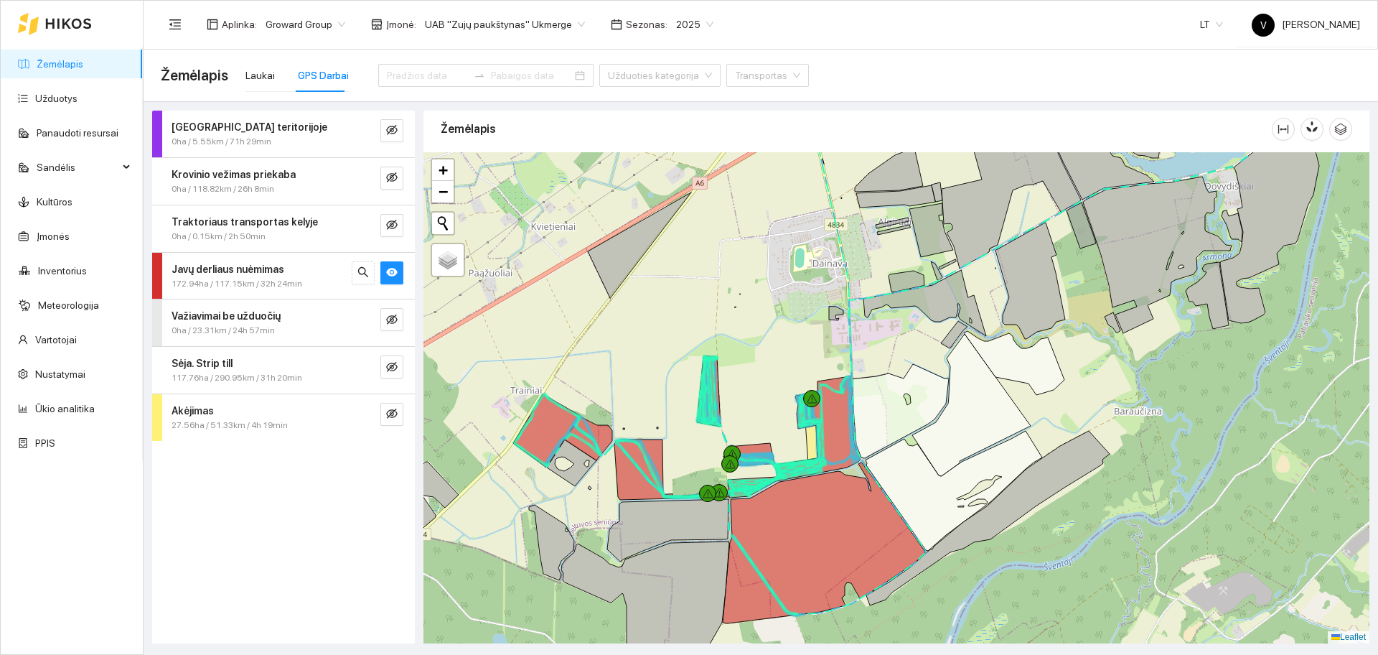
drag, startPoint x: 878, startPoint y: 338, endPoint x: 719, endPoint y: 396, distance: 169.4
click at [719, 395] on div at bounding box center [897, 397] width 946 height 491
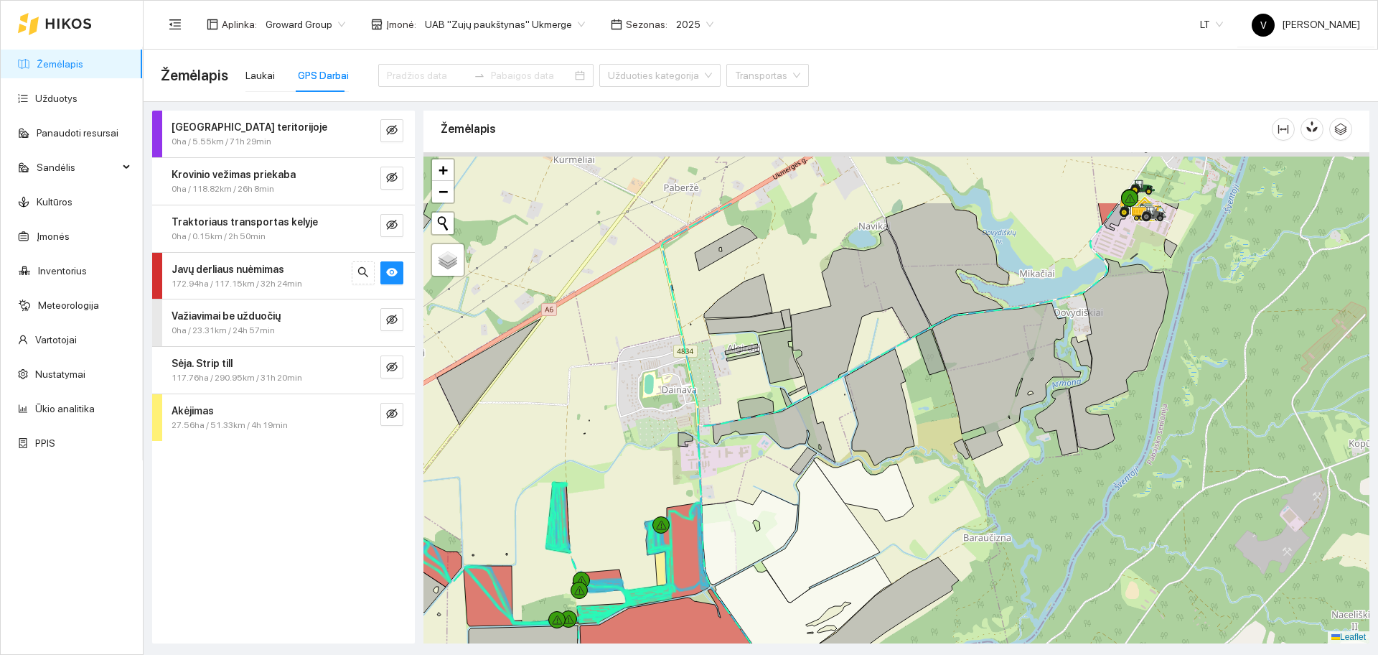
drag, startPoint x: 1057, startPoint y: 323, endPoint x: 838, endPoint y: 536, distance: 306.1
click at [932, 459] on icon at bounding box center [1006, 381] width 149 height 156
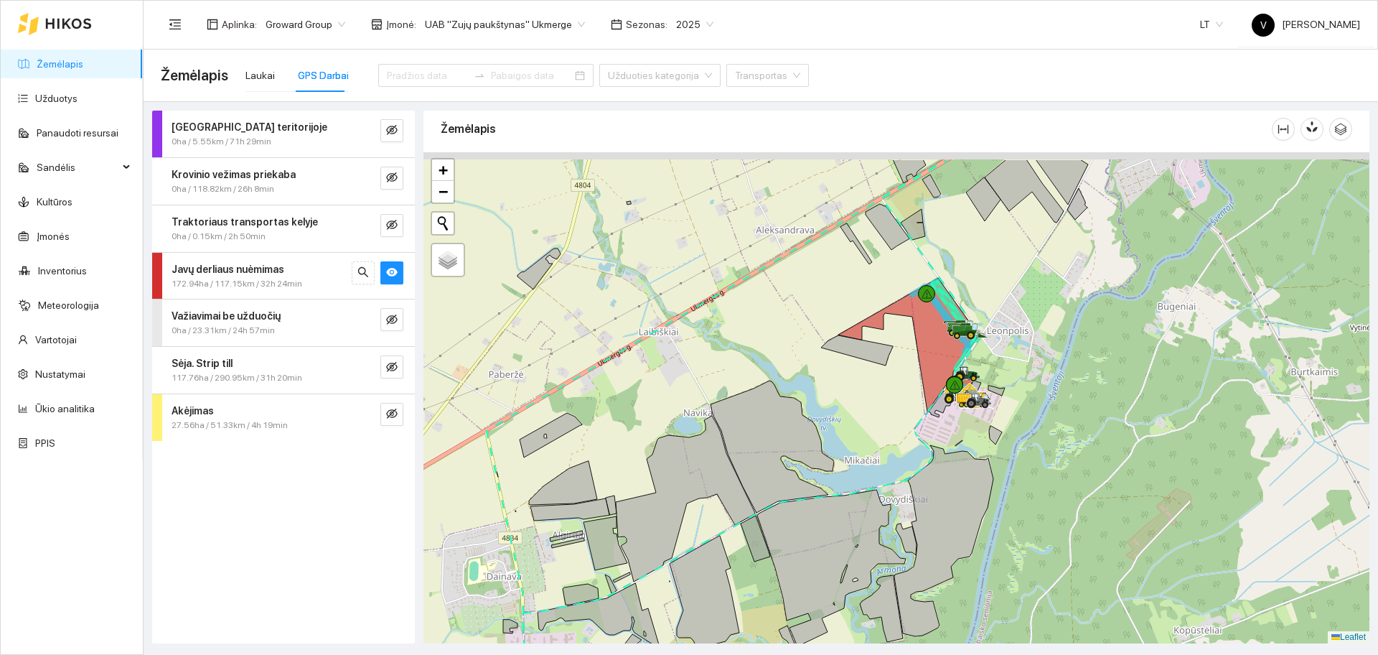
drag, startPoint x: 933, startPoint y: 374, endPoint x: 922, endPoint y: 396, distance: 24.7
click at [922, 396] on icon at bounding box center [908, 345] width 141 height 134
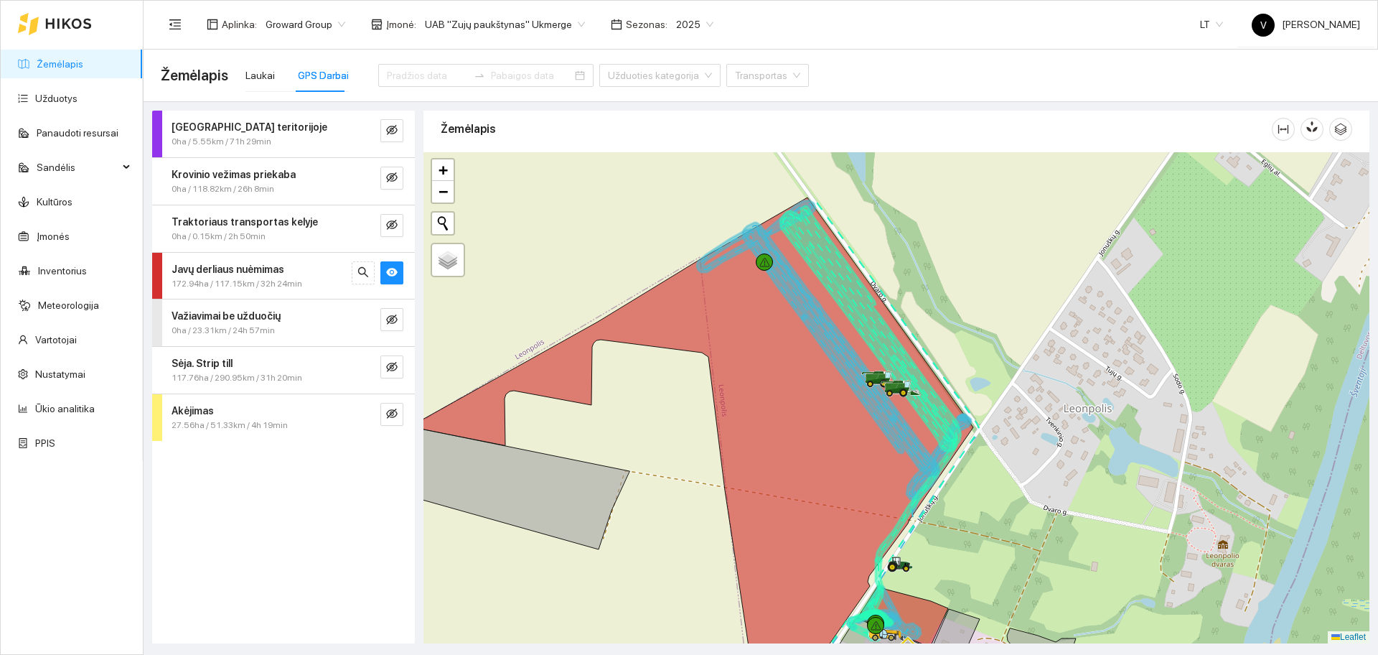
drag, startPoint x: 990, startPoint y: 289, endPoint x: 958, endPoint y: 379, distance: 95.8
click at [958, 379] on div at bounding box center [897, 397] width 946 height 491
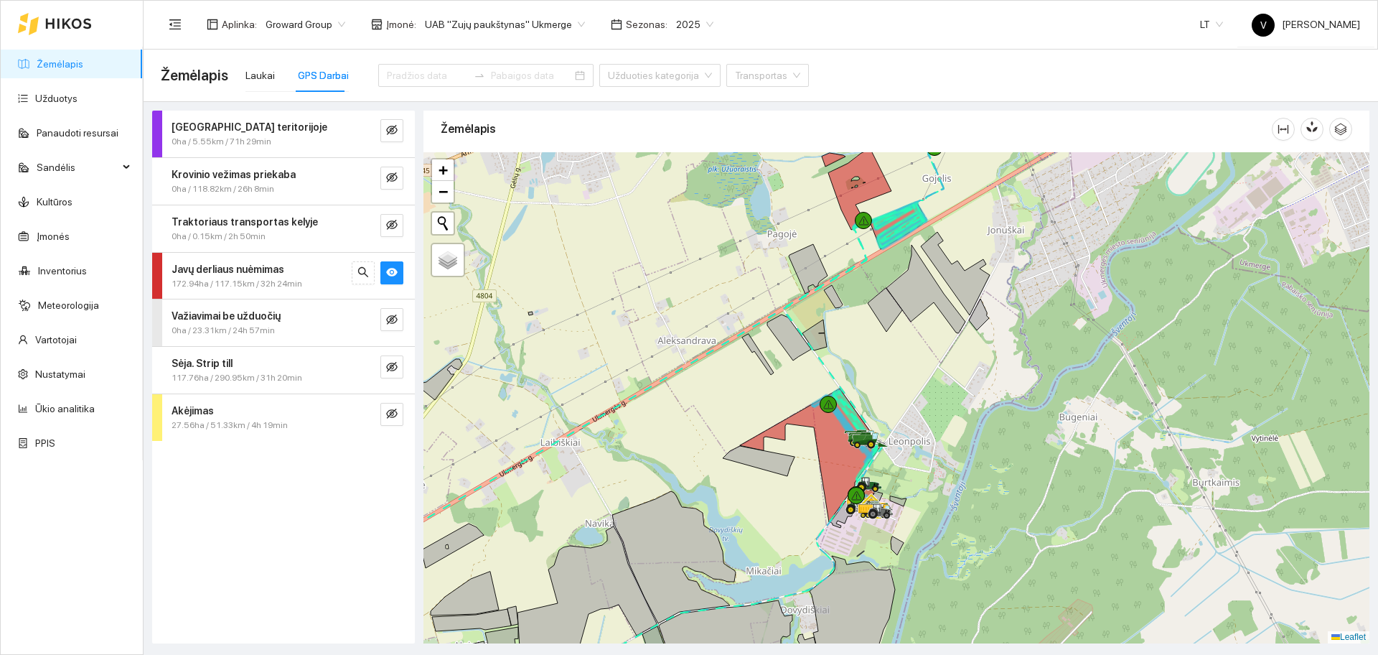
drag, startPoint x: 883, startPoint y: 428, endPoint x: 892, endPoint y: 403, distance: 26.8
click at [892, 403] on div at bounding box center [897, 397] width 946 height 491
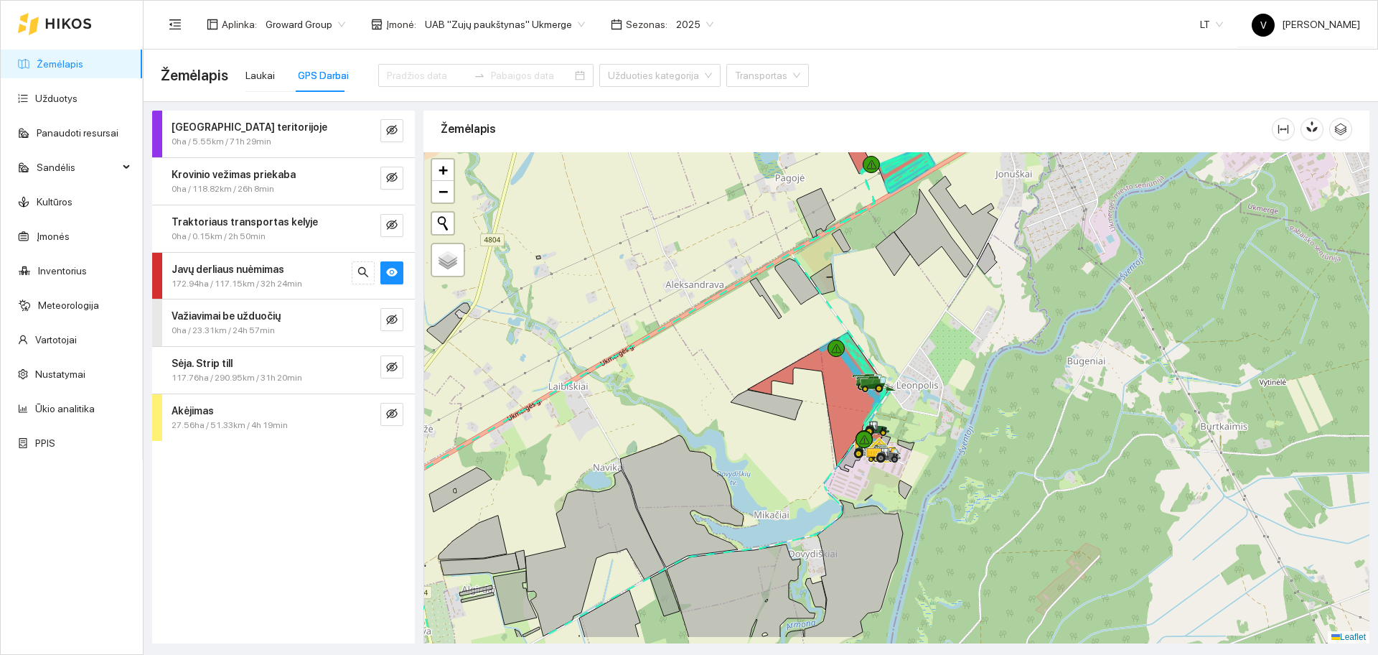
click at [905, 346] on div at bounding box center [897, 397] width 946 height 491
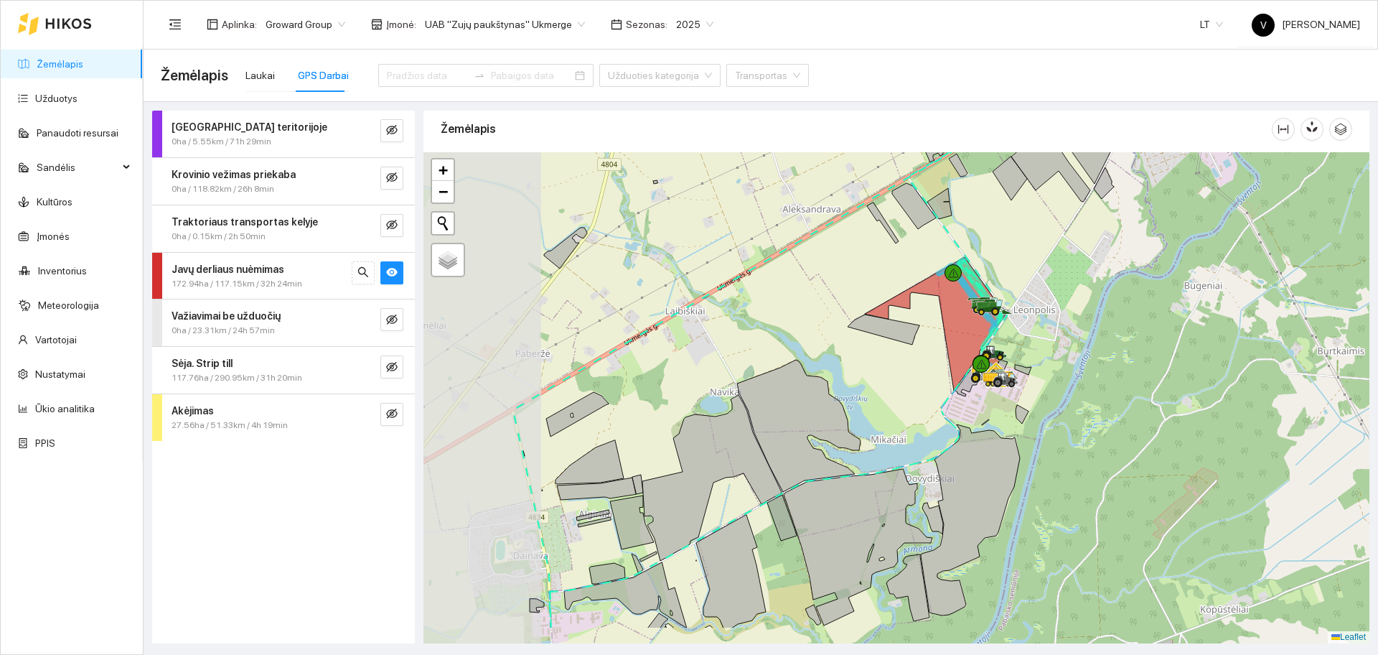
drag, startPoint x: 901, startPoint y: 442, endPoint x: 1108, endPoint y: 368, distance: 219.8
click at [1108, 368] on div at bounding box center [897, 397] width 946 height 491
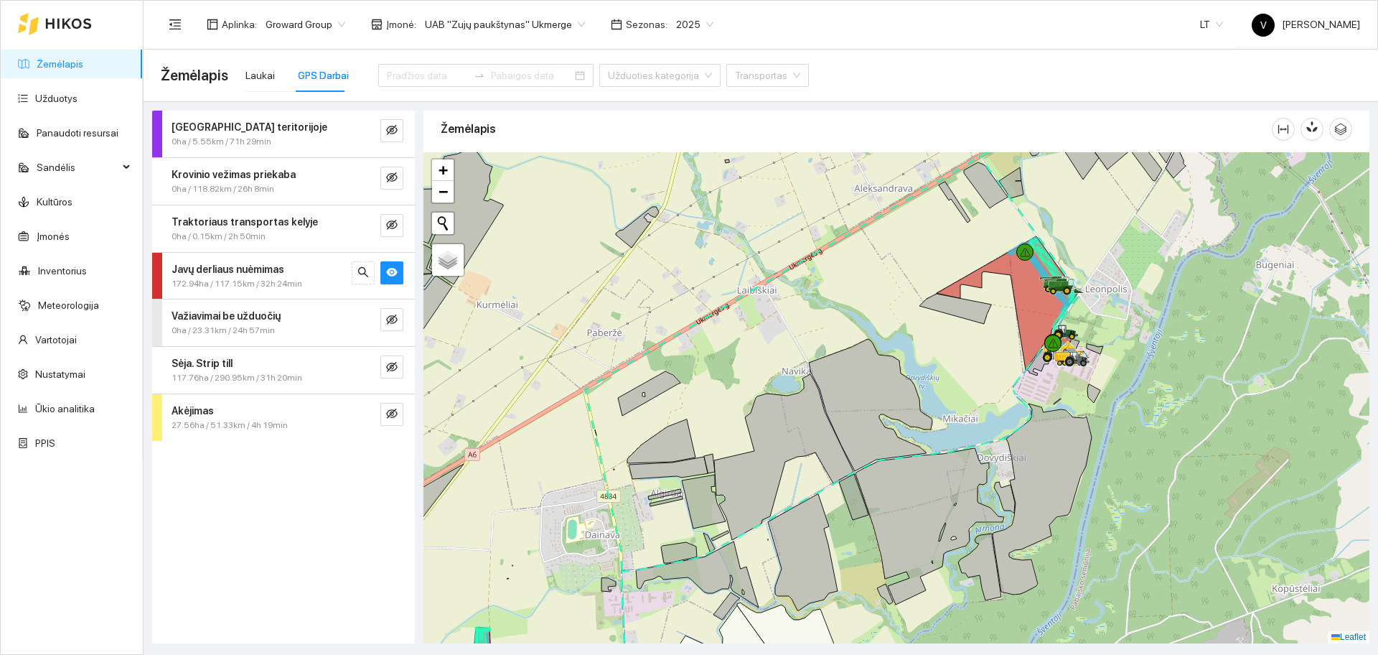
drag, startPoint x: 1187, startPoint y: 487, endPoint x: 1156, endPoint y: 434, distance: 61.4
click at [1156, 434] on div at bounding box center [897, 397] width 946 height 491
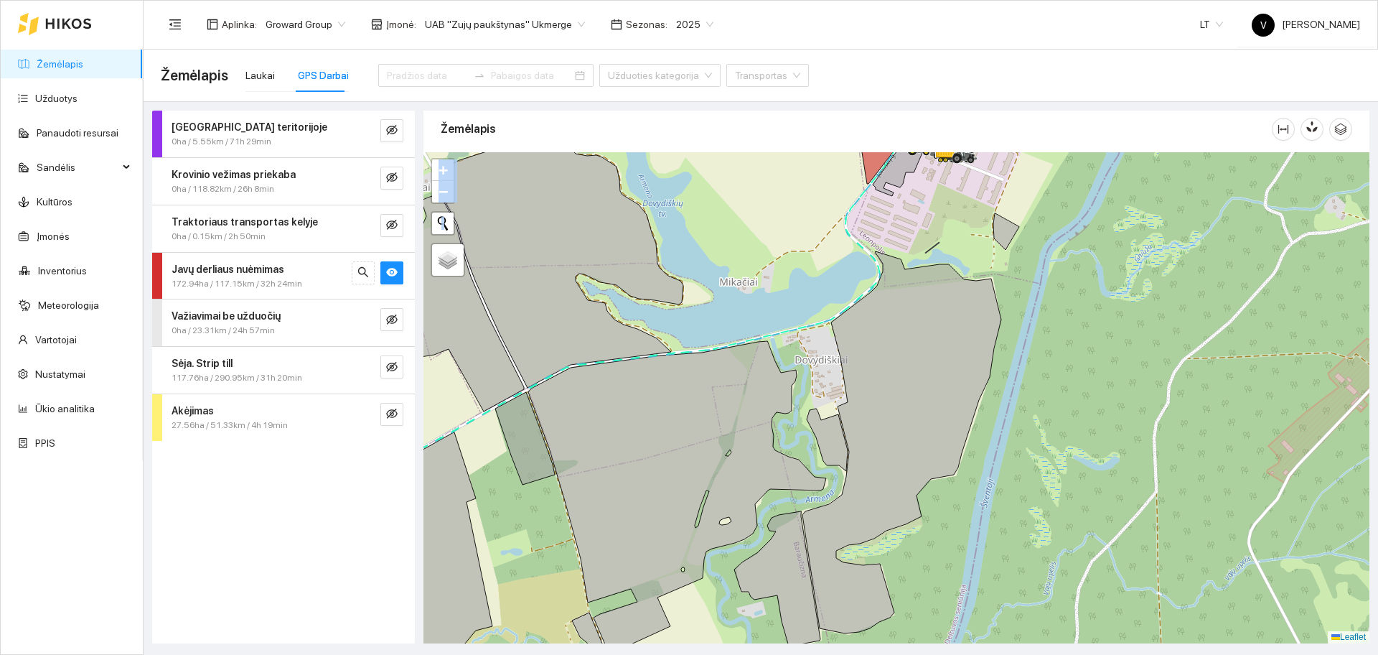
drag, startPoint x: 1182, startPoint y: 490, endPoint x: 1200, endPoint y: 393, distance: 97.8
click at [1199, 394] on div at bounding box center [897, 397] width 946 height 491
drag, startPoint x: 1118, startPoint y: 347, endPoint x: 1153, endPoint y: 424, distance: 83.8
click at [1153, 431] on div at bounding box center [897, 397] width 946 height 491
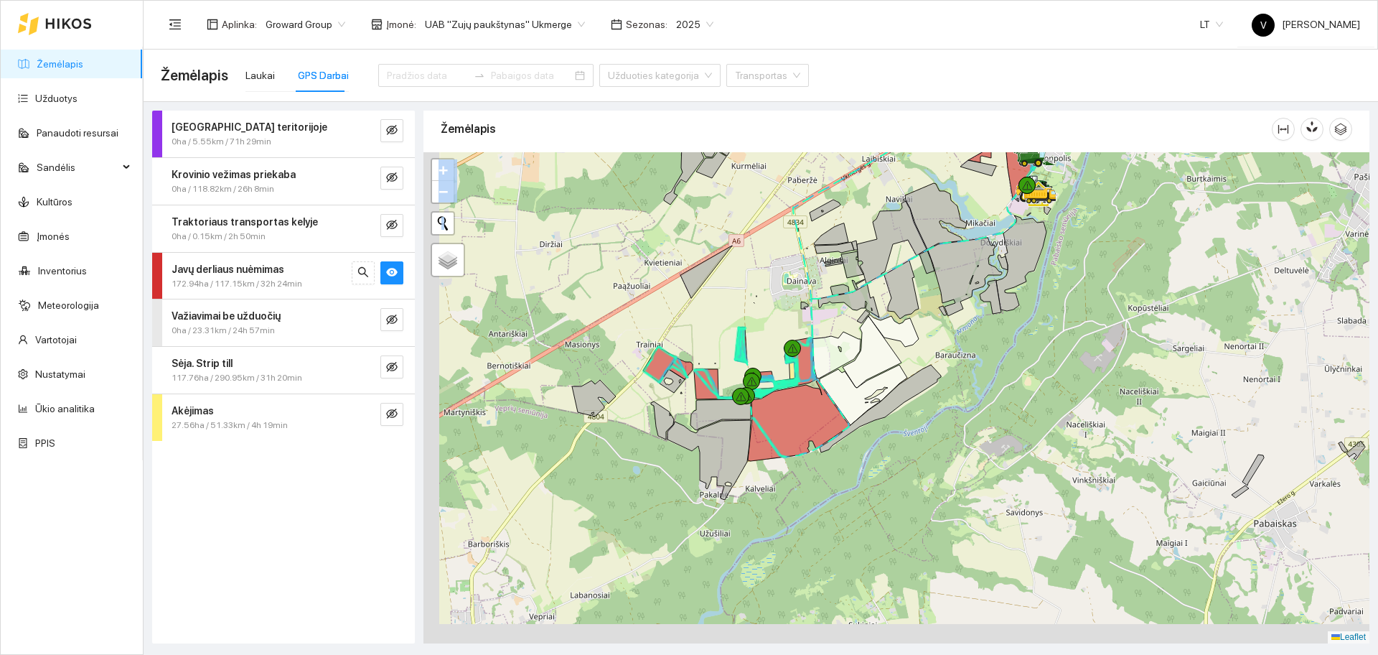
drag, startPoint x: 731, startPoint y: 485, endPoint x: 828, endPoint y: 346, distance: 169.2
click at [828, 365] on icon at bounding box center [864, 395] width 88 height 60
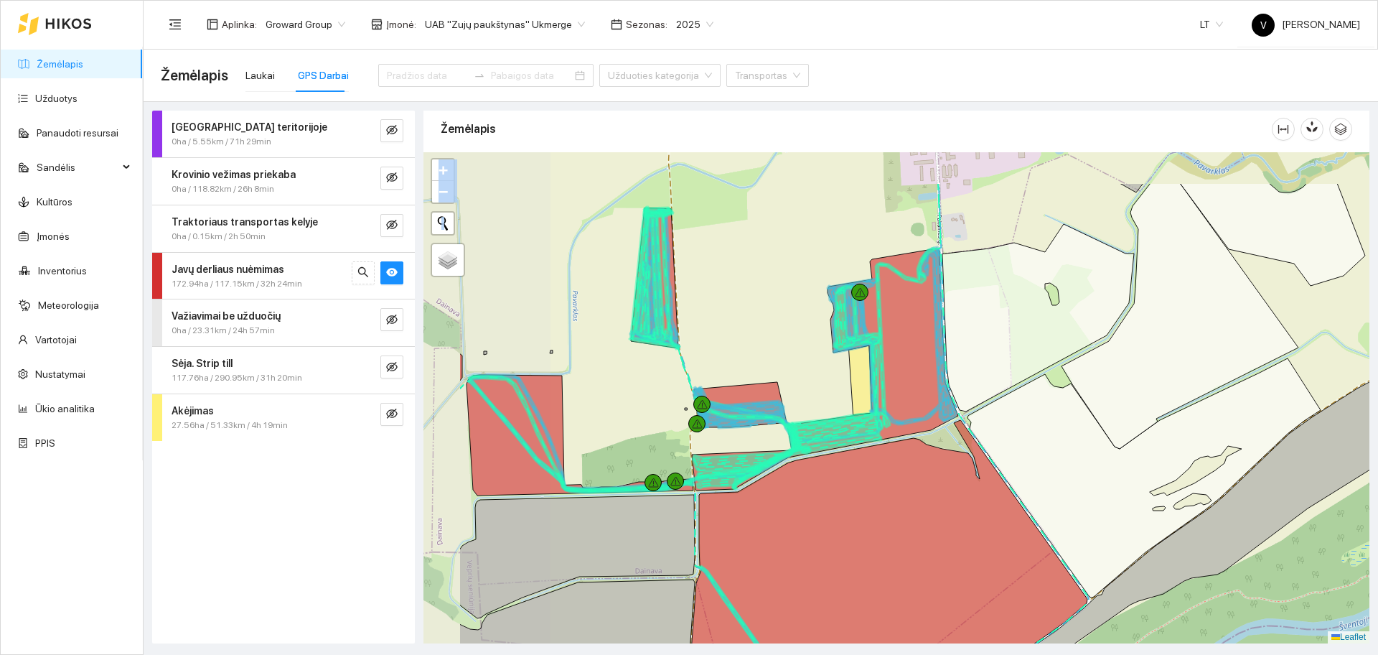
drag, startPoint x: 611, startPoint y: 243, endPoint x: 723, endPoint y: 301, distance: 125.8
click at [733, 325] on div at bounding box center [897, 397] width 946 height 491
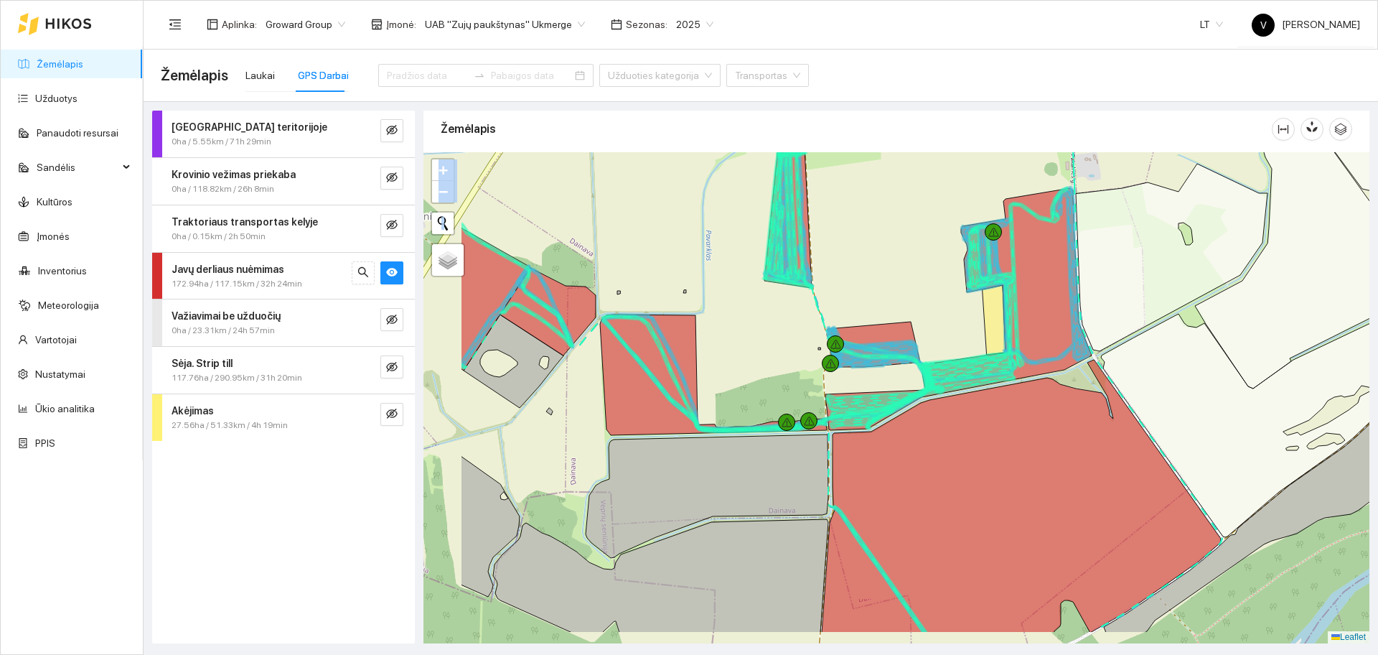
drag, startPoint x: 594, startPoint y: 387, endPoint x: 727, endPoint y: 326, distance: 146.1
click at [727, 326] on div at bounding box center [897, 397] width 946 height 491
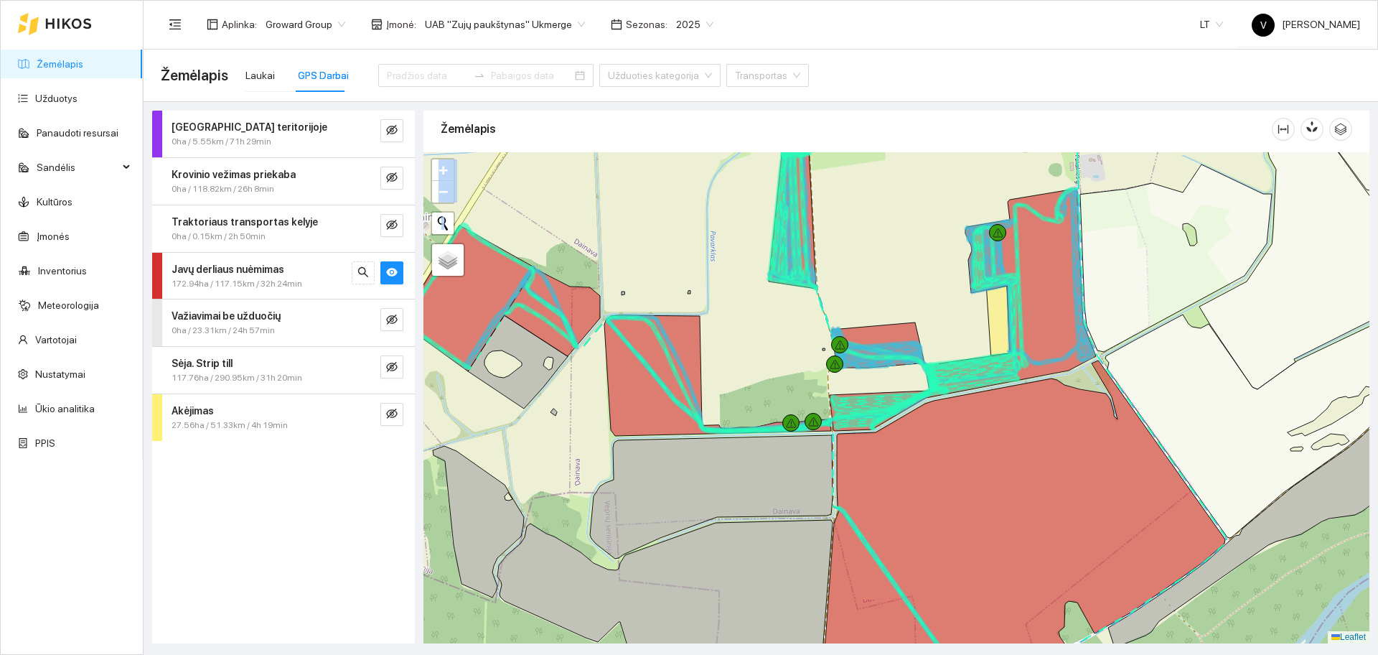
drag, startPoint x: 732, startPoint y: 334, endPoint x: 795, endPoint y: 329, distance: 62.7
click at [795, 329] on div at bounding box center [897, 397] width 946 height 491
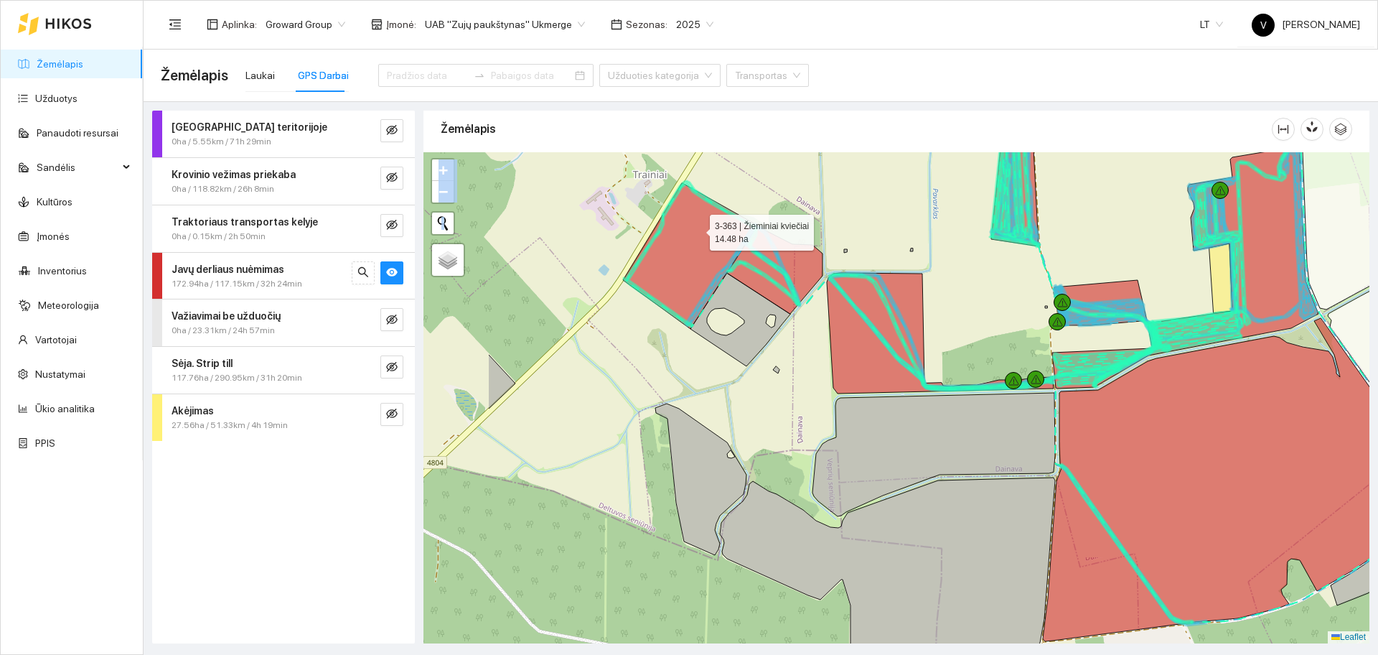
drag, startPoint x: 536, startPoint y: 266, endPoint x: 696, endPoint y: 229, distance: 164.4
click at [696, 229] on icon at bounding box center [690, 256] width 134 height 146
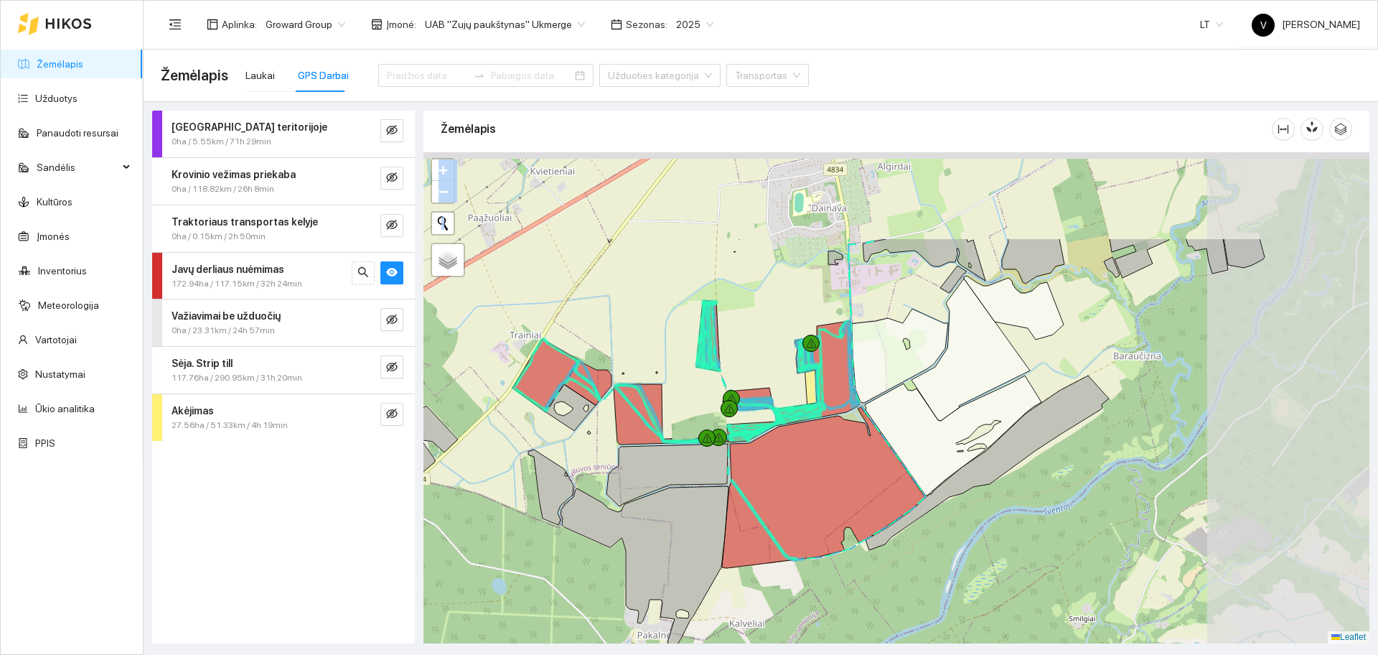
drag, startPoint x: 947, startPoint y: 226, endPoint x: 751, endPoint y: 363, distance: 239.2
click at [757, 360] on div at bounding box center [897, 397] width 946 height 491
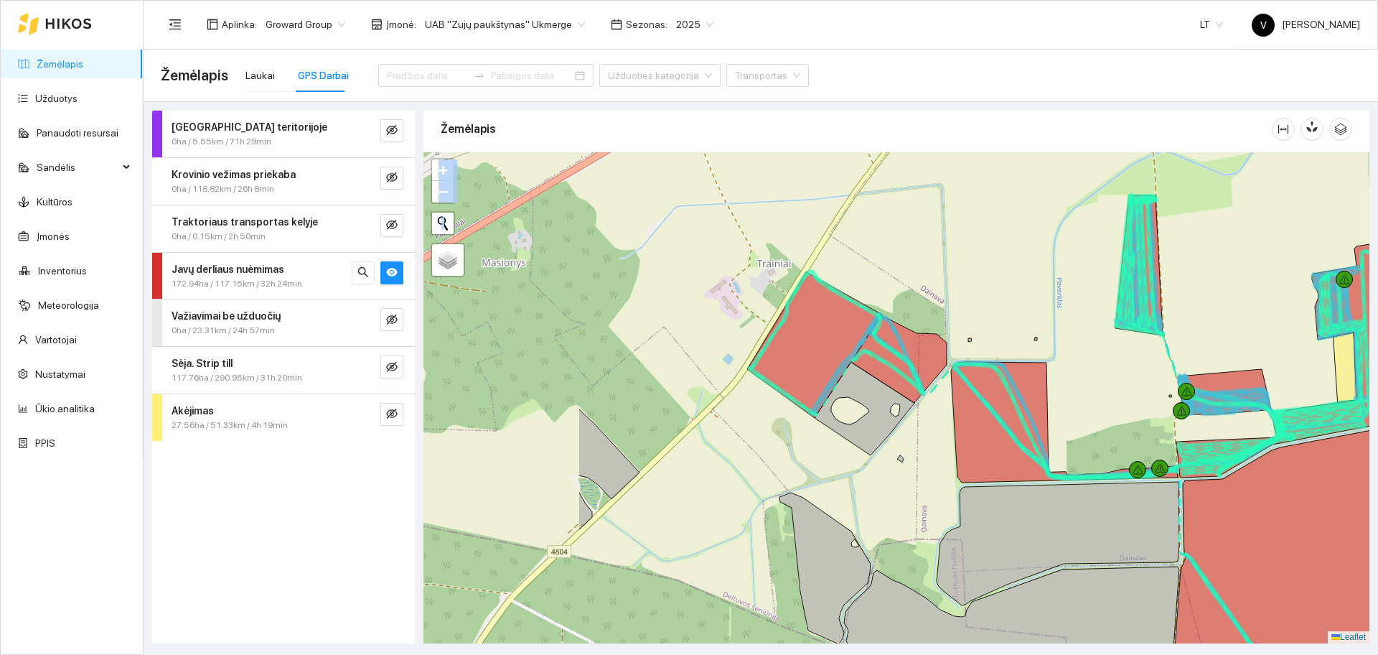
drag, startPoint x: 685, startPoint y: 365, endPoint x: 812, endPoint y: 324, distance: 133.3
click at [923, 350] on icon at bounding box center [898, 359] width 95 height 88
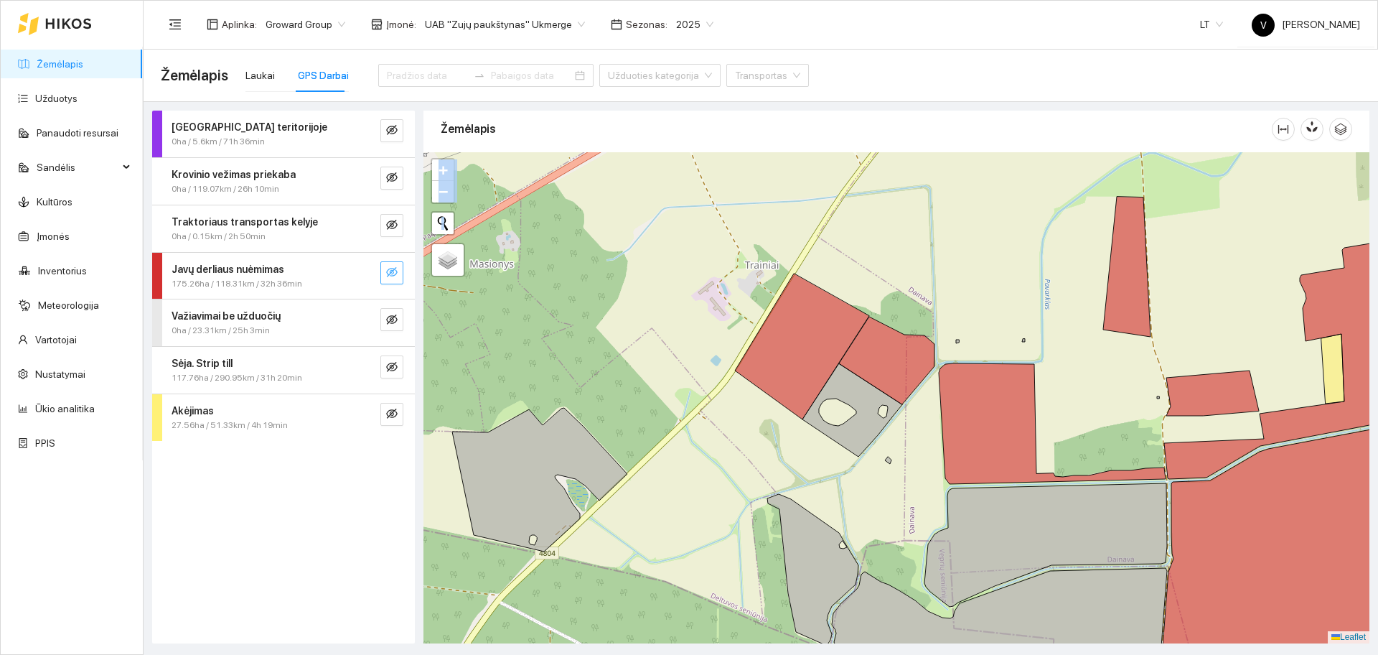
click at [393, 270] on icon "eye-invisible" at bounding box center [391, 272] width 11 height 10
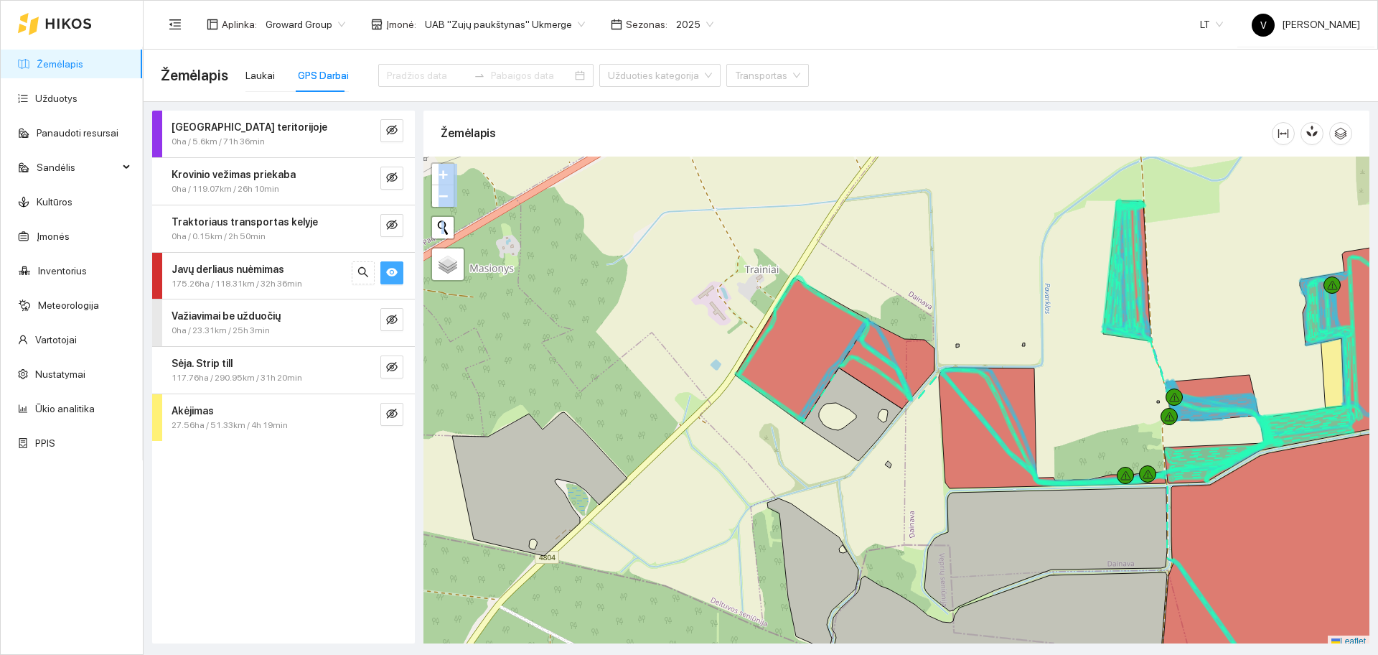
scroll to position [4, 0]
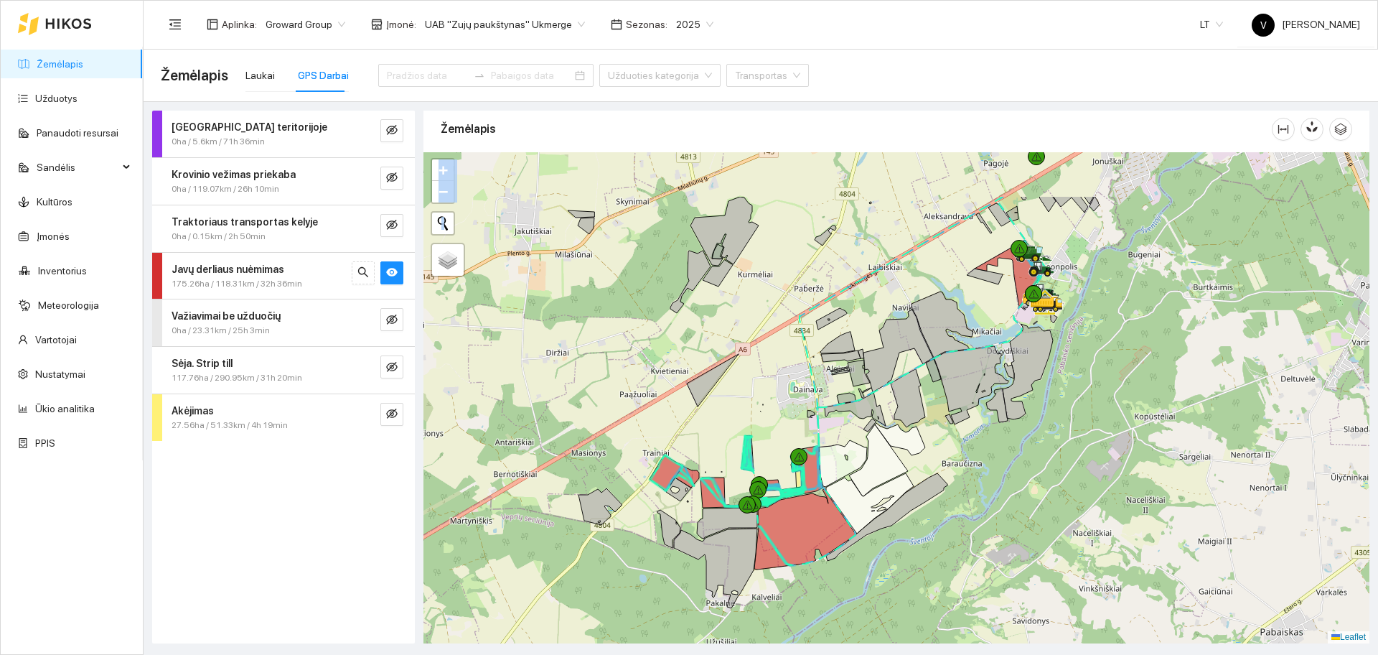
drag, startPoint x: 1131, startPoint y: 375, endPoint x: 882, endPoint y: 471, distance: 266.1
click at [882, 471] on icon at bounding box center [878, 460] width 59 height 72
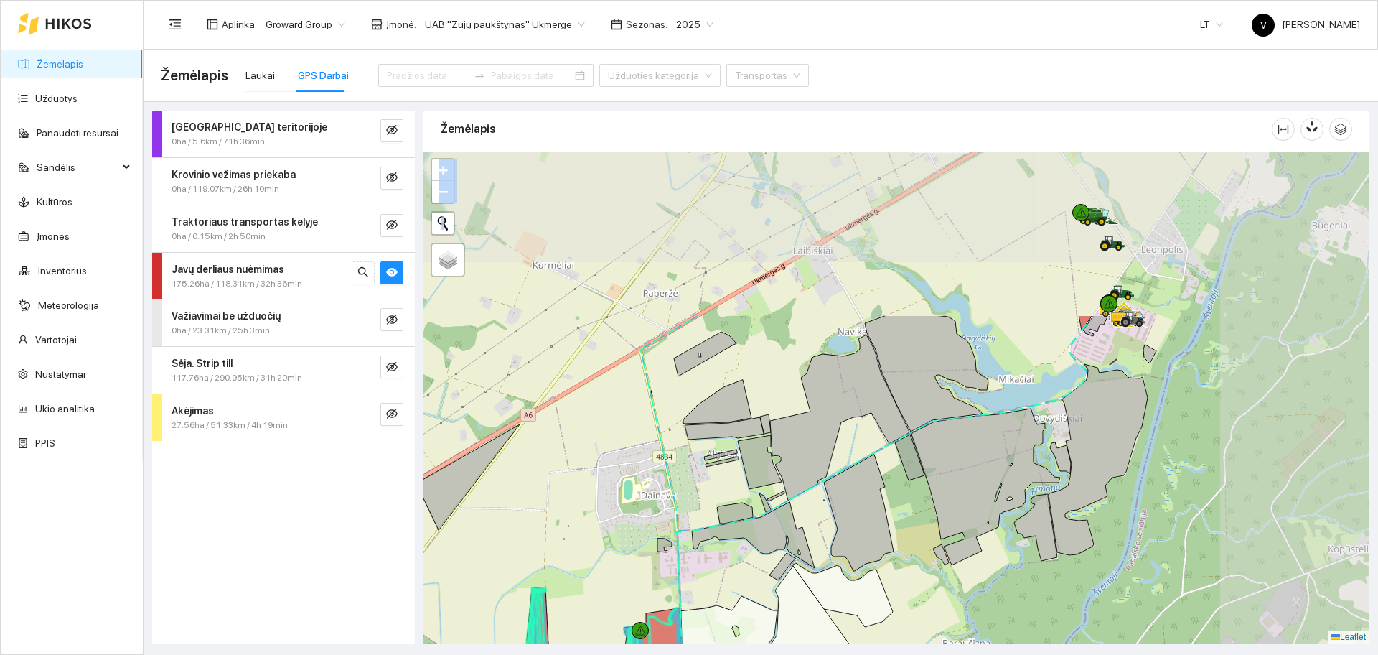
drag, startPoint x: 1092, startPoint y: 273, endPoint x: 917, endPoint y: 490, distance: 279.1
click at [917, 490] on div at bounding box center [897, 397] width 946 height 491
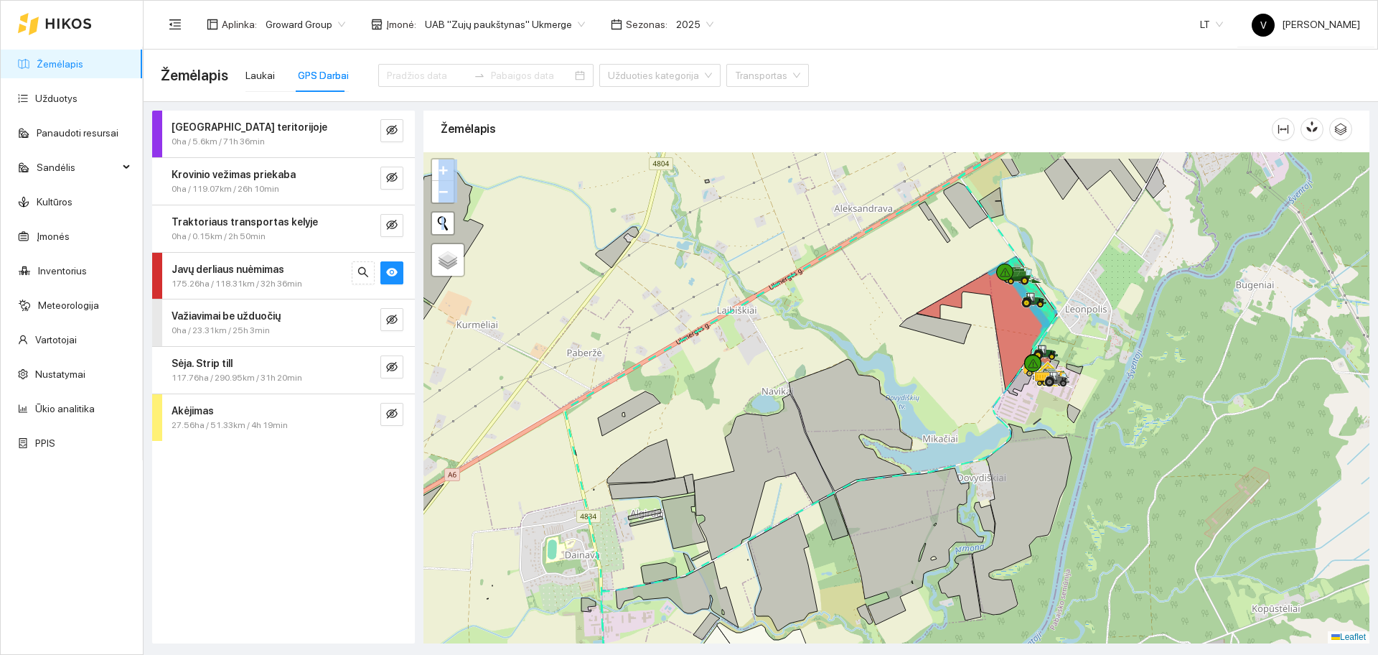
drag, startPoint x: 1159, startPoint y: 339, endPoint x: 1090, endPoint y: 394, distance: 88.3
click at [1090, 394] on div at bounding box center [897, 397] width 946 height 491
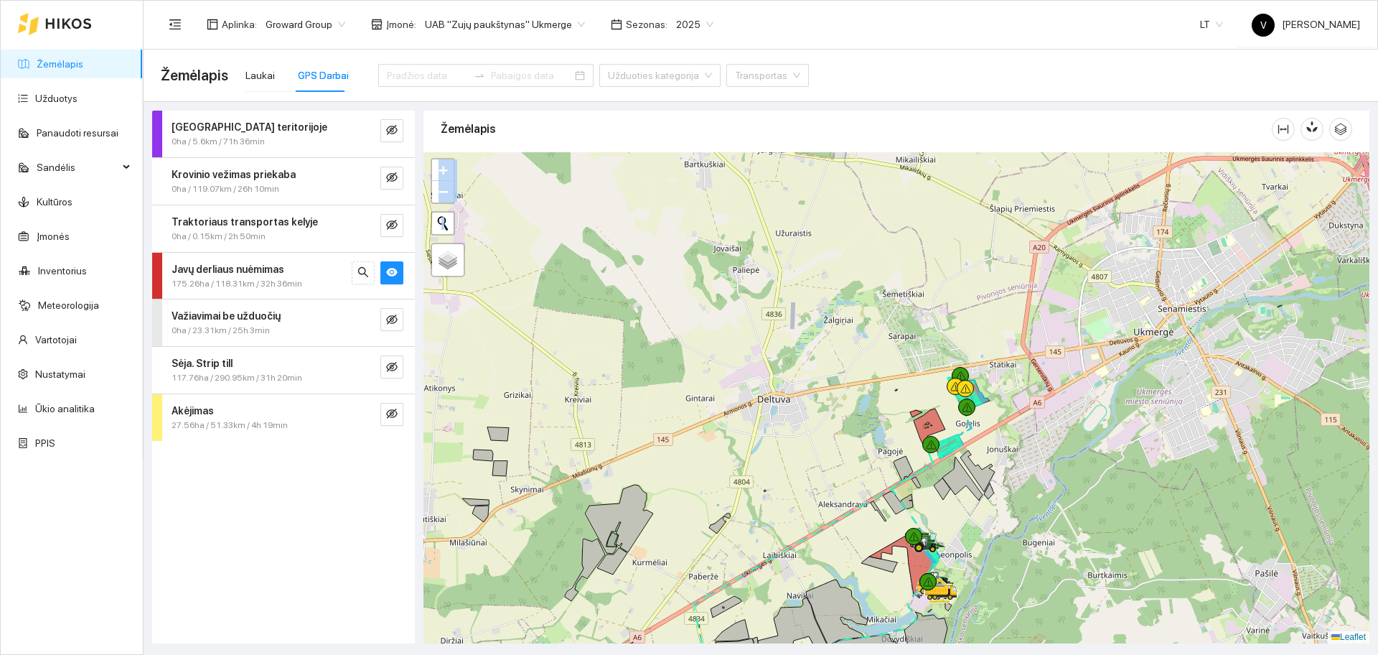
drag, startPoint x: 1119, startPoint y: 287, endPoint x: 1006, endPoint y: 523, distance: 261.0
click at [1006, 523] on div at bounding box center [897, 397] width 946 height 491
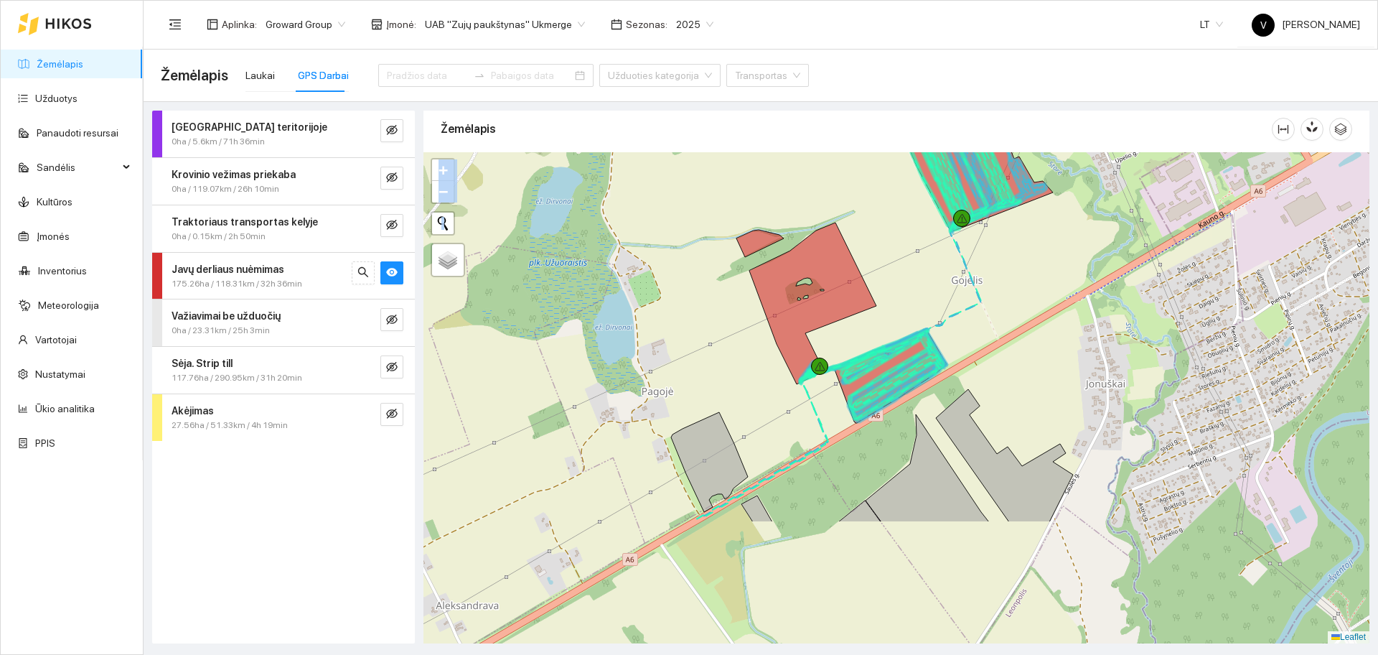
drag, startPoint x: 917, startPoint y: 460, endPoint x: 927, endPoint y: 295, distance: 165.4
click at [927, 295] on div at bounding box center [897, 397] width 946 height 491
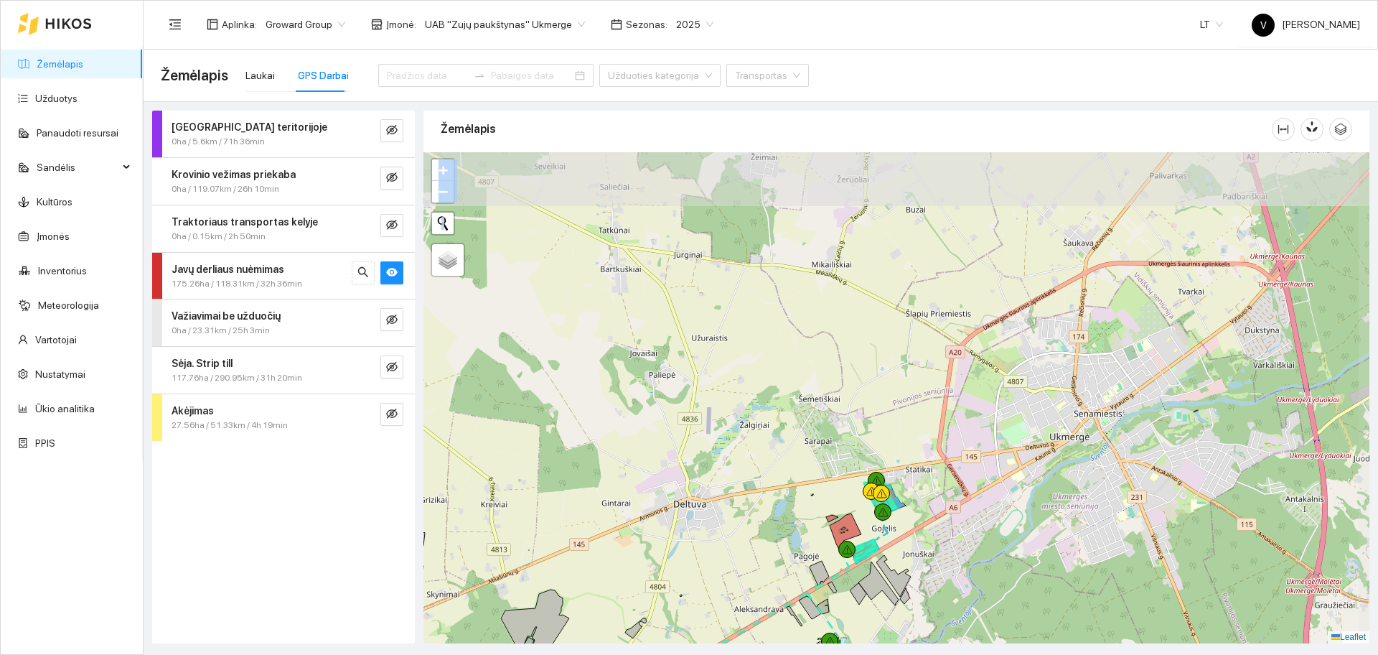
drag, startPoint x: 1044, startPoint y: 367, endPoint x: 927, endPoint y: 564, distance: 229.5
click at [927, 564] on div at bounding box center [897, 397] width 946 height 491
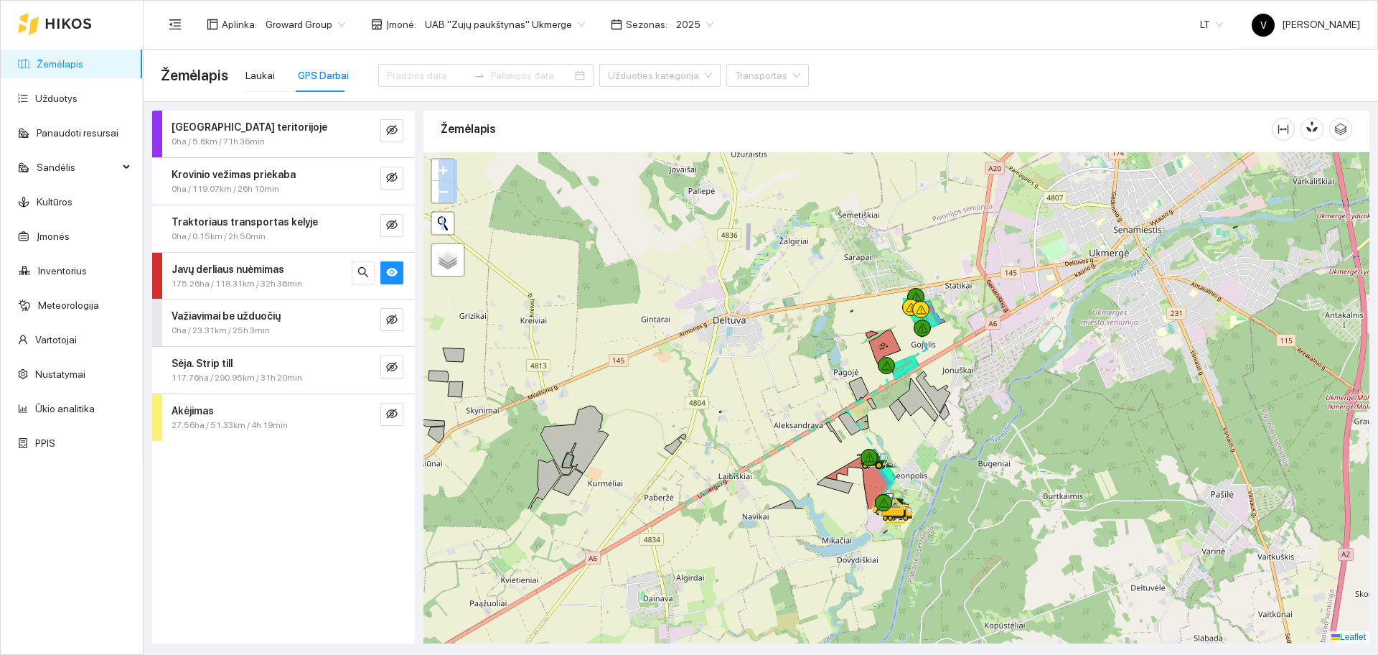
drag, startPoint x: 960, startPoint y: 352, endPoint x: 986, endPoint y: 304, distance: 54.3
click at [986, 304] on div at bounding box center [897, 397] width 946 height 491
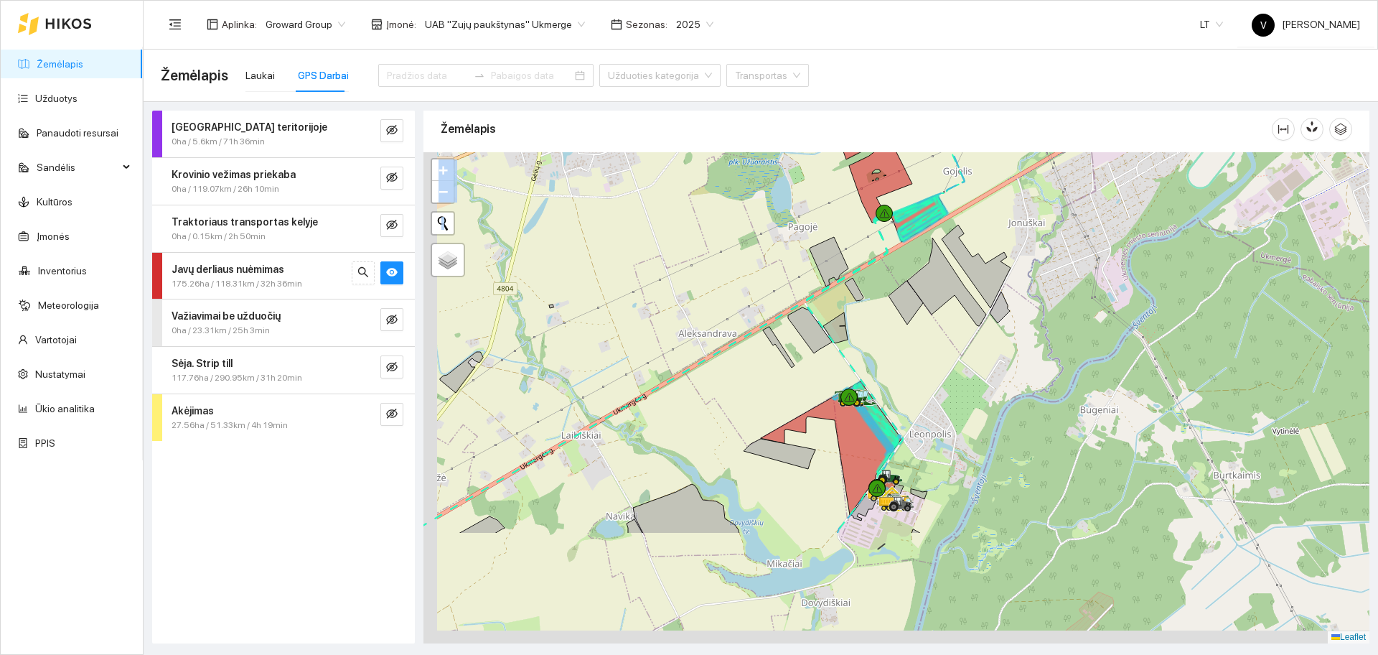
drag, startPoint x: 901, startPoint y: 457, endPoint x: 925, endPoint y: 395, distance: 67.0
click at [945, 329] on div at bounding box center [897, 397] width 946 height 491
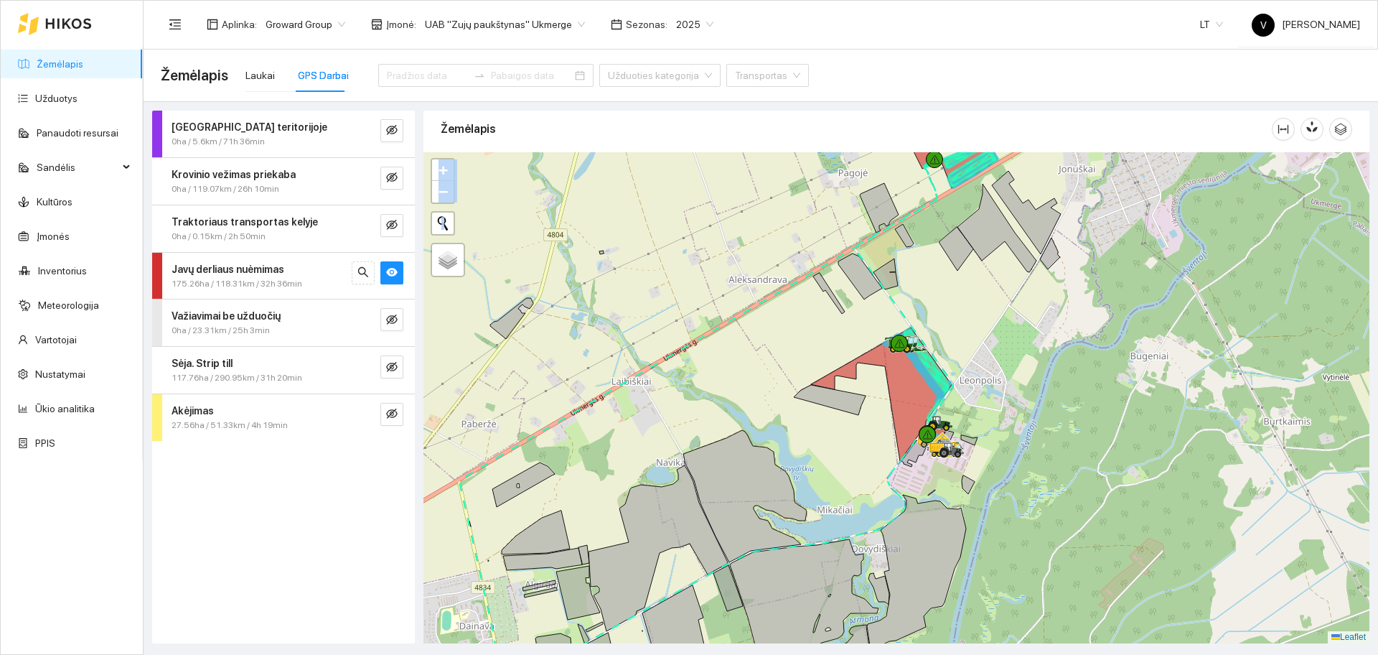
drag, startPoint x: 967, startPoint y: 429, endPoint x: 1019, endPoint y: 397, distance: 60.6
click at [1019, 397] on div at bounding box center [897, 397] width 946 height 491
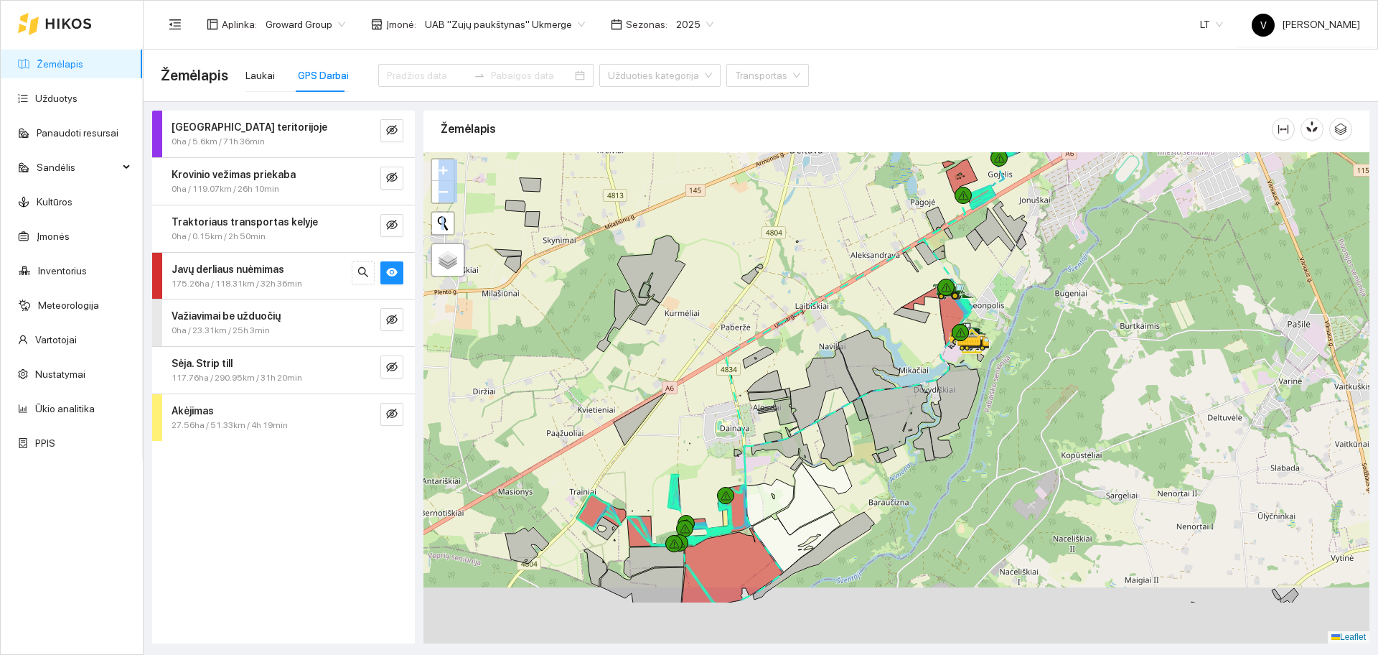
drag, startPoint x: 903, startPoint y: 462, endPoint x: 963, endPoint y: 369, distance: 110.5
click at [963, 369] on icon at bounding box center [955, 409] width 50 height 95
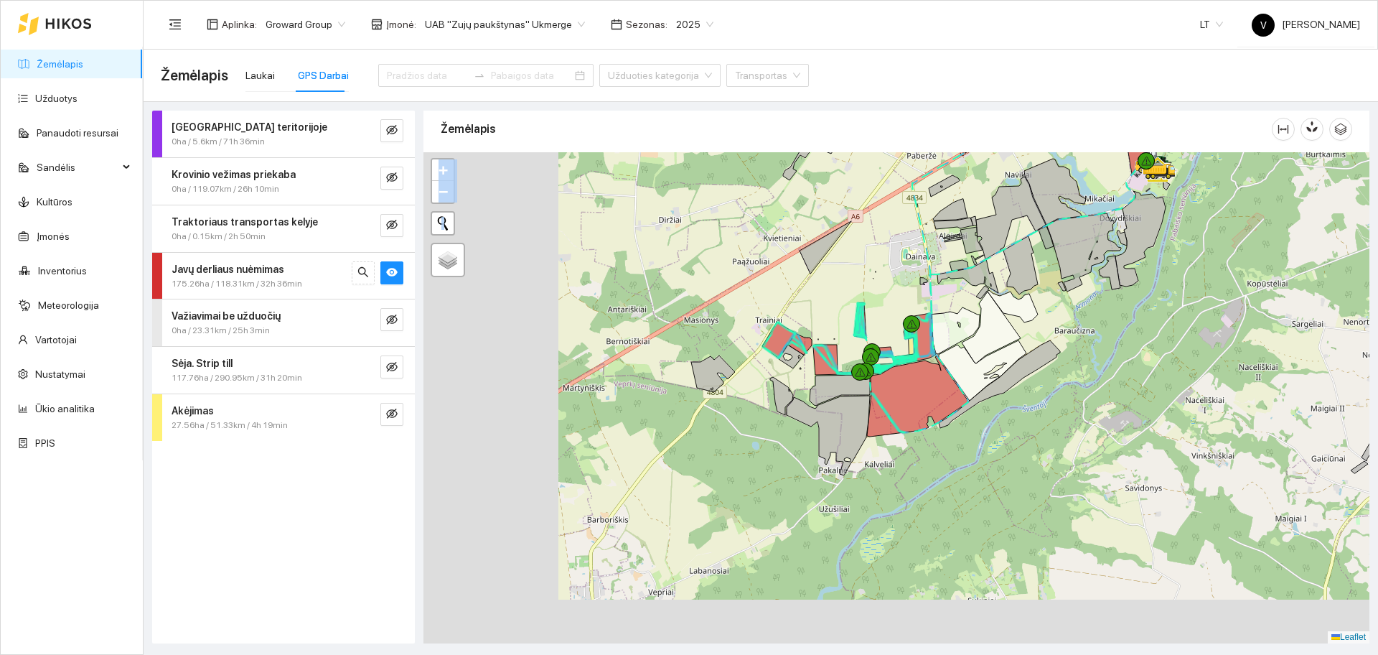
drag, startPoint x: 799, startPoint y: 426, endPoint x: 1075, endPoint y: 306, distance: 301.2
click at [1075, 306] on div at bounding box center [897, 397] width 946 height 491
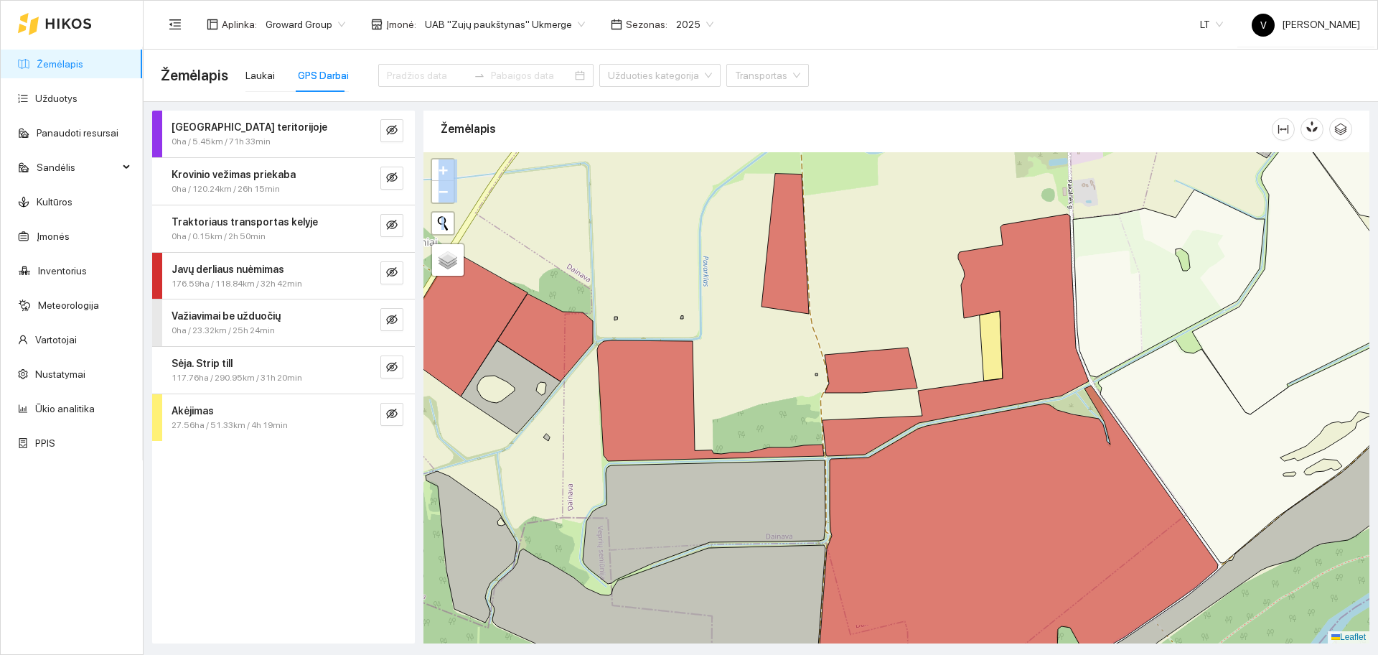
drag, startPoint x: 810, startPoint y: 227, endPoint x: 831, endPoint y: 268, distance: 46.9
click at [831, 268] on div at bounding box center [897, 397] width 946 height 491
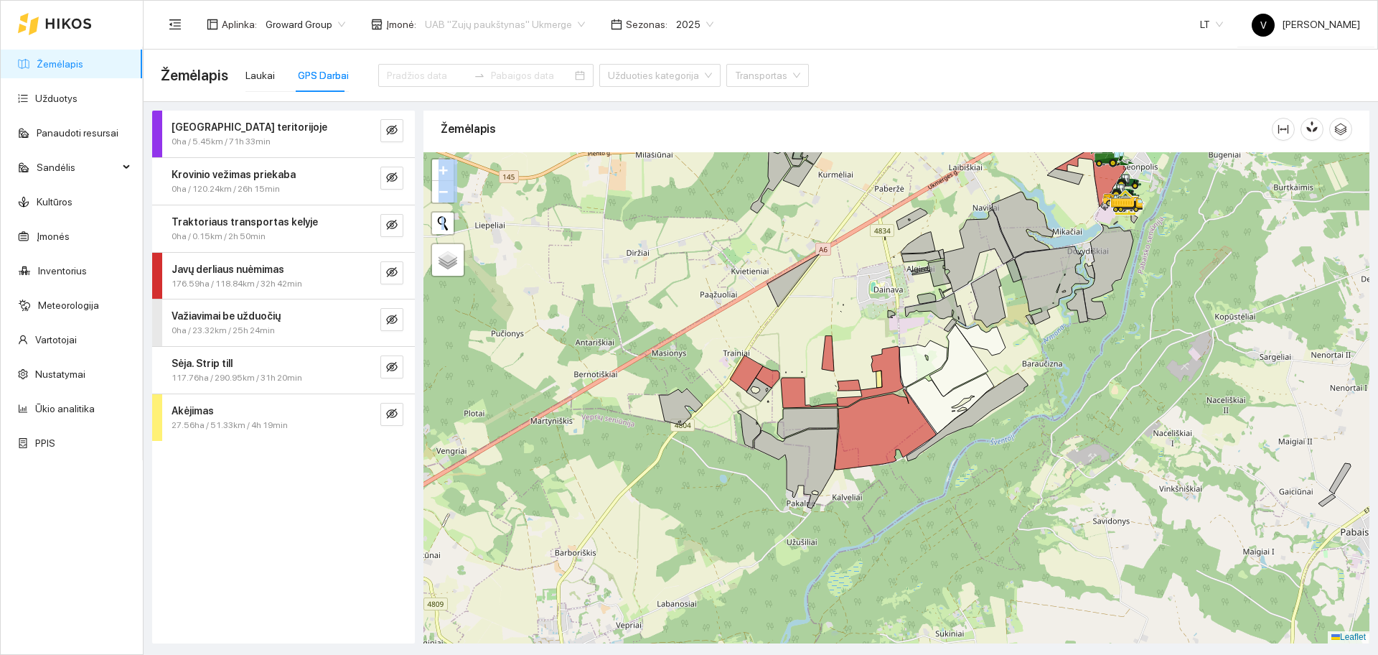
click at [513, 25] on span "UAB "Zujų paukštynas" Ukmerge" at bounding box center [505, 25] width 160 height 22
click at [510, 55] on div "Visos" at bounding box center [497, 53] width 156 height 16
click at [390, 270] on icon "eye-invisible" at bounding box center [391, 271] width 11 height 11
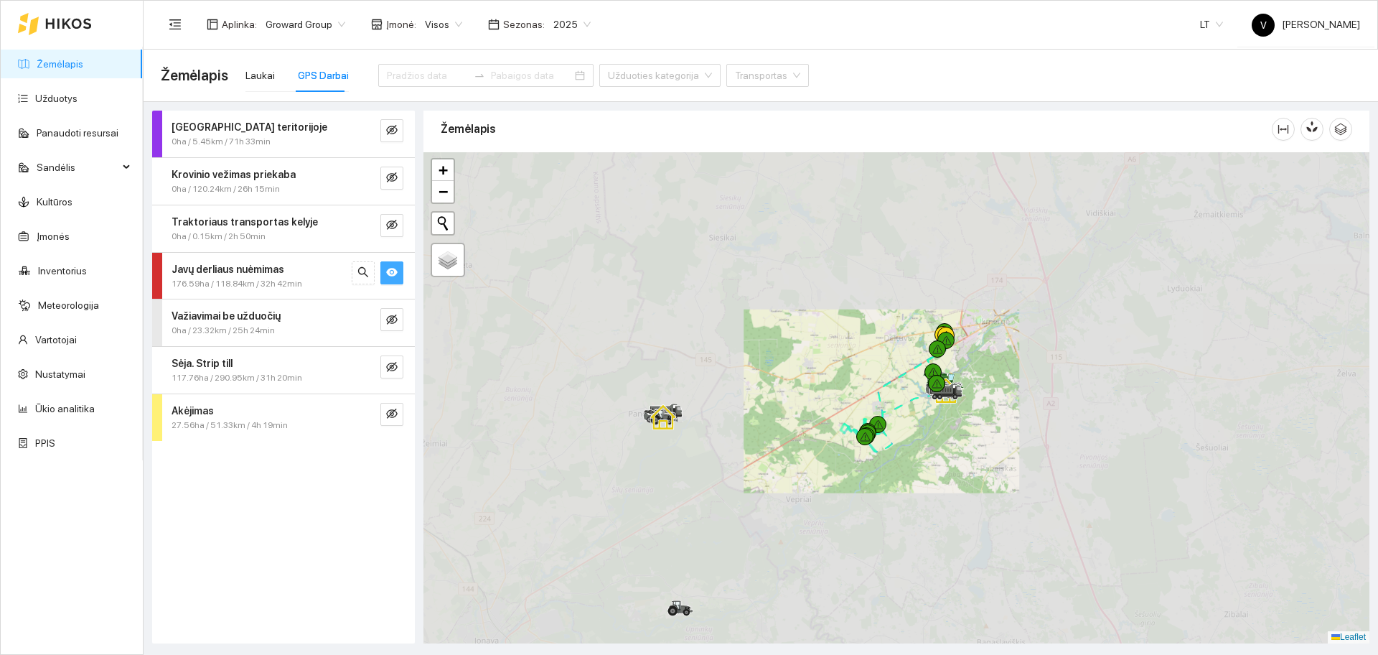
click at [920, 299] on div at bounding box center [897, 397] width 946 height 491
click at [845, 330] on div at bounding box center [897, 397] width 946 height 491
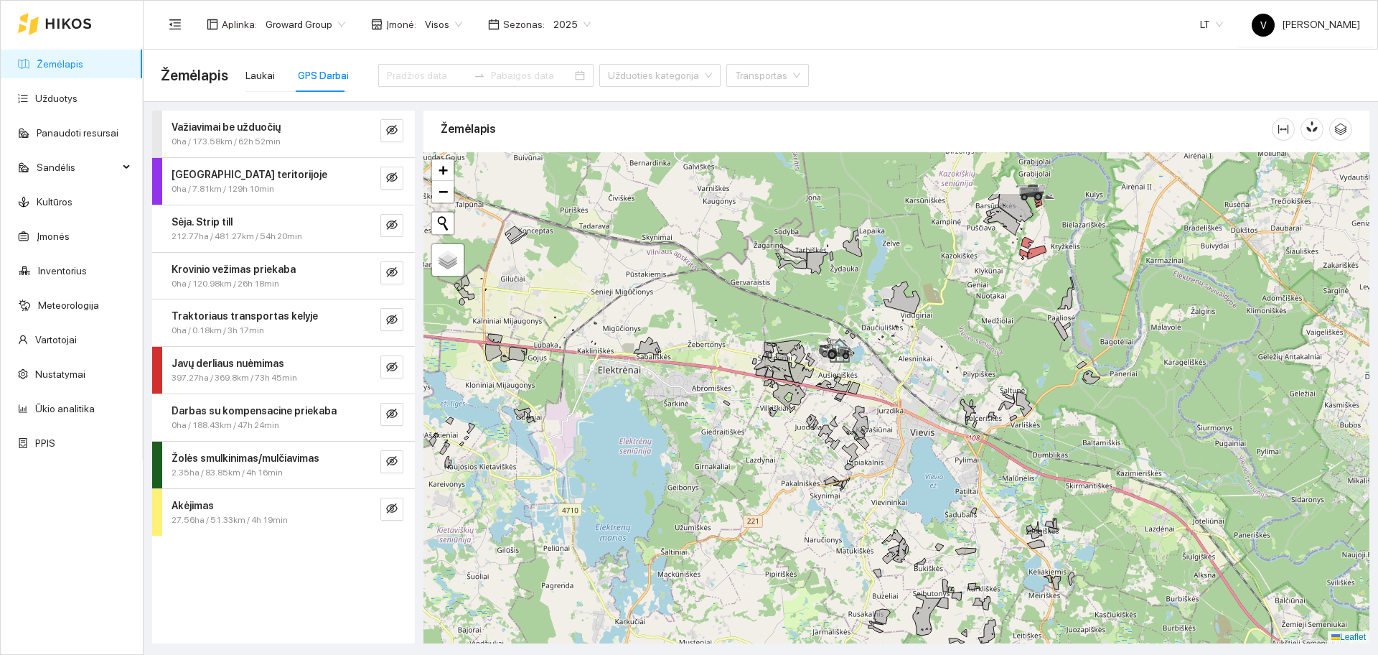
drag, startPoint x: 976, startPoint y: 369, endPoint x: 755, endPoint y: 439, distance: 231.8
click at [748, 445] on div at bounding box center [897, 397] width 946 height 491
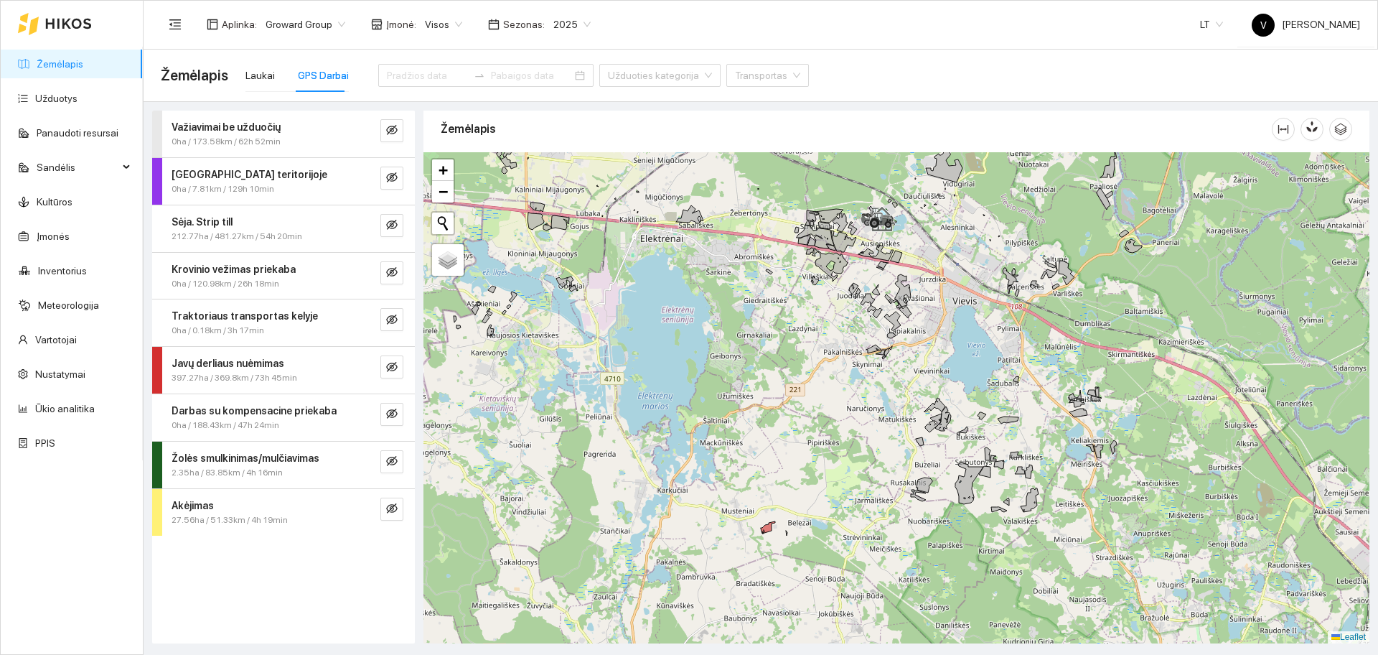
drag, startPoint x: 928, startPoint y: 444, endPoint x: 958, endPoint y: 309, distance: 138.1
click at [986, 314] on div at bounding box center [897, 397] width 946 height 491
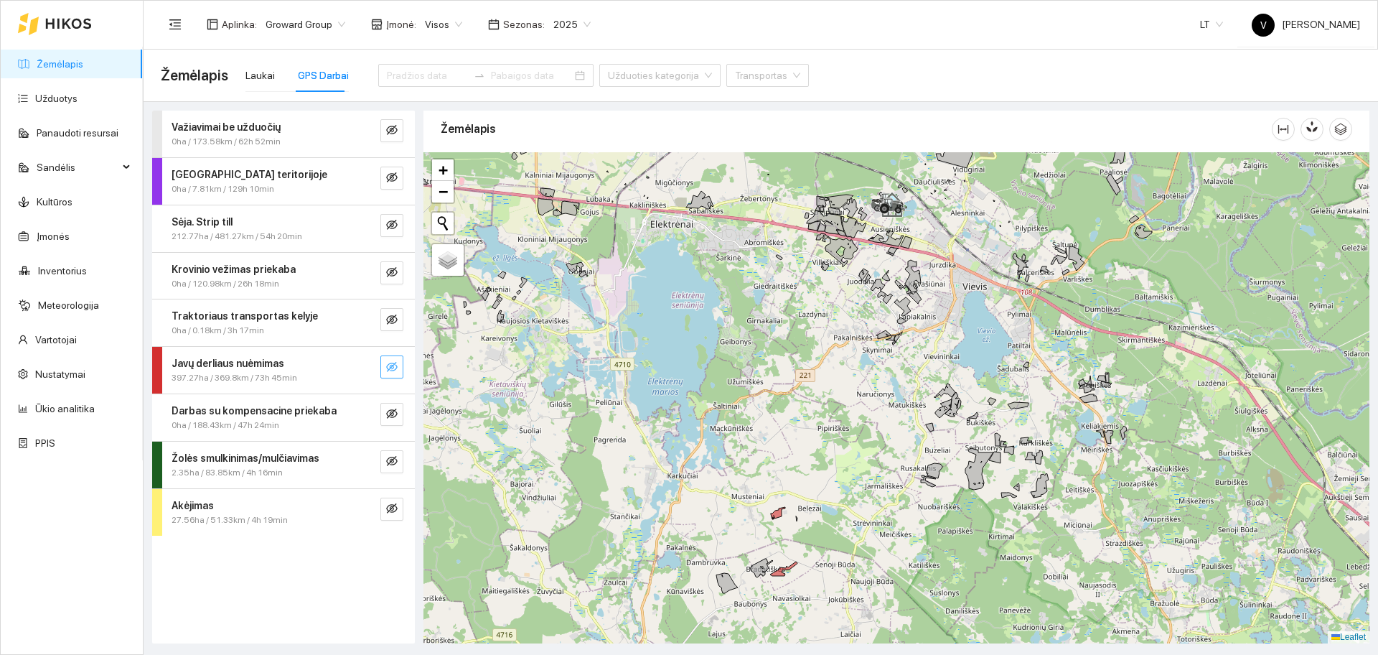
click at [401, 368] on button "button" at bounding box center [391, 366] width 23 height 23
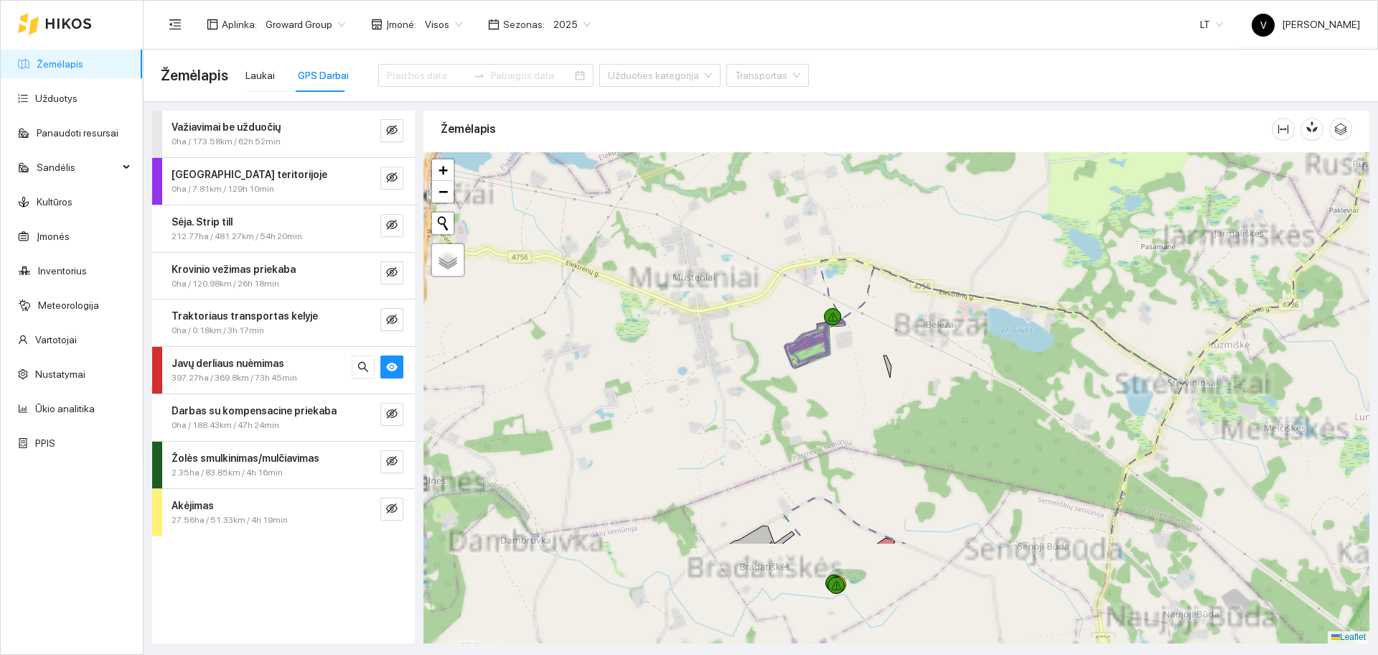
drag, startPoint x: 797, startPoint y: 541, endPoint x: 937, endPoint y: 383, distance: 210.5
click at [937, 383] on div at bounding box center [897, 397] width 946 height 491
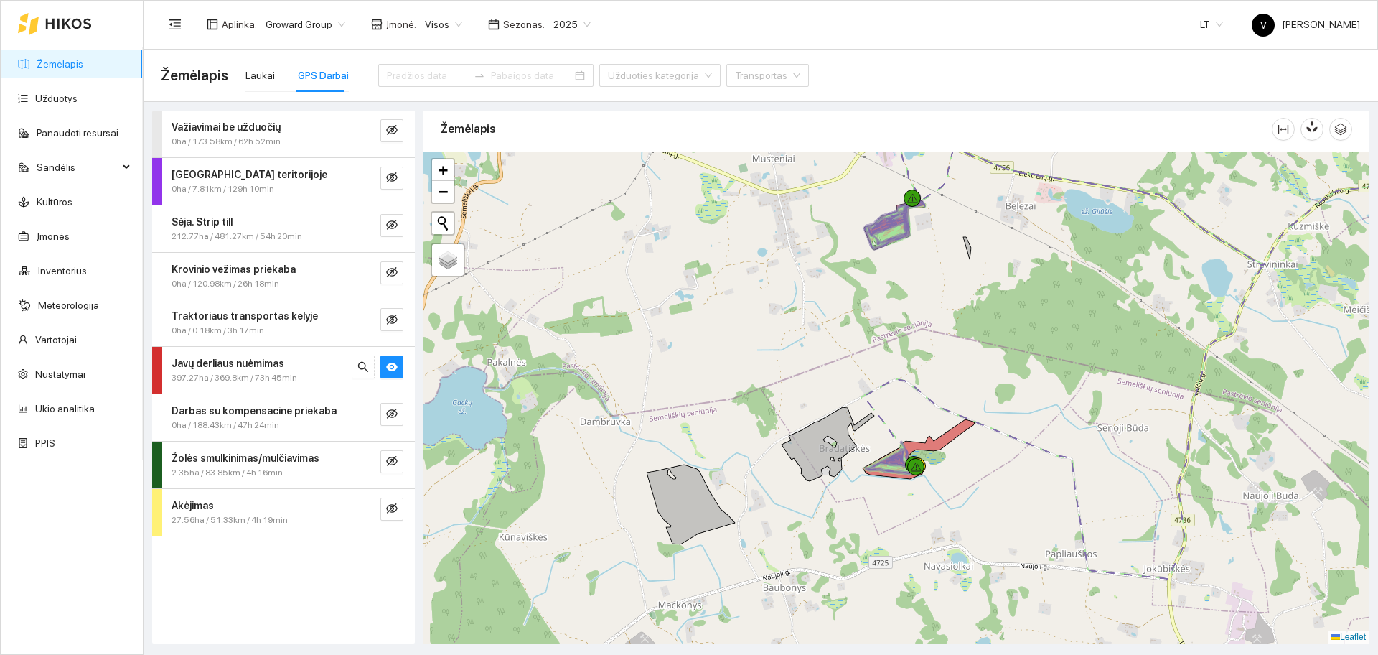
drag, startPoint x: 844, startPoint y: 448, endPoint x: 912, endPoint y: 334, distance: 132.0
click at [912, 334] on div at bounding box center [897, 397] width 946 height 491
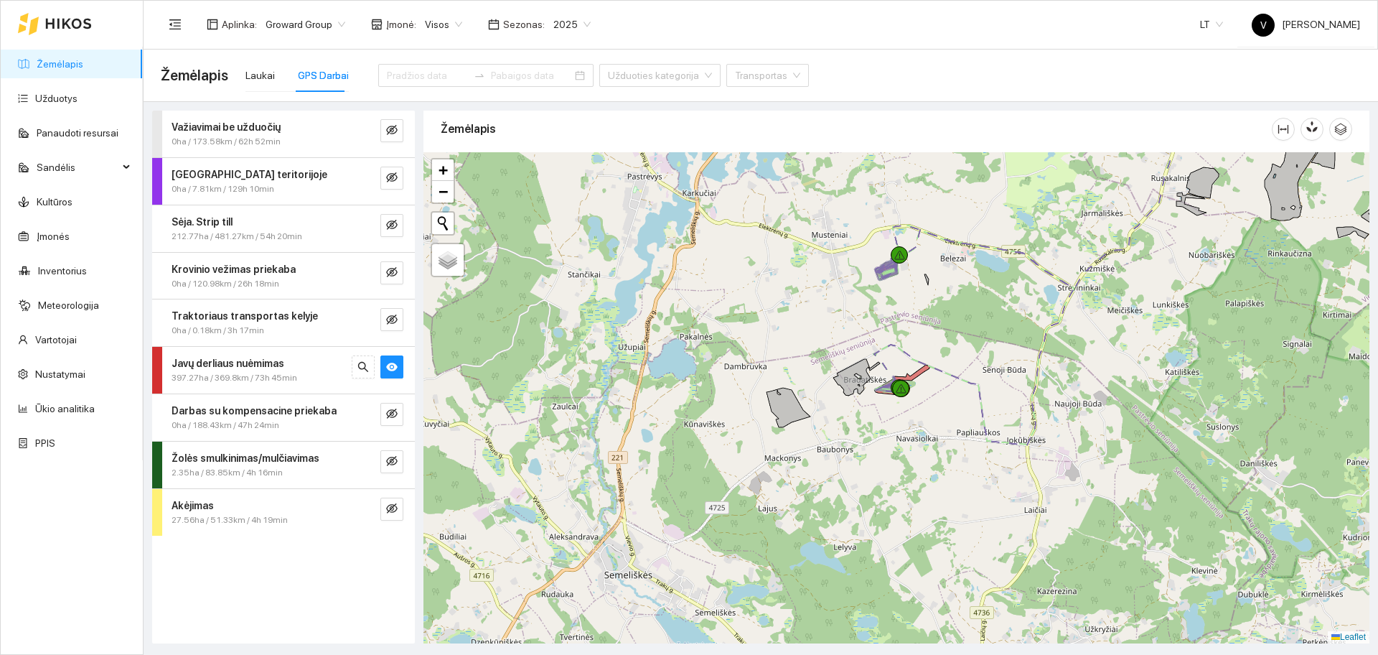
drag, startPoint x: 964, startPoint y: 374, endPoint x: 957, endPoint y: 377, distance: 7.7
click at [957, 377] on div at bounding box center [897, 397] width 946 height 491
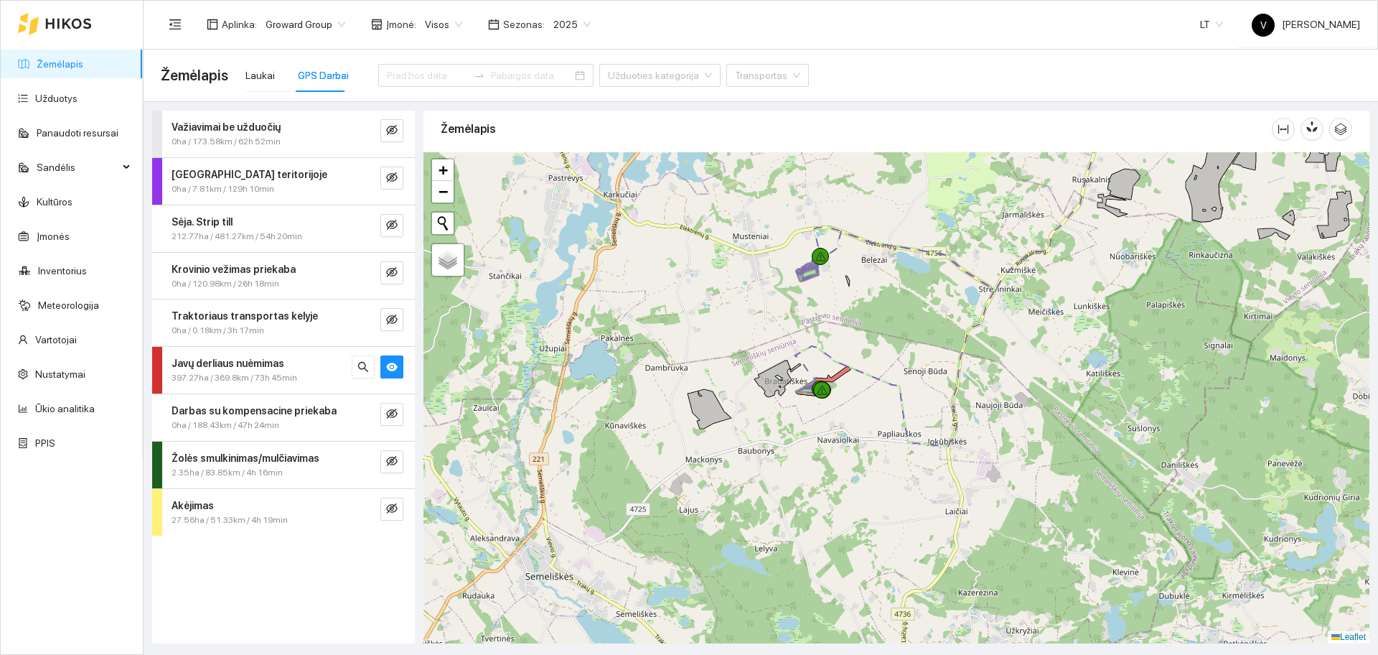
drag, startPoint x: 1021, startPoint y: 466, endPoint x: 884, endPoint y: 476, distance: 138.2
click at [884, 476] on div at bounding box center [897, 397] width 946 height 491
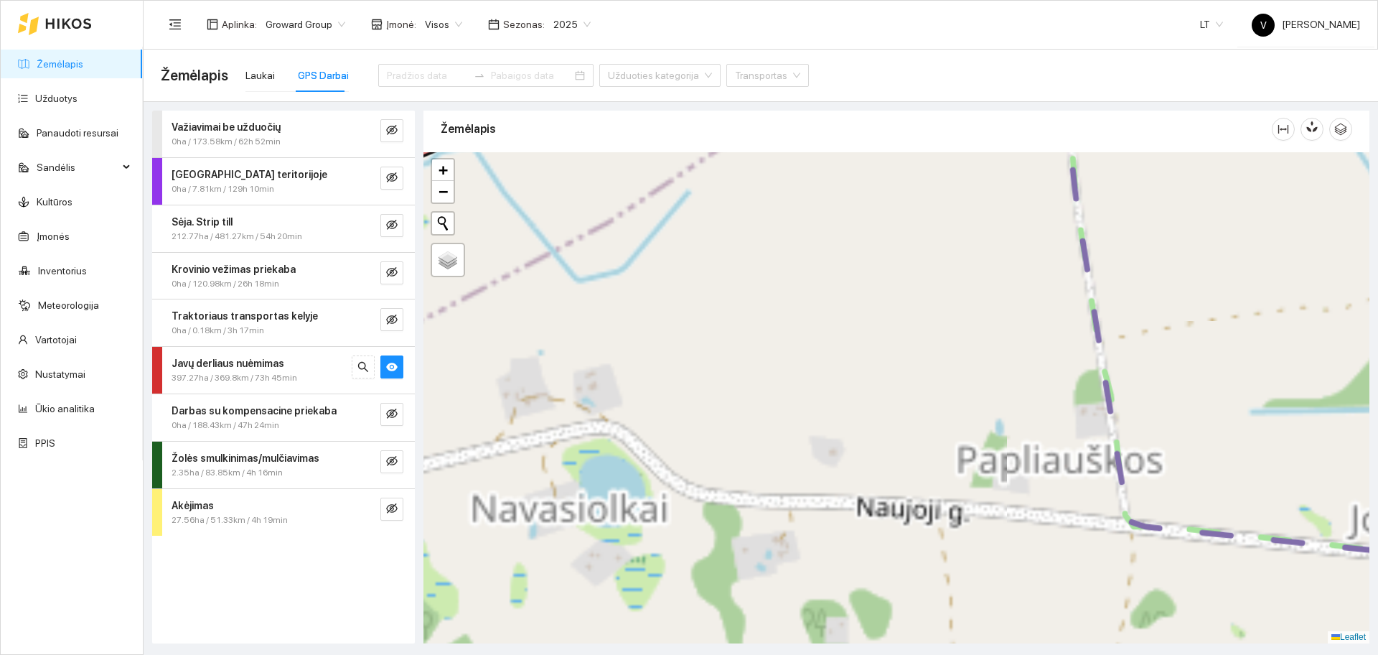
drag, startPoint x: 815, startPoint y: 336, endPoint x: 813, endPoint y: 429, distance: 93.3
click at [813, 429] on div at bounding box center [897, 397] width 946 height 491
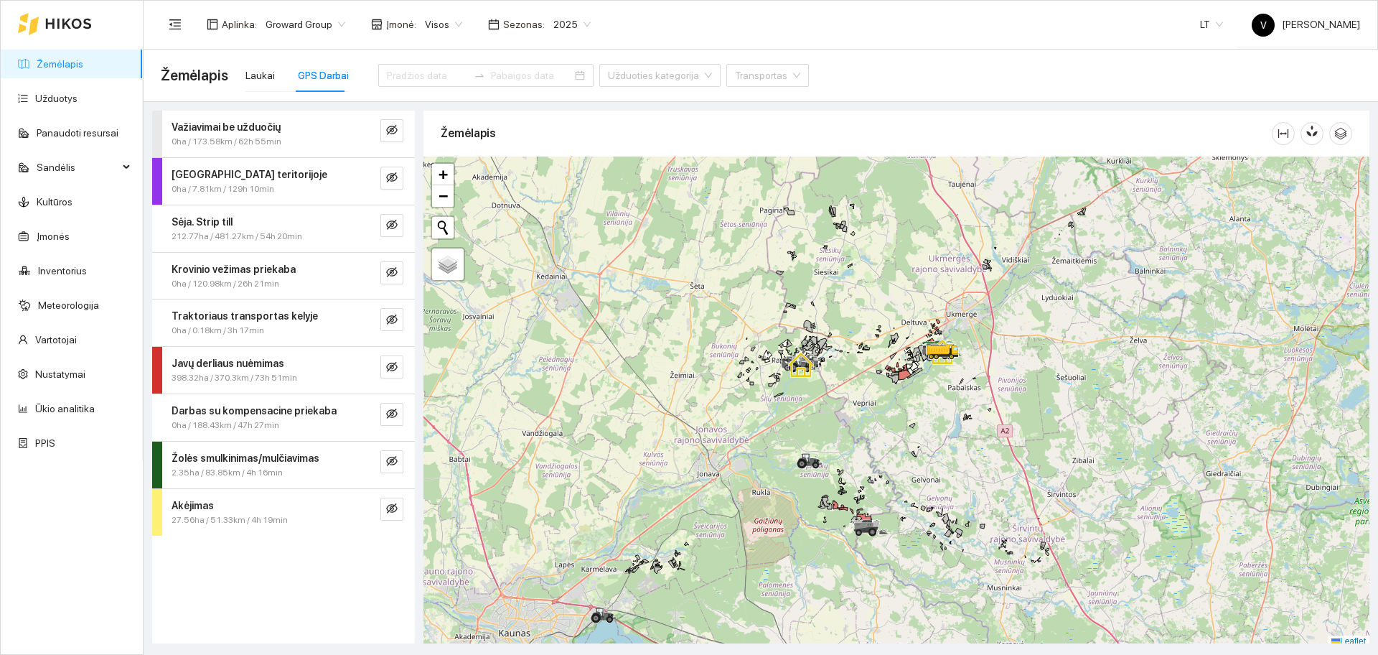
scroll to position [4, 0]
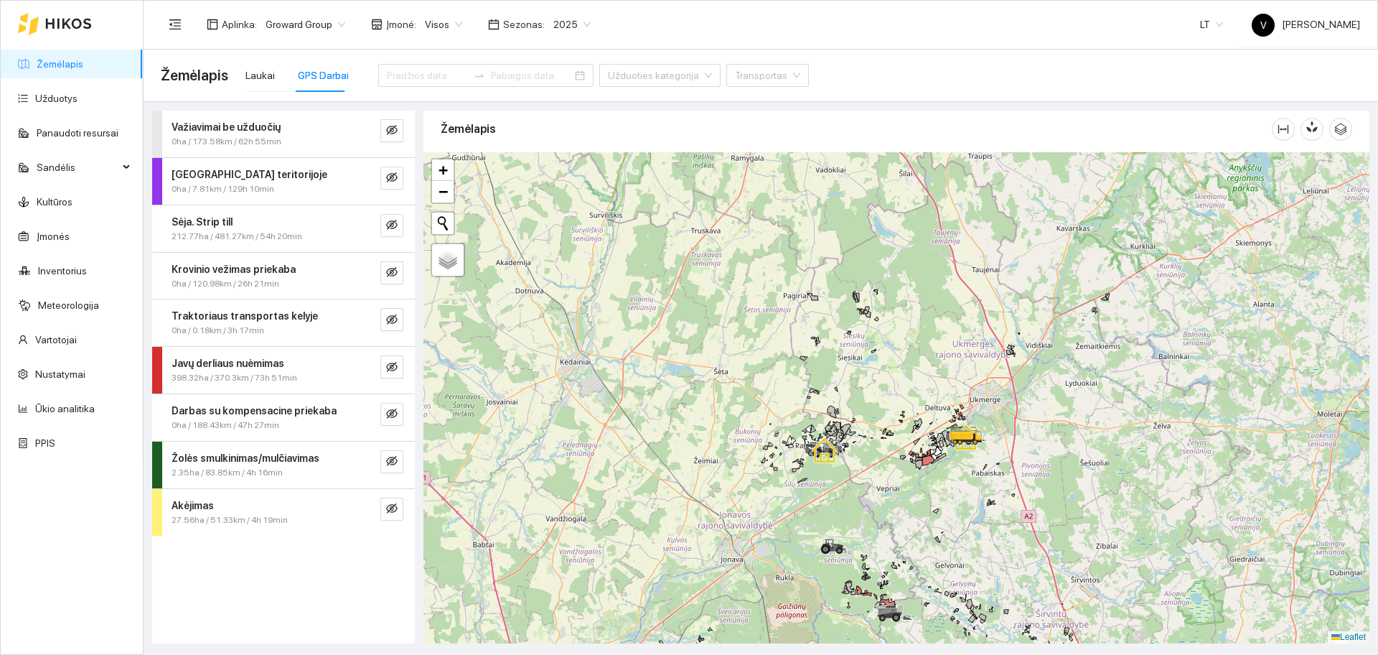
drag, startPoint x: 927, startPoint y: 352, endPoint x: 951, endPoint y: 441, distance: 92.8
click at [951, 441] on icon at bounding box center [966, 437] width 33 height 17
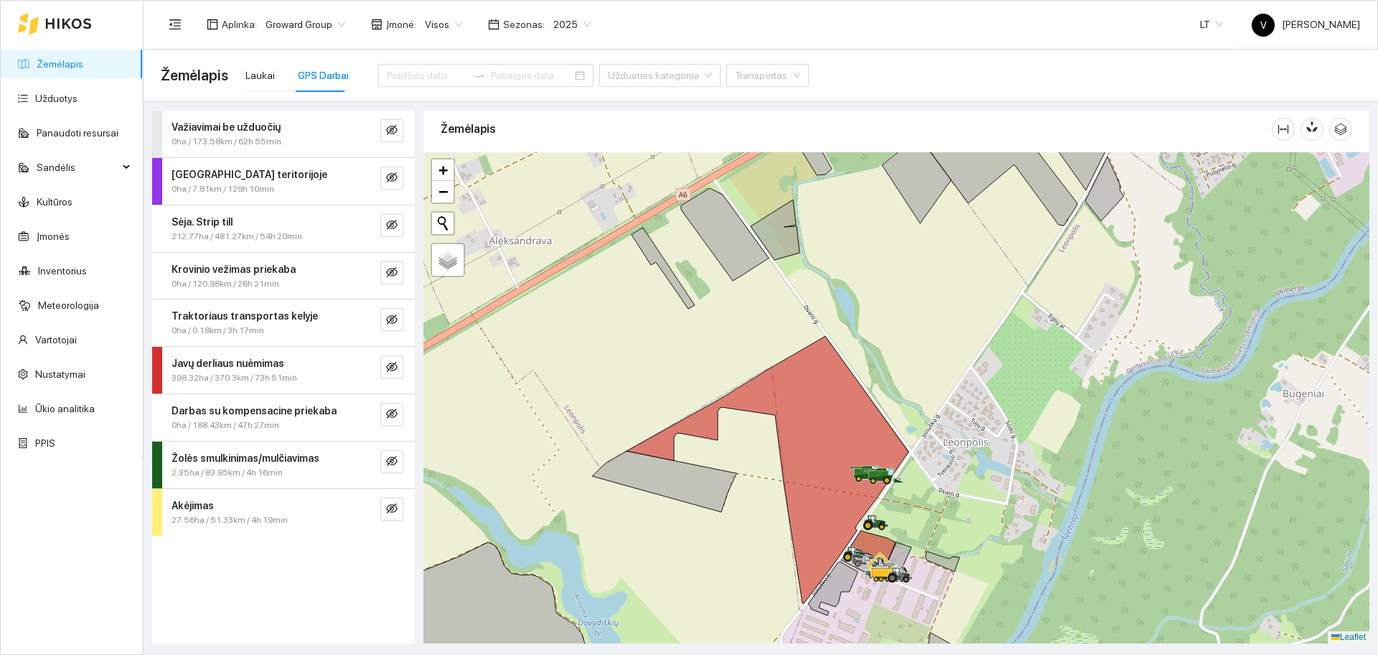
drag, startPoint x: 966, startPoint y: 404, endPoint x: 1001, endPoint y: 382, distance: 41.0
click at [997, 386] on div at bounding box center [897, 397] width 946 height 491
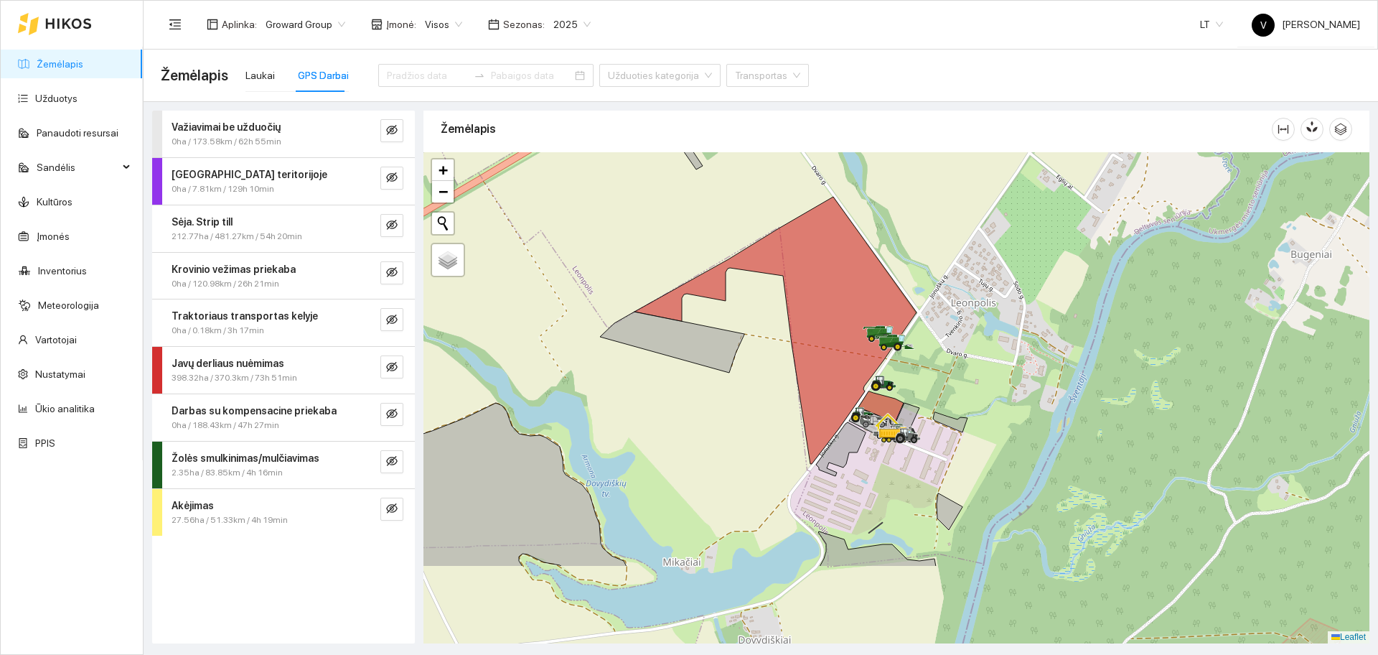
drag, startPoint x: 948, startPoint y: 510, endPoint x: 948, endPoint y: 437, distance: 72.5
click at [948, 437] on div at bounding box center [897, 397] width 946 height 491
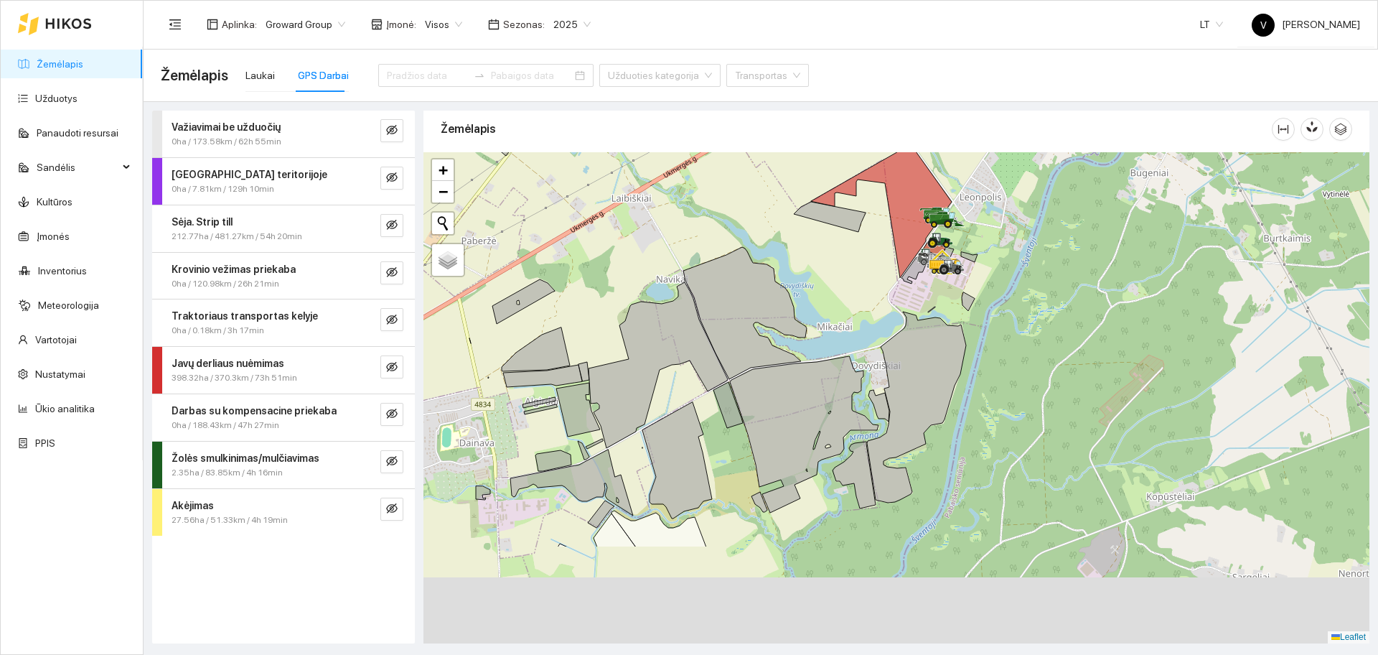
drag, startPoint x: 824, startPoint y: 370, endPoint x: 838, endPoint y: 290, distance: 81.7
click at [840, 295] on div at bounding box center [897, 397] width 946 height 491
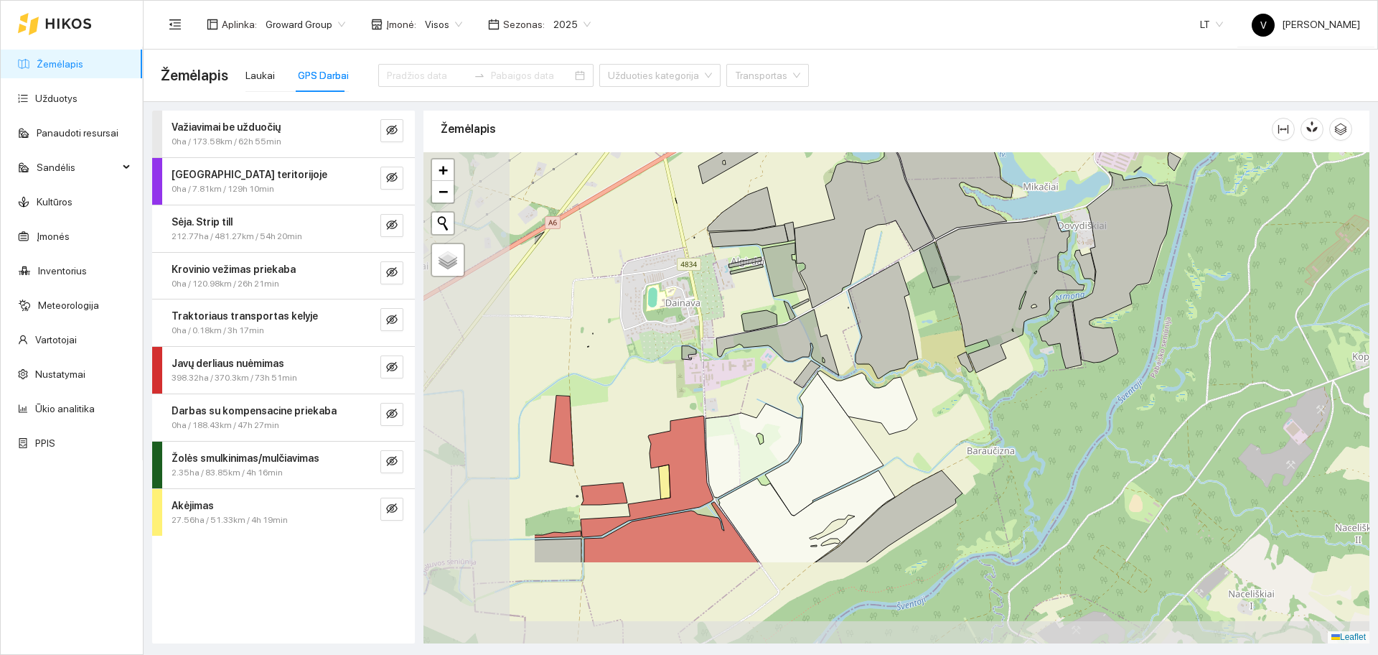
drag, startPoint x: 790, startPoint y: 395, endPoint x: 960, endPoint y: 312, distance: 189.4
click at [957, 315] on div at bounding box center [897, 397] width 946 height 491
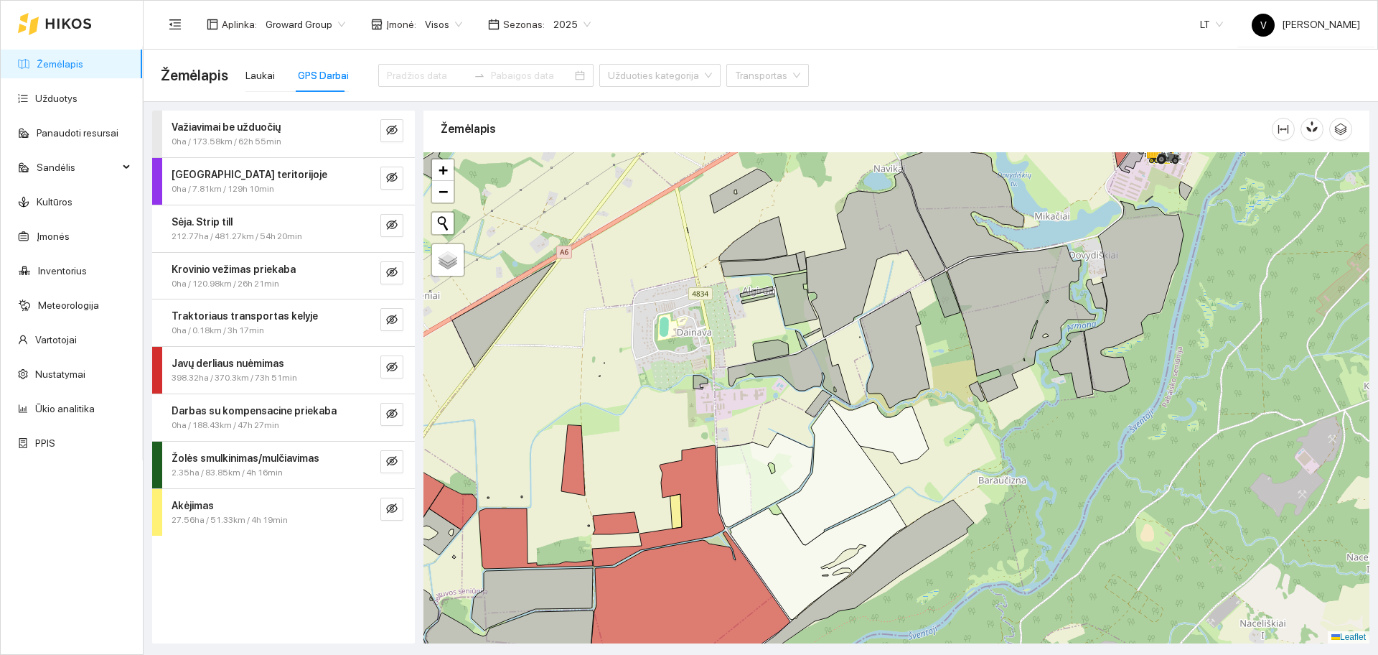
drag, startPoint x: 685, startPoint y: 248, endPoint x: 486, endPoint y: 404, distance: 252.6
click at [476, 412] on div at bounding box center [897, 397] width 946 height 491
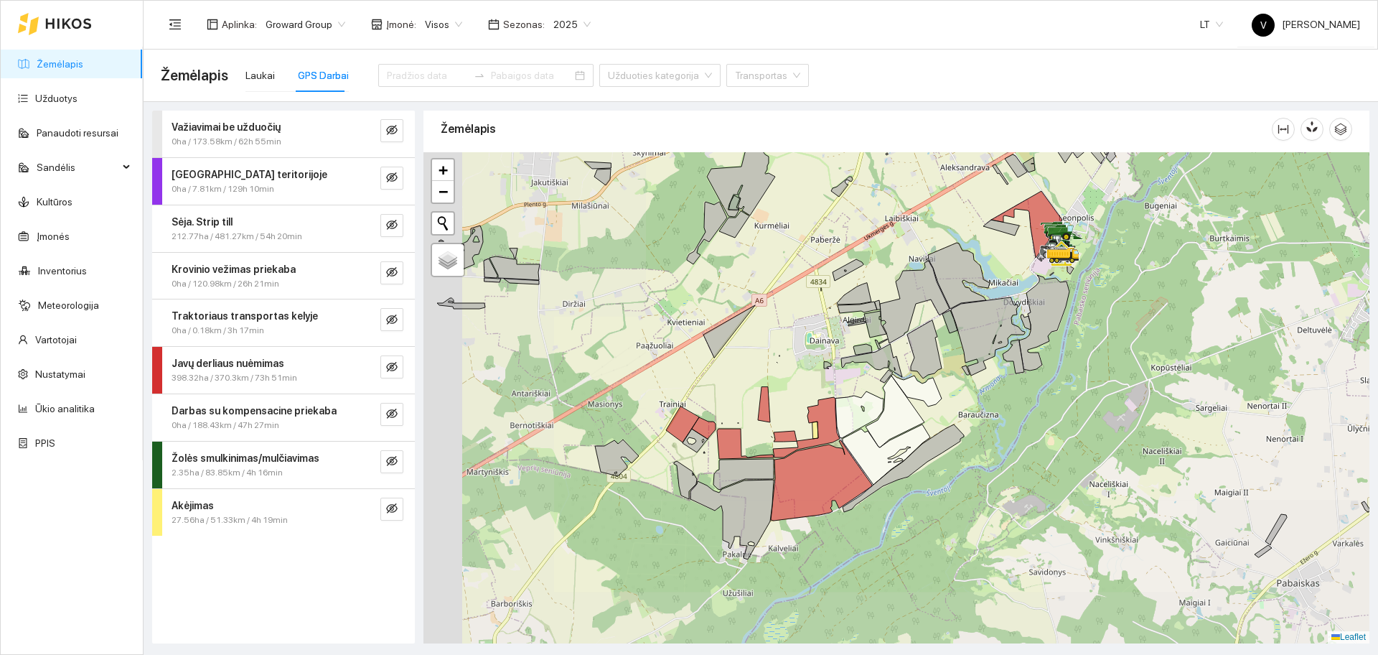
drag, startPoint x: 699, startPoint y: 418, endPoint x: 801, endPoint y: 383, distance: 107.6
click at [802, 383] on div at bounding box center [897, 397] width 946 height 491
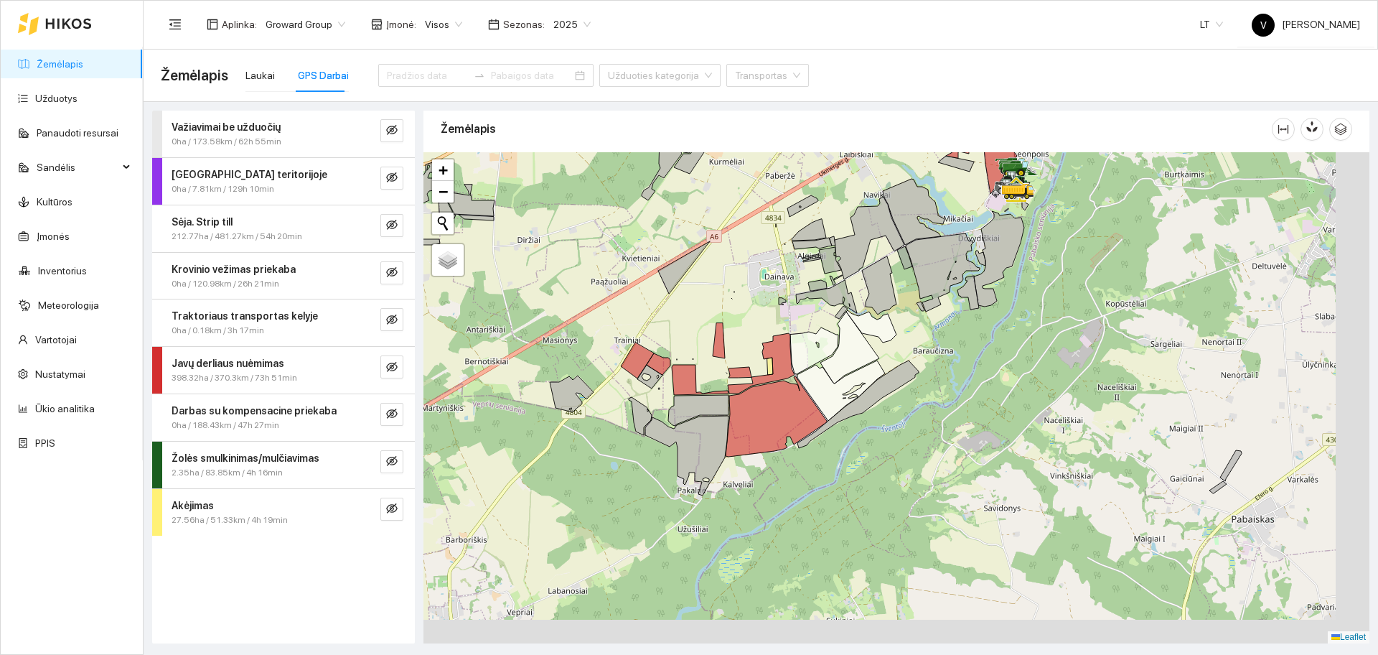
drag, startPoint x: 1076, startPoint y: 466, endPoint x: 947, endPoint y: 388, distance: 150.7
click at [947, 384] on div at bounding box center [897, 397] width 946 height 491
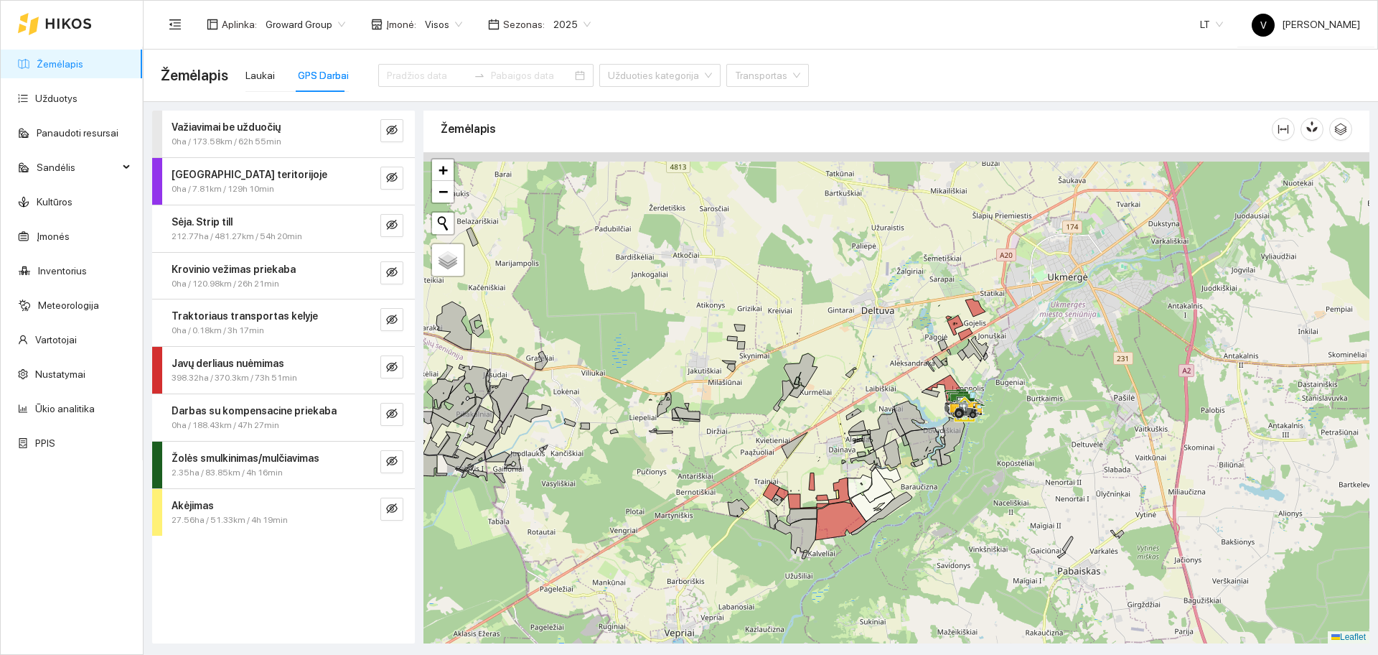
drag, startPoint x: 999, startPoint y: 319, endPoint x: 997, endPoint y: 428, distance: 108.4
click at [996, 428] on div at bounding box center [897, 397] width 946 height 491
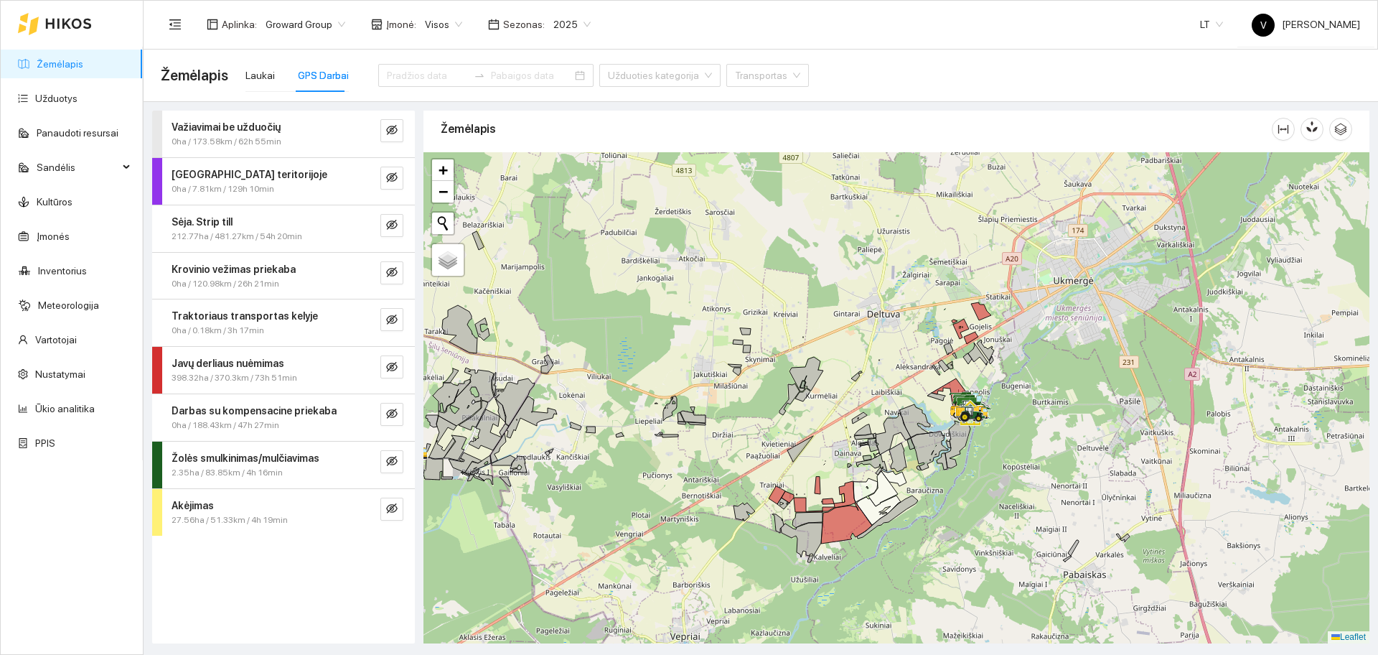
drag, startPoint x: 531, startPoint y: 299, endPoint x: 451, endPoint y: 282, distance: 81.4
click at [531, 299] on div at bounding box center [897, 397] width 946 height 491
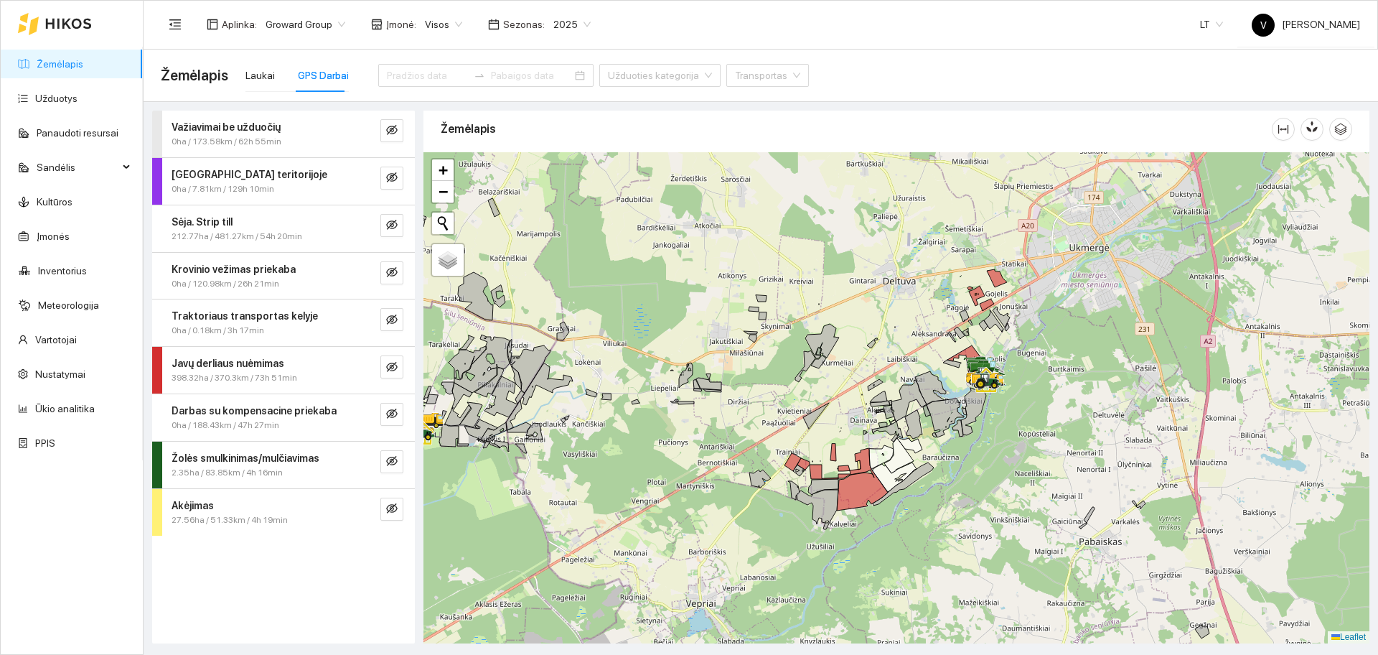
drag, startPoint x: 833, startPoint y: 350, endPoint x: 848, endPoint y: 316, distance: 37.2
click at [848, 316] on div at bounding box center [897, 397] width 946 height 491
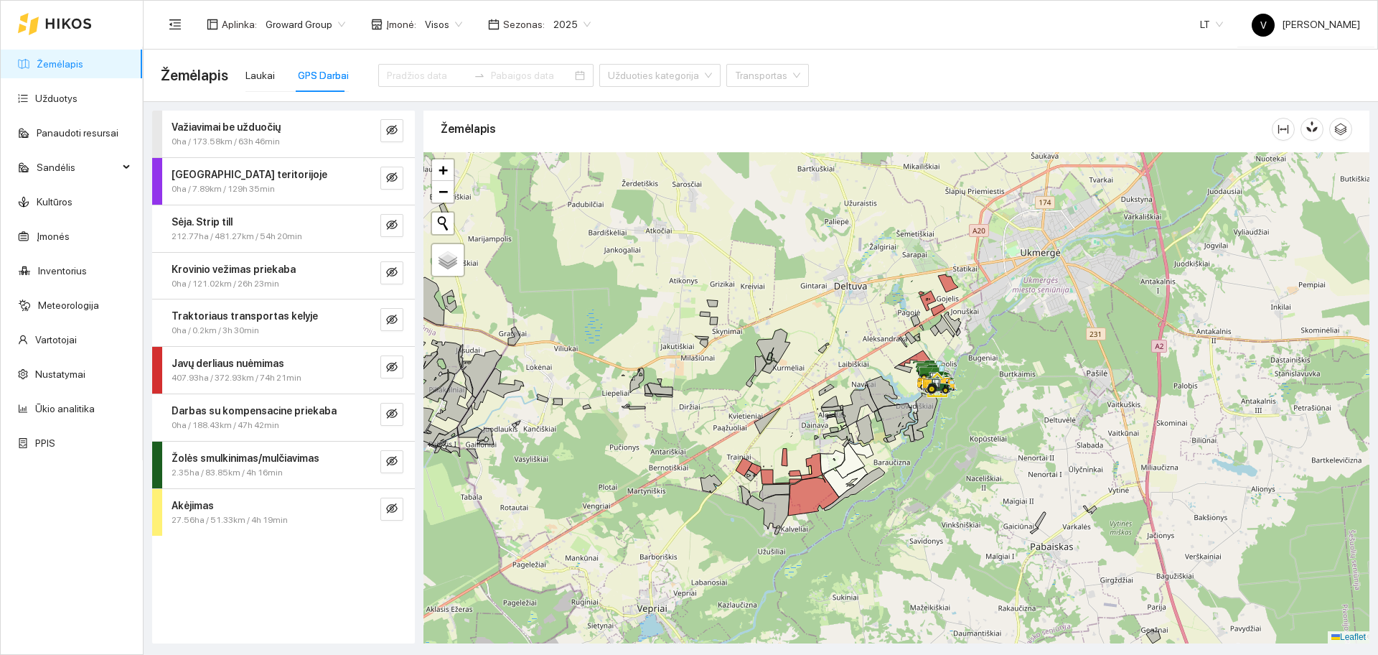
drag, startPoint x: 1001, startPoint y: 393, endPoint x: 944, endPoint y: 385, distance: 58.0
click at [956, 394] on div at bounding box center [897, 397] width 946 height 491
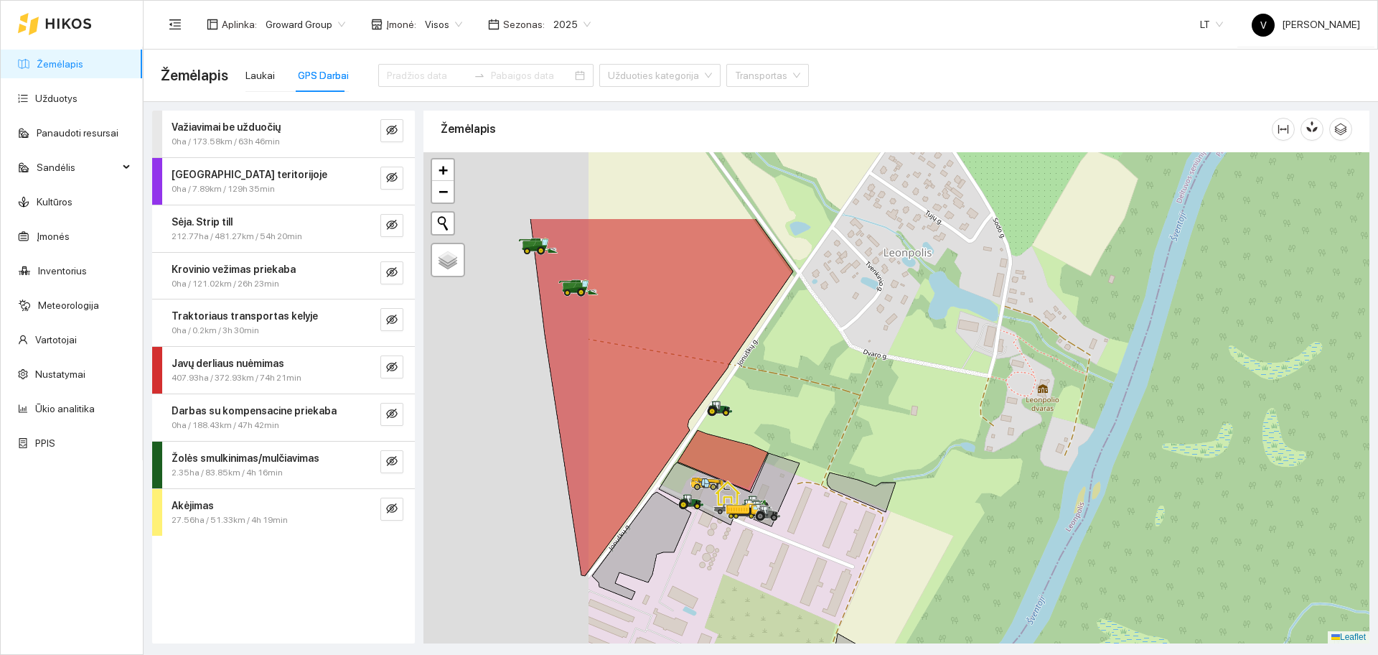
drag, startPoint x: 847, startPoint y: 289, endPoint x: 998, endPoint y: 397, distance: 185.7
click at [1029, 413] on div at bounding box center [897, 397] width 946 height 491
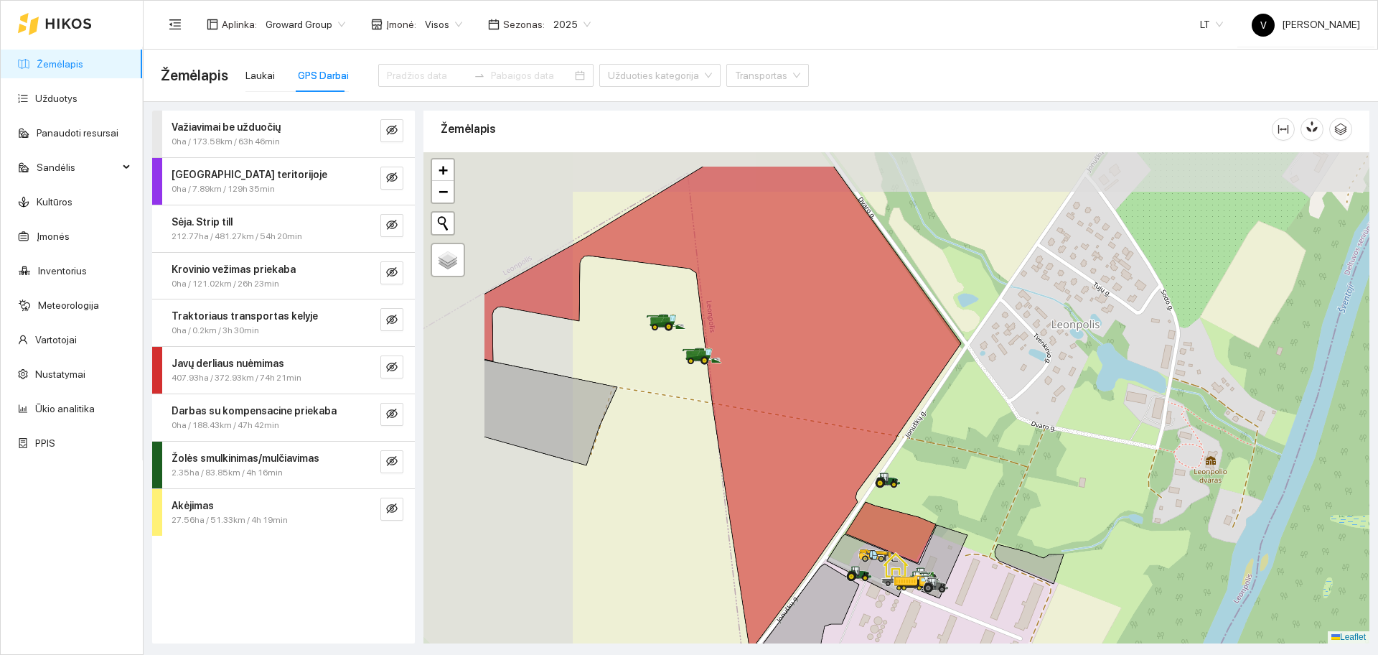
drag, startPoint x: 787, startPoint y: 332, endPoint x: 996, endPoint y: 417, distance: 224.7
click at [998, 424] on div at bounding box center [897, 397] width 946 height 491
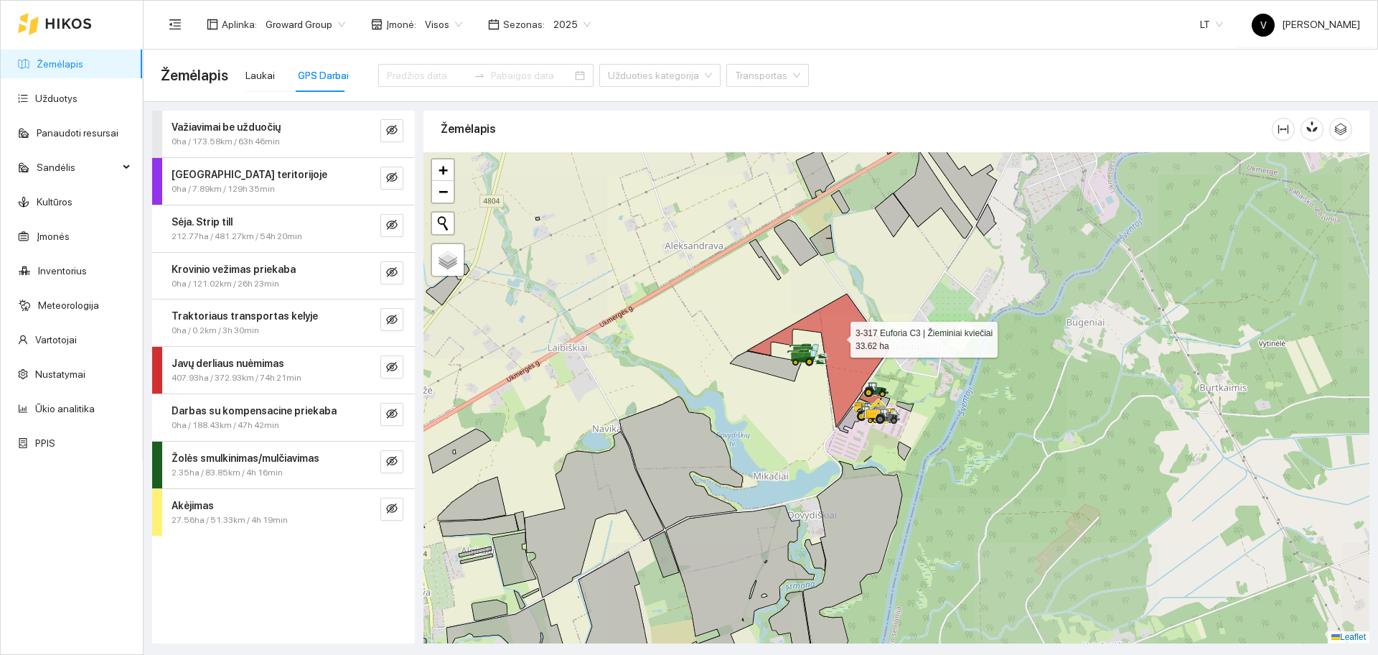
drag, startPoint x: 822, startPoint y: 337, endPoint x: 839, endPoint y: 337, distance: 17.2
click at [839, 337] on icon at bounding box center [817, 361] width 141 height 134
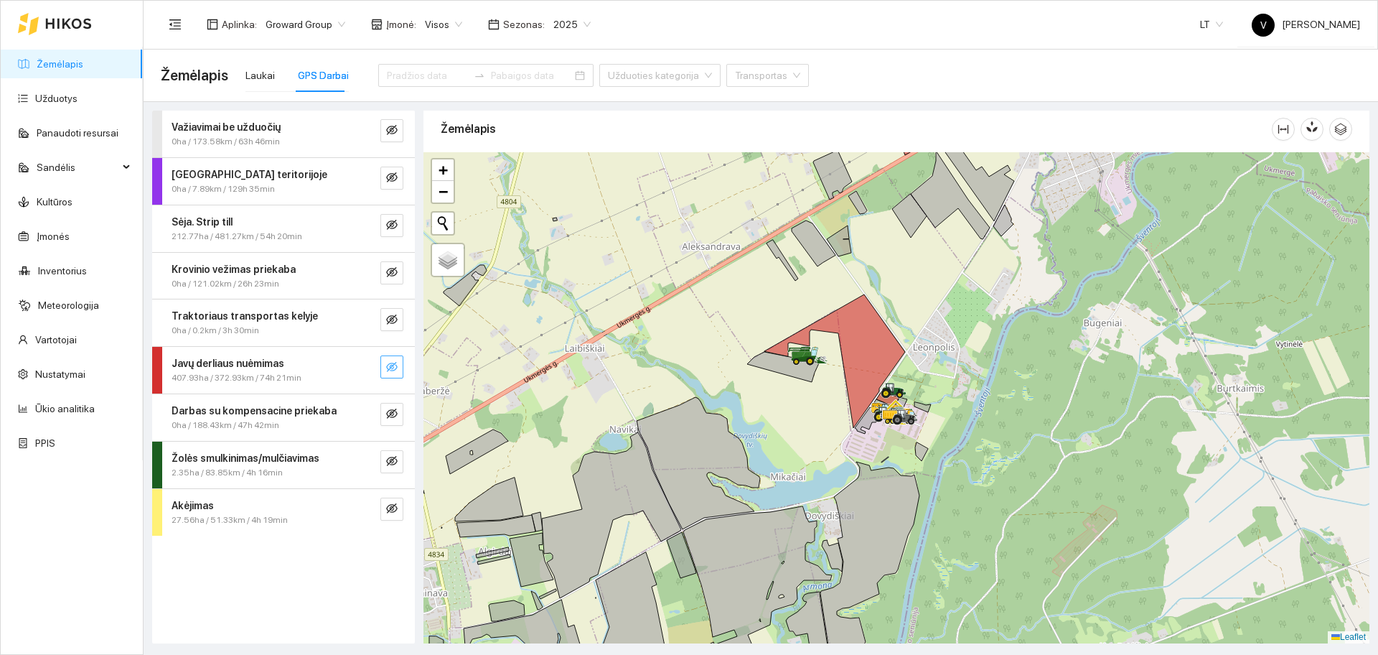
click at [393, 373] on span "eye-invisible" at bounding box center [391, 368] width 11 height 14
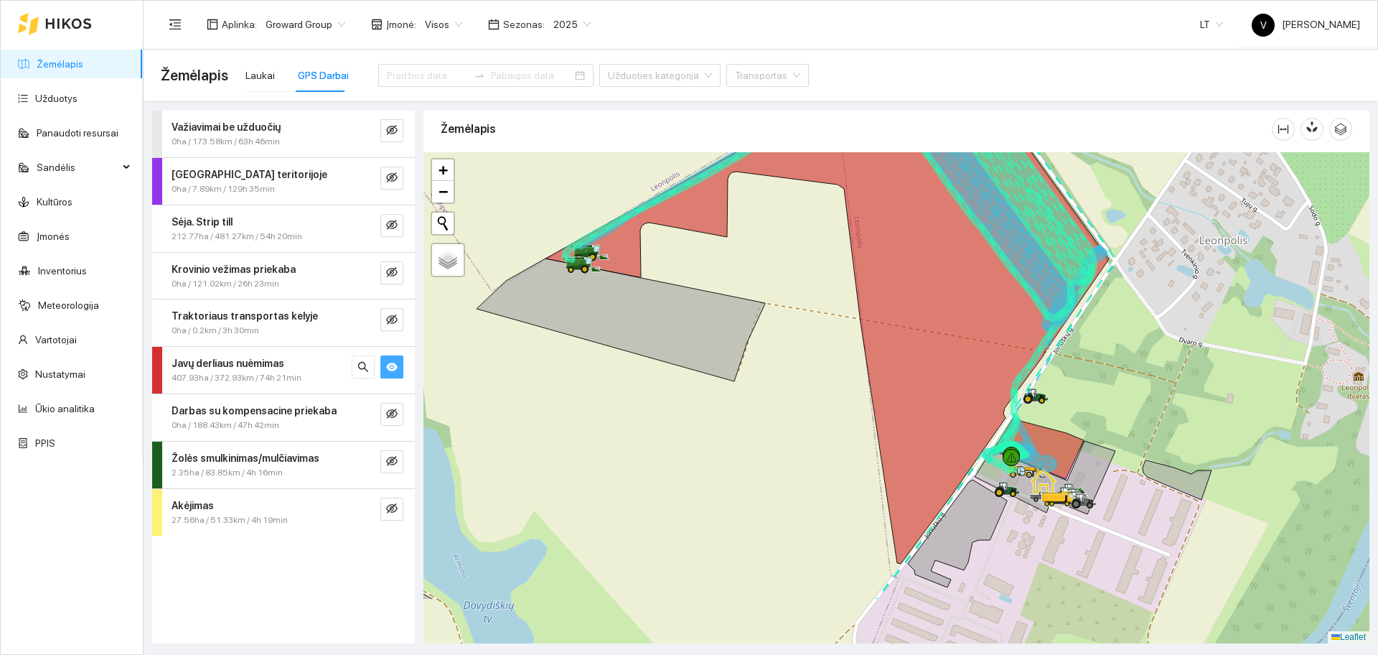
drag, startPoint x: 932, startPoint y: 575, endPoint x: 828, endPoint y: 476, distance: 143.2
click at [830, 476] on div at bounding box center [897, 397] width 946 height 491
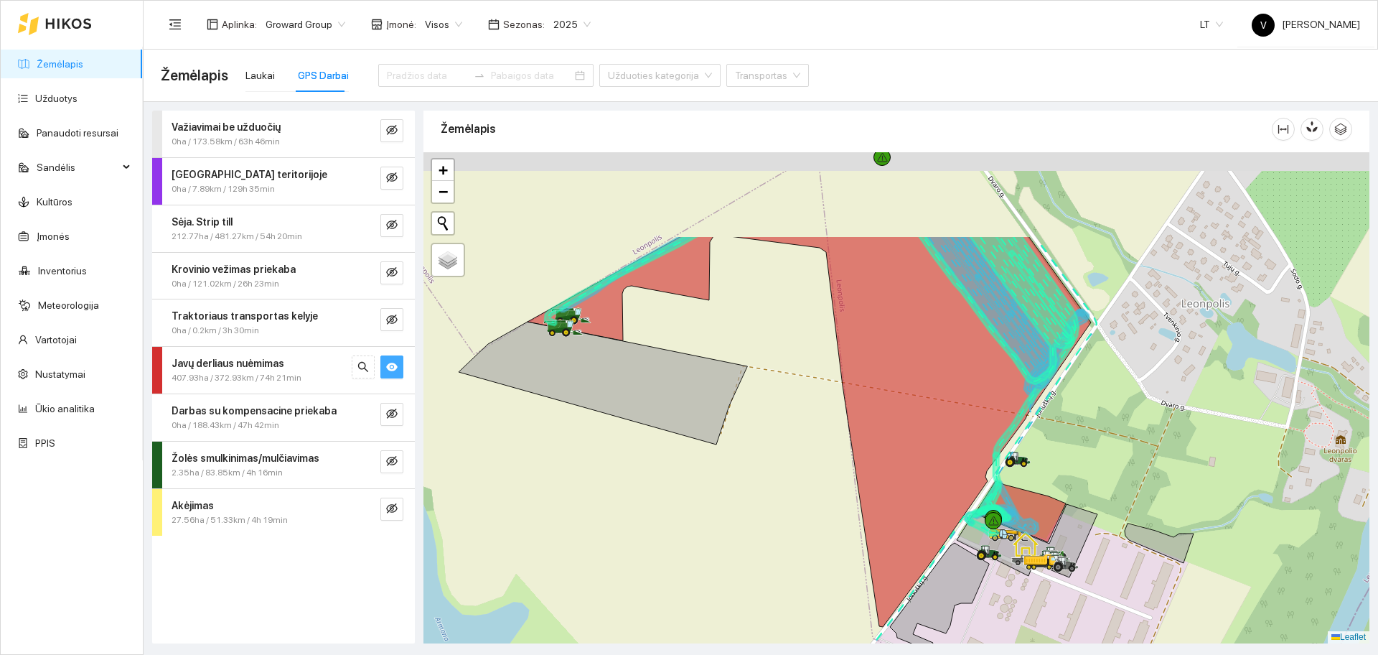
drag, startPoint x: 808, startPoint y: 340, endPoint x: 837, endPoint y: 482, distance: 145.1
click at [837, 482] on div at bounding box center [897, 397] width 946 height 491
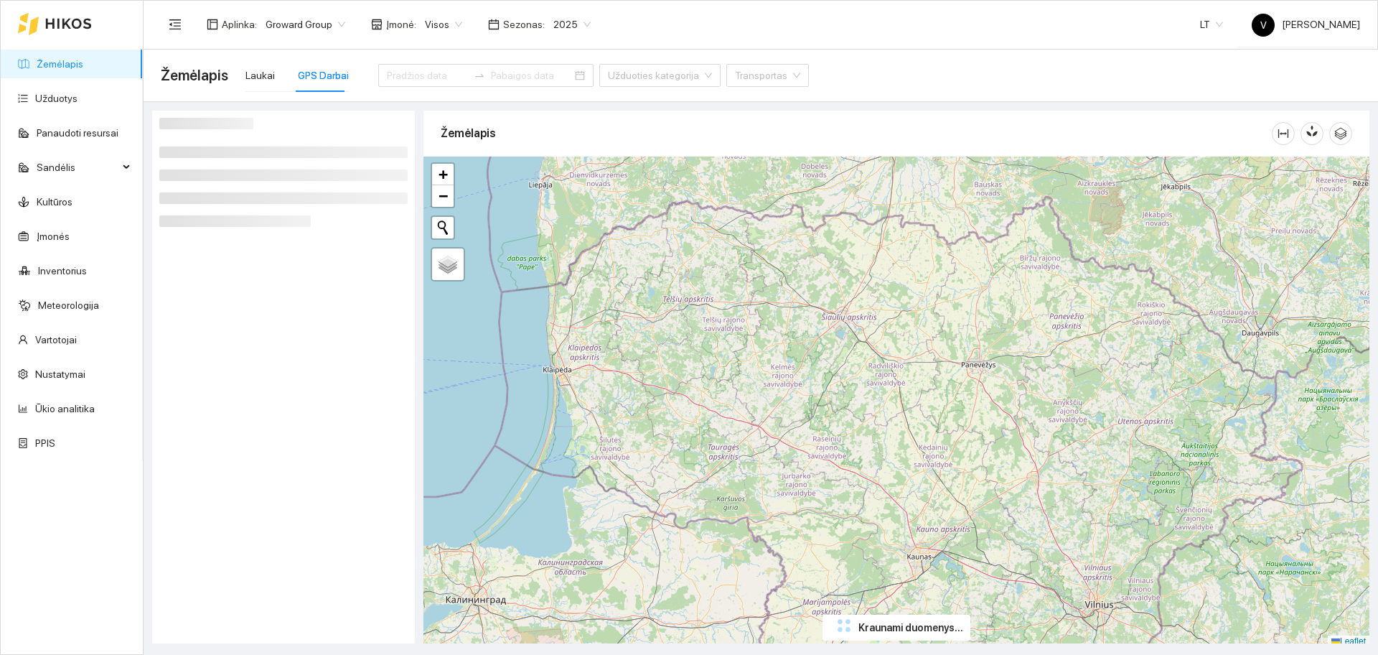
scroll to position [4, 0]
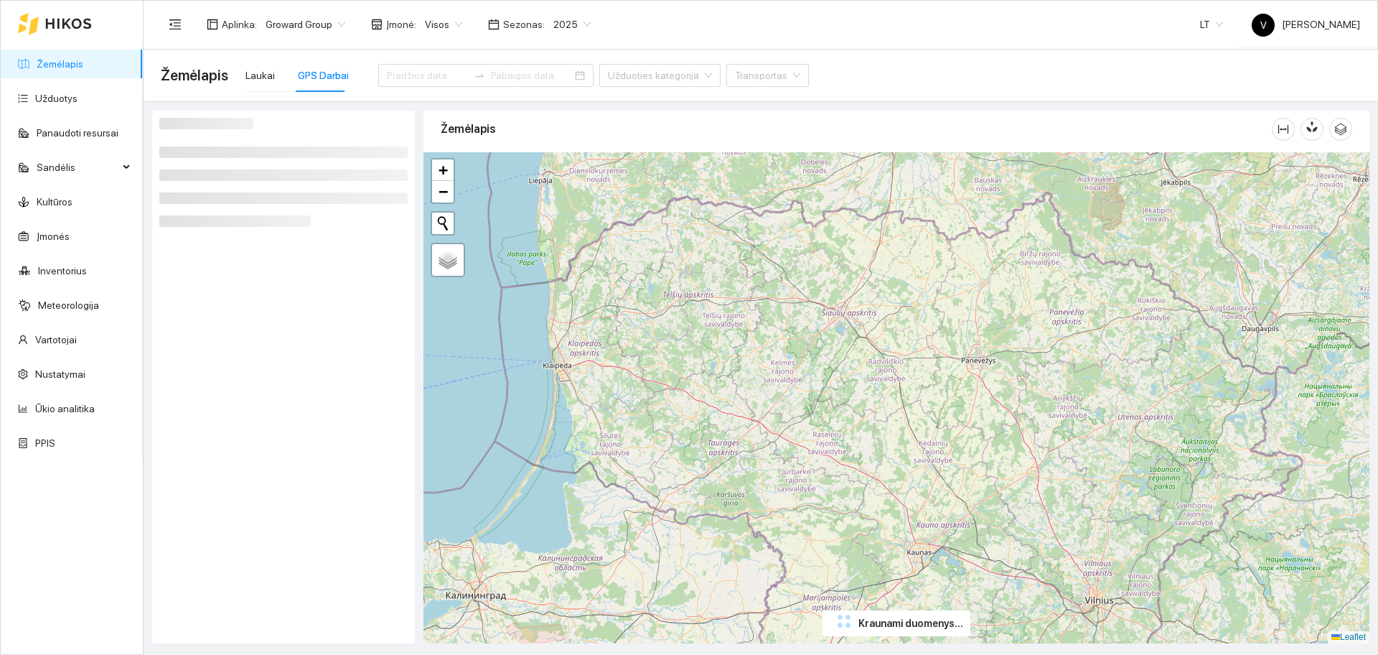
drag, startPoint x: 960, startPoint y: 422, endPoint x: 867, endPoint y: 430, distance: 93.6
click at [867, 430] on div "+ − Nieko nerasta. Bandykite dar kartą. Žemėlapis Palydovas Leaflet" at bounding box center [897, 397] width 946 height 491
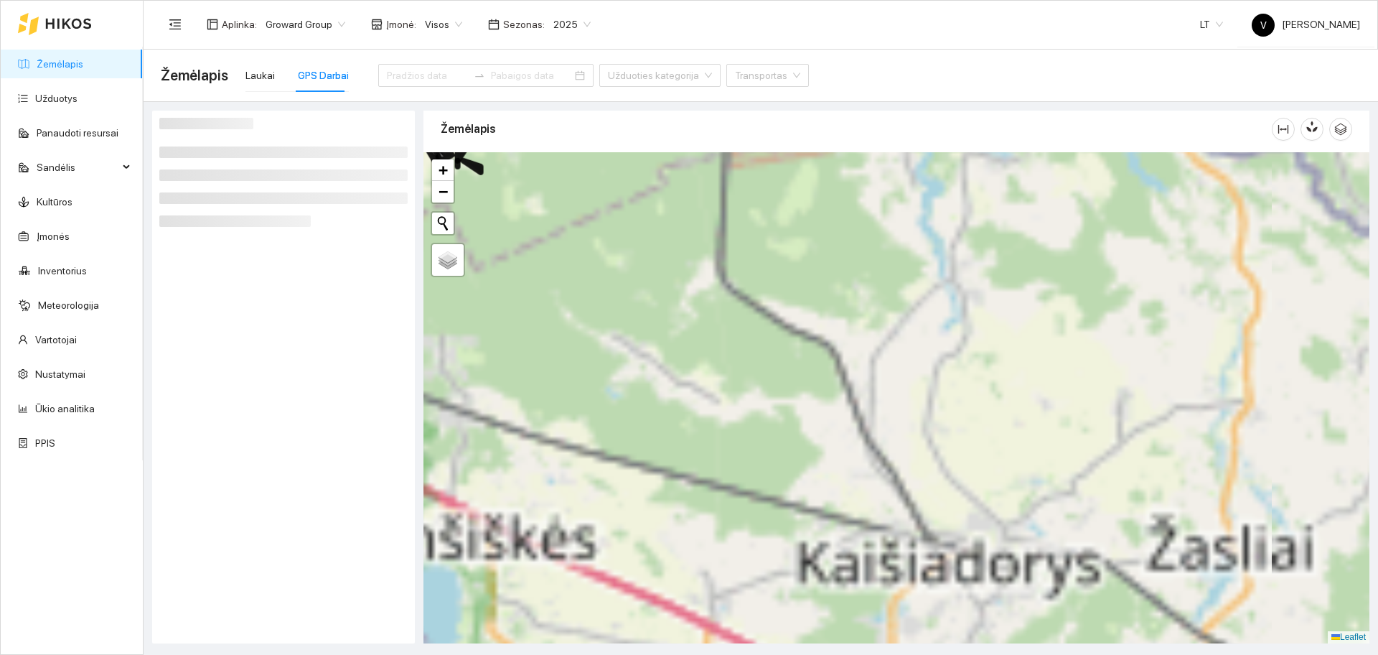
click at [919, 435] on div at bounding box center [897, 397] width 946 height 491
click at [788, 359] on div at bounding box center [897, 397] width 946 height 491
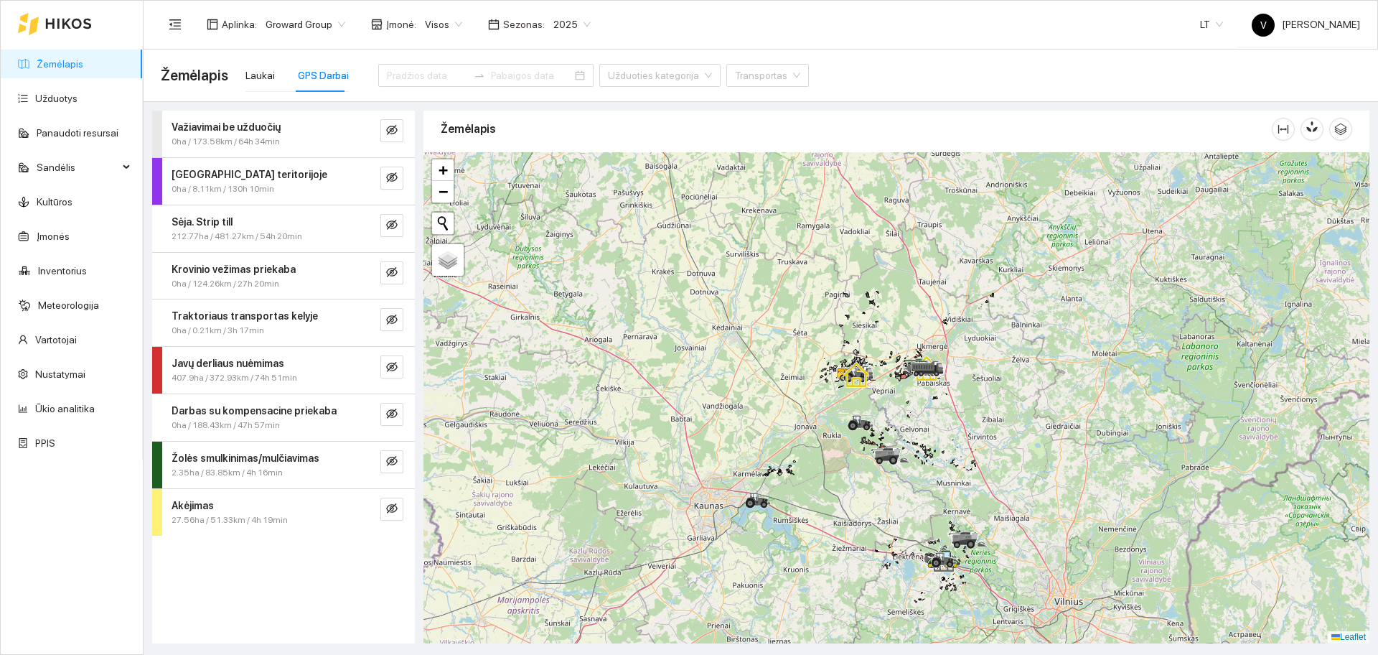
drag, startPoint x: 1046, startPoint y: 291, endPoint x: 978, endPoint y: 373, distance: 106.5
click at [978, 373] on div at bounding box center [897, 397] width 946 height 491
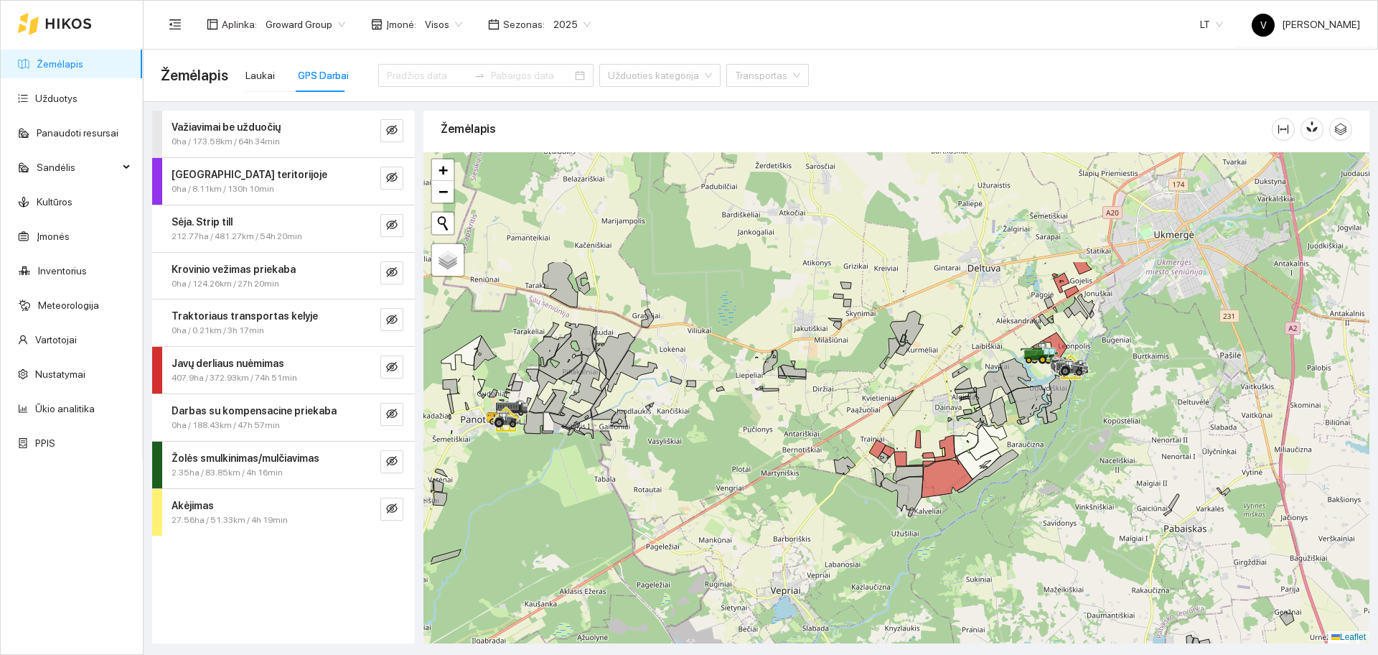
drag, startPoint x: 792, startPoint y: 303, endPoint x: 894, endPoint y: 462, distance: 188.6
click at [894, 462] on div at bounding box center [897, 397] width 946 height 491
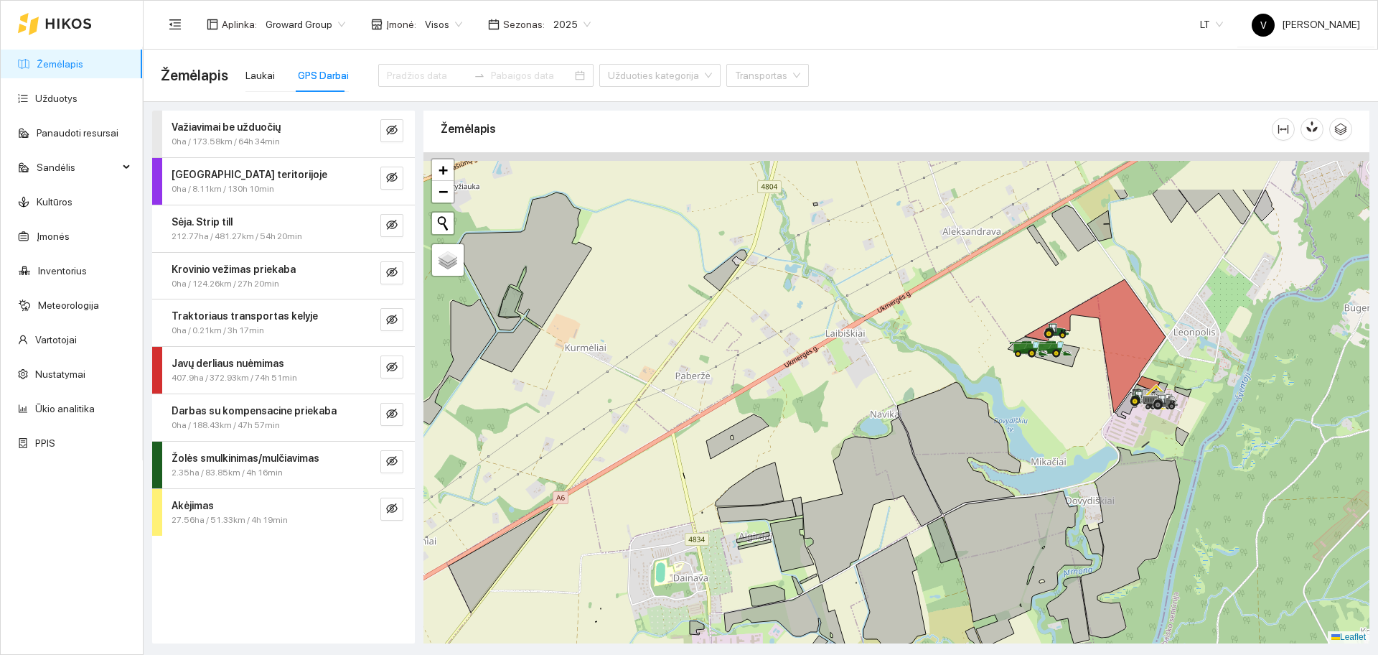
drag, startPoint x: 1053, startPoint y: 353, endPoint x: 1018, endPoint y: 394, distance: 54.0
click at [1018, 394] on div at bounding box center [897, 397] width 946 height 491
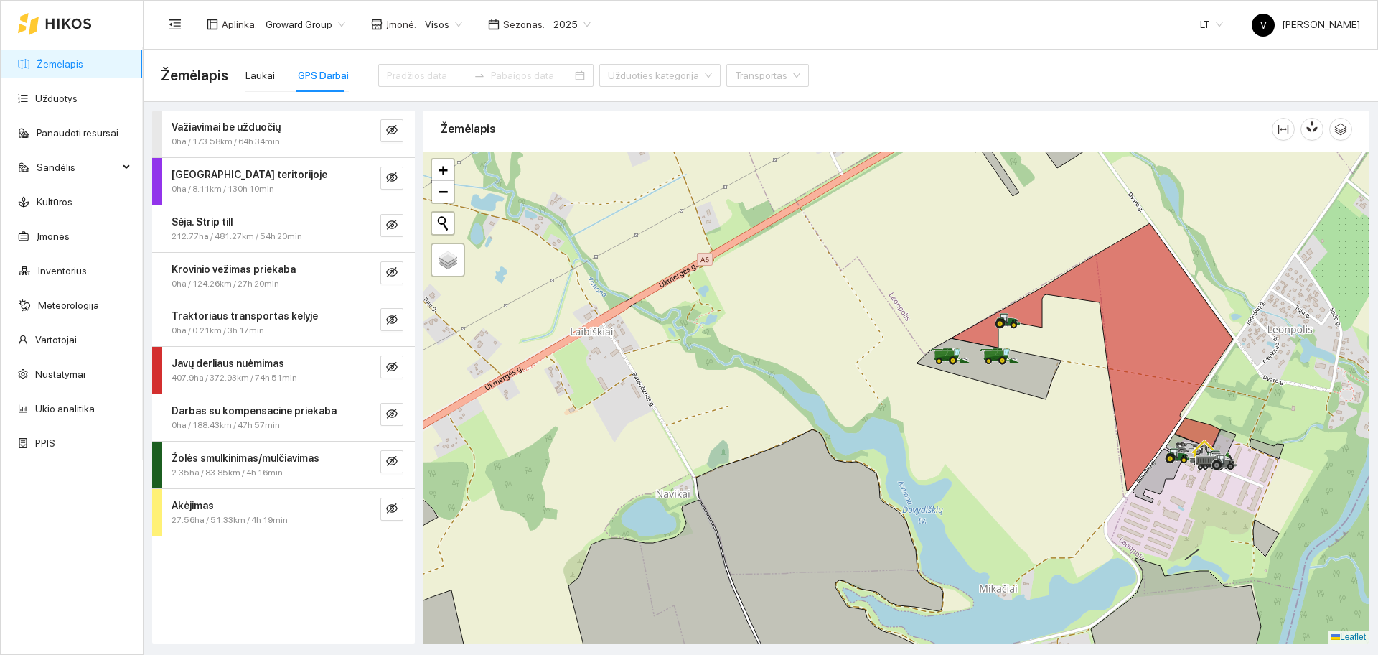
drag, startPoint x: 1100, startPoint y: 366, endPoint x: 1086, endPoint y: 362, distance: 14.1
click at [1086, 362] on div at bounding box center [897, 397] width 946 height 491
click at [387, 370] on icon "eye-invisible" at bounding box center [391, 366] width 11 height 11
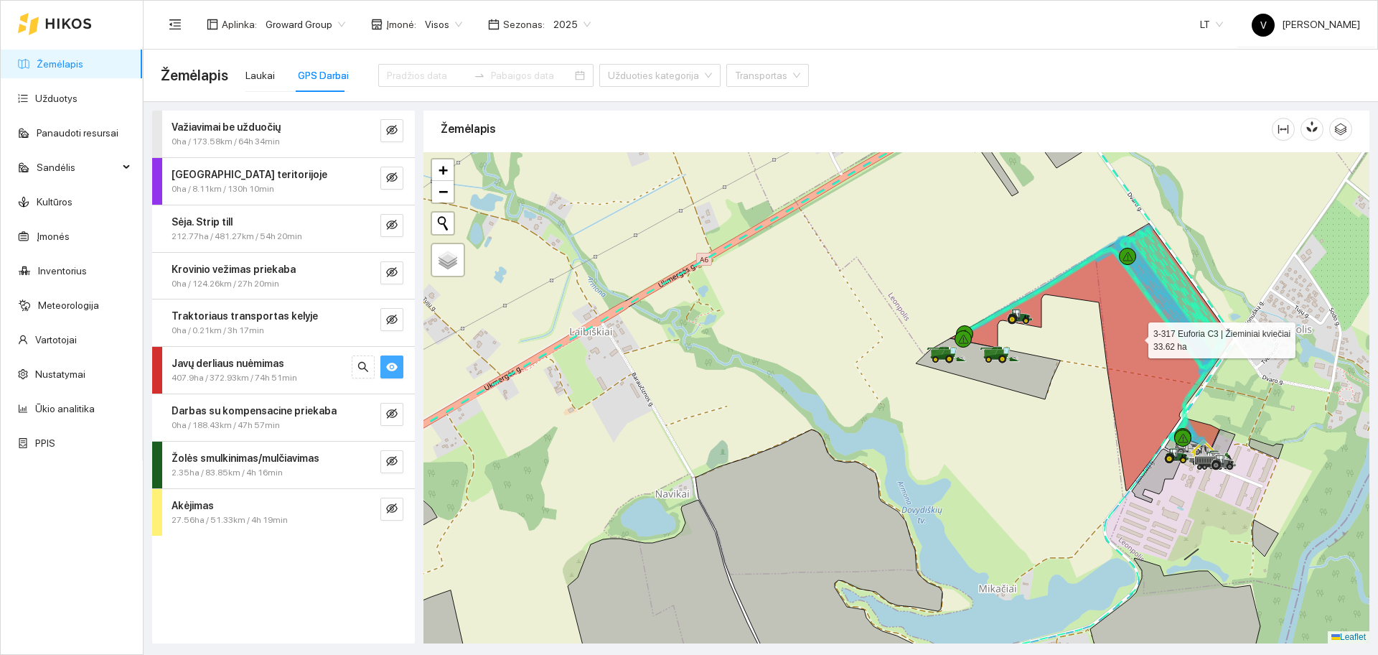
drag, startPoint x: 1153, startPoint y: 312, endPoint x: 1039, endPoint y: 350, distance: 119.9
click at [1039, 350] on icon at bounding box center [1091, 356] width 282 height 267
